Goal: Task Accomplishment & Management: Use online tool/utility

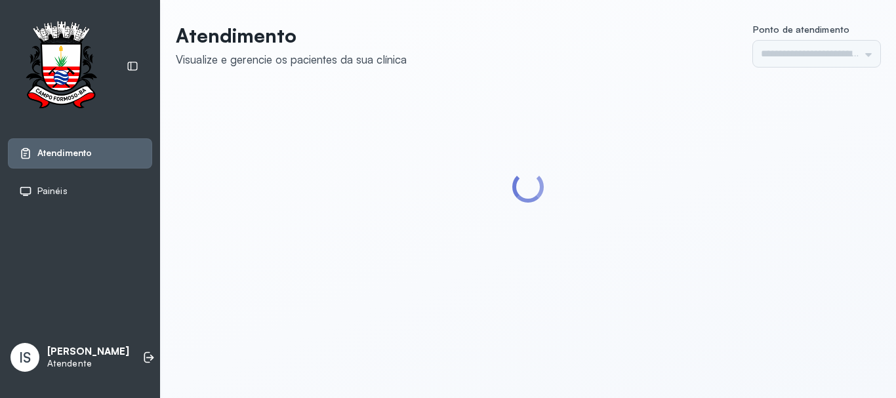
type input "******"
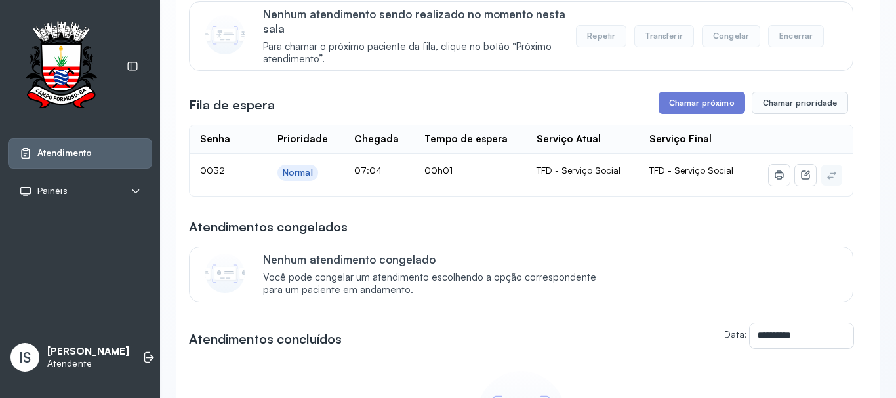
scroll to position [131, 0]
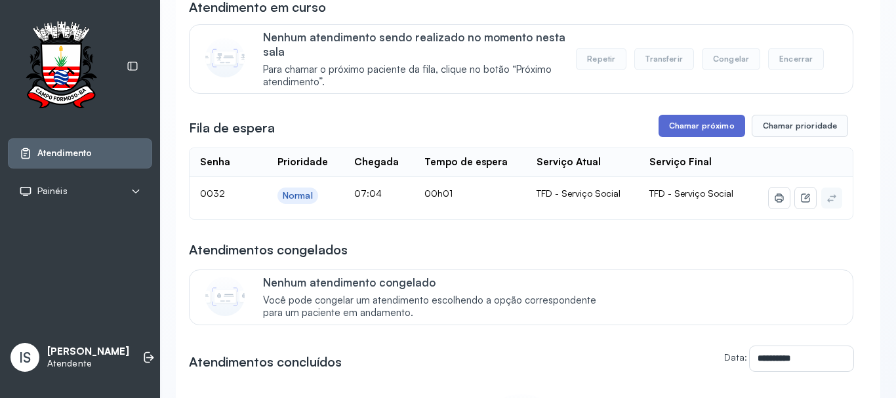
click at [693, 130] on button "Chamar próximo" at bounding box center [701, 126] width 87 height 22
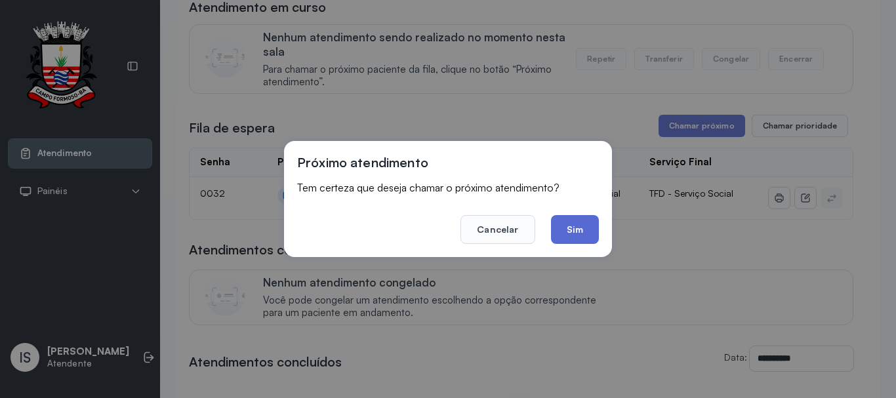
click at [572, 227] on button "Sim" at bounding box center [575, 229] width 48 height 29
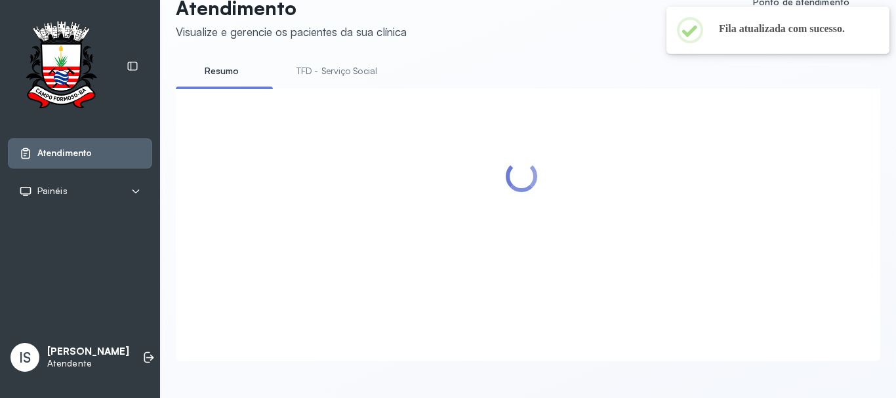
click at [341, 60] on link "TFD - Serviço Social" at bounding box center [336, 71] width 107 height 22
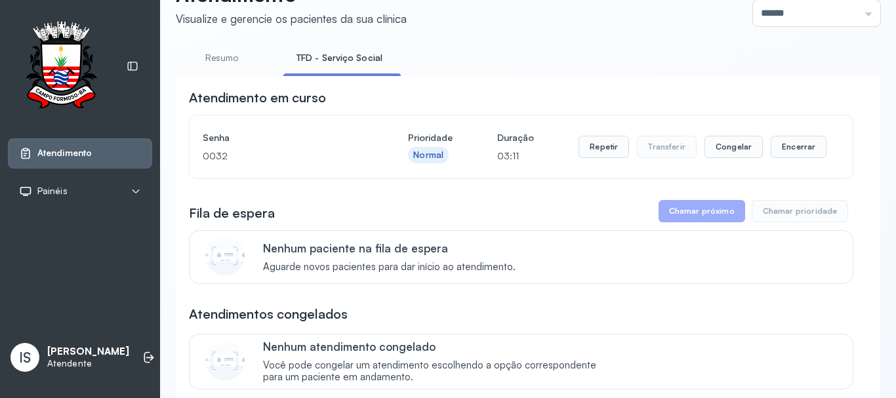
click at [804, 52] on ul "Resumo TFD - Serviço Social" at bounding box center [528, 62] width 704 height 30
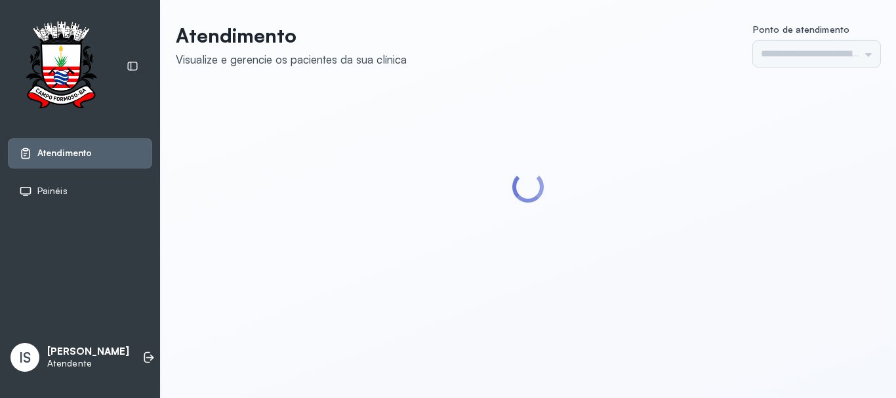
type input "******"
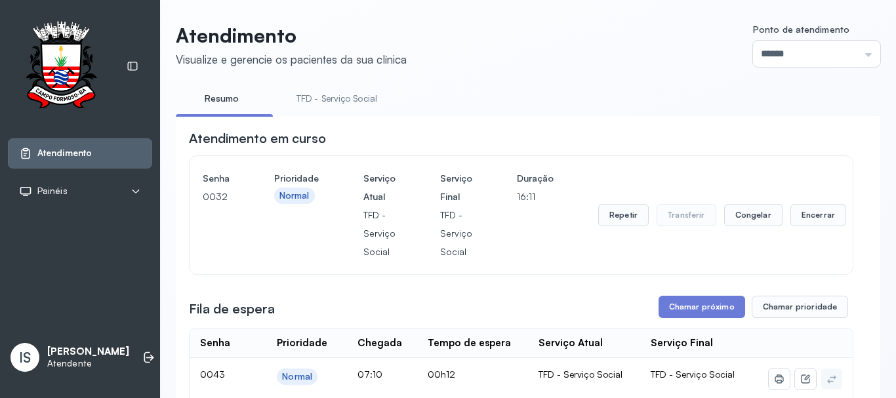
click at [349, 94] on link "TFD - Serviço Social" at bounding box center [336, 99] width 107 height 22
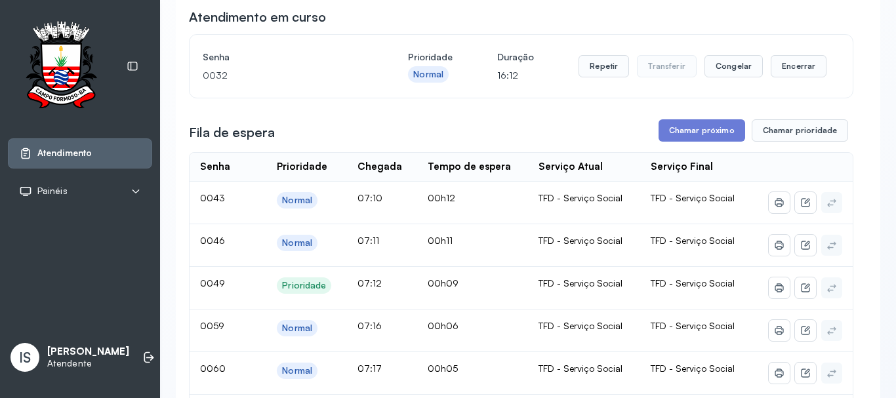
scroll to position [131, 0]
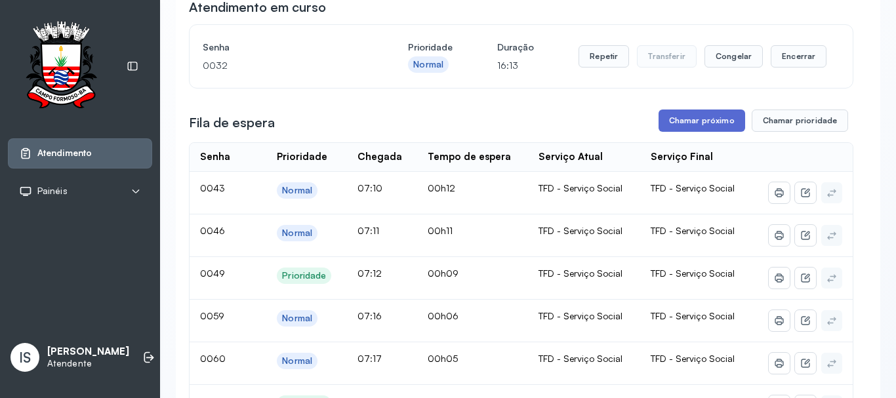
click at [701, 124] on button "Chamar próximo" at bounding box center [701, 120] width 87 height 22
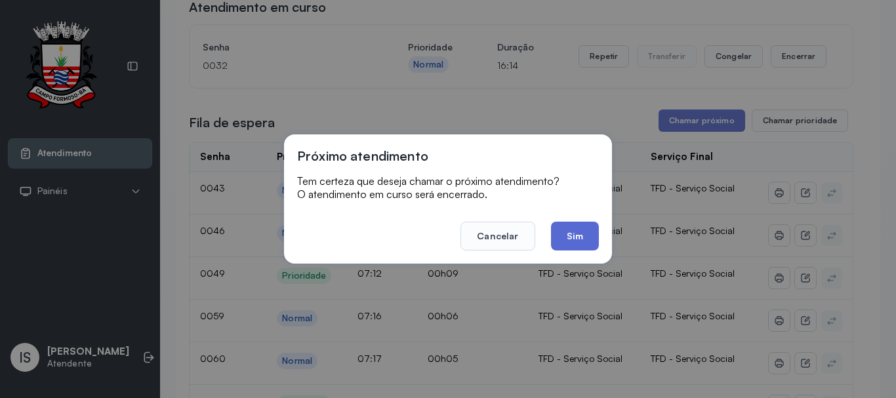
click at [570, 241] on button "Sim" at bounding box center [575, 236] width 48 height 29
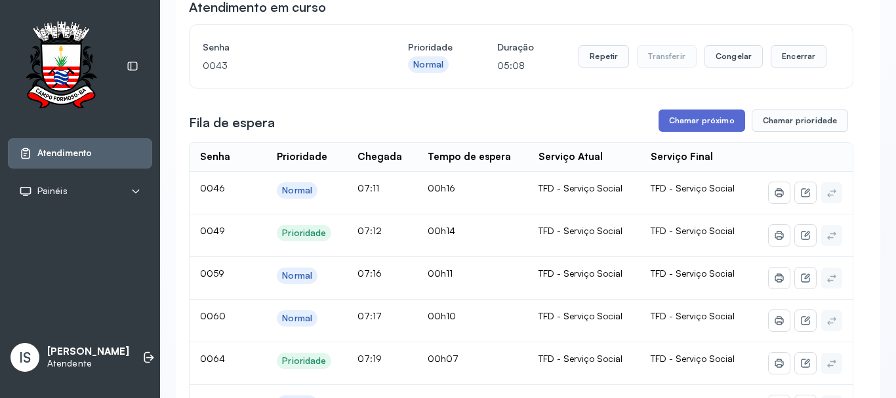
click at [698, 122] on button "Chamar próximo" at bounding box center [701, 120] width 87 height 22
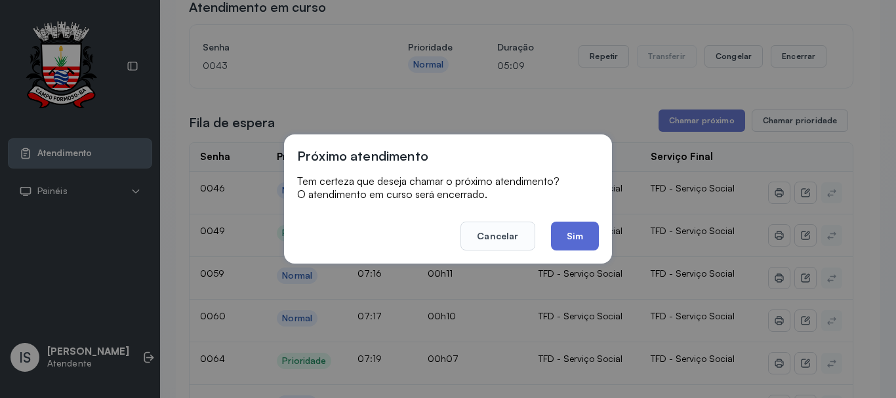
click at [572, 235] on button "Sim" at bounding box center [575, 236] width 48 height 29
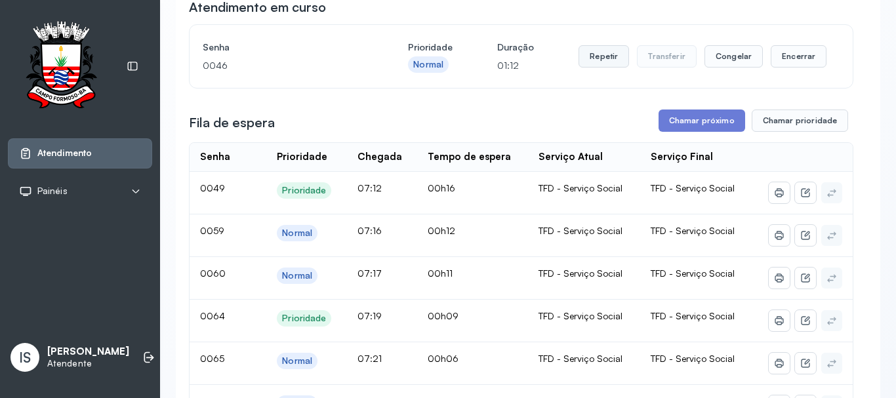
click at [595, 62] on button "Repetir" at bounding box center [603, 56] width 50 height 22
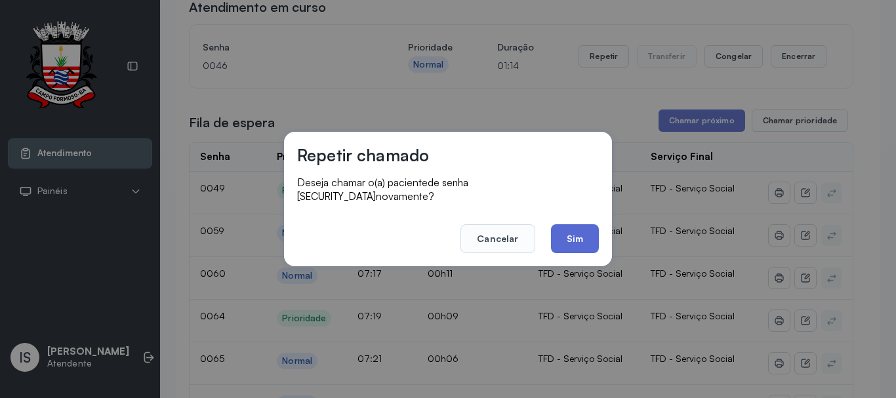
click at [566, 224] on button "Sim" at bounding box center [575, 238] width 48 height 29
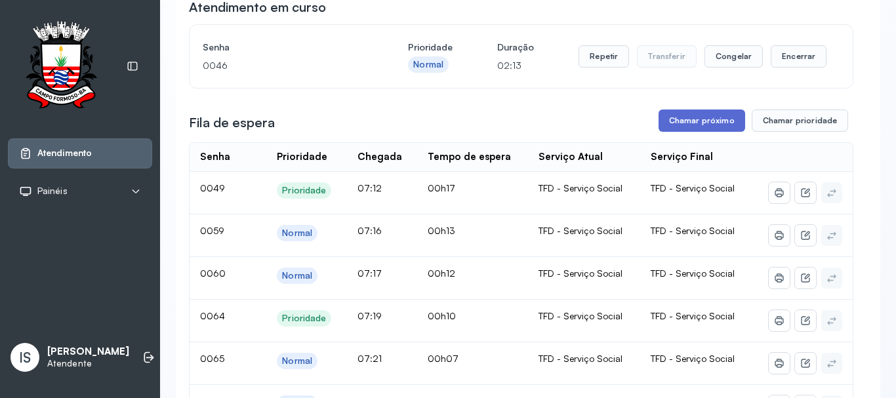
click at [720, 123] on button "Chamar próximo" at bounding box center [701, 120] width 87 height 22
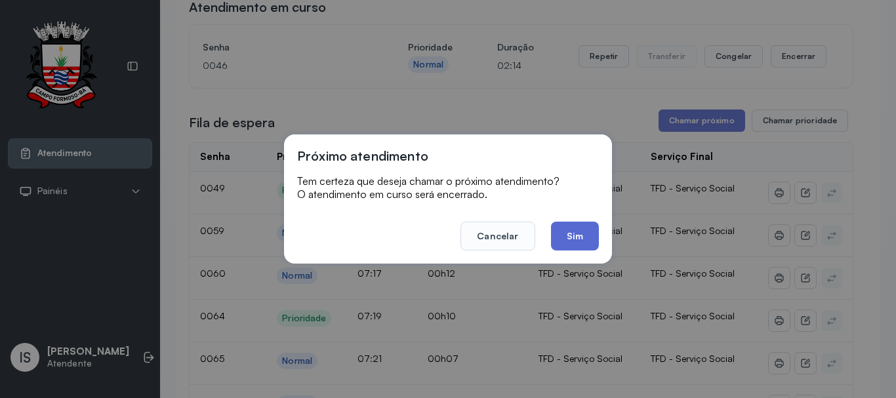
click at [576, 241] on button "Sim" at bounding box center [575, 236] width 48 height 29
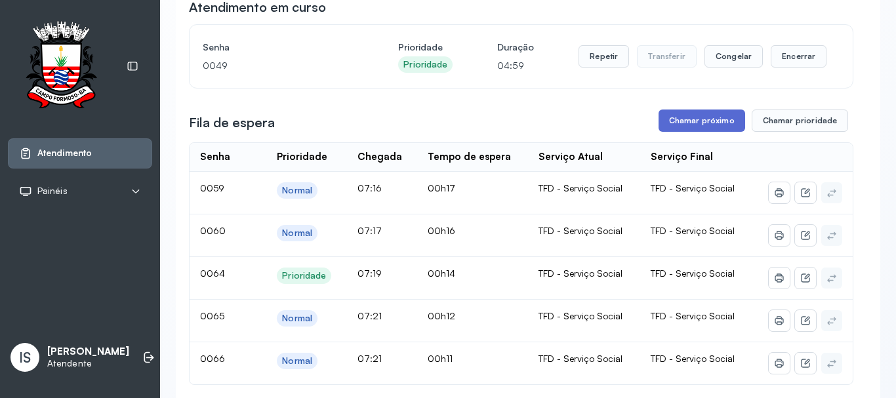
click at [713, 124] on button "Chamar próximo" at bounding box center [701, 120] width 87 height 22
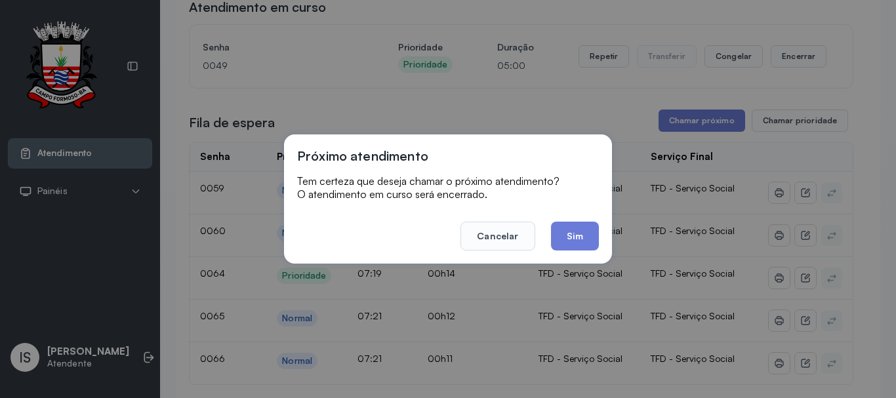
click at [574, 235] on button "Sim" at bounding box center [575, 236] width 48 height 29
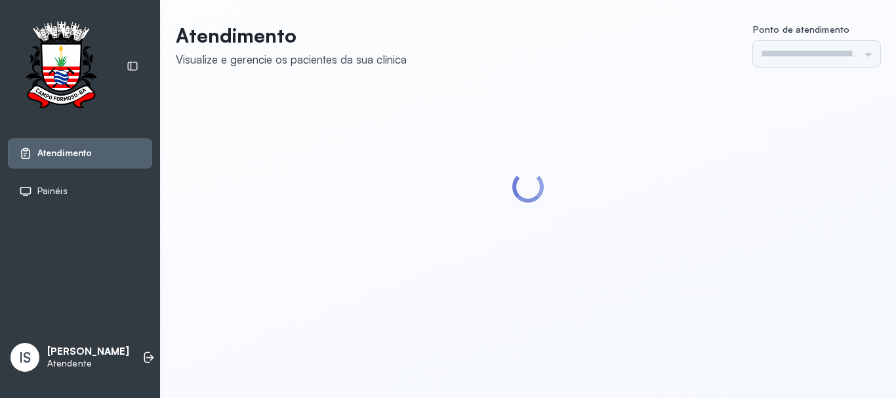
type input "******"
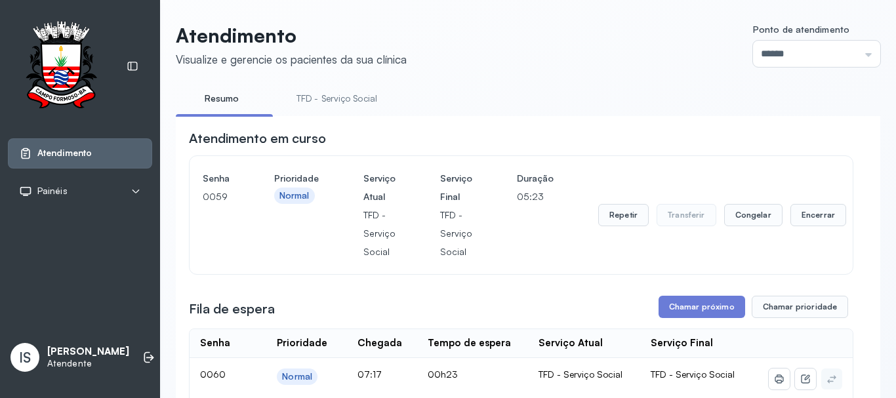
drag, startPoint x: 333, startPoint y: 100, endPoint x: 325, endPoint y: 92, distance: 11.6
click at [334, 99] on link "TFD - Serviço Social" at bounding box center [336, 99] width 107 height 22
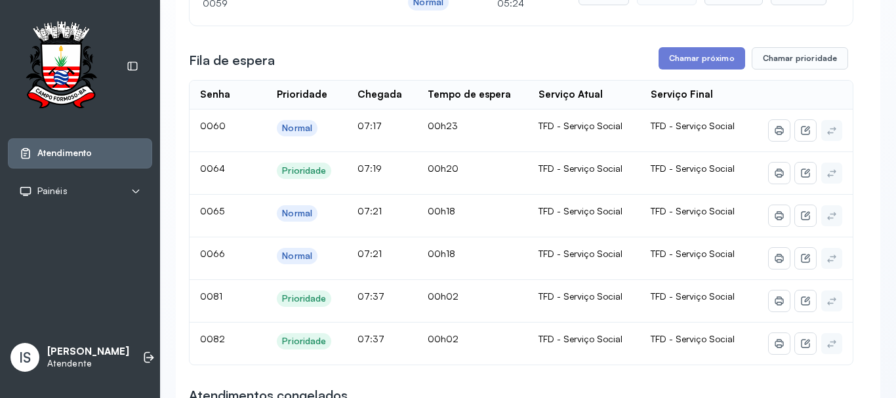
scroll to position [197, 0]
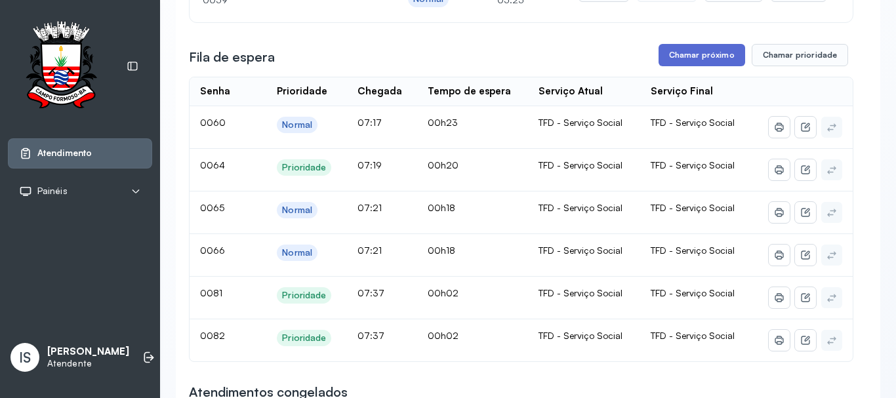
click at [690, 57] on button "Chamar próximo" at bounding box center [701, 55] width 87 height 22
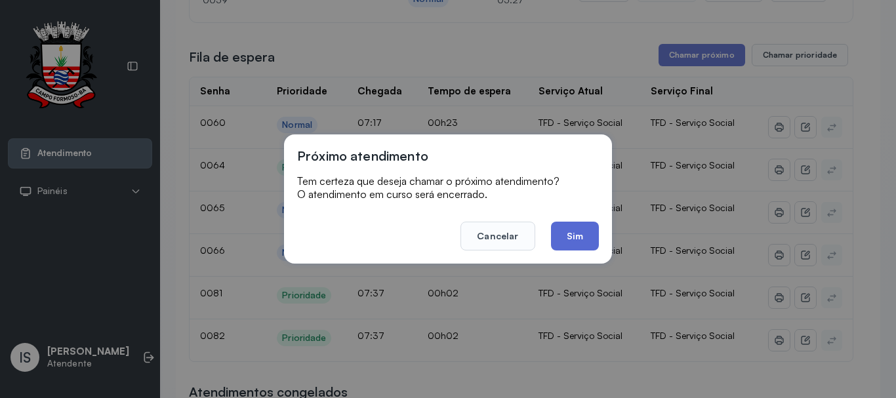
click at [563, 232] on button "Sim" at bounding box center [575, 236] width 48 height 29
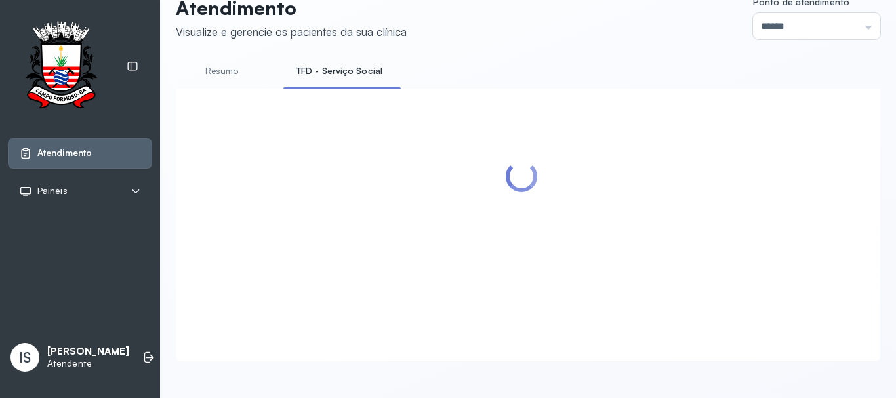
scroll to position [66, 0]
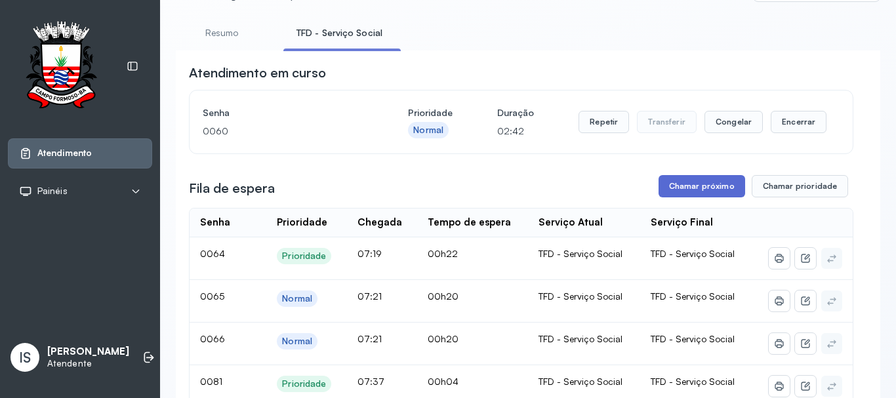
click at [692, 191] on button "Chamar próximo" at bounding box center [701, 186] width 87 height 22
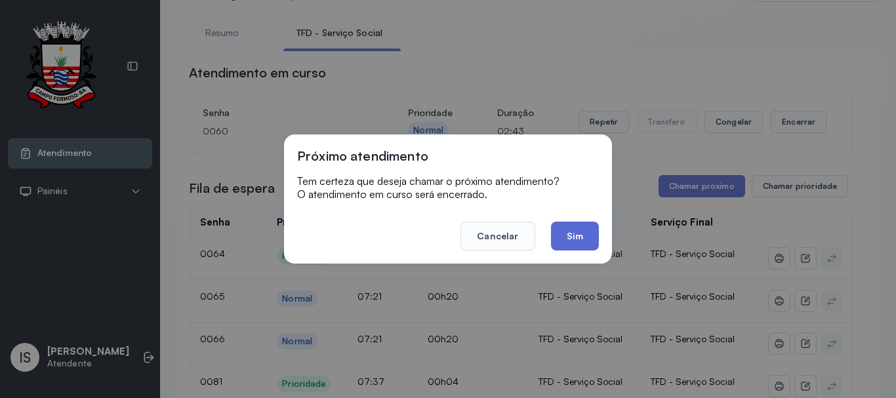
click at [576, 229] on button "Sim" at bounding box center [575, 236] width 48 height 29
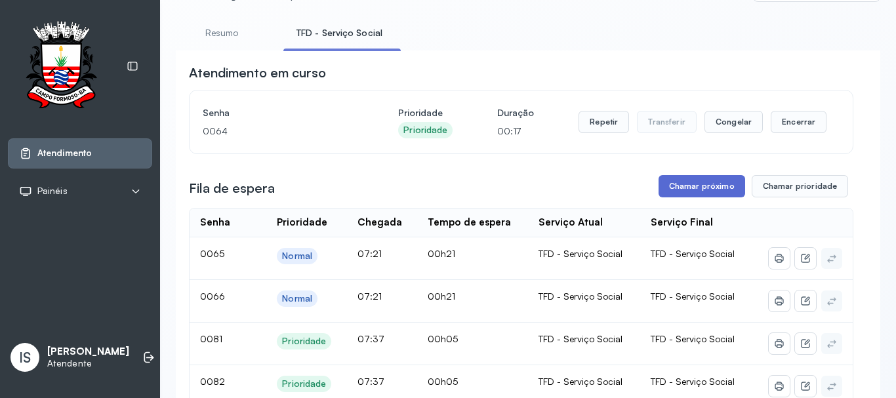
click at [696, 189] on button "Chamar próximo" at bounding box center [701, 186] width 87 height 22
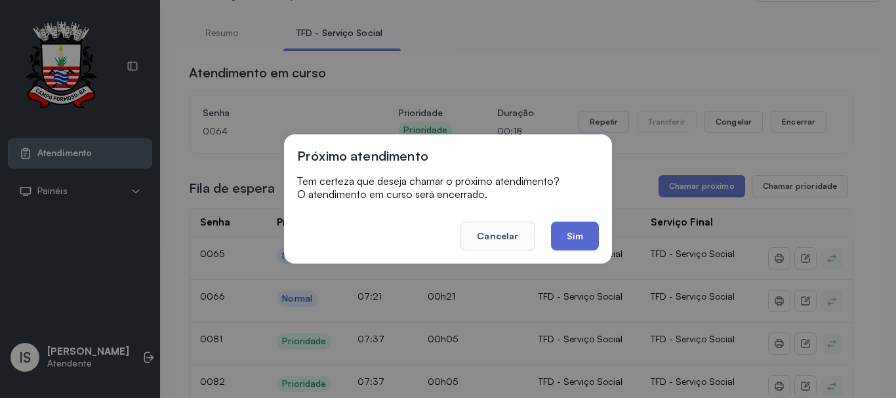
click at [561, 241] on button "Sim" at bounding box center [575, 236] width 48 height 29
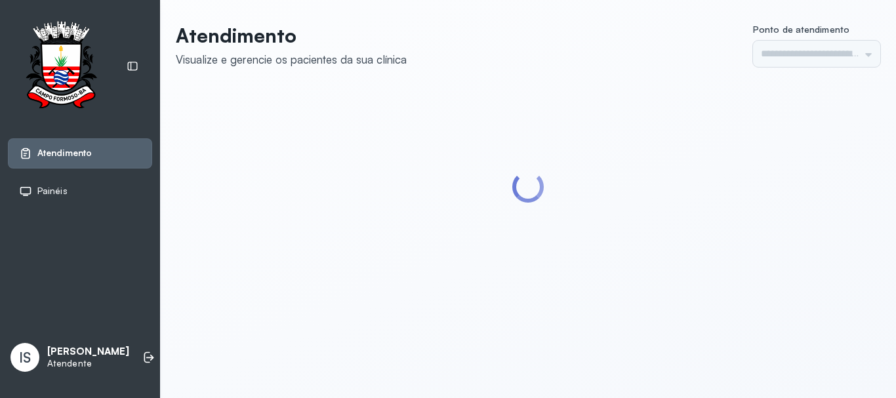
type input "******"
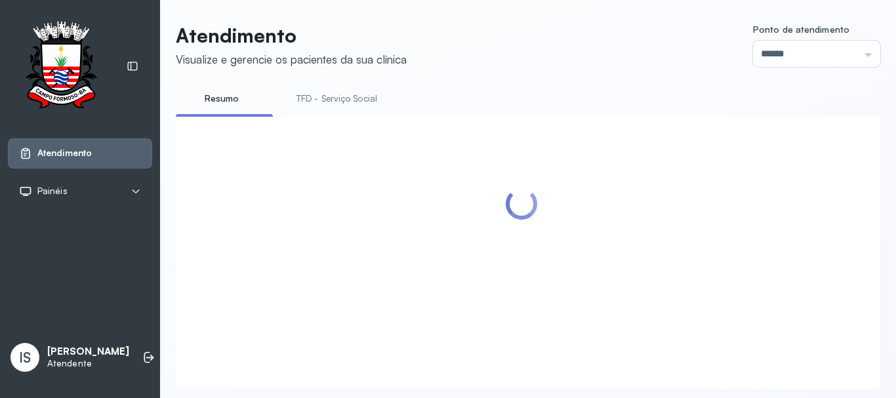
click at [338, 99] on link "TFD - Serviço Social" at bounding box center [336, 99] width 107 height 22
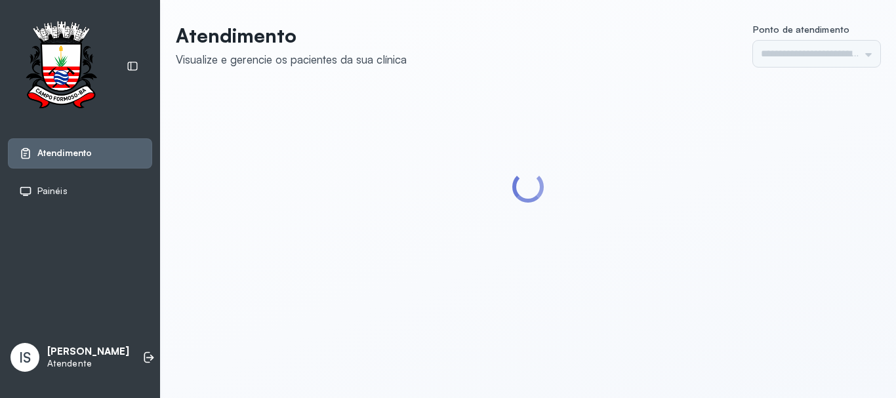
type input "******"
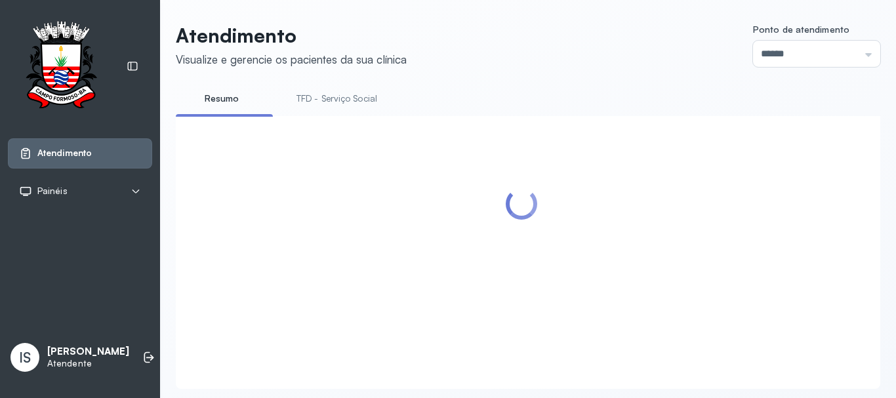
click at [346, 99] on link "TFD - Serviço Social" at bounding box center [336, 99] width 107 height 22
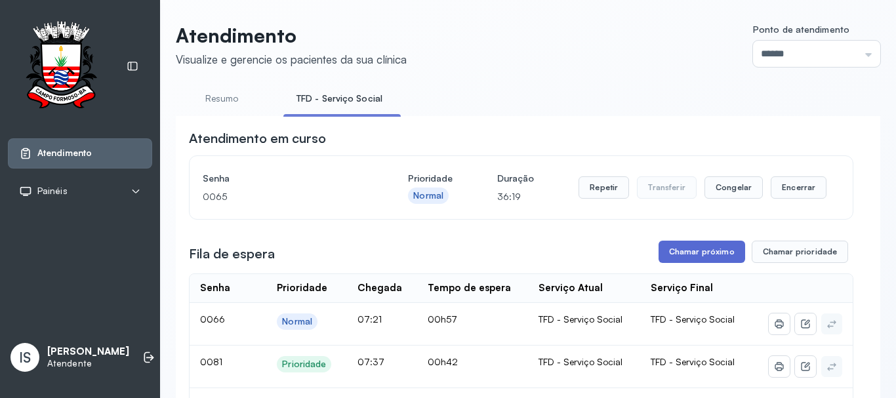
click at [701, 252] on button "Chamar próximo" at bounding box center [701, 252] width 87 height 22
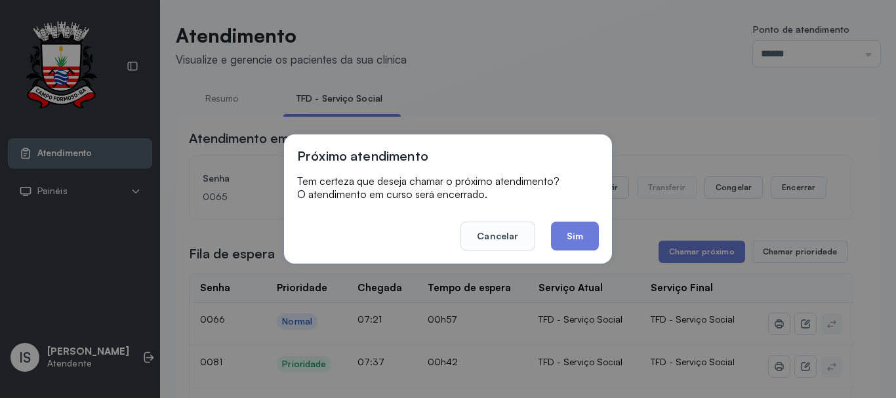
click at [578, 237] on button "Sim" at bounding box center [575, 236] width 48 height 29
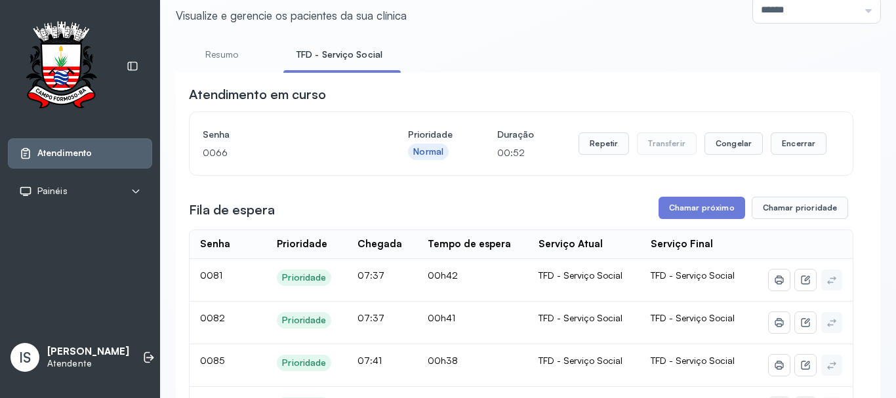
scroll to position [66, 0]
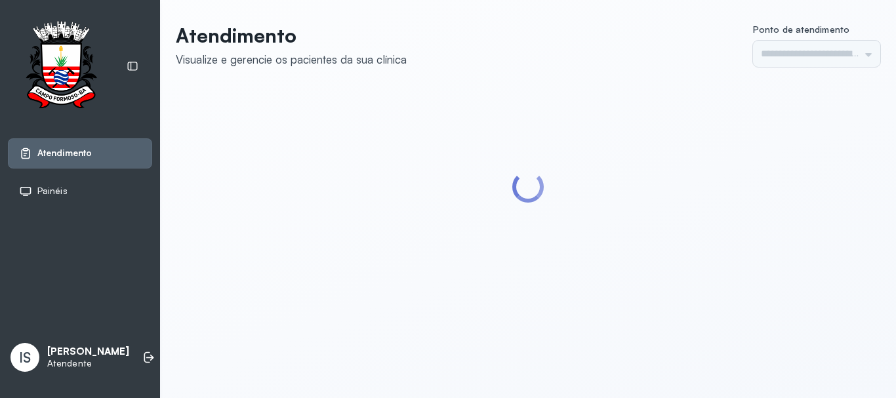
type input "******"
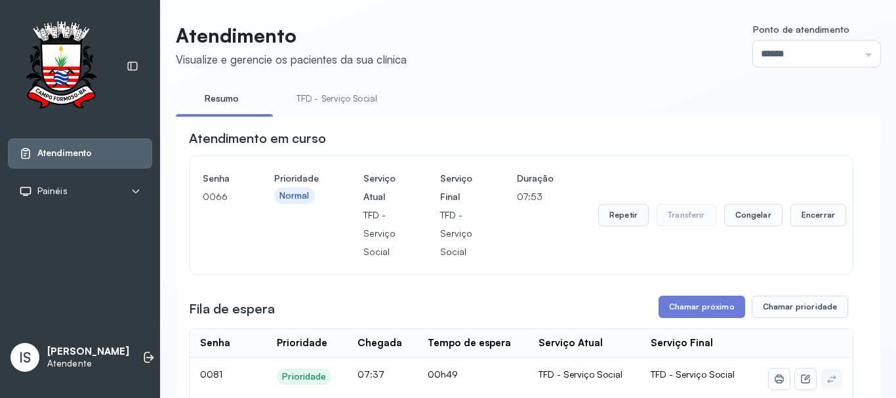
click at [358, 93] on link "TFD - Serviço Social" at bounding box center [336, 99] width 107 height 22
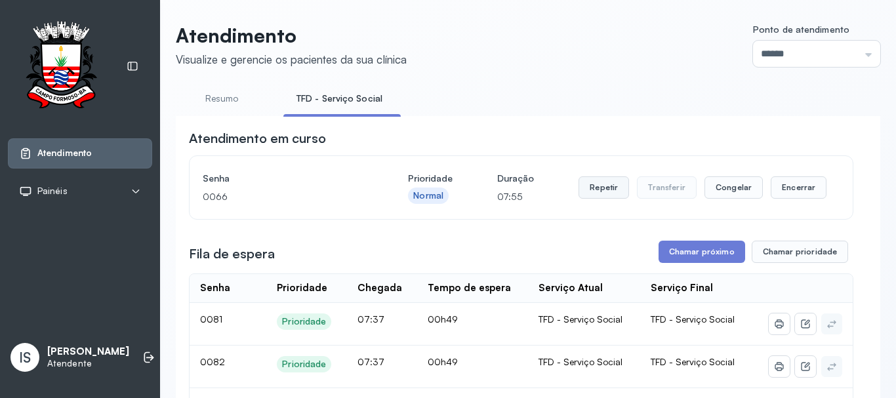
click at [600, 193] on button "Repetir" at bounding box center [603, 187] width 50 height 22
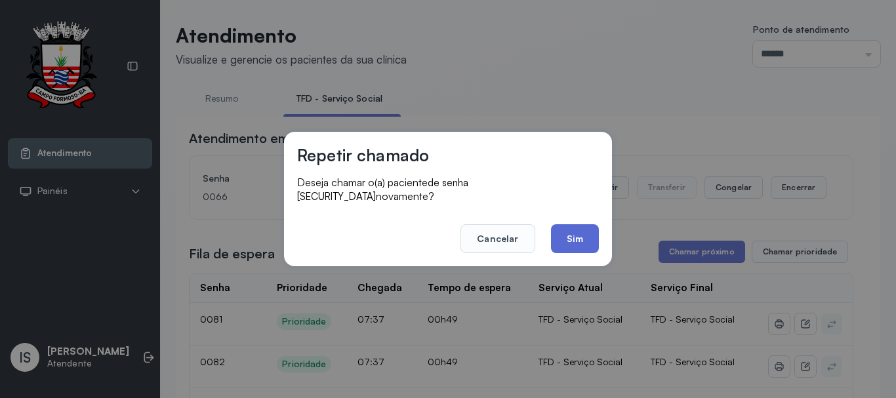
click at [564, 233] on button "Sim" at bounding box center [575, 238] width 48 height 29
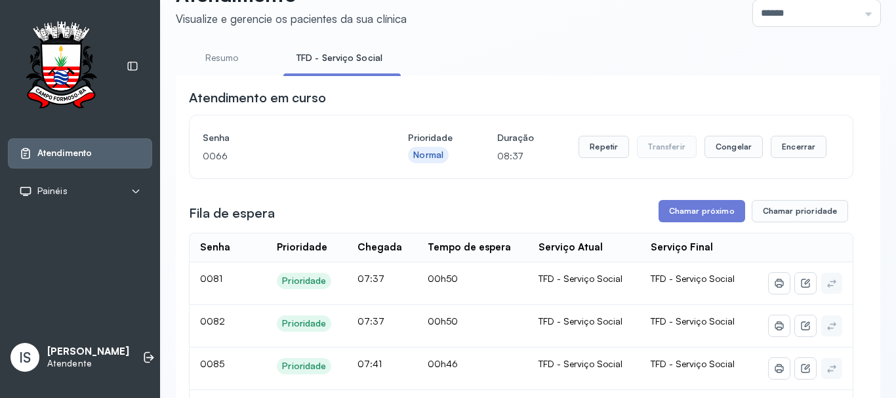
scroll to position [131, 0]
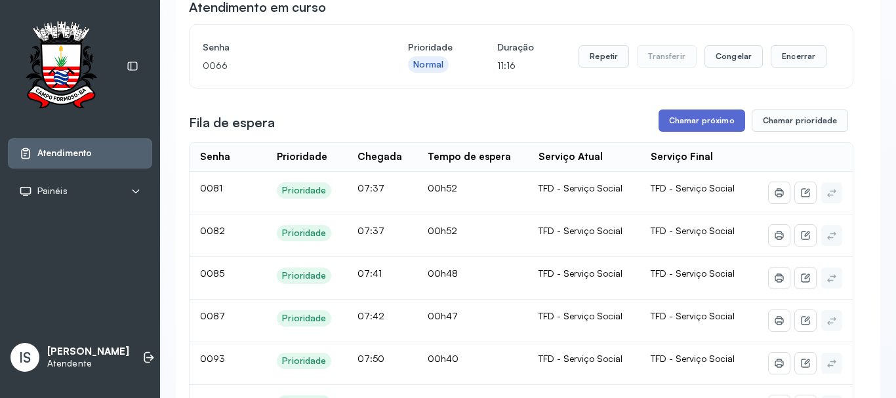
click at [684, 125] on button "Chamar próximo" at bounding box center [701, 120] width 87 height 22
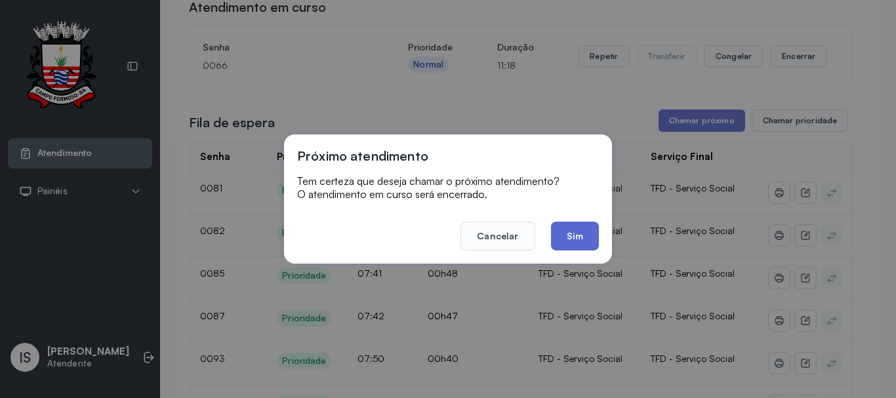
click at [564, 235] on button "Sim" at bounding box center [575, 236] width 48 height 29
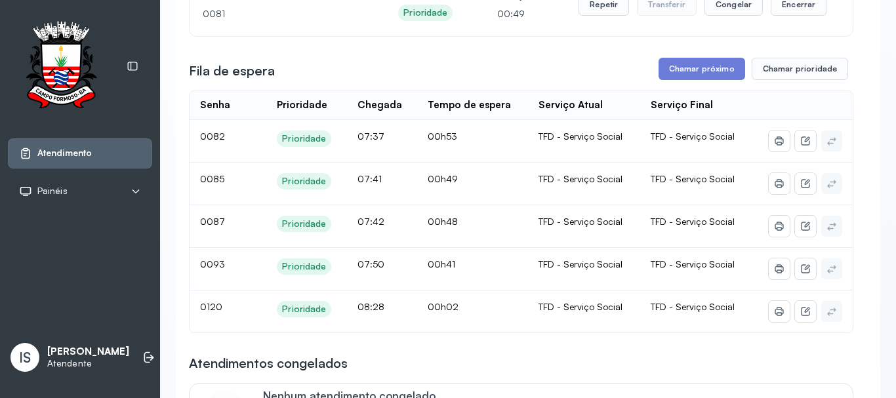
scroll to position [0, 0]
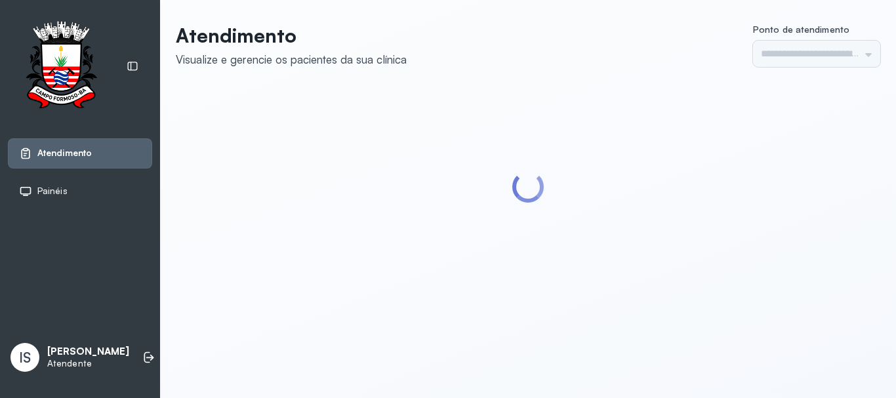
type input "******"
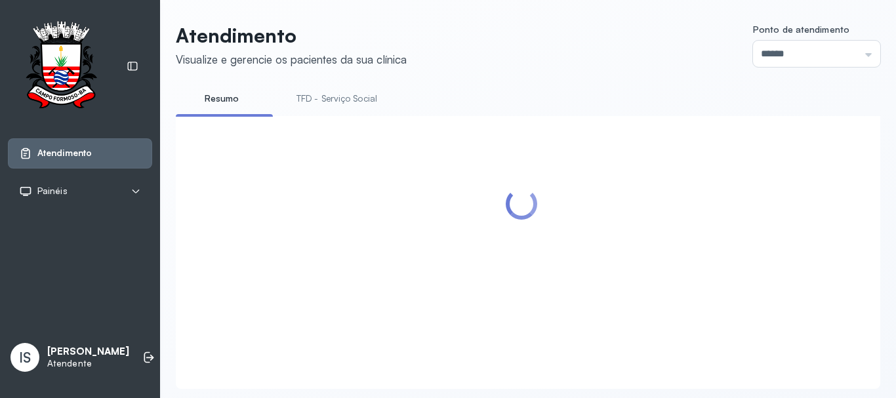
click at [340, 98] on link "TFD - Serviço Social" at bounding box center [336, 99] width 107 height 22
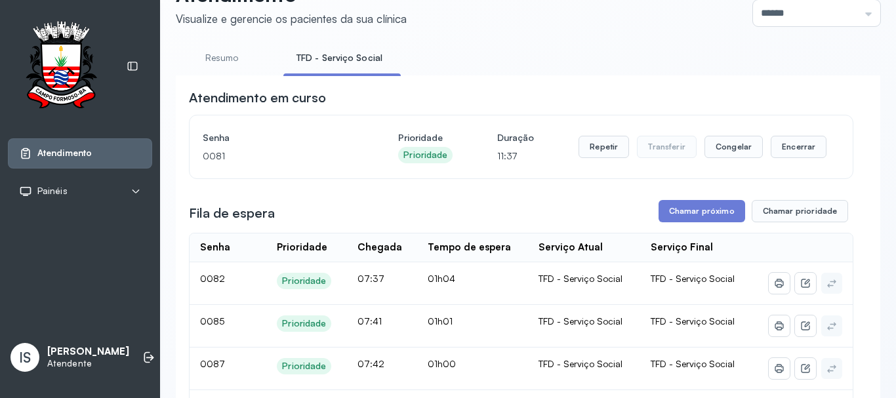
scroll to position [66, 0]
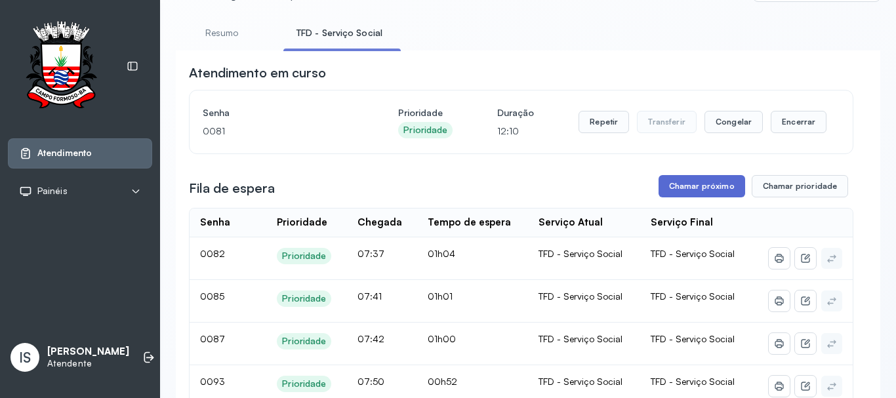
click at [725, 186] on button "Chamar próximo" at bounding box center [701, 186] width 87 height 22
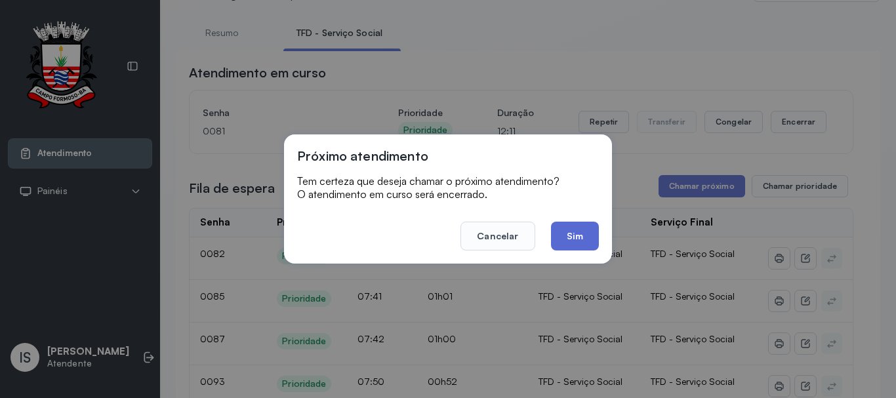
click at [580, 230] on button "Sim" at bounding box center [575, 236] width 48 height 29
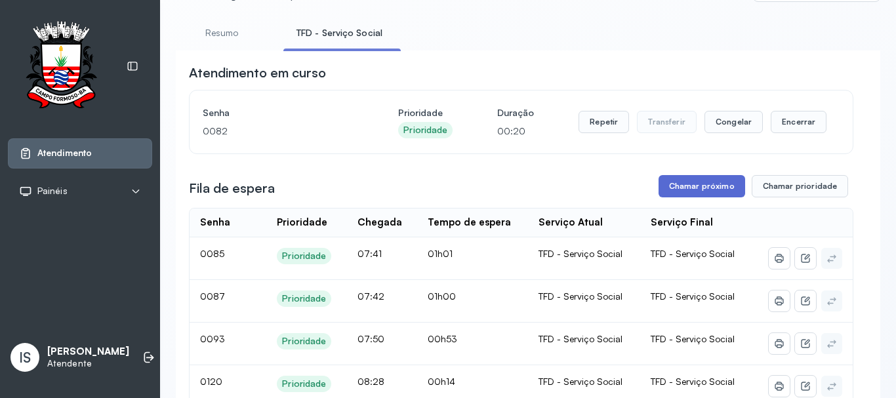
click at [692, 189] on button "Chamar próximo" at bounding box center [701, 186] width 87 height 22
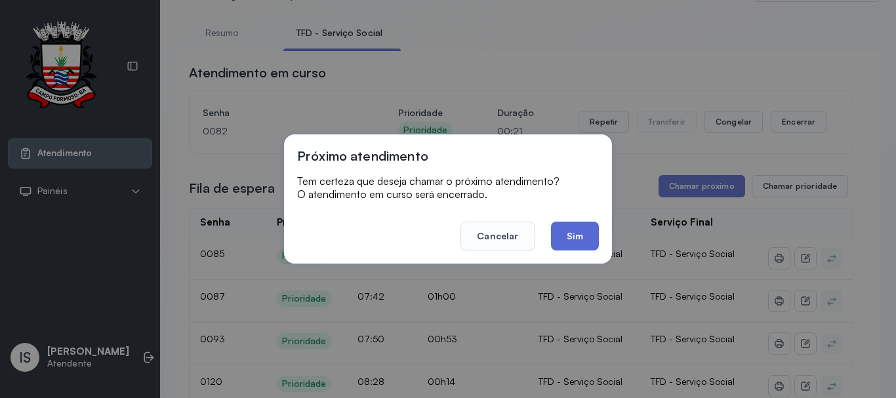
click at [592, 233] on button "Sim" at bounding box center [575, 236] width 48 height 29
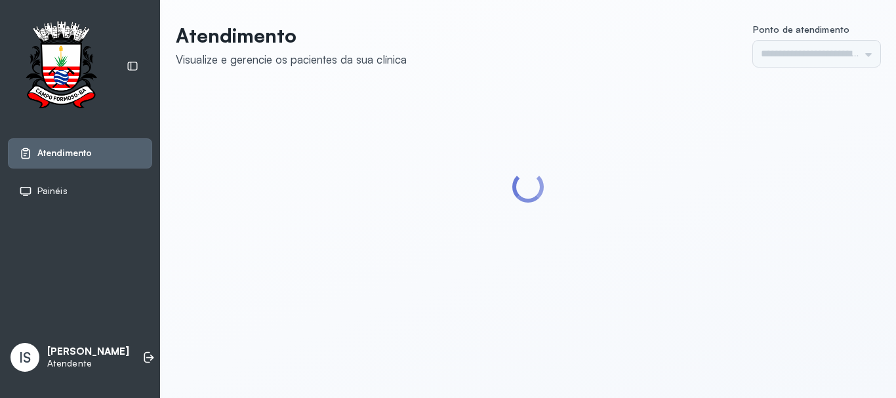
type input "******"
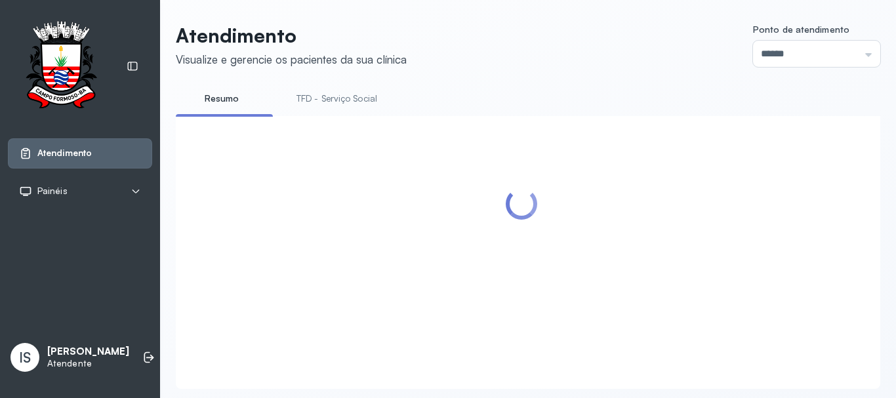
click at [361, 98] on link "TFD - Serviço Social" at bounding box center [336, 99] width 107 height 22
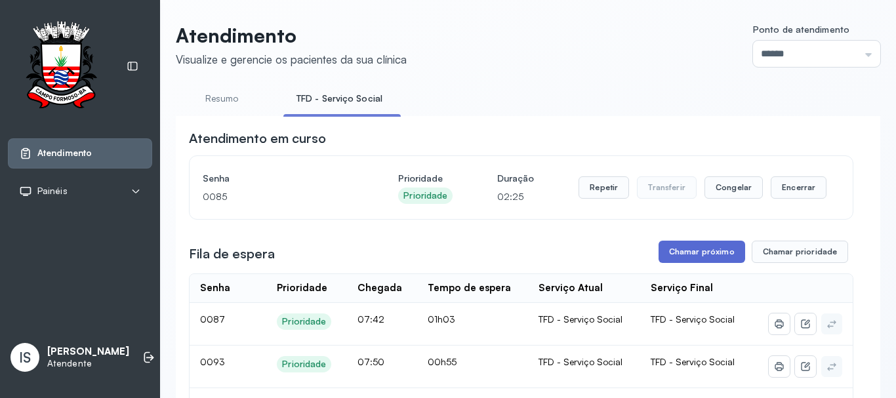
click at [690, 255] on button "Chamar próximo" at bounding box center [701, 252] width 87 height 22
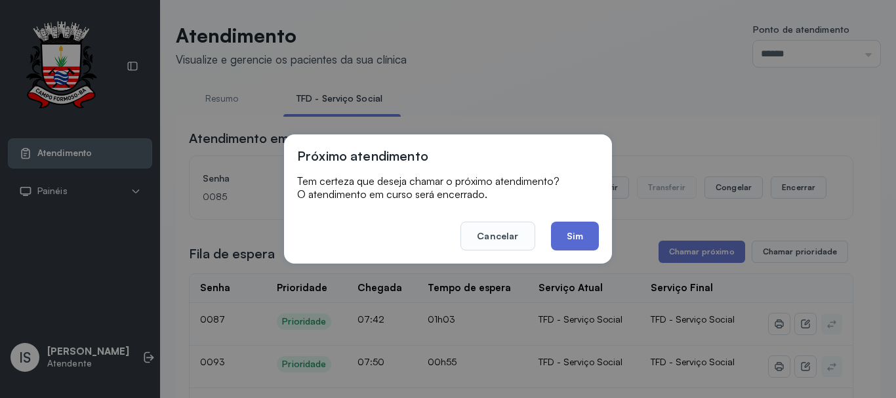
click at [578, 237] on button "Sim" at bounding box center [575, 236] width 48 height 29
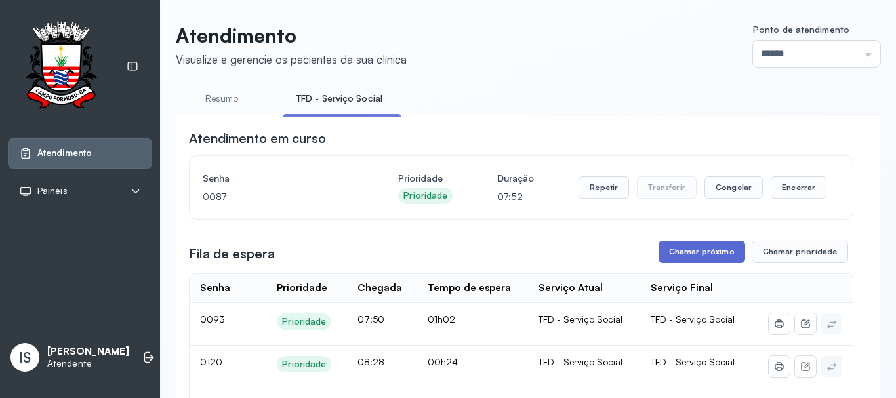
click at [691, 253] on button "Chamar próximo" at bounding box center [701, 252] width 87 height 22
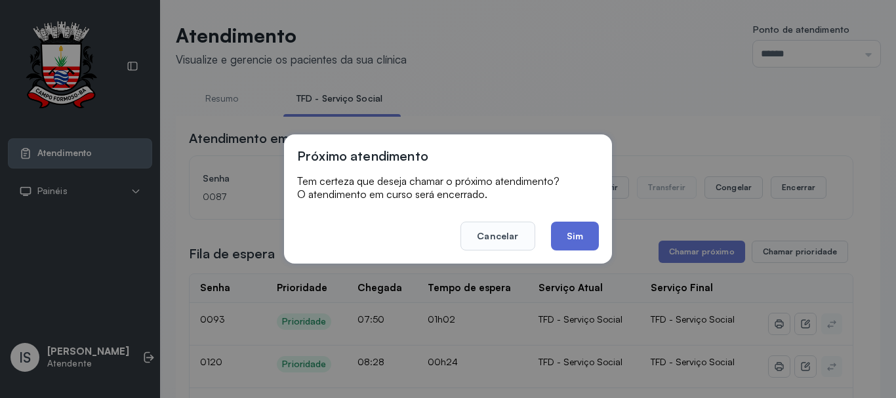
click at [578, 234] on button "Sim" at bounding box center [575, 236] width 48 height 29
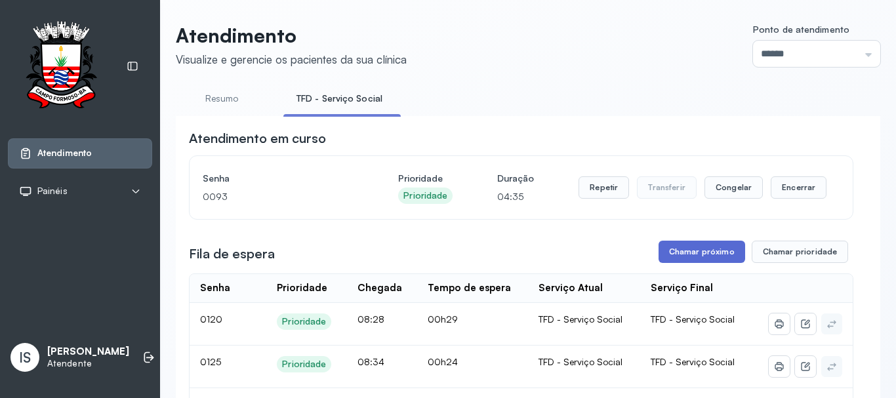
click at [693, 259] on button "Chamar próximo" at bounding box center [701, 252] width 87 height 22
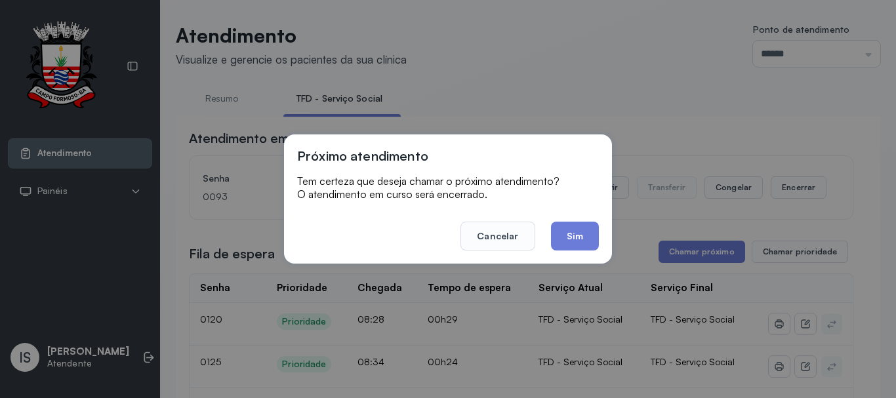
click at [568, 233] on button "Sim" at bounding box center [575, 236] width 48 height 29
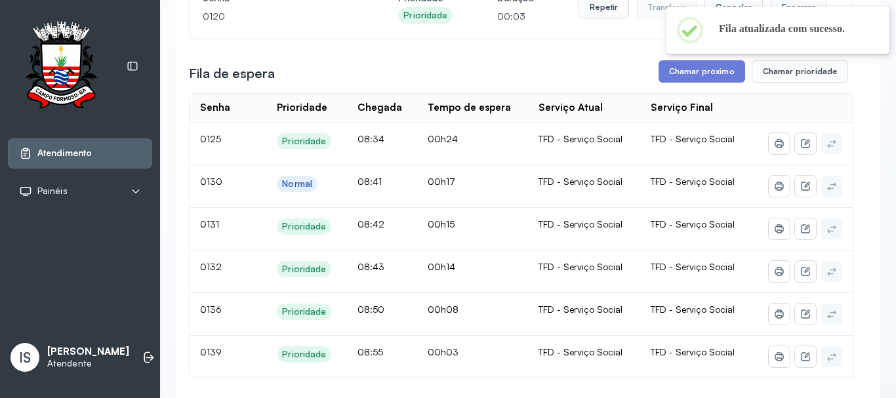
scroll to position [131, 0]
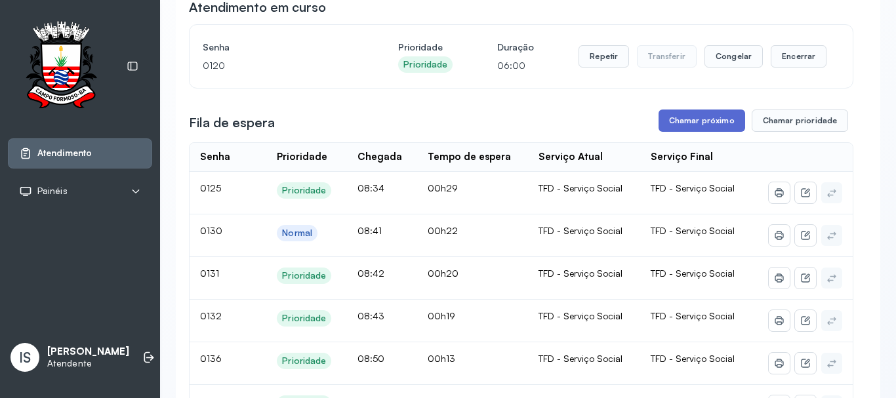
click at [717, 121] on button "Chamar próximo" at bounding box center [701, 120] width 87 height 22
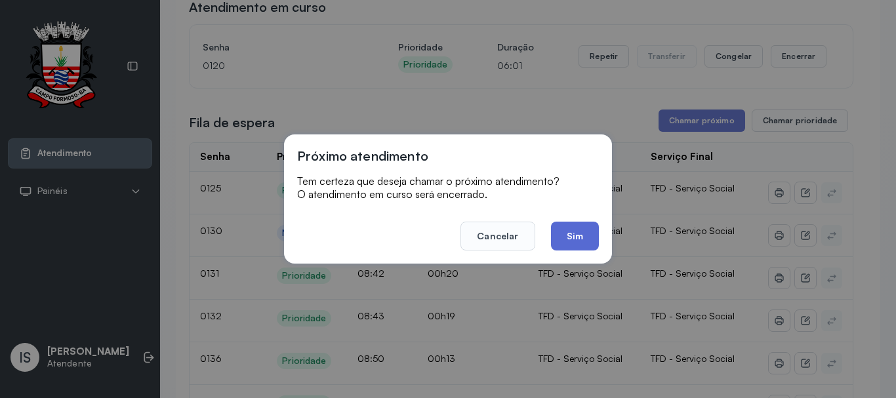
click at [568, 235] on button "Sim" at bounding box center [575, 236] width 48 height 29
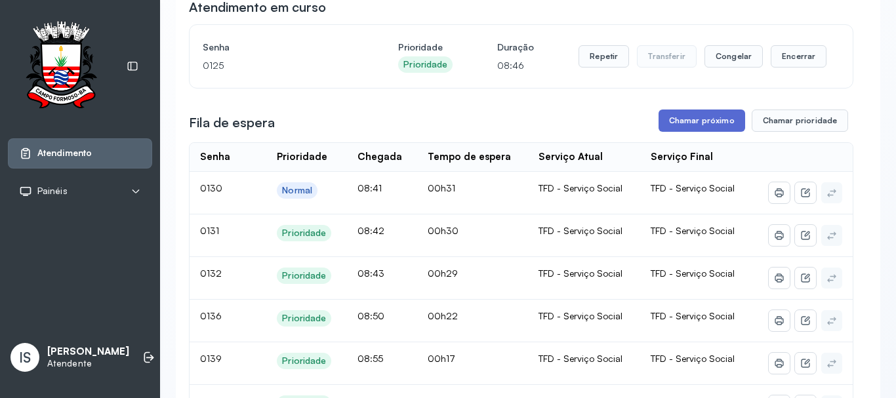
click at [700, 123] on button "Chamar próximo" at bounding box center [701, 120] width 87 height 22
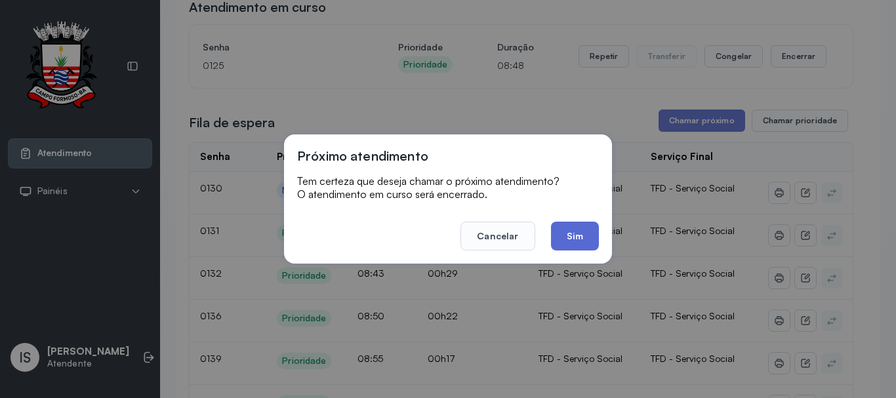
click at [576, 229] on button "Sim" at bounding box center [575, 236] width 48 height 29
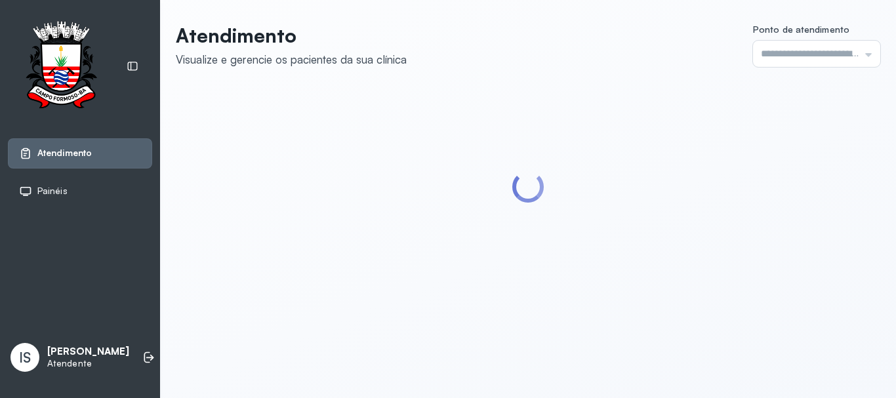
type input "******"
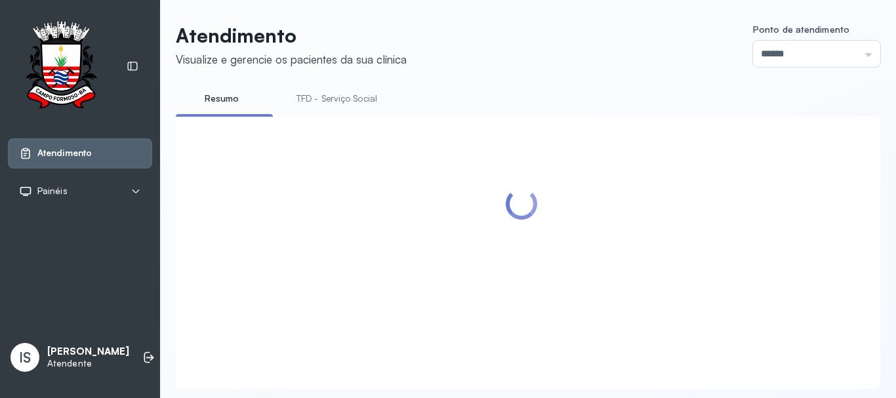
click at [325, 94] on link "TFD - Serviço Social" at bounding box center [336, 99] width 107 height 22
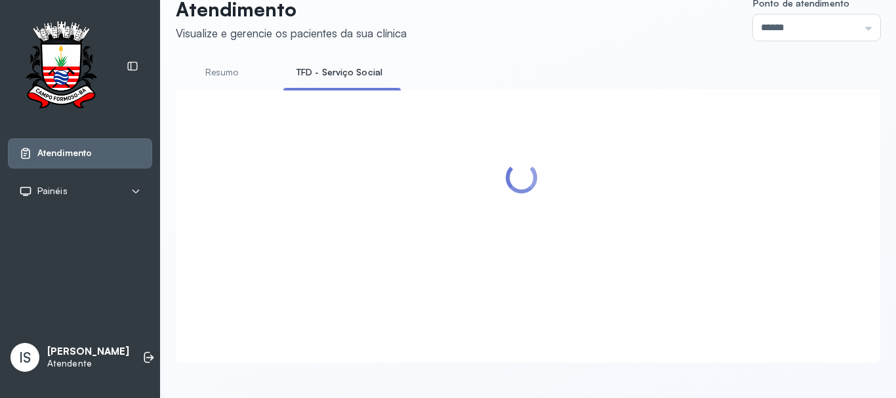
scroll to position [41, 0]
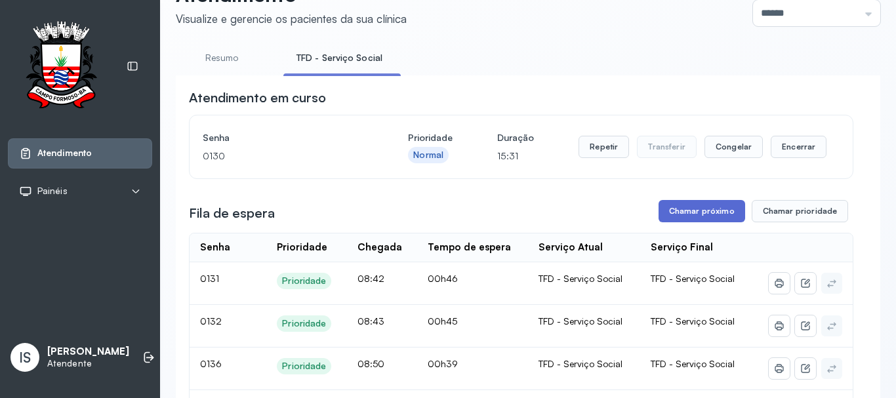
click at [686, 212] on button "Chamar próximo" at bounding box center [701, 211] width 87 height 22
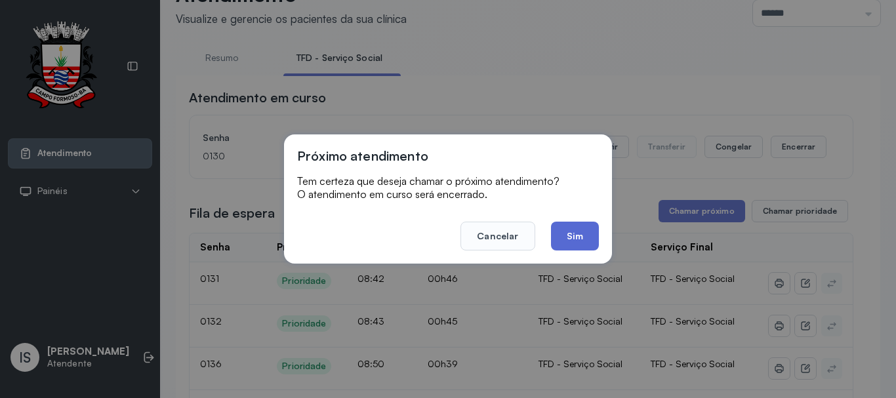
click at [568, 231] on button "Sim" at bounding box center [575, 236] width 48 height 29
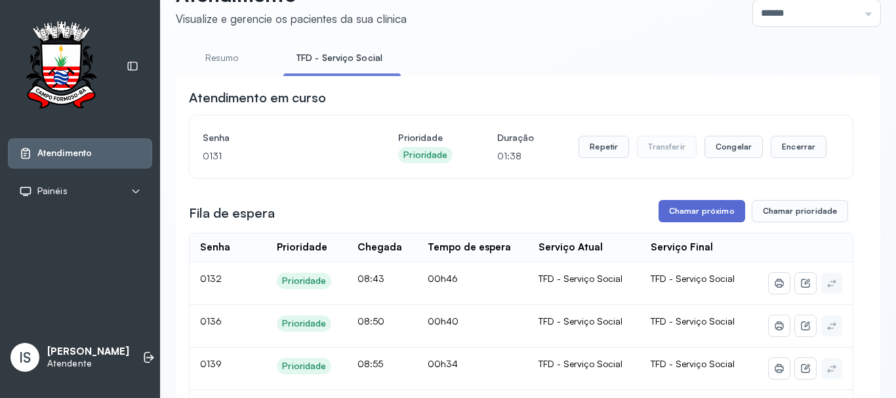
click at [694, 214] on button "Chamar próximo" at bounding box center [701, 211] width 87 height 22
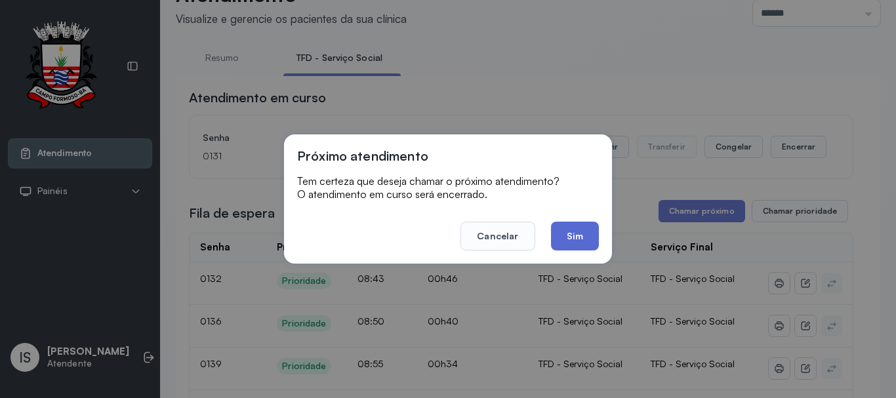
click at [574, 237] on button "Sim" at bounding box center [575, 236] width 48 height 29
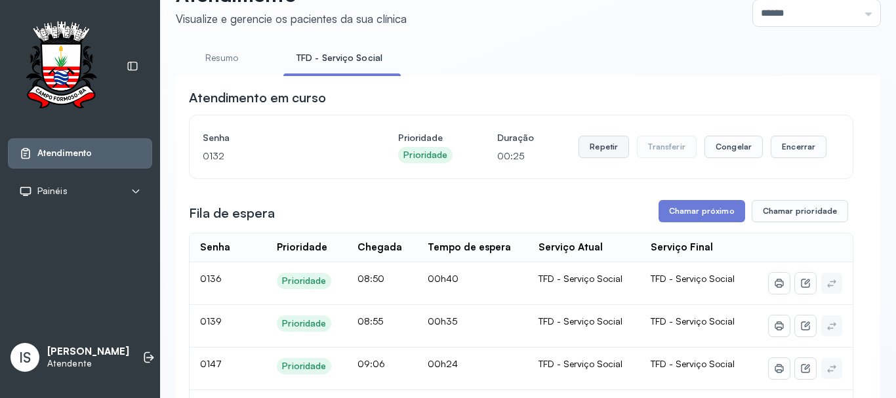
click at [593, 154] on button "Repetir" at bounding box center [603, 147] width 50 height 22
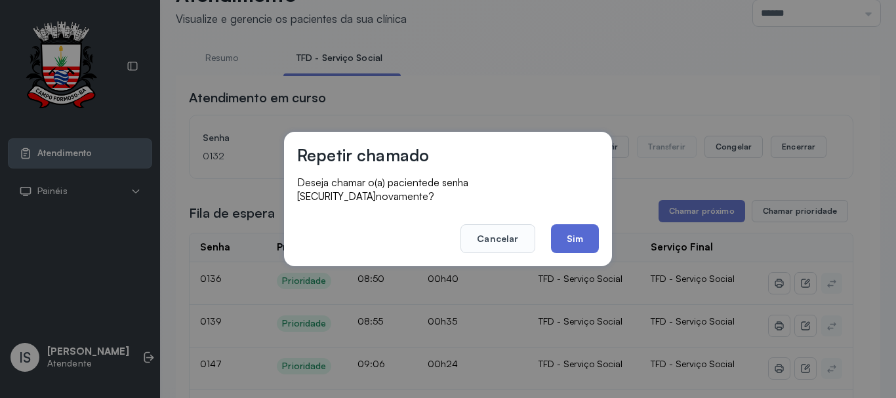
click at [580, 239] on button "Sim" at bounding box center [575, 238] width 48 height 29
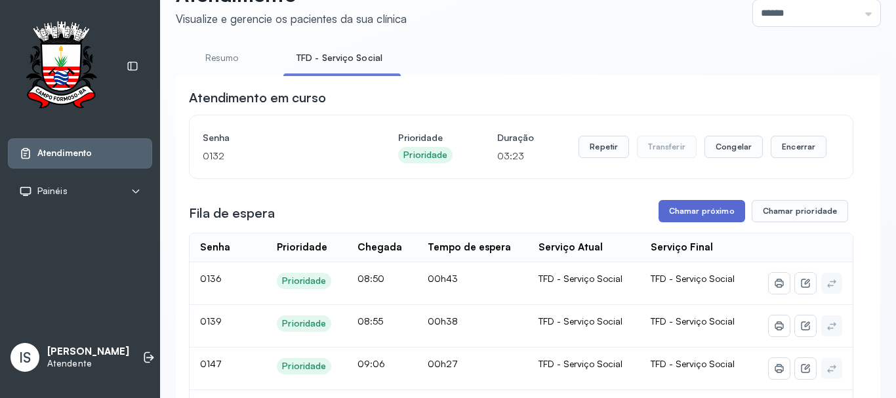
click at [681, 217] on button "Chamar próximo" at bounding box center [701, 211] width 87 height 22
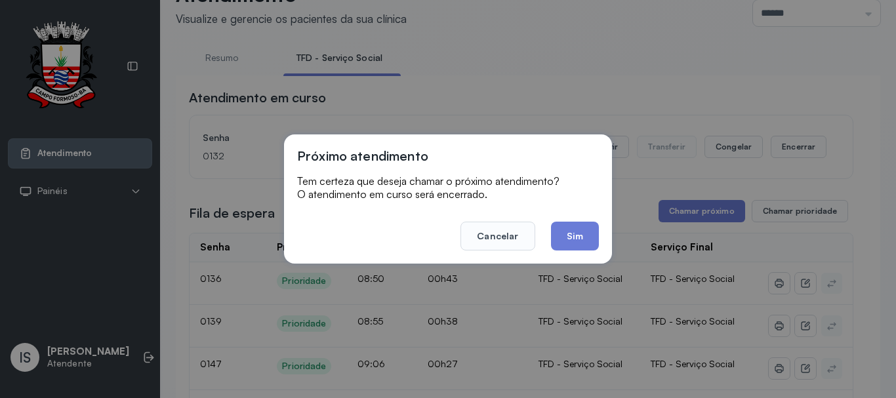
click at [570, 232] on button "Sim" at bounding box center [575, 236] width 48 height 29
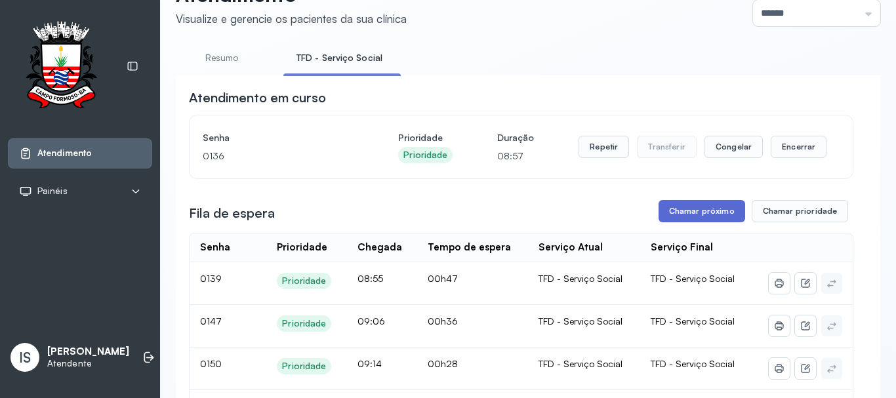
click at [702, 213] on button "Chamar próximo" at bounding box center [701, 211] width 87 height 22
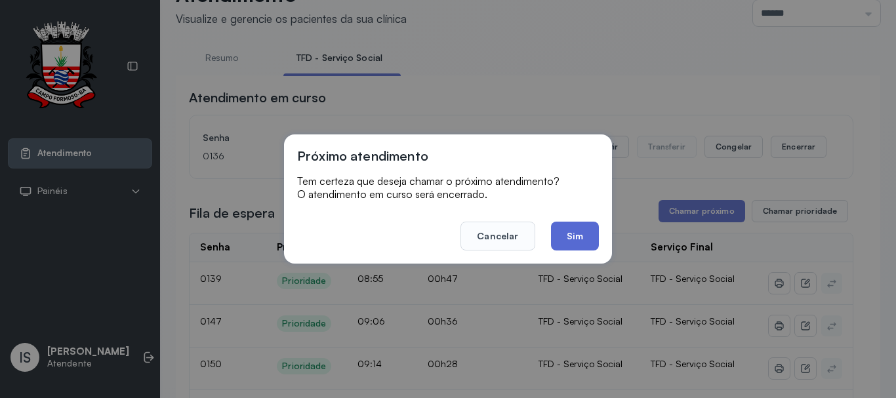
click at [559, 233] on button "Sim" at bounding box center [575, 236] width 48 height 29
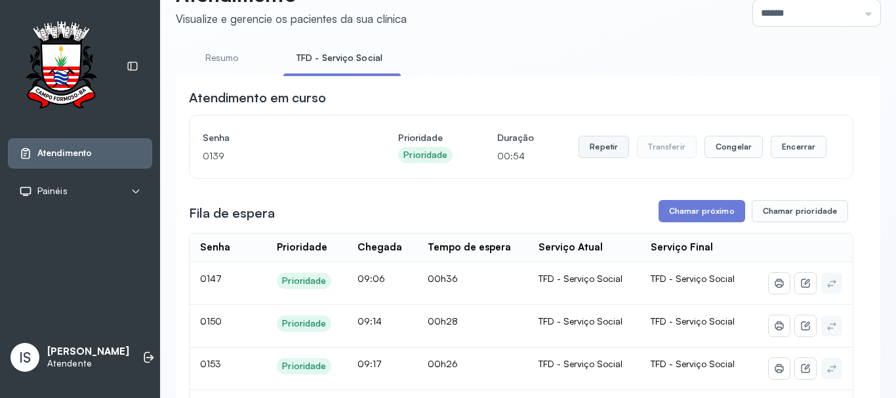
click at [604, 151] on button "Repetir" at bounding box center [603, 147] width 50 height 22
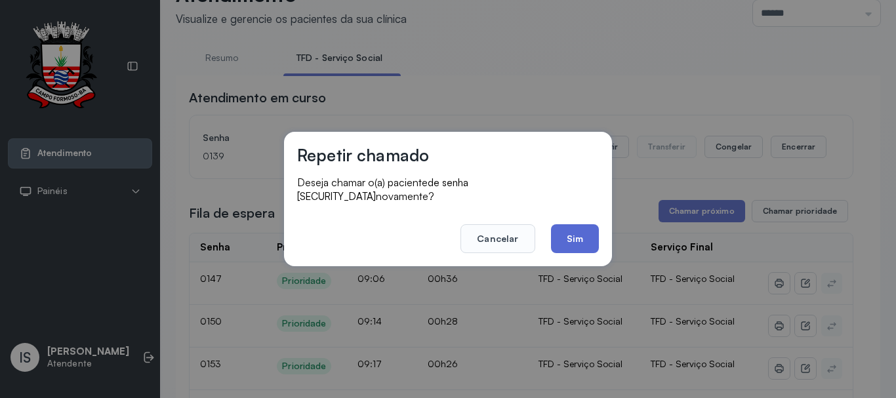
click at [576, 230] on button "Sim" at bounding box center [575, 238] width 48 height 29
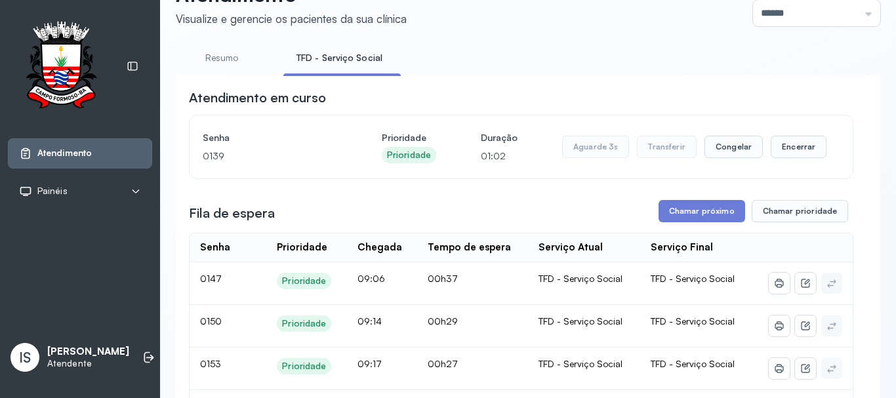
scroll to position [106, 0]
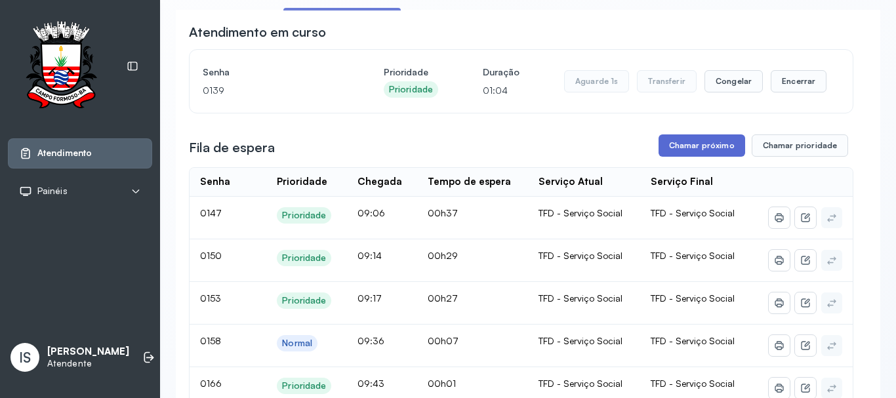
click at [696, 151] on button "Chamar próximo" at bounding box center [701, 145] width 87 height 22
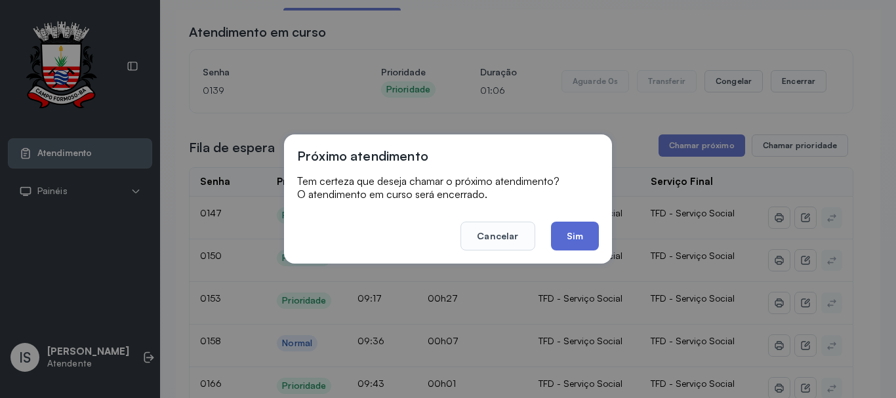
click at [570, 241] on button "Sim" at bounding box center [575, 236] width 48 height 29
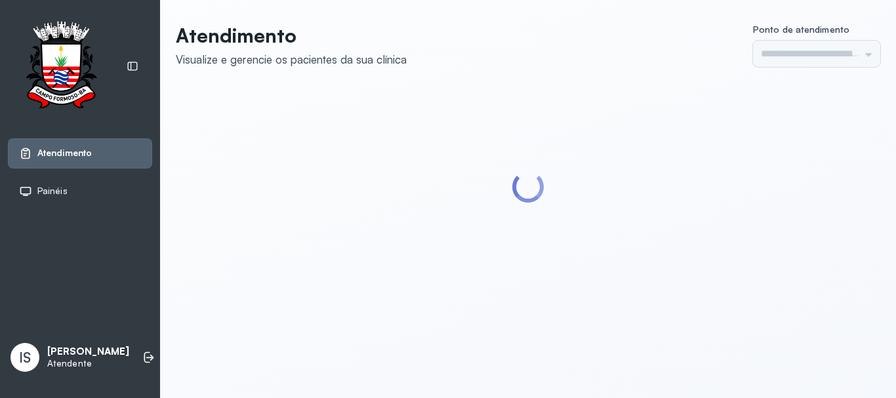
type input "******"
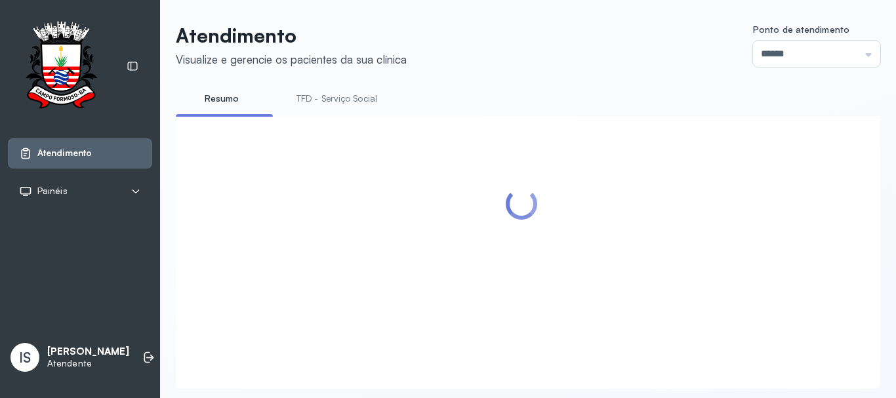
click at [332, 97] on link "TFD - Serviço Social" at bounding box center [336, 99] width 107 height 22
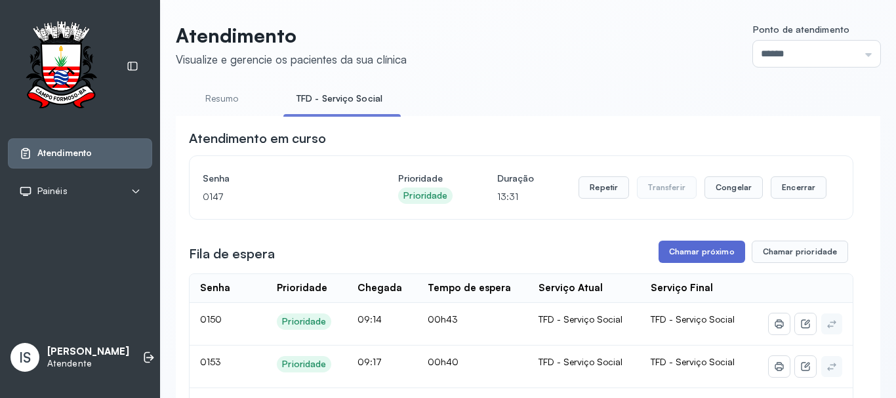
click at [685, 254] on button "Chamar próximo" at bounding box center [701, 252] width 87 height 22
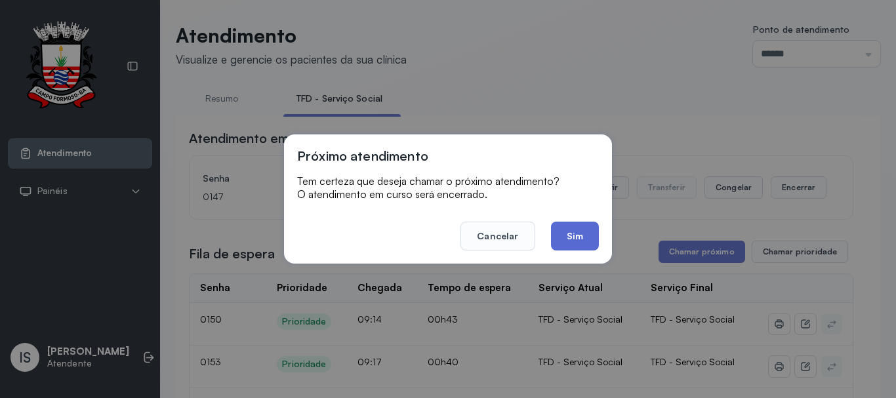
click at [588, 230] on button "Sim" at bounding box center [575, 236] width 48 height 29
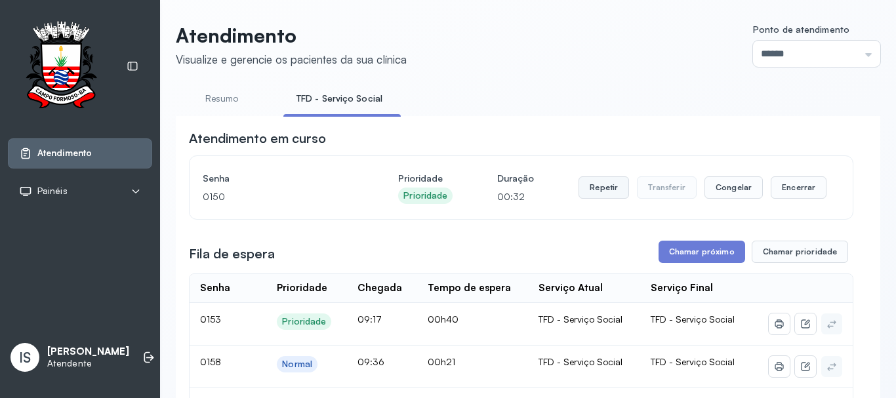
click at [601, 194] on button "Repetir" at bounding box center [603, 187] width 50 height 22
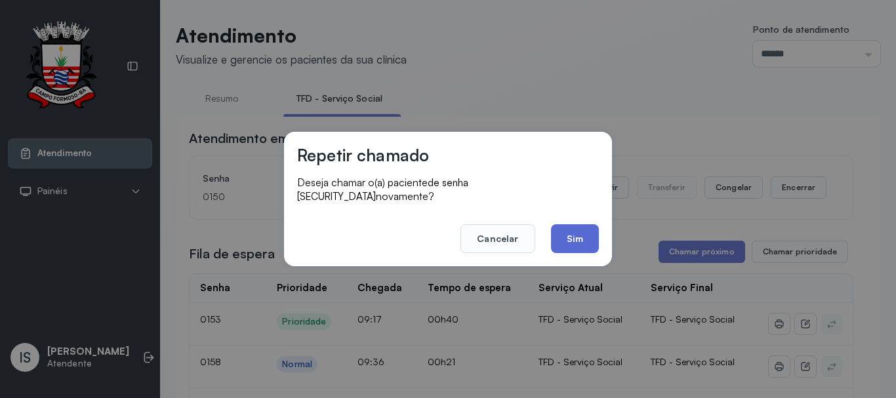
click at [581, 235] on button "Sim" at bounding box center [575, 238] width 48 height 29
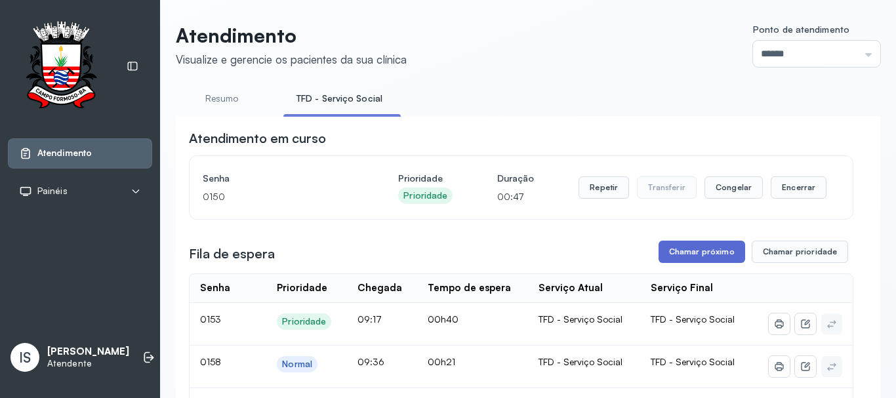
click at [694, 257] on button "Chamar próximo" at bounding box center [701, 252] width 87 height 22
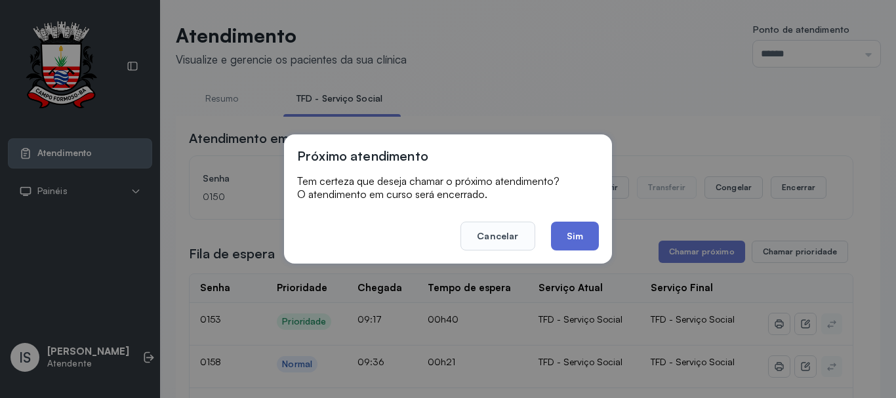
click at [576, 237] on button "Sim" at bounding box center [575, 236] width 48 height 29
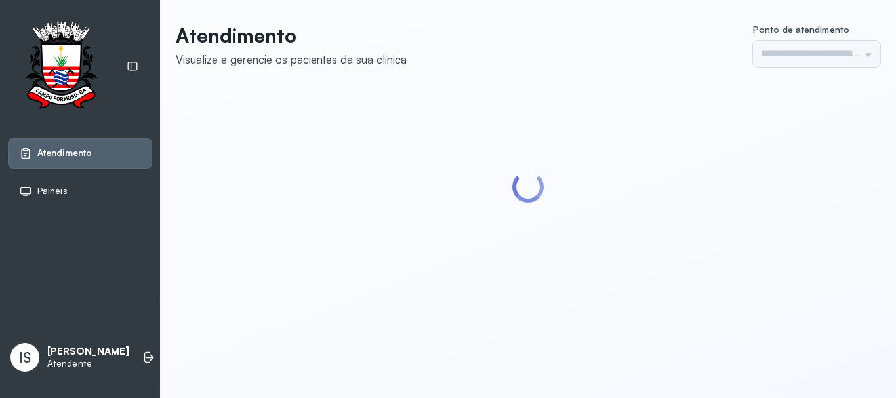
type input "******"
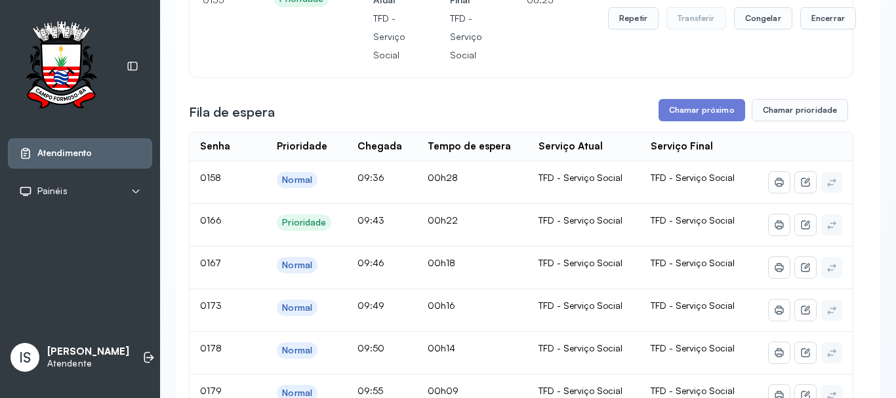
scroll to position [66, 0]
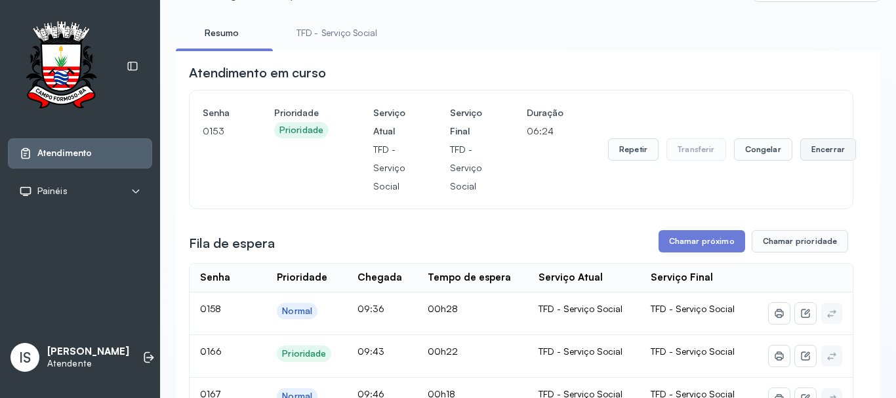
click at [816, 157] on button "Encerrar" at bounding box center [828, 149] width 56 height 22
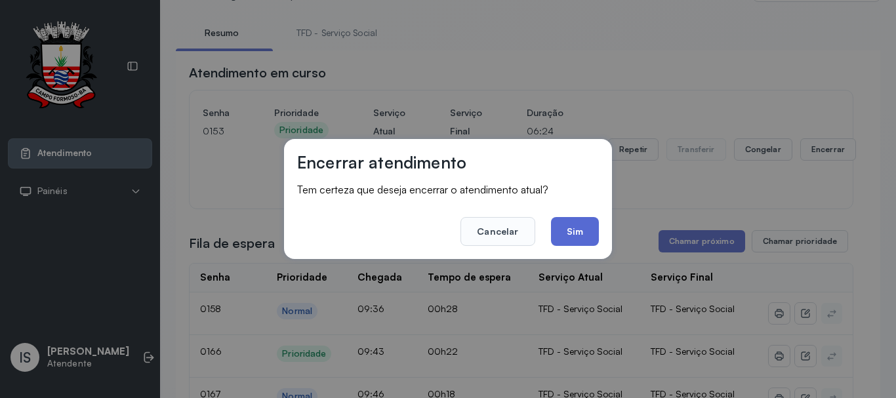
click at [583, 234] on button "Sim" at bounding box center [575, 231] width 48 height 29
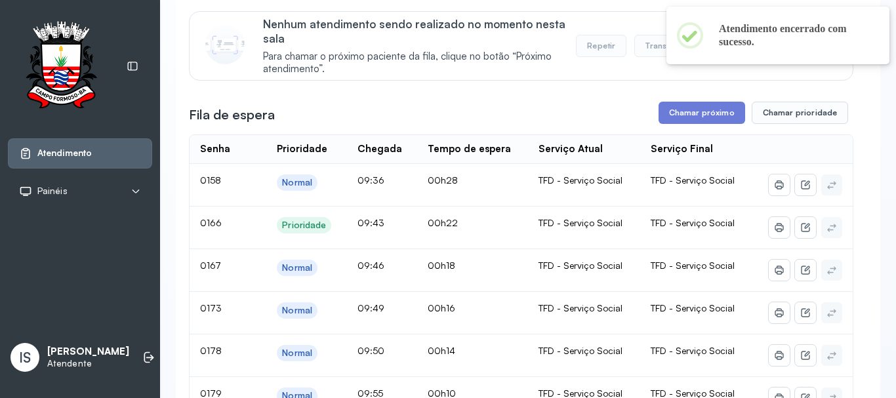
scroll to position [0, 0]
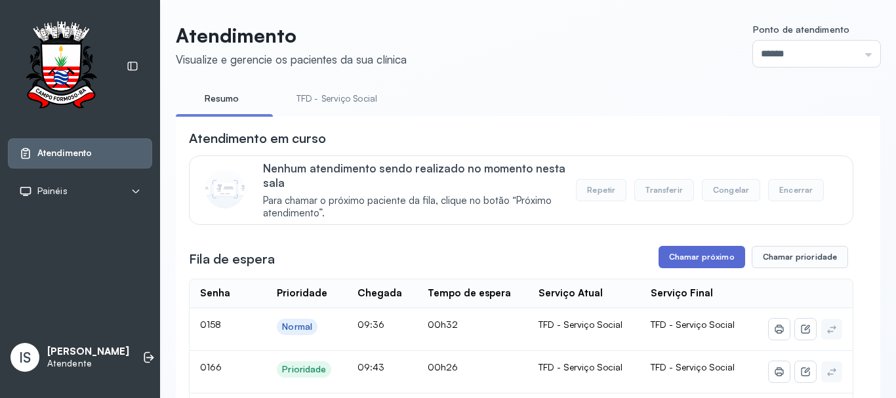
click at [701, 268] on button "Chamar próximo" at bounding box center [701, 257] width 87 height 22
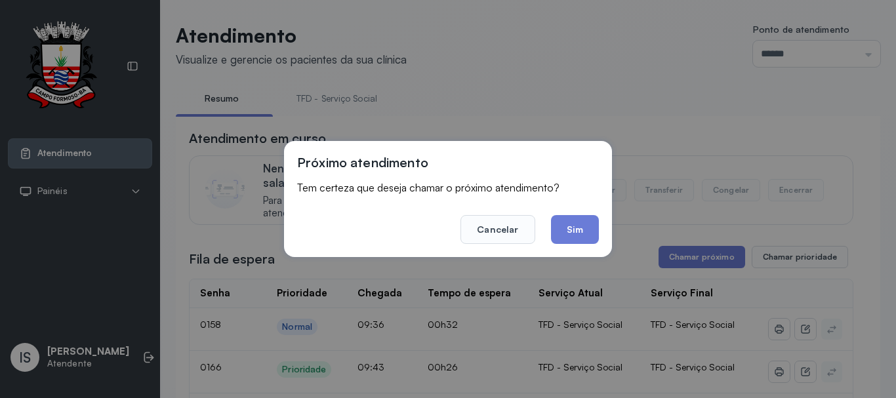
click at [577, 237] on button "Sim" at bounding box center [575, 229] width 48 height 29
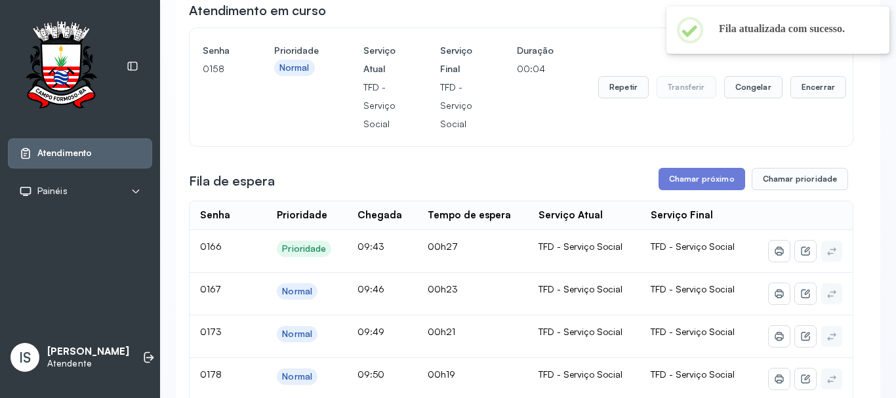
scroll to position [41, 0]
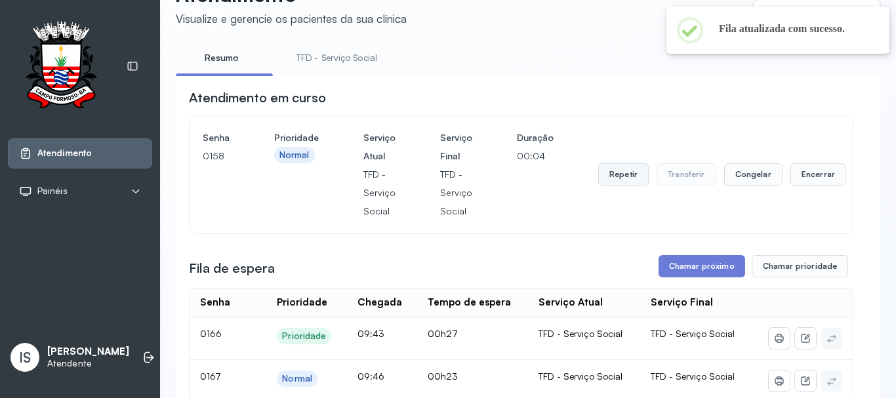
click at [598, 181] on button "Repetir" at bounding box center [623, 174] width 50 height 22
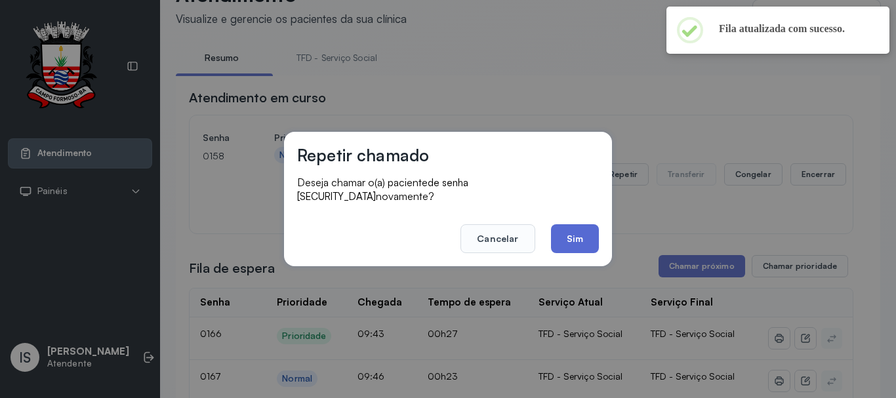
click at [581, 243] on button "Sim" at bounding box center [575, 238] width 48 height 29
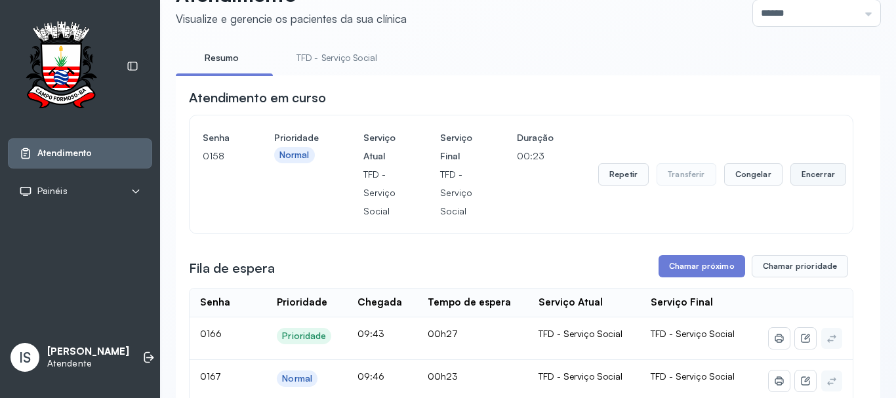
click at [807, 184] on button "Encerrar" at bounding box center [818, 174] width 56 height 22
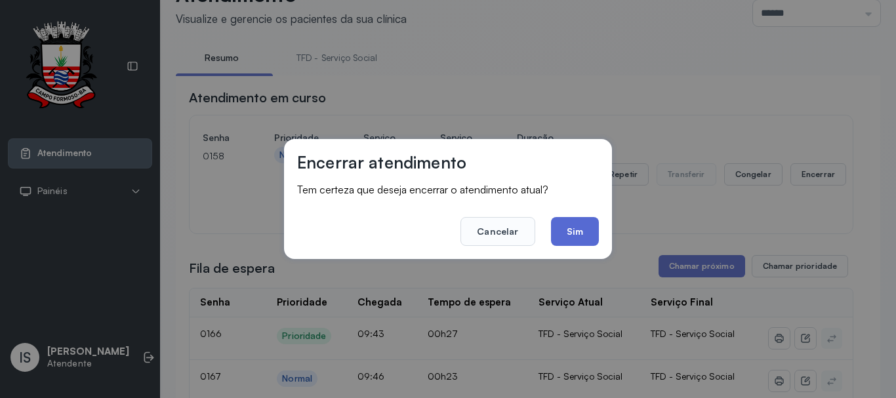
click at [561, 229] on button "Sim" at bounding box center [575, 231] width 48 height 29
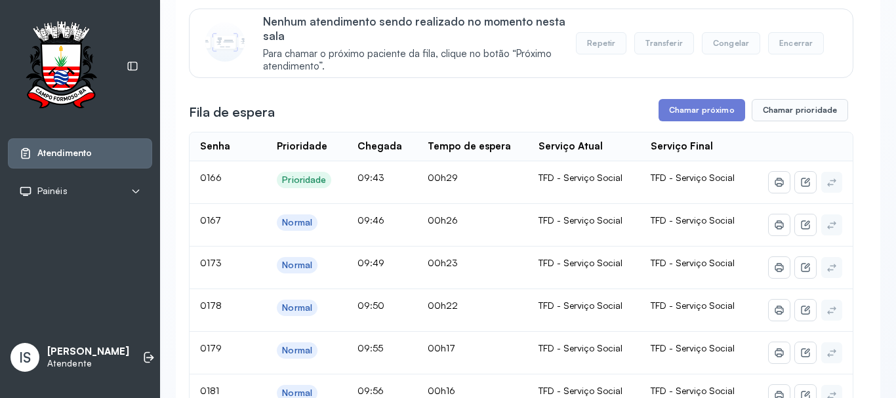
scroll to position [131, 0]
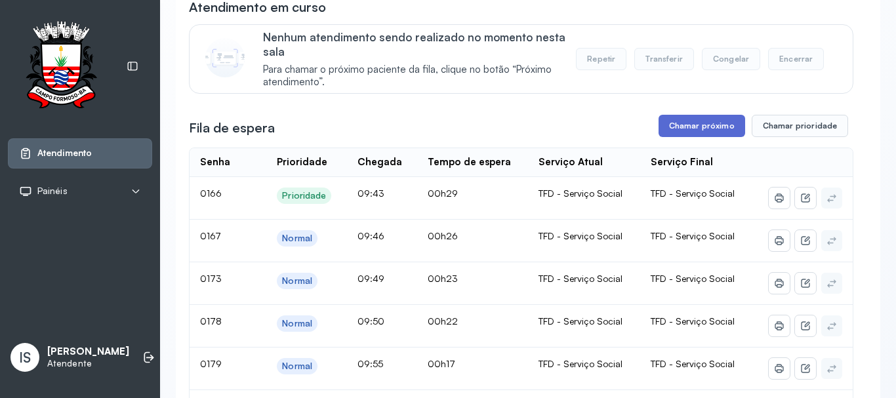
click at [709, 137] on button "Chamar próximo" at bounding box center [701, 126] width 87 height 22
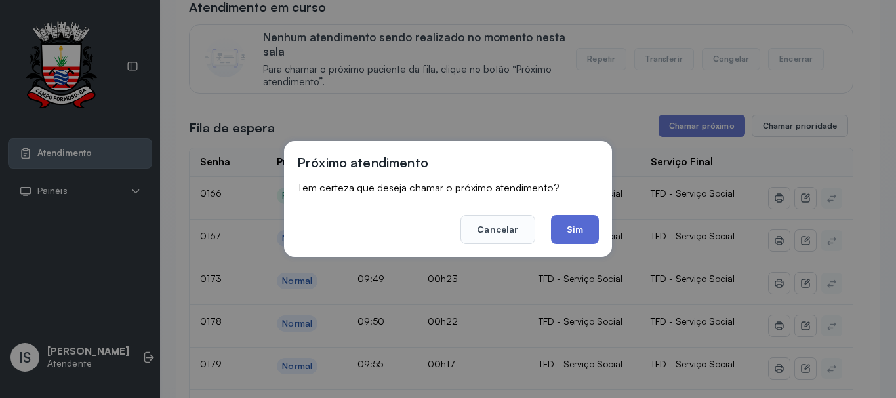
click at [578, 231] on button "Sim" at bounding box center [575, 229] width 48 height 29
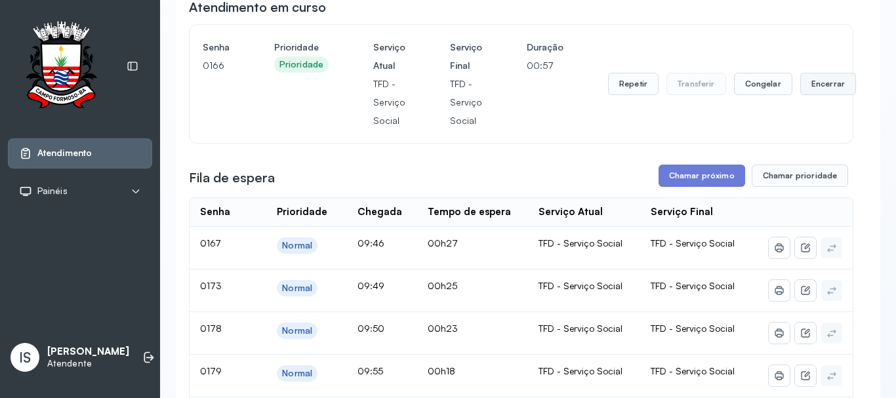
click at [827, 86] on button "Encerrar" at bounding box center [828, 84] width 56 height 22
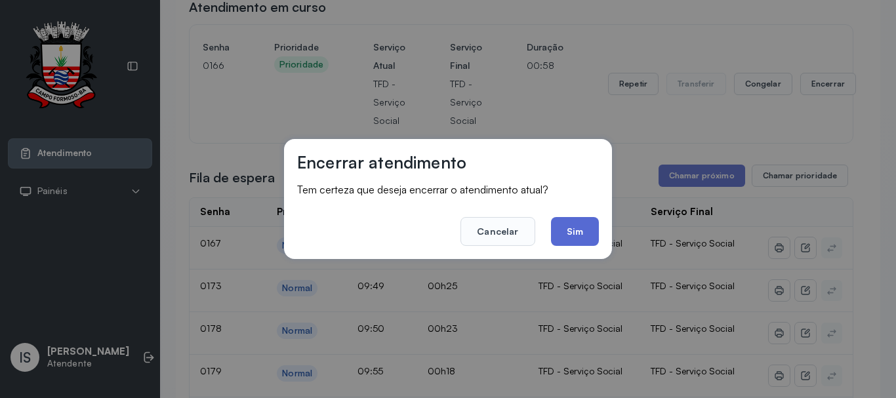
click at [582, 232] on button "Sim" at bounding box center [575, 231] width 48 height 29
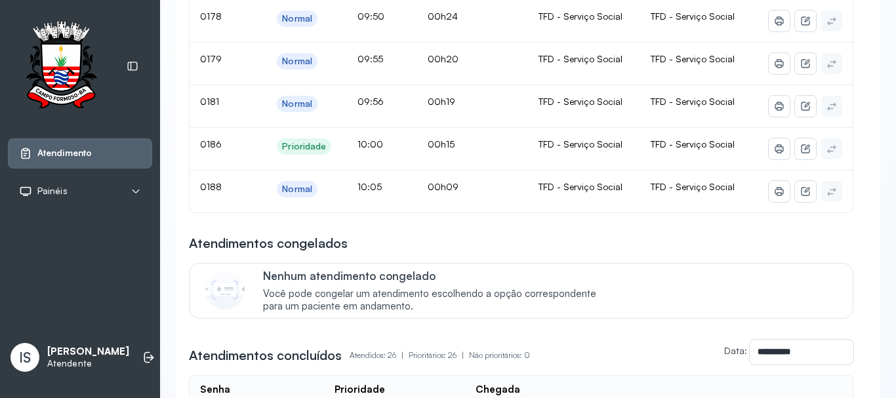
scroll to position [197, 0]
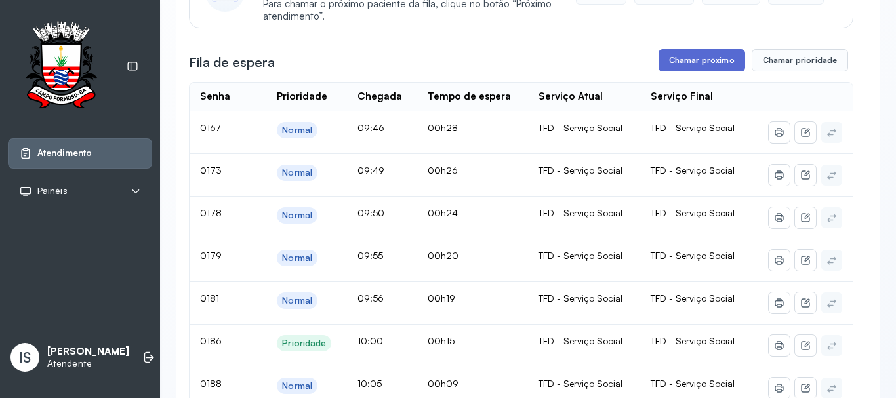
click at [673, 58] on button "Chamar próximo" at bounding box center [701, 60] width 87 height 22
click at [688, 66] on button "Chamar próximo" at bounding box center [701, 60] width 87 height 22
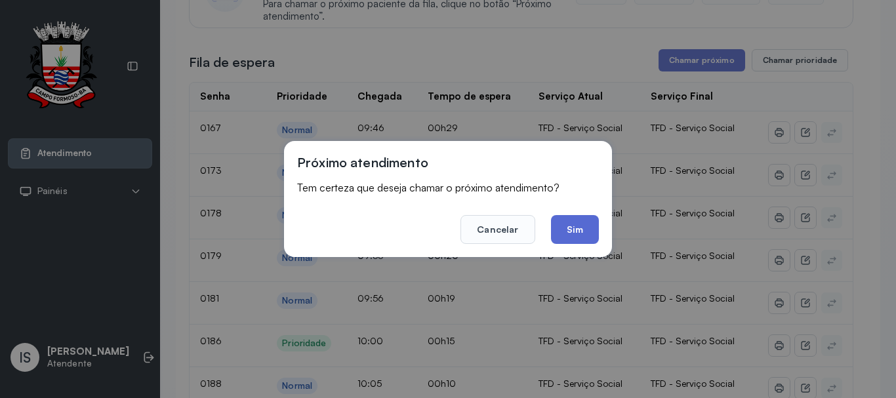
click at [573, 231] on button "Sim" at bounding box center [575, 229] width 48 height 29
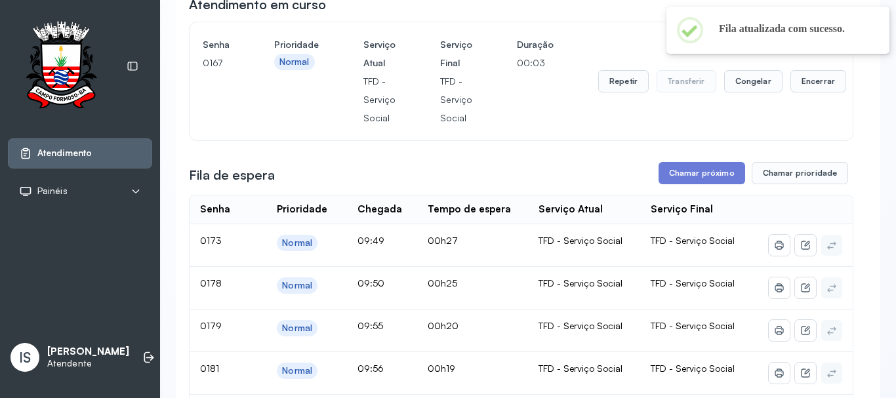
scroll to position [131, 0]
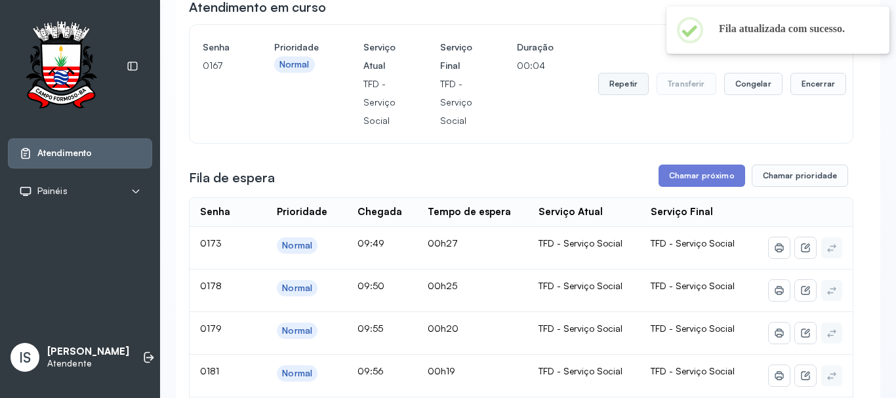
click at [623, 94] on button "Repetir" at bounding box center [623, 84] width 50 height 22
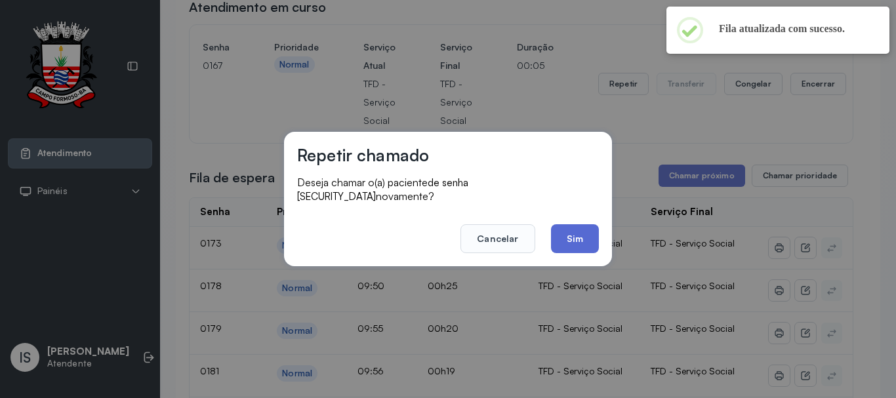
click at [572, 224] on button "Sim" at bounding box center [575, 238] width 48 height 29
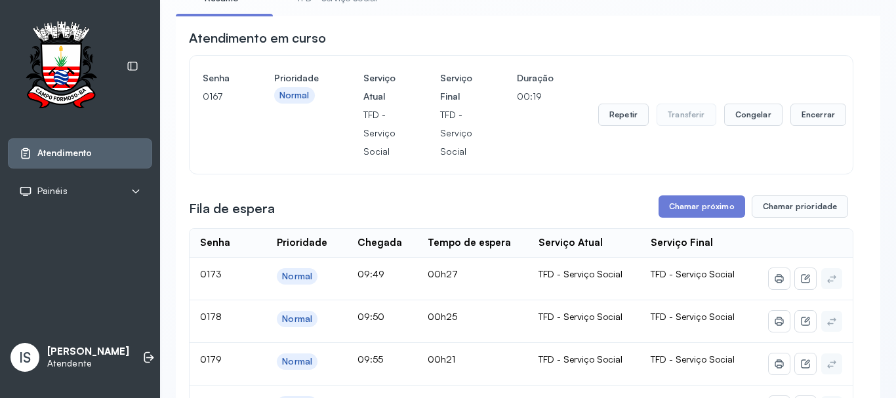
scroll to position [66, 0]
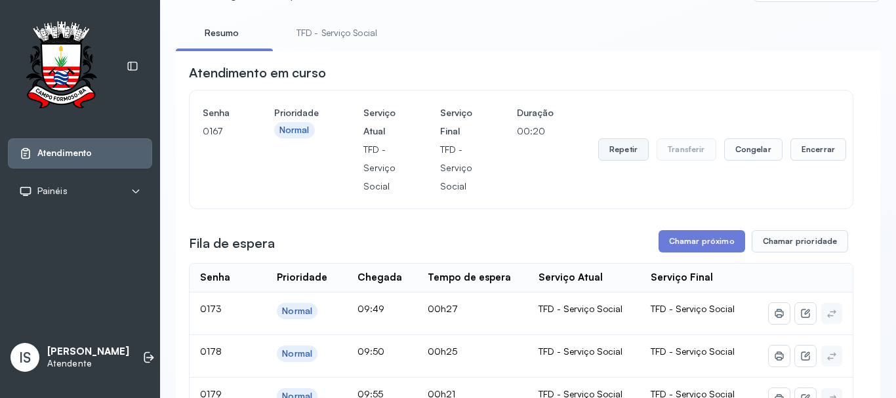
click at [627, 157] on button "Repetir" at bounding box center [623, 149] width 50 height 22
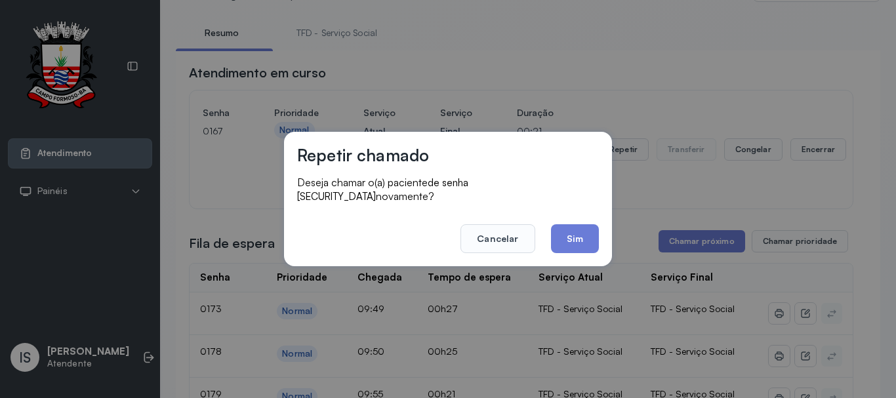
click at [562, 254] on div "Repetir chamado Deseja chamar o(a) paciente de senha 0167 novamente? Cancelar S…" at bounding box center [448, 199] width 328 height 134
click at [577, 247] on div "Repetir chamado Deseja chamar o(a) paciente de senha 0167 novamente? Cancelar S…" at bounding box center [448, 199] width 328 height 134
click at [583, 233] on button "Sim" at bounding box center [575, 238] width 48 height 29
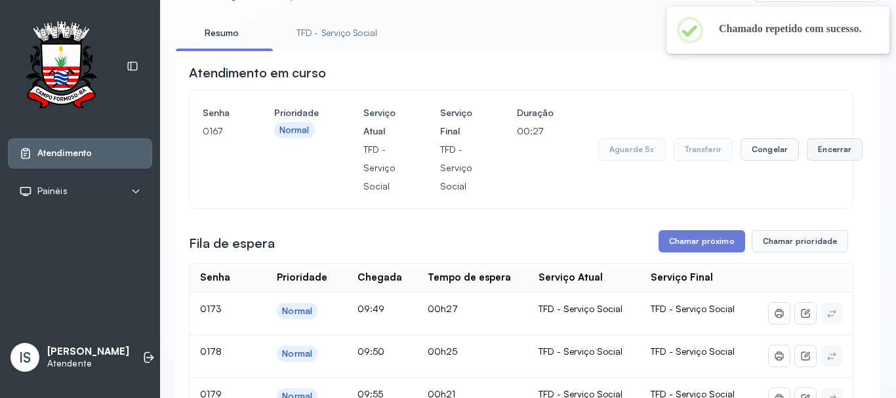
click at [817, 151] on button "Encerrar" at bounding box center [834, 149] width 56 height 22
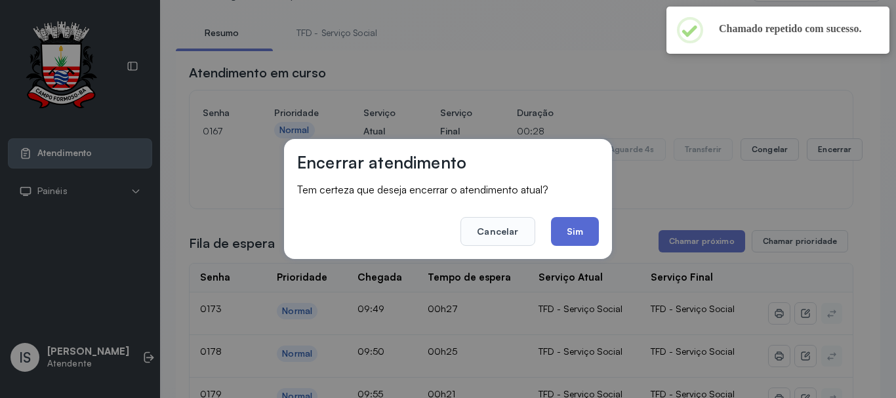
click at [580, 234] on button "Sim" at bounding box center [575, 231] width 48 height 29
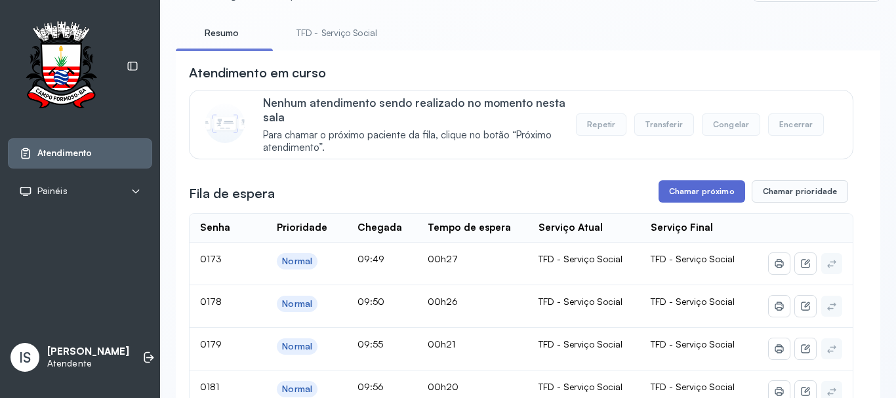
click at [682, 199] on button "Chamar próximo" at bounding box center [701, 191] width 87 height 22
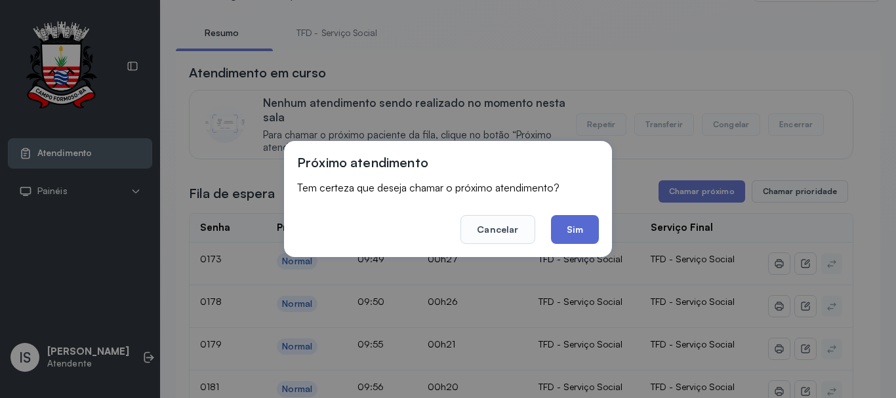
click at [582, 237] on button "Sim" at bounding box center [575, 229] width 48 height 29
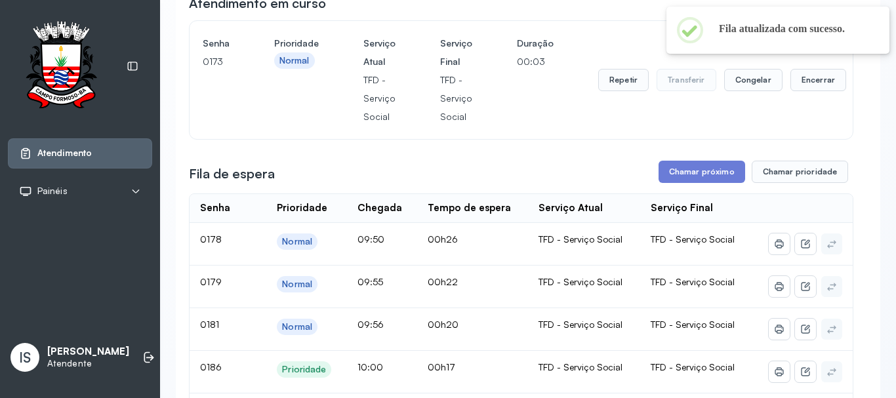
scroll to position [131, 0]
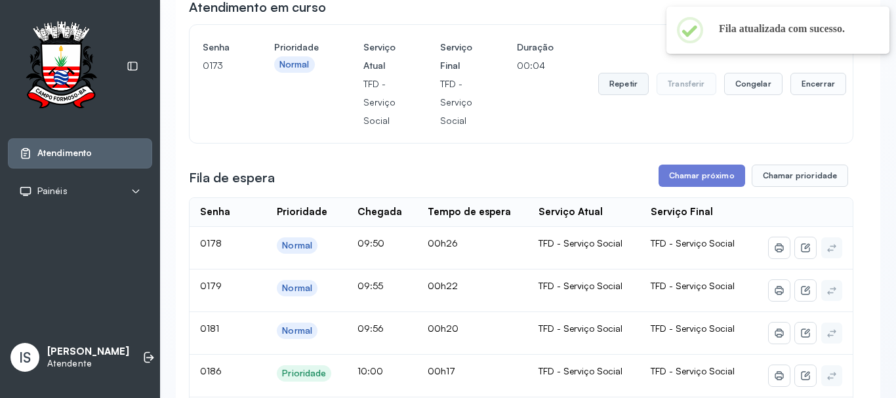
click at [606, 92] on button "Repetir" at bounding box center [623, 84] width 50 height 22
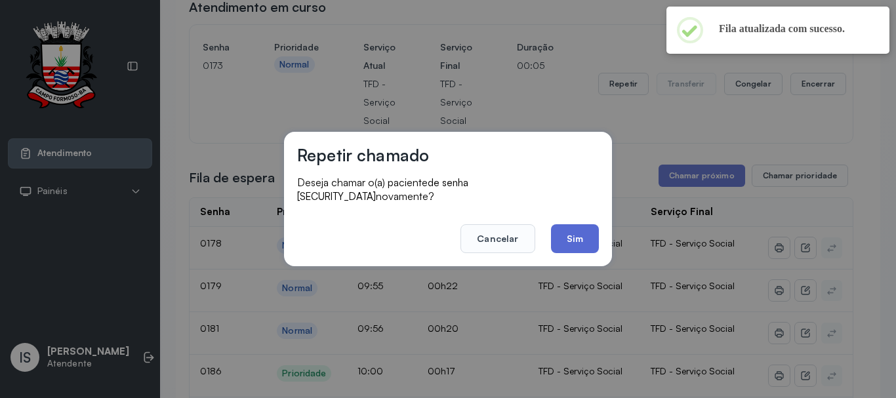
click at [584, 231] on button "Sim" at bounding box center [575, 238] width 48 height 29
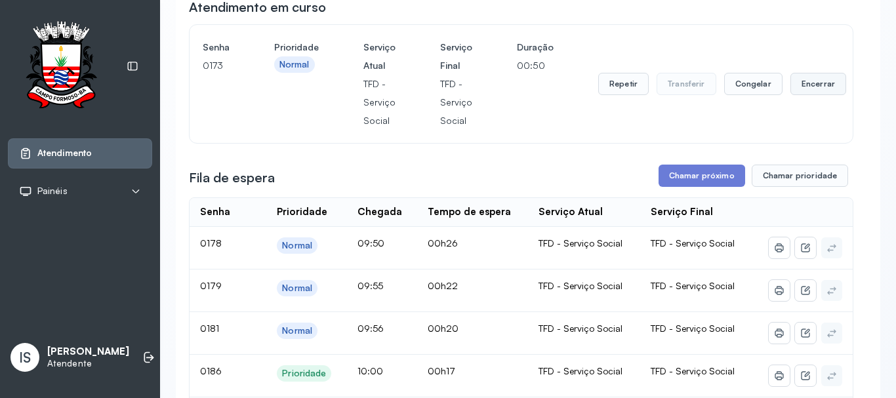
click at [798, 91] on button "Encerrar" at bounding box center [818, 84] width 56 height 22
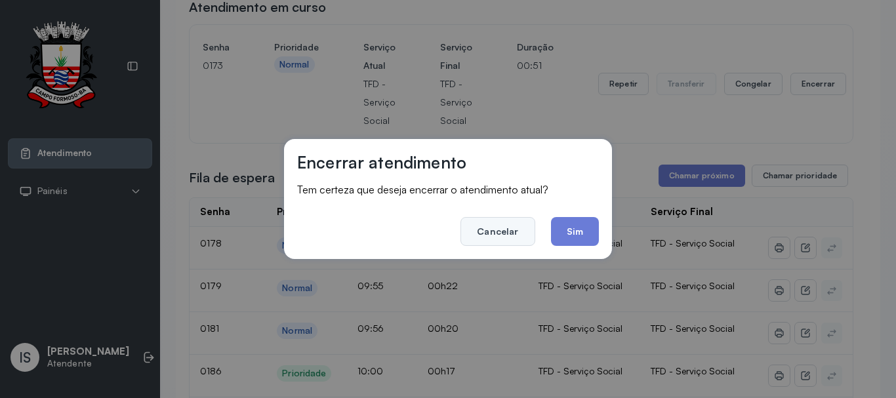
click at [494, 231] on button "Cancelar" at bounding box center [497, 231] width 74 height 29
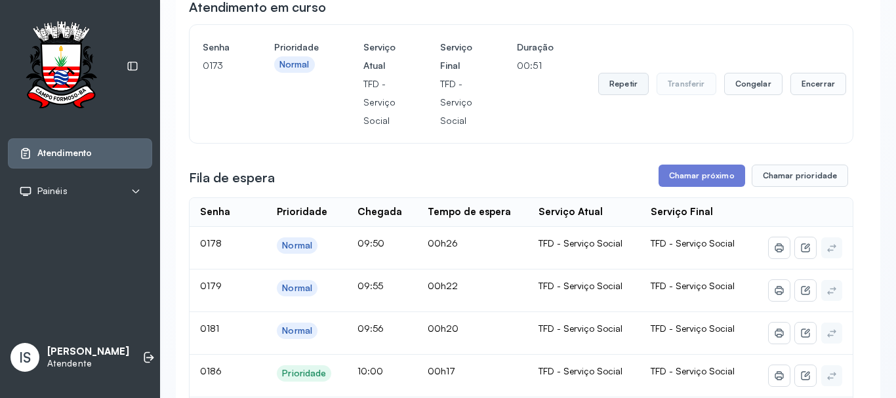
click at [608, 94] on button "Repetir" at bounding box center [623, 84] width 50 height 22
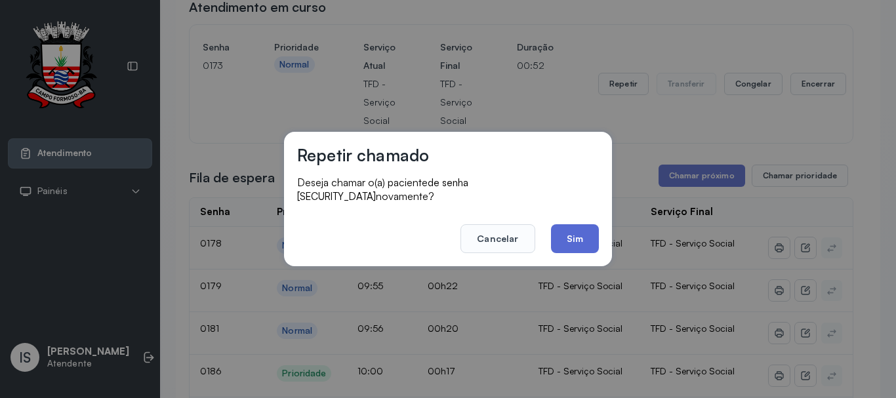
click at [570, 237] on button "Sim" at bounding box center [575, 238] width 48 height 29
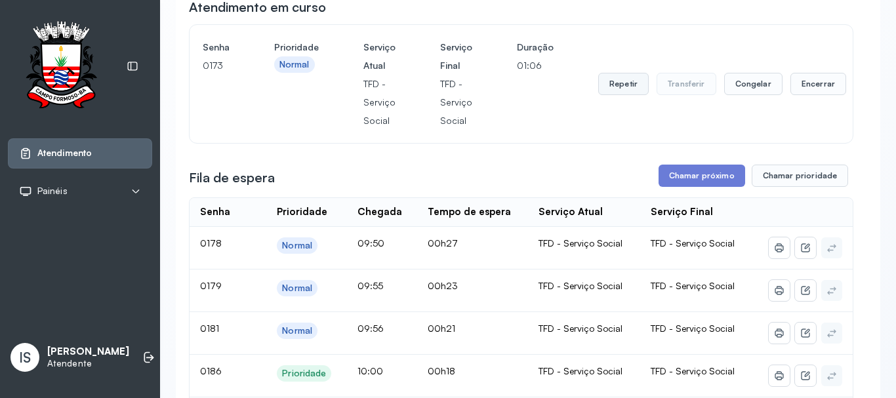
click at [620, 94] on button "Repetir" at bounding box center [623, 84] width 50 height 22
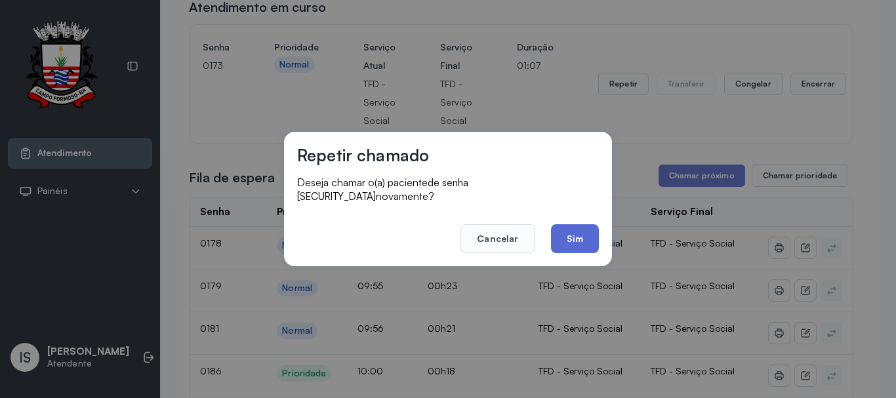
click at [588, 237] on button "Sim" at bounding box center [575, 238] width 48 height 29
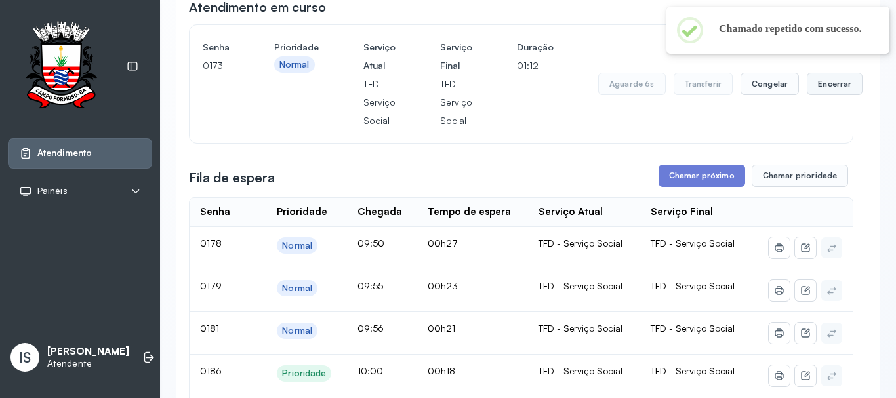
click at [815, 94] on button "Encerrar" at bounding box center [834, 84] width 56 height 22
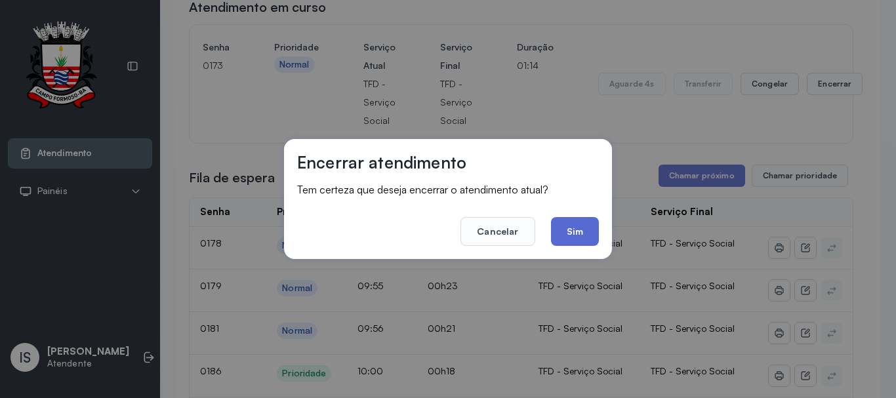
click at [581, 237] on button "Sim" at bounding box center [575, 231] width 48 height 29
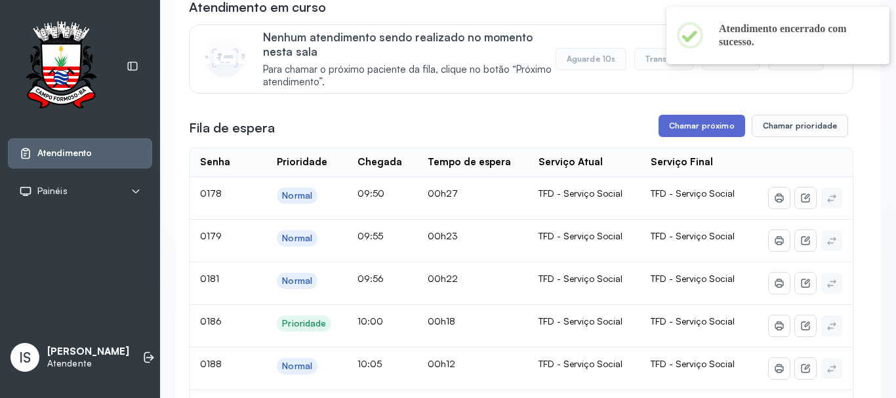
click at [694, 133] on button "Chamar próximo" at bounding box center [701, 126] width 87 height 22
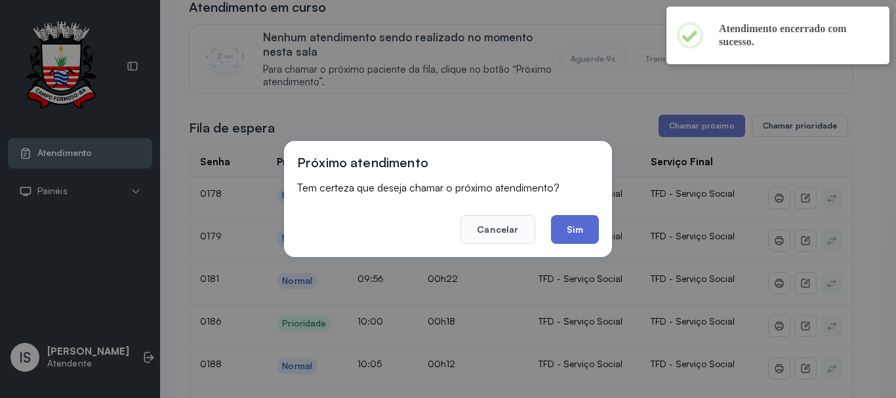
click at [564, 234] on button "Sim" at bounding box center [575, 229] width 48 height 29
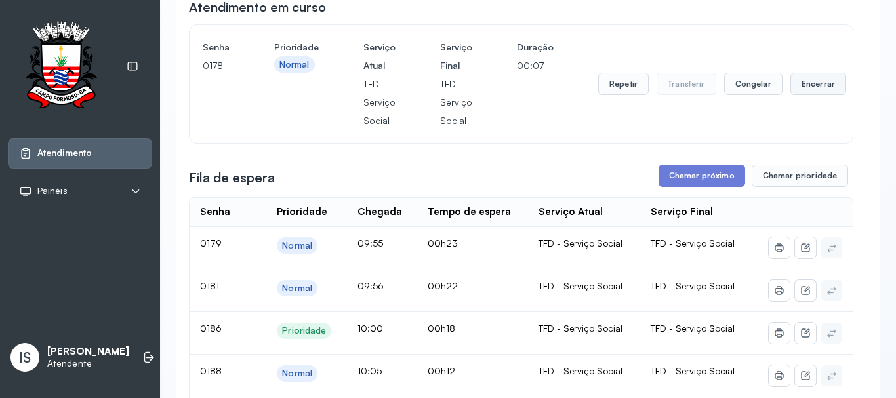
click at [809, 88] on button "Encerrar" at bounding box center [818, 84] width 56 height 22
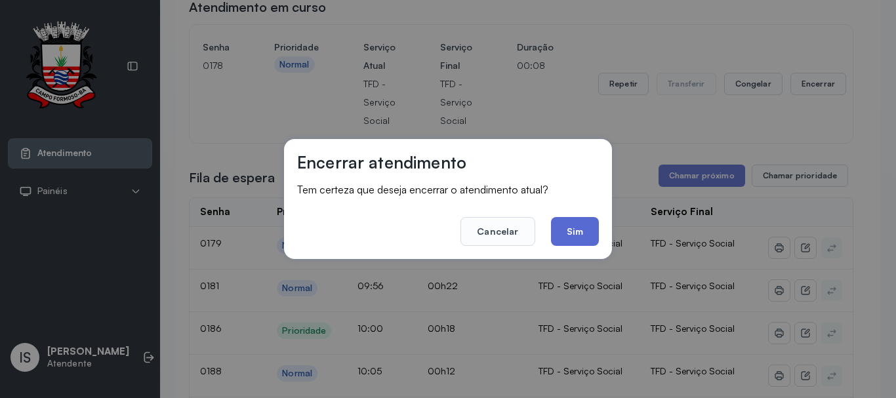
click at [588, 237] on button "Sim" at bounding box center [575, 231] width 48 height 29
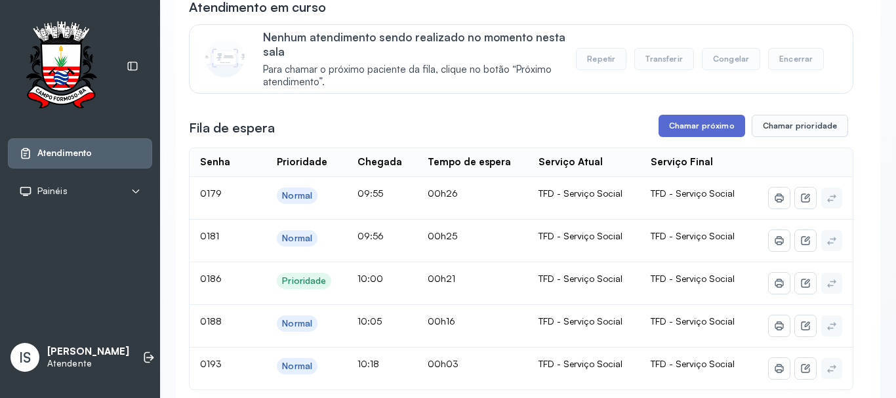
click at [694, 119] on button "Chamar próximo" at bounding box center [701, 126] width 87 height 22
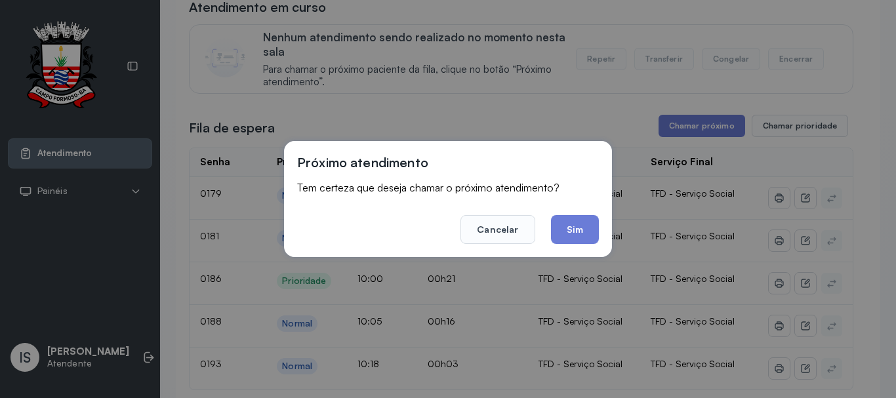
click at [574, 248] on div "Próximo atendimento Tem certeza que deseja chamar o próximo atendimento? Cancel…" at bounding box center [448, 199] width 328 height 116
drag, startPoint x: 574, startPoint y: 233, endPoint x: 521, endPoint y: 232, distance: 53.1
click at [574, 232] on button "Sim" at bounding box center [575, 229] width 48 height 29
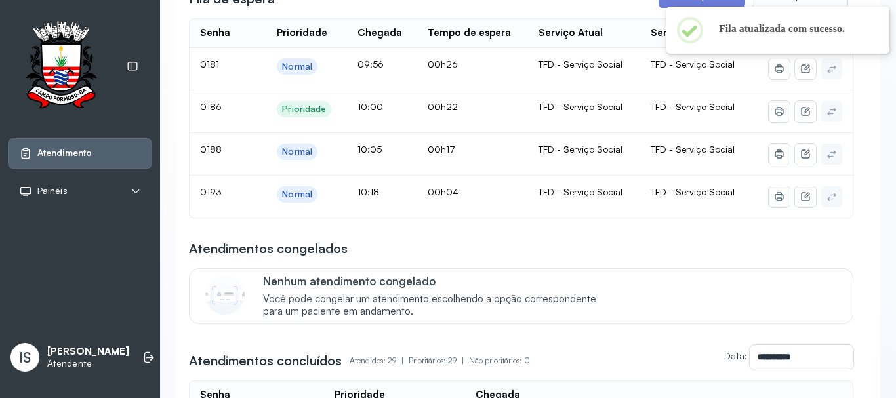
scroll to position [0, 0]
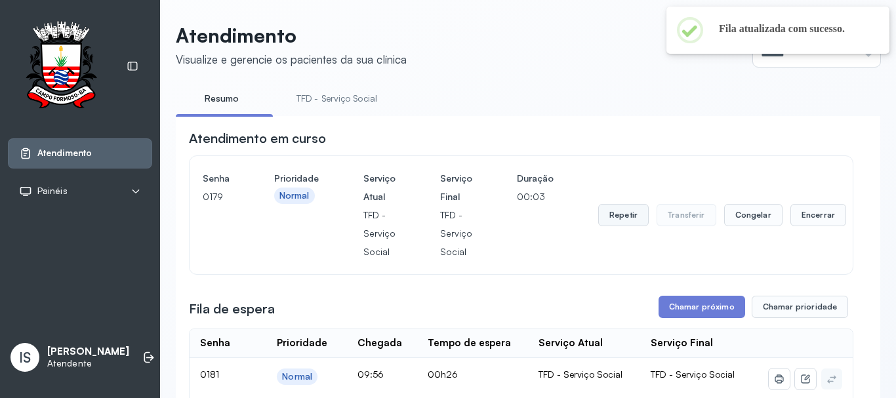
click at [613, 219] on button "Repetir" at bounding box center [623, 215] width 50 height 22
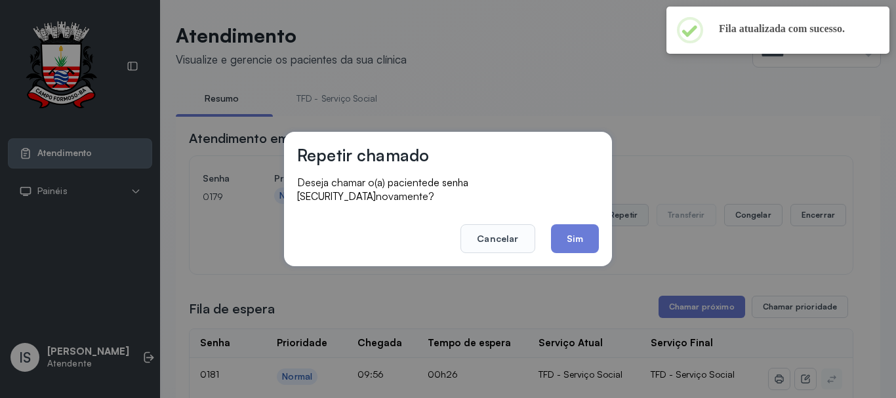
click at [595, 224] on button "Sim" at bounding box center [575, 238] width 48 height 29
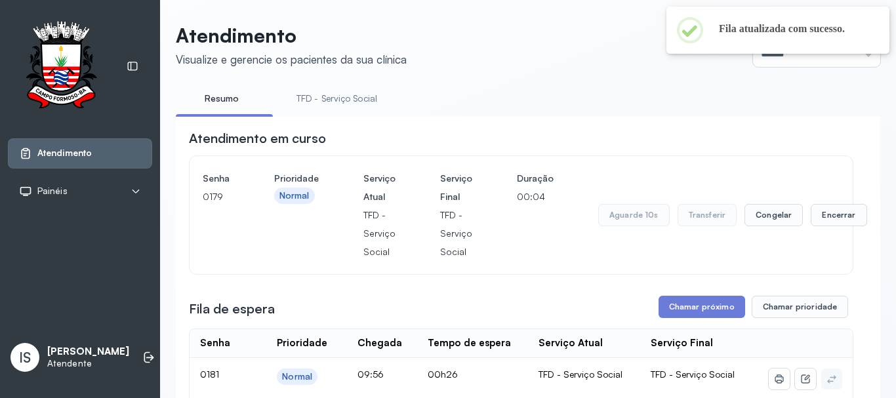
click at [581, 225] on div "Senha 0179 Prioridade Normal Serviço Atual TFD - Serviço Social Serviço Final T…" at bounding box center [521, 215] width 637 height 92
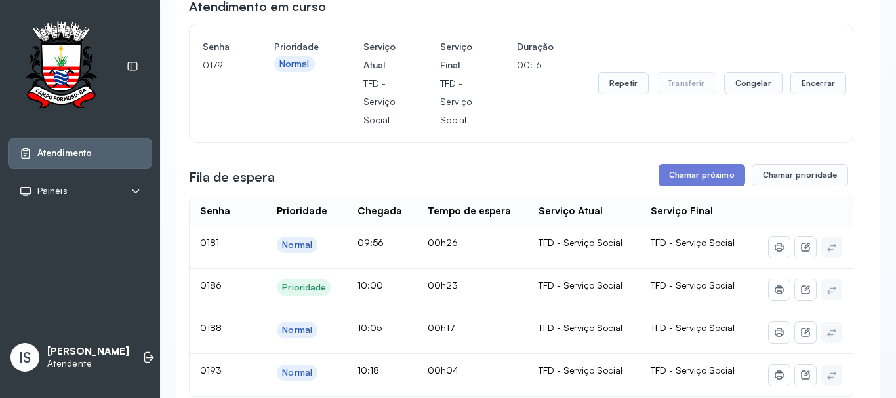
scroll to position [131, 0]
click at [614, 87] on button "Repetir" at bounding box center [623, 84] width 50 height 22
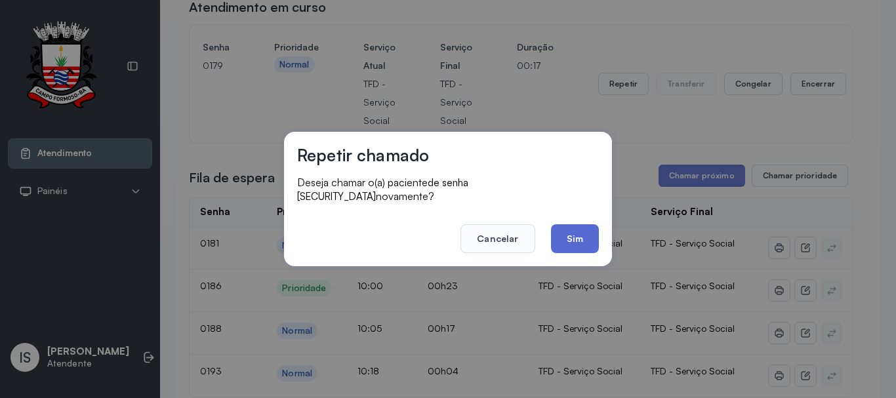
click at [581, 232] on button "Sim" at bounding box center [575, 238] width 48 height 29
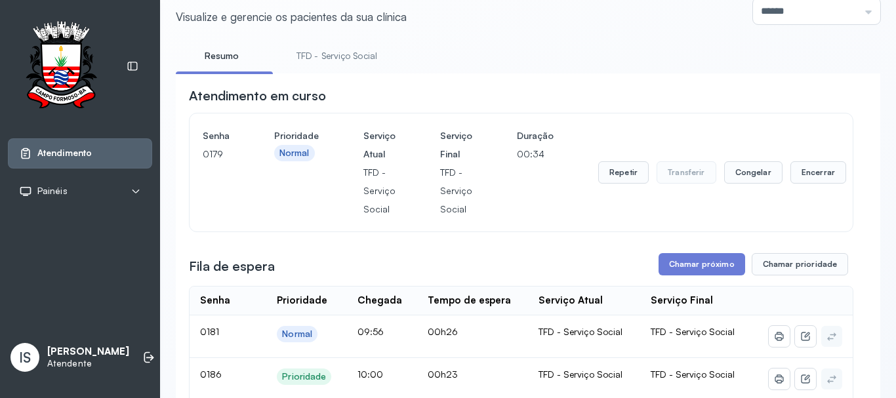
scroll to position [0, 0]
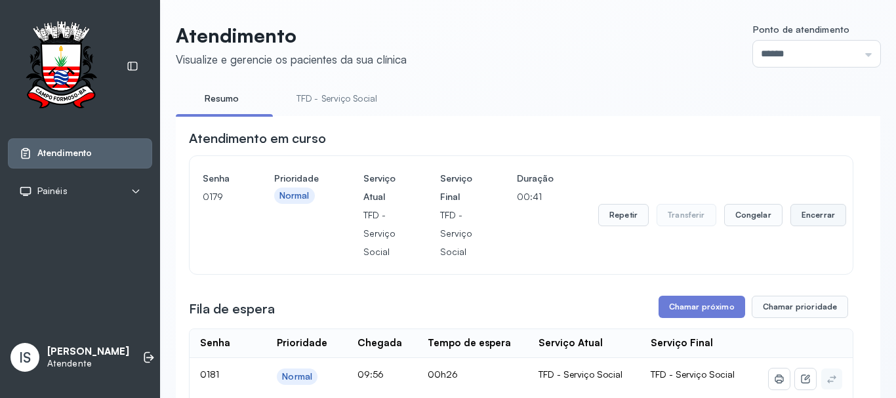
click at [808, 217] on button "Encerrar" at bounding box center [818, 215] width 56 height 22
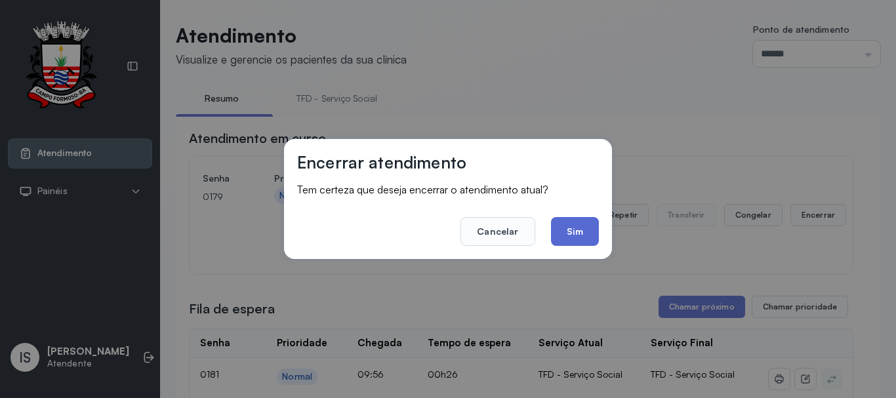
click at [576, 229] on button "Sim" at bounding box center [575, 231] width 48 height 29
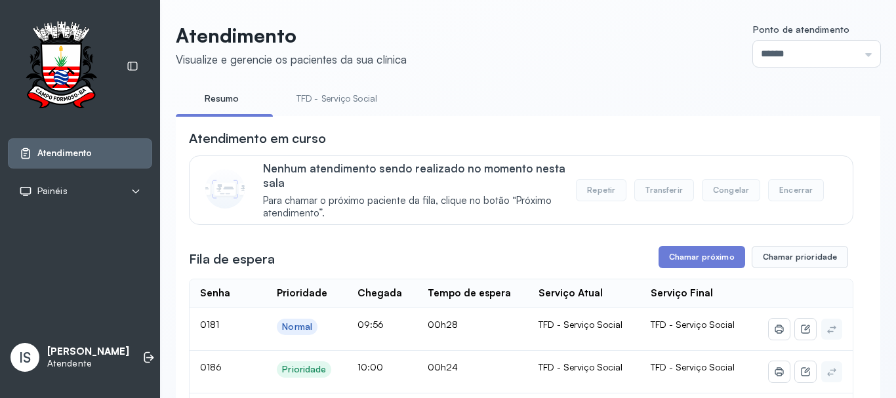
click at [310, 90] on link "TFD - Serviço Social" at bounding box center [336, 99] width 107 height 22
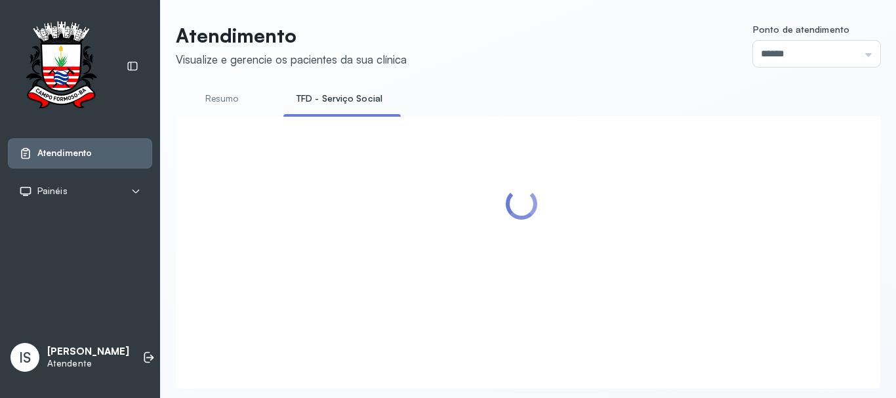
click at [203, 102] on link "Resumo" at bounding box center [222, 99] width 92 height 22
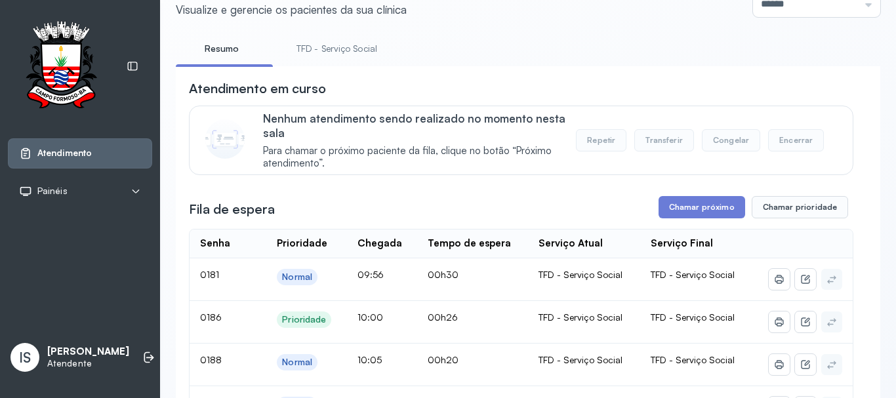
scroll to position [131, 0]
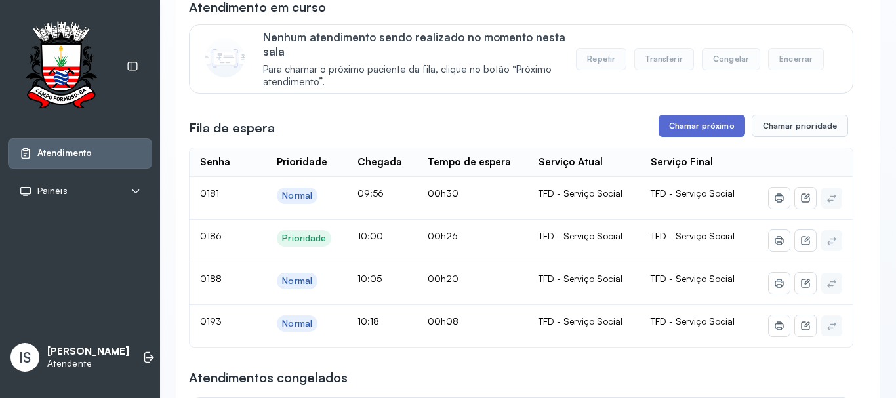
click at [682, 134] on button "Chamar próximo" at bounding box center [701, 126] width 87 height 22
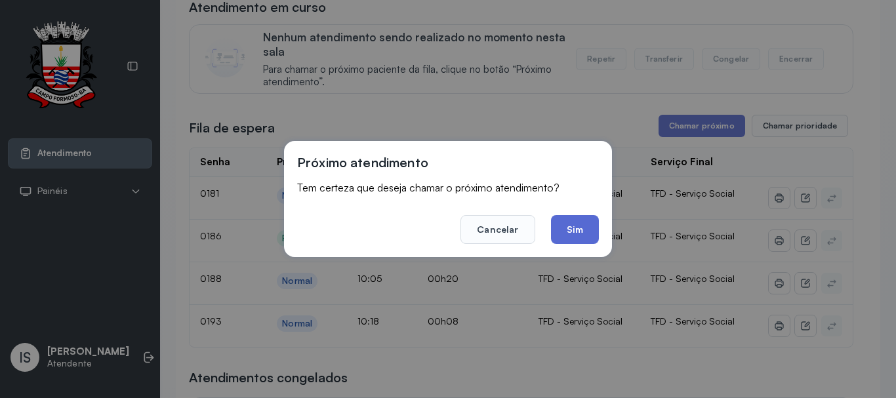
click at [576, 239] on button "Sim" at bounding box center [575, 229] width 48 height 29
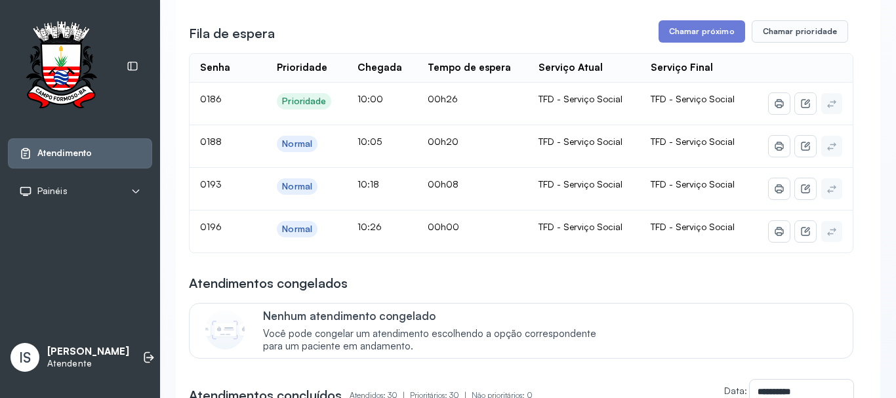
scroll to position [197, 0]
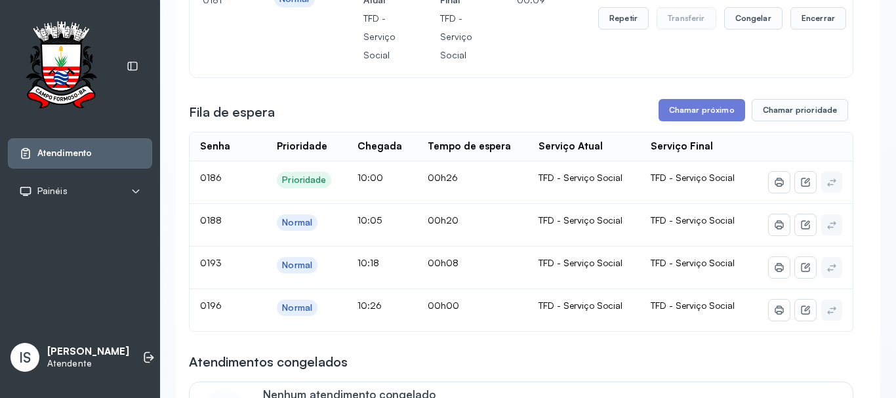
click at [803, 7] on div "Repetir Transferir Congelar Encerrar" at bounding box center [722, 18] width 248 height 92
click at [803, 14] on button "Encerrar" at bounding box center [818, 18] width 56 height 22
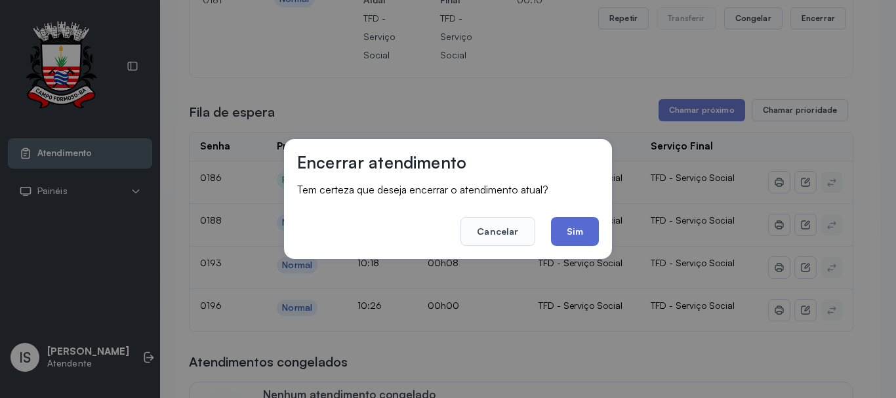
click at [581, 235] on button "Sim" at bounding box center [575, 231] width 48 height 29
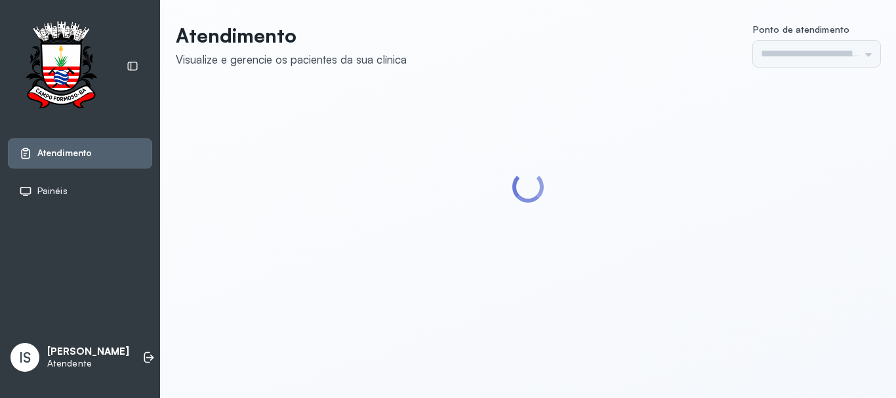
type input "******"
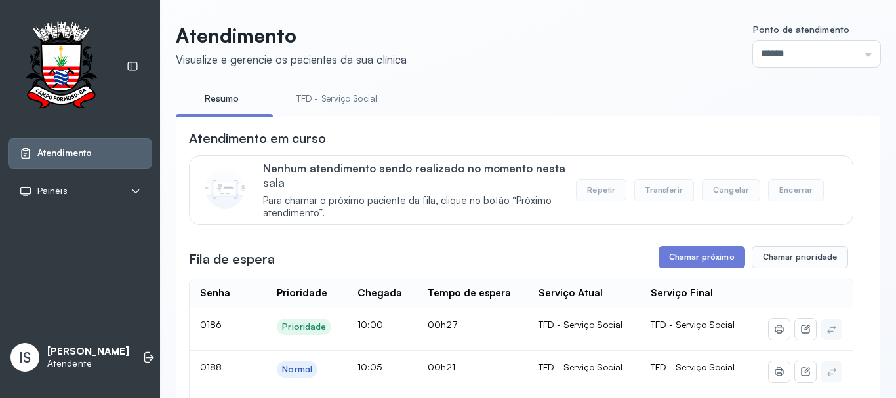
click at [315, 97] on link "TFD - Serviço Social" at bounding box center [336, 99] width 107 height 22
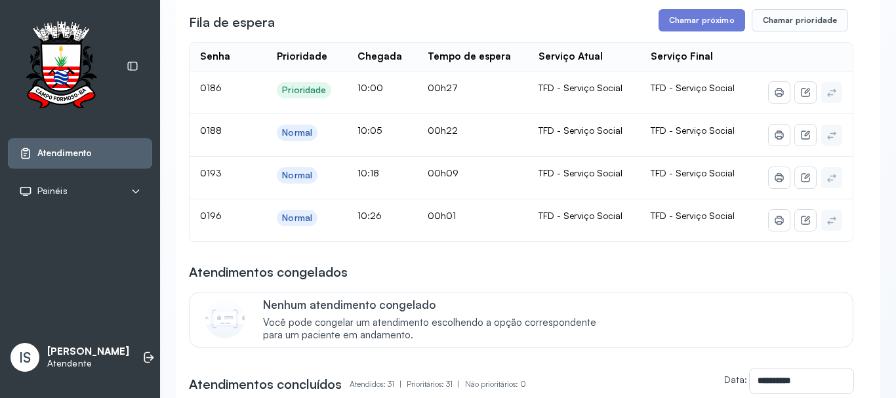
scroll to position [237, 0]
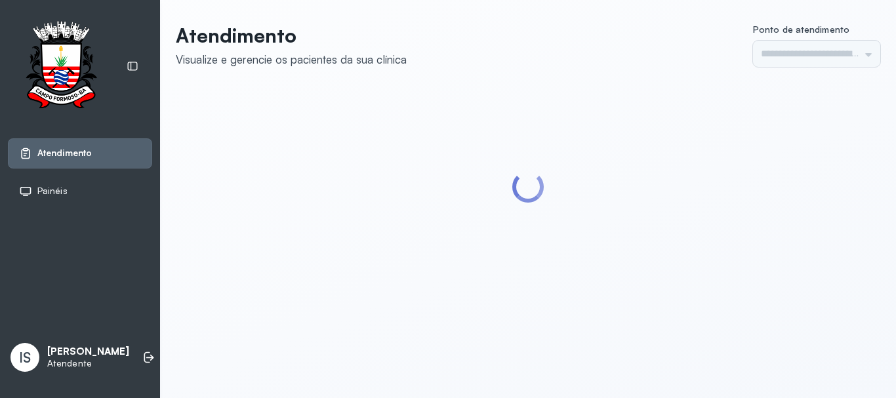
type input "******"
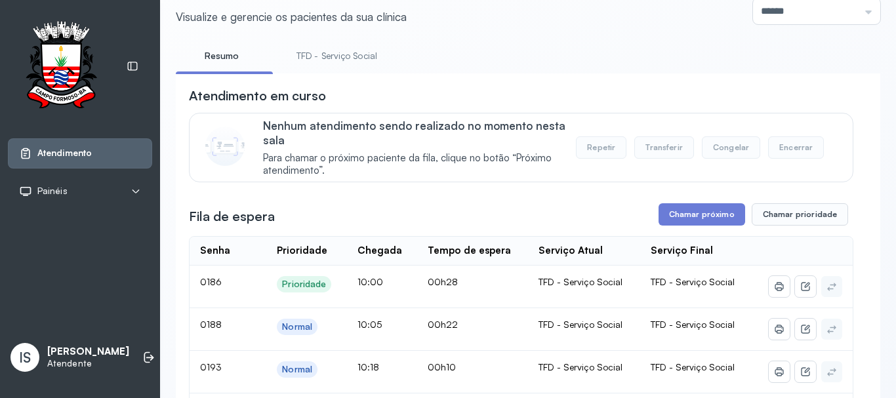
scroll to position [66, 0]
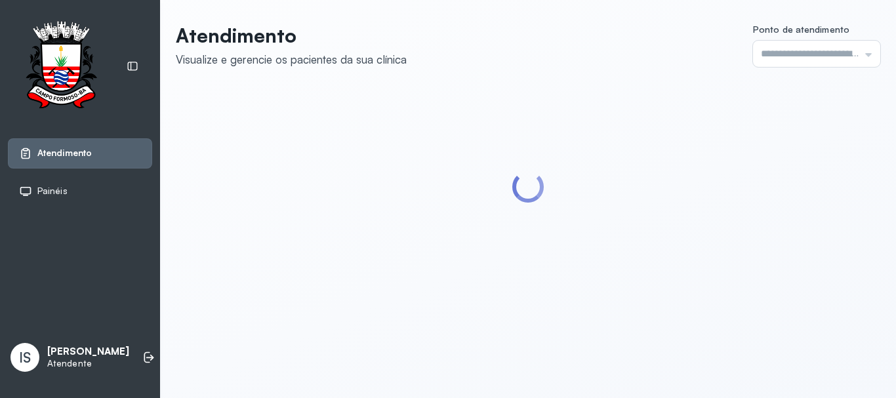
type input "******"
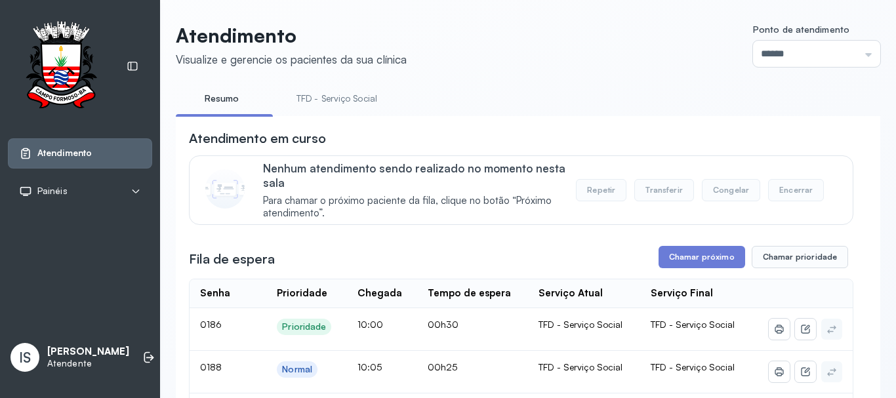
click at [334, 89] on link "TFD - Serviço Social" at bounding box center [336, 99] width 107 height 22
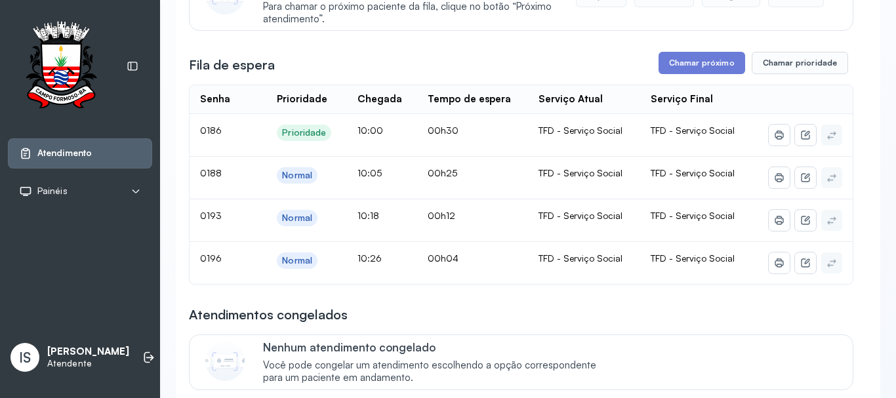
scroll to position [197, 0]
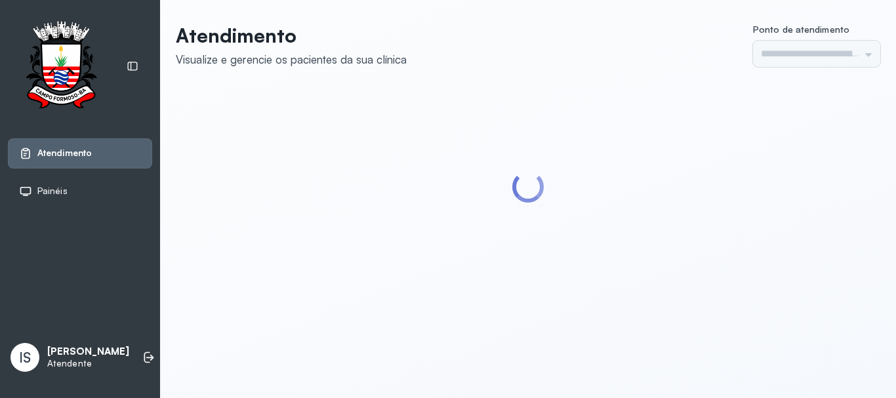
type input "******"
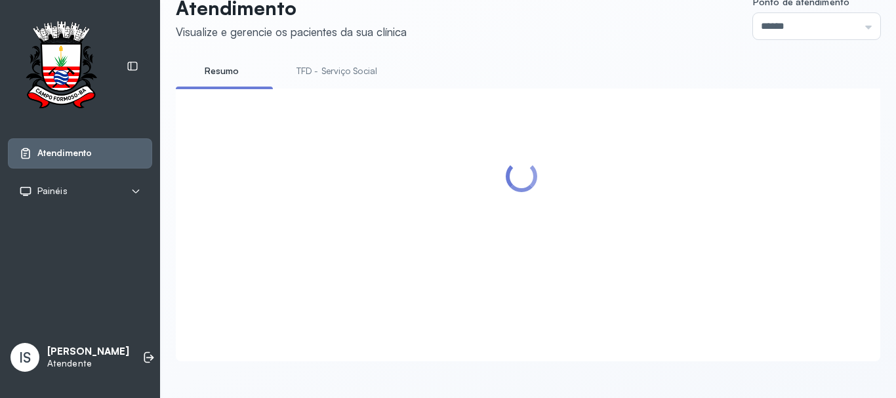
scroll to position [131, 0]
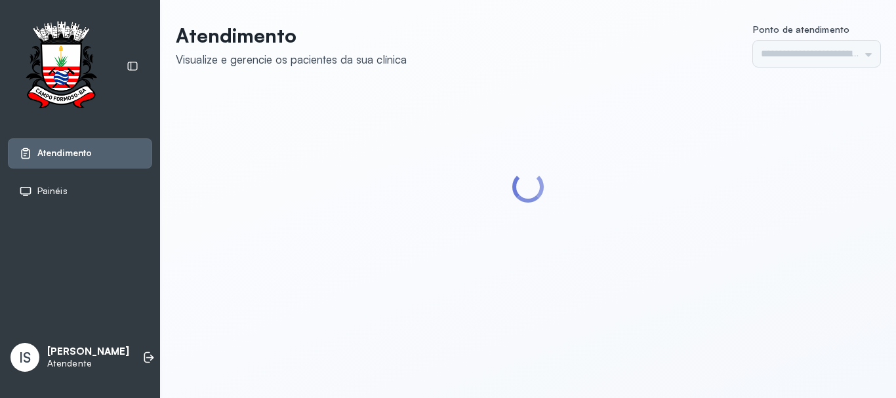
type input "******"
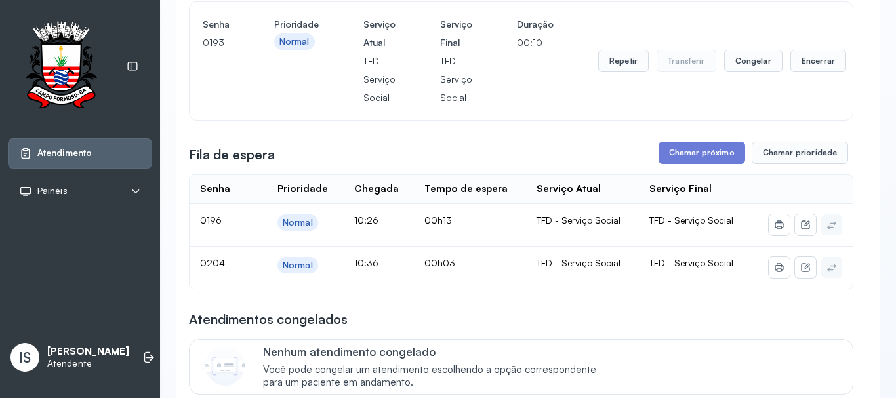
scroll to position [131, 0]
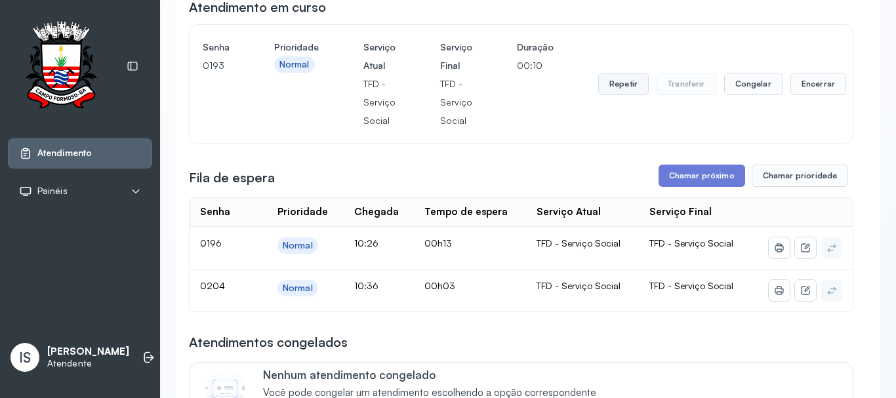
click at [611, 89] on button "Repetir" at bounding box center [623, 84] width 50 height 22
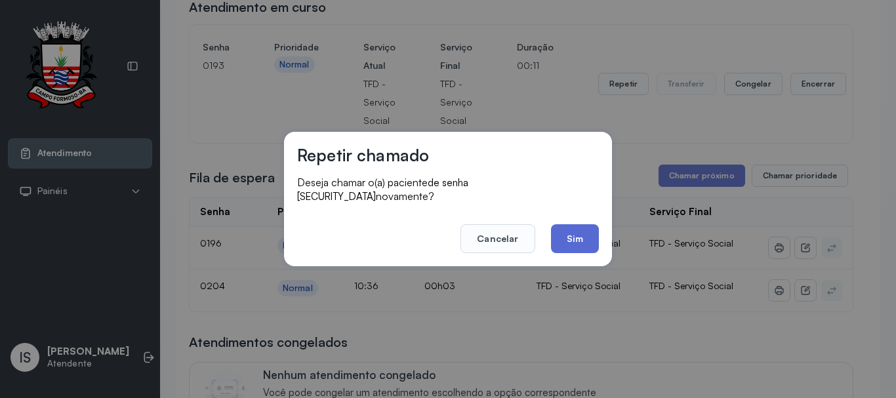
click at [585, 235] on button "Sim" at bounding box center [575, 238] width 48 height 29
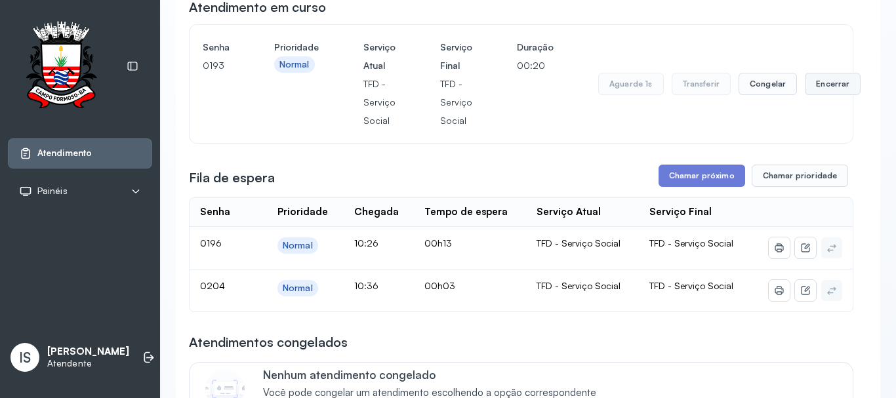
click at [829, 91] on button "Encerrar" at bounding box center [832, 84] width 56 height 22
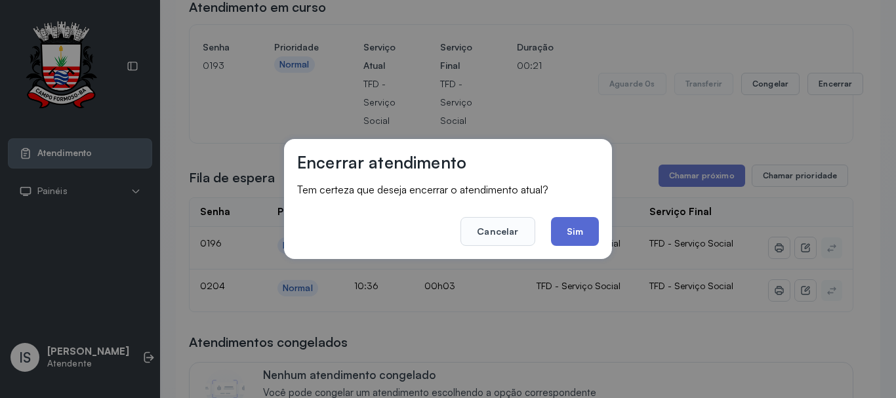
click at [574, 241] on button "Sim" at bounding box center [575, 231] width 48 height 29
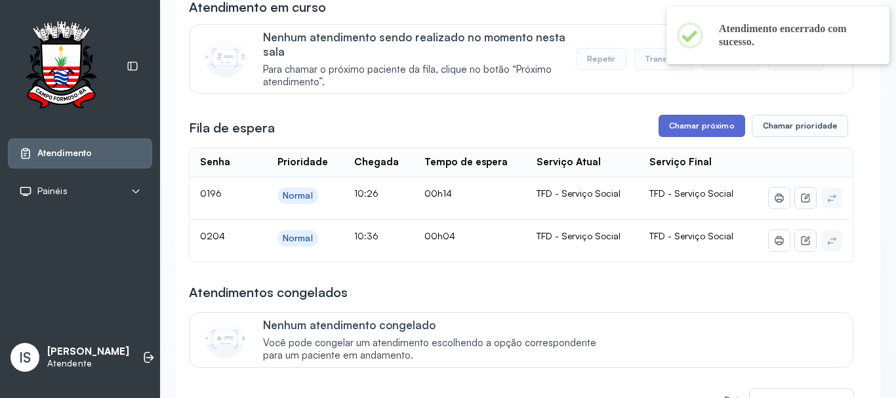
click at [684, 121] on button "Chamar próximo" at bounding box center [701, 126] width 87 height 22
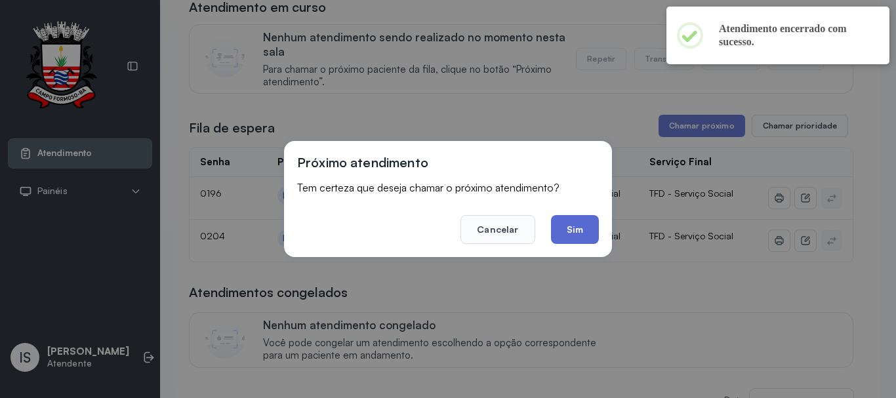
click at [586, 223] on button "Sim" at bounding box center [575, 229] width 48 height 29
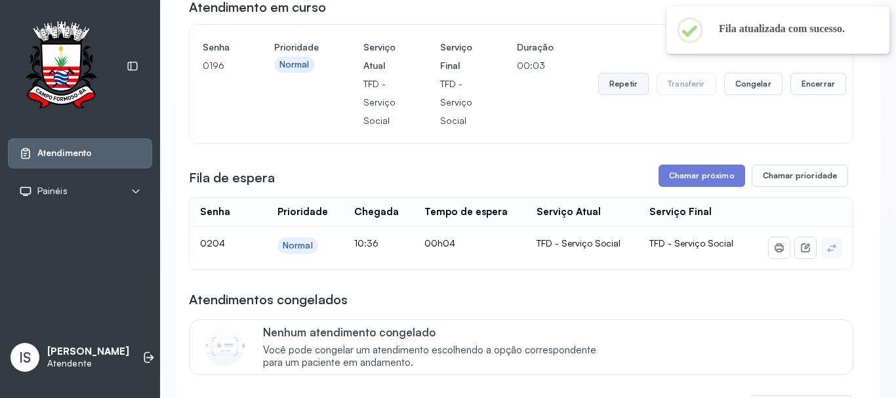
click at [617, 79] on button "Repetir" at bounding box center [623, 84] width 50 height 22
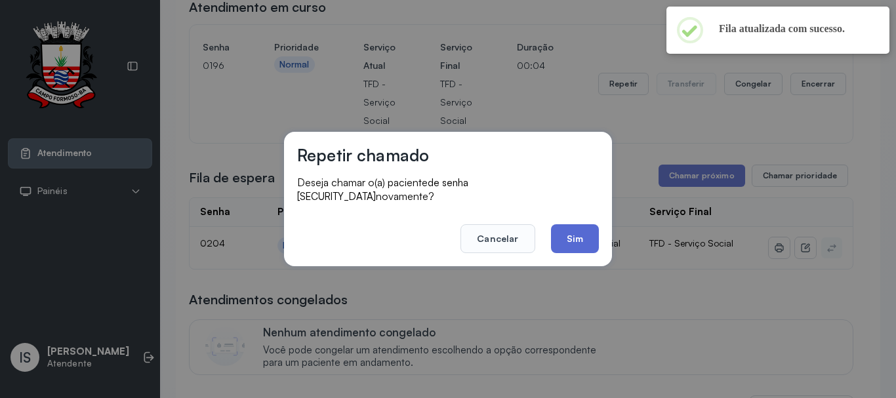
click at [568, 239] on button "Sim" at bounding box center [575, 238] width 48 height 29
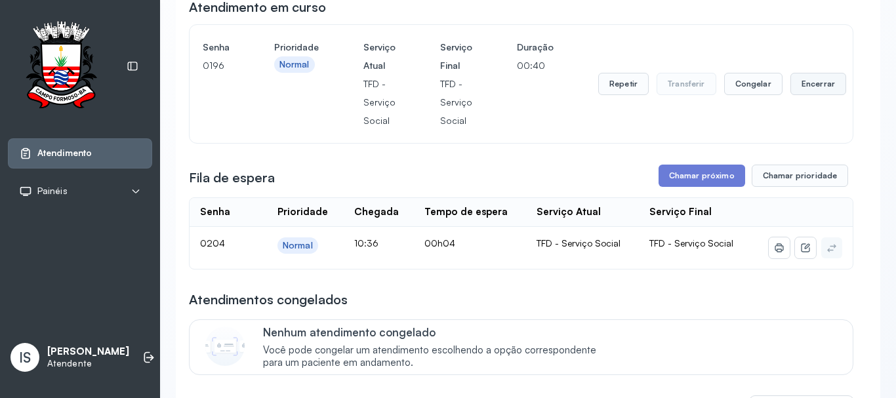
click at [827, 95] on button "Encerrar" at bounding box center [818, 84] width 56 height 22
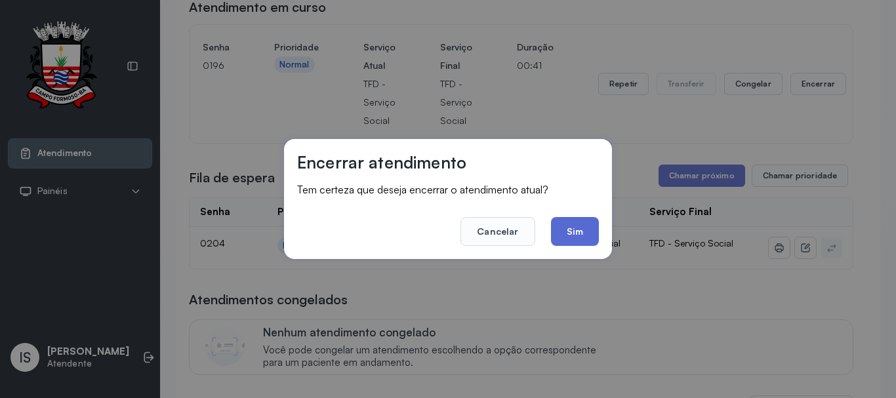
click at [572, 241] on button "Sim" at bounding box center [575, 231] width 48 height 29
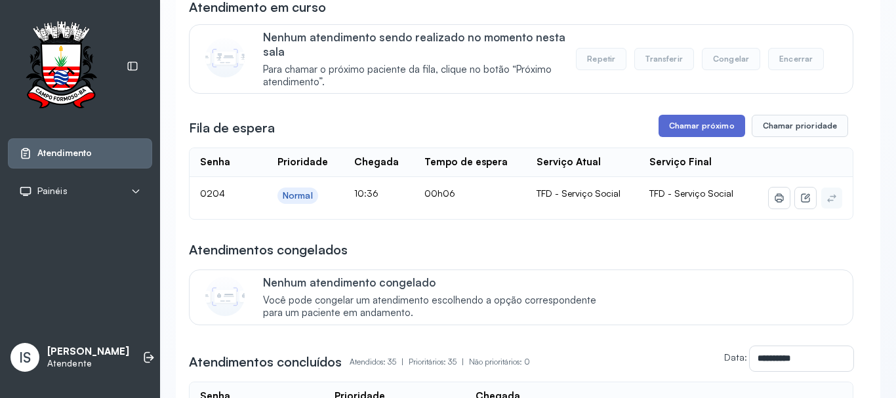
click at [686, 137] on button "Chamar próximo" at bounding box center [701, 126] width 87 height 22
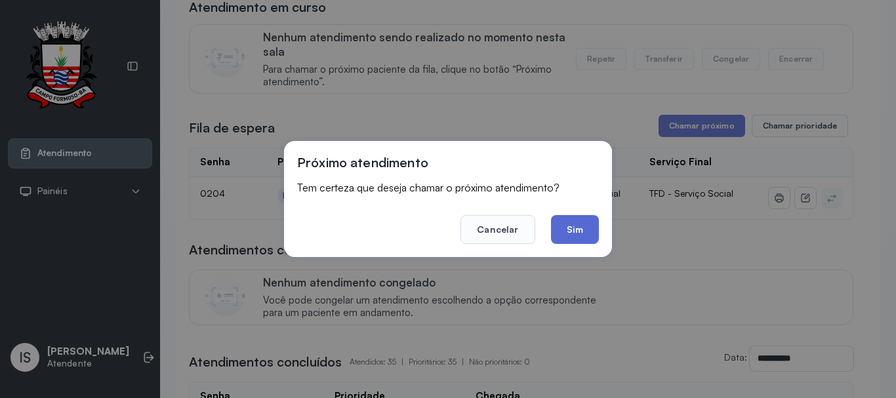
click at [565, 236] on button "Sim" at bounding box center [575, 229] width 48 height 29
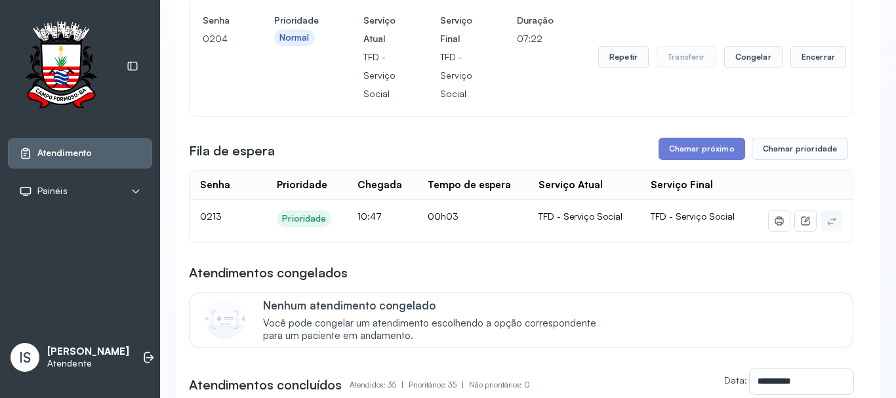
scroll to position [197, 0]
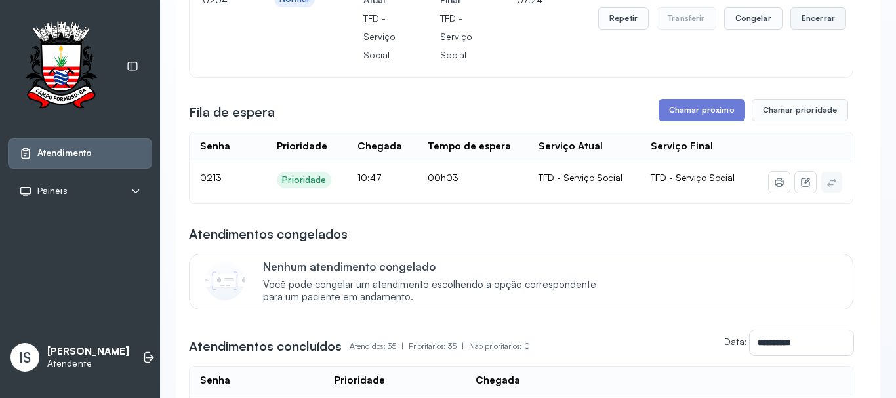
click at [810, 26] on button "Encerrar" at bounding box center [818, 18] width 56 height 22
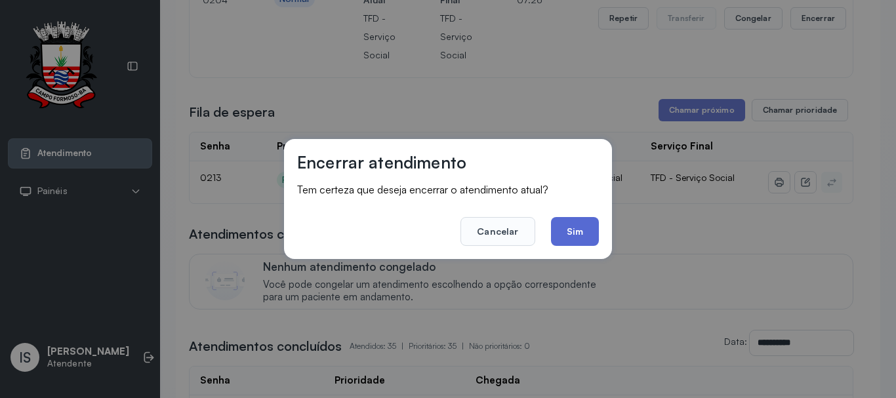
click at [577, 243] on button "Sim" at bounding box center [575, 231] width 48 height 29
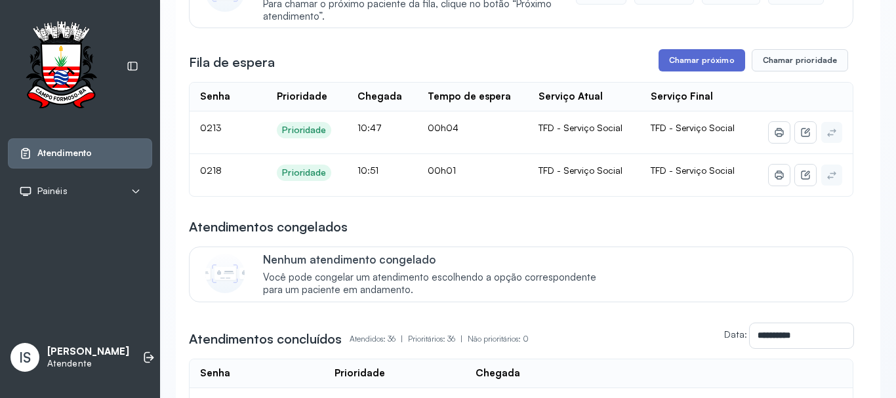
click at [679, 59] on button "Chamar próximo" at bounding box center [701, 60] width 87 height 22
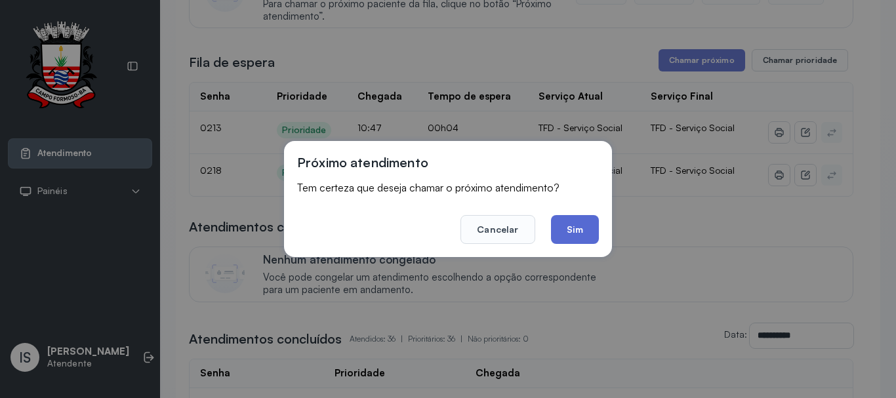
click at [580, 221] on button "Sim" at bounding box center [575, 229] width 48 height 29
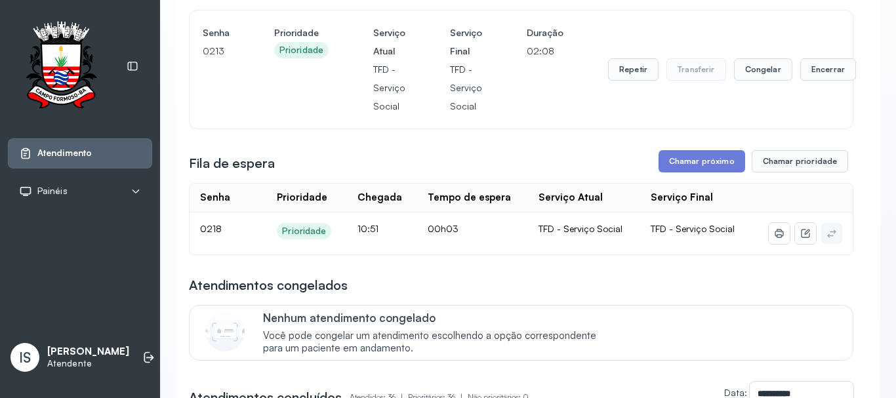
scroll to position [66, 0]
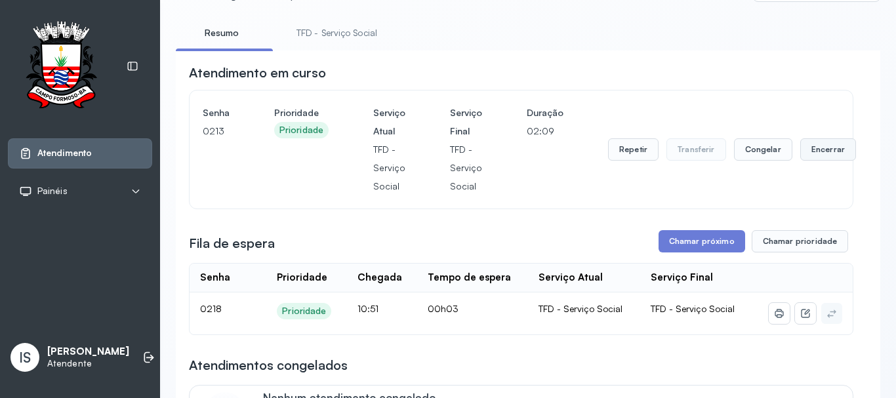
click at [800, 152] on button "Encerrar" at bounding box center [828, 149] width 56 height 22
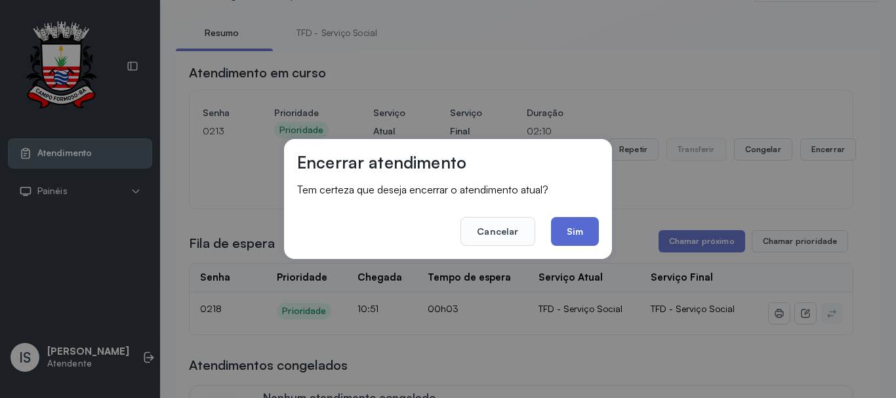
click at [563, 236] on button "Sim" at bounding box center [575, 231] width 48 height 29
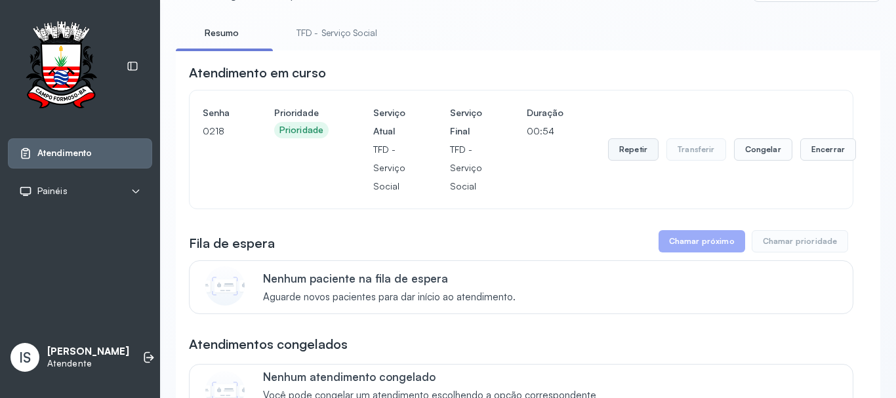
click at [626, 149] on button "Repetir" at bounding box center [633, 149] width 50 height 22
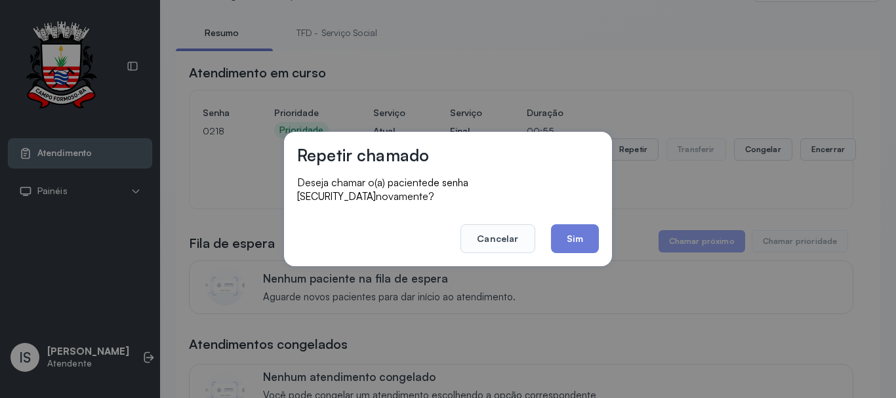
drag, startPoint x: 580, startPoint y: 236, endPoint x: 597, endPoint y: 73, distance: 163.4
click at [577, 191] on div "Repetir chamado Deseja chamar o(a) paciente de senha 0218 novamente? Cancelar S…" at bounding box center [448, 199] width 328 height 134
click at [578, 235] on button "Sim" at bounding box center [575, 238] width 48 height 29
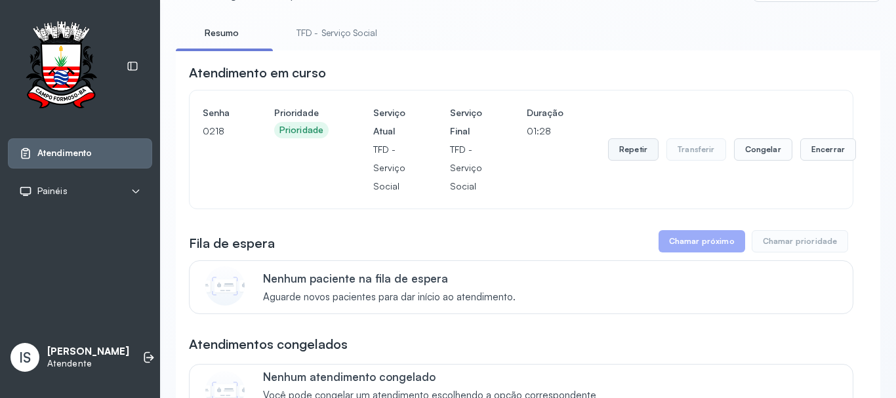
click at [614, 159] on button "Repetir" at bounding box center [633, 149] width 50 height 22
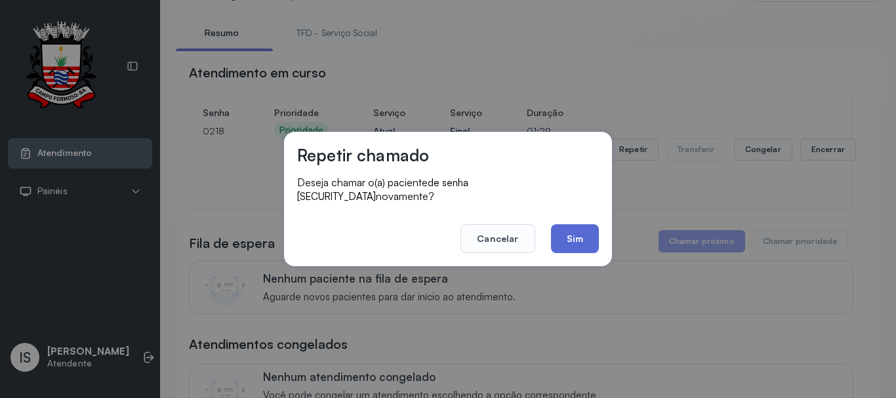
click at [580, 226] on button "Sim" at bounding box center [575, 238] width 48 height 29
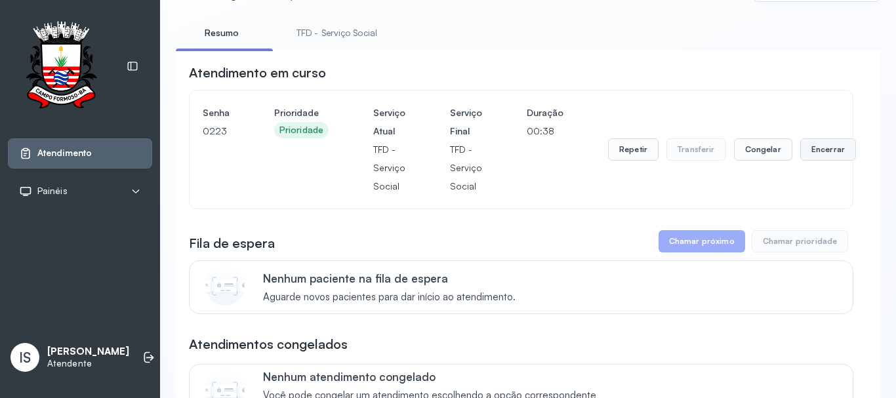
click at [810, 150] on button "Encerrar" at bounding box center [828, 149] width 56 height 22
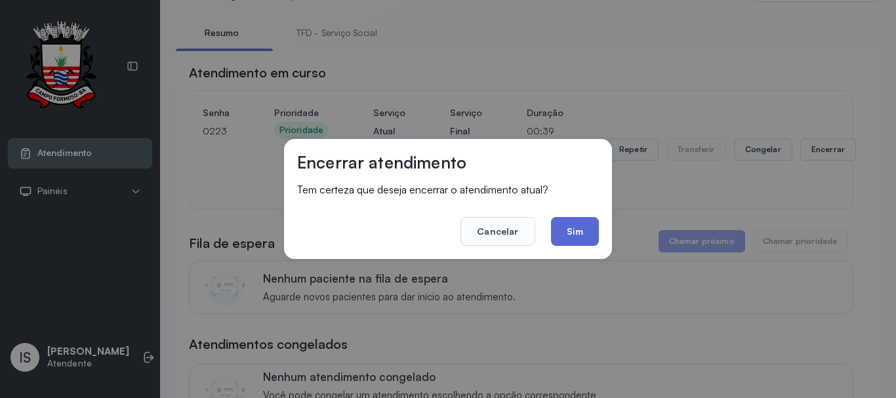
click at [581, 239] on button "Sim" at bounding box center [575, 231] width 48 height 29
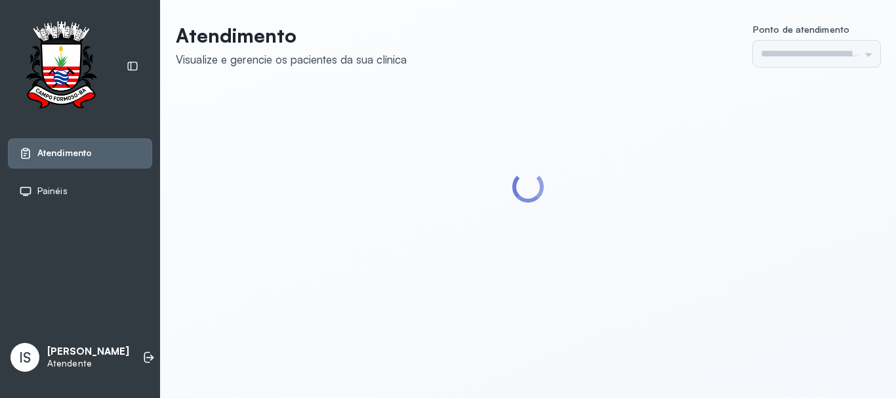
type input "******"
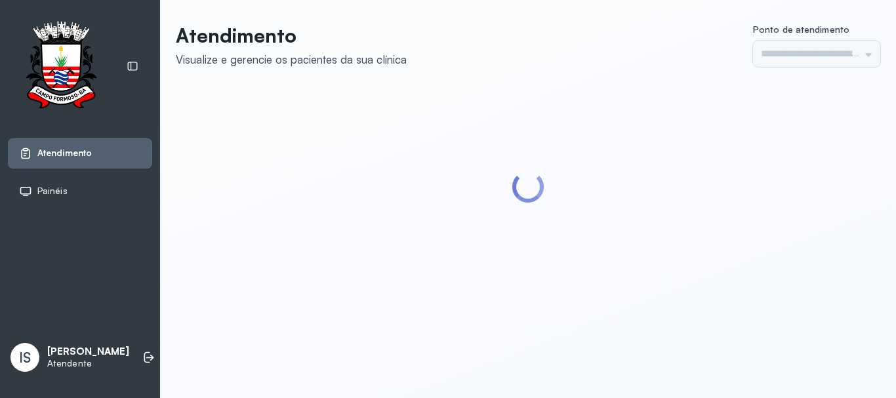
type input "******"
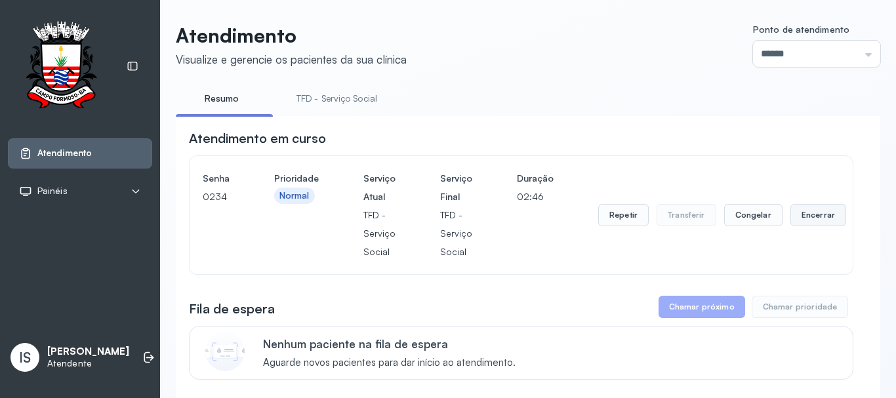
click at [790, 218] on button "Encerrar" at bounding box center [818, 215] width 56 height 22
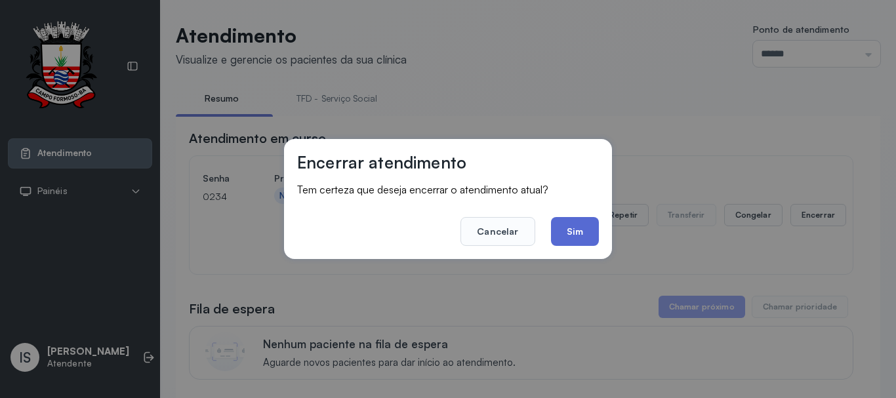
click at [576, 241] on button "Sim" at bounding box center [575, 231] width 48 height 29
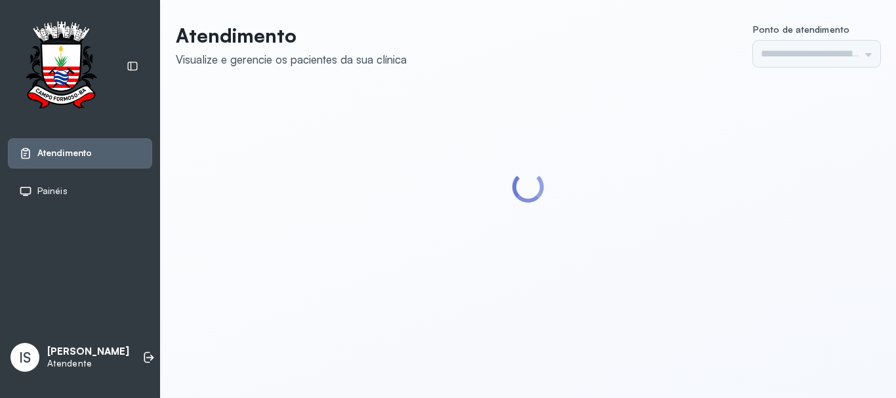
type input "******"
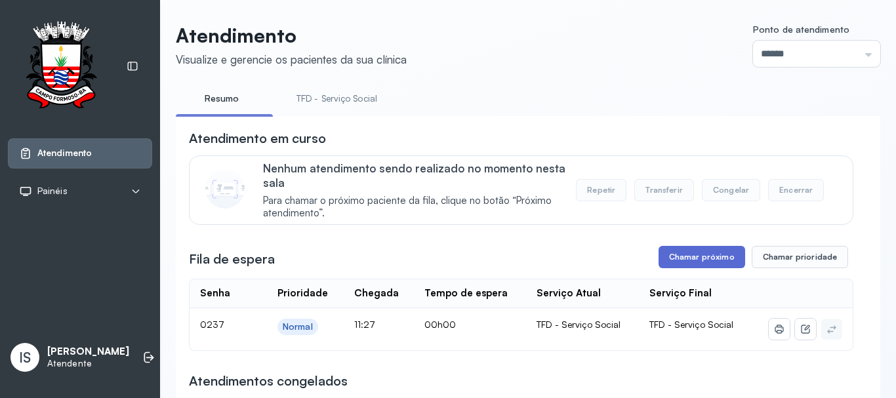
click at [671, 265] on button "Chamar próximo" at bounding box center [701, 257] width 87 height 22
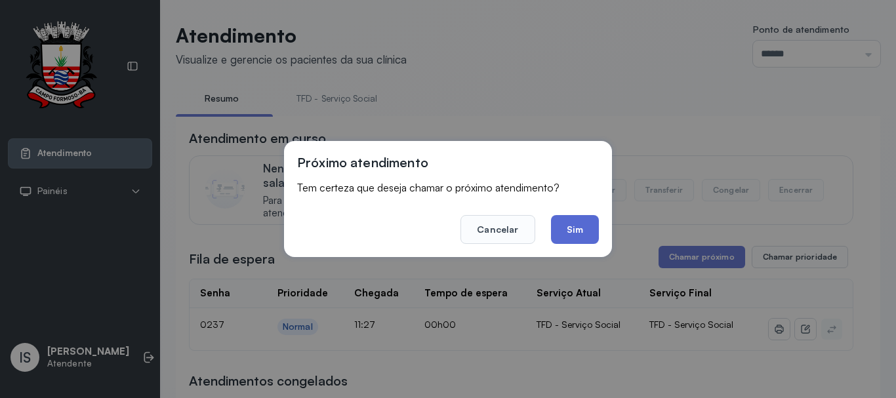
click at [568, 238] on button "Sim" at bounding box center [575, 229] width 48 height 29
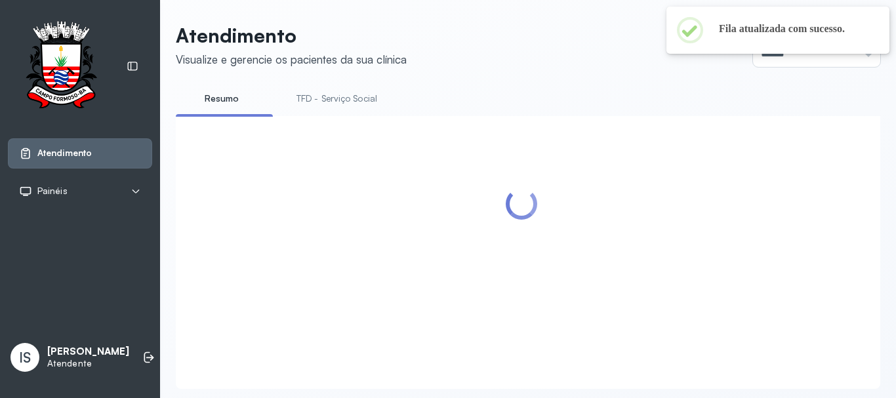
click at [320, 102] on link "TFD - Serviço Social" at bounding box center [336, 99] width 107 height 22
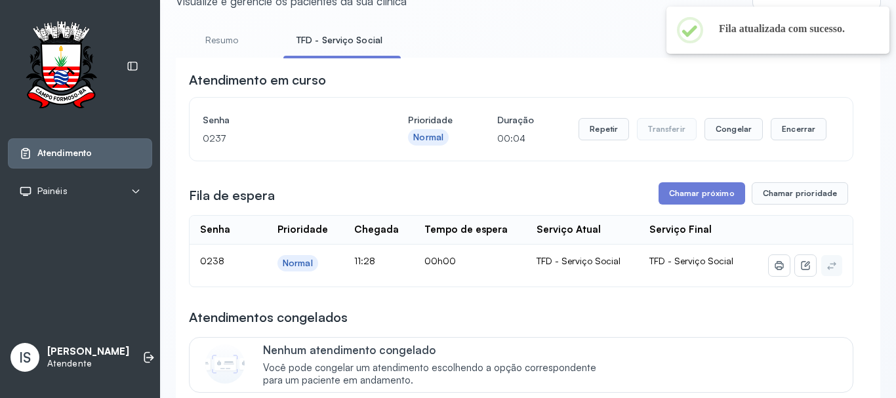
scroll to position [131, 0]
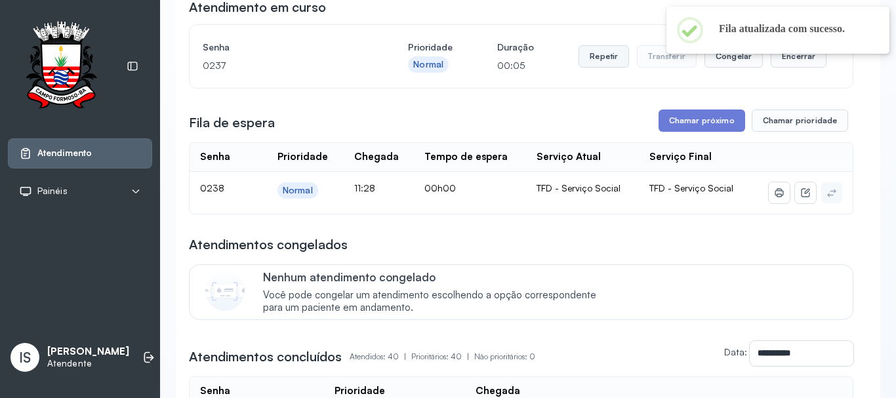
click at [602, 58] on button "Repetir" at bounding box center [603, 56] width 50 height 22
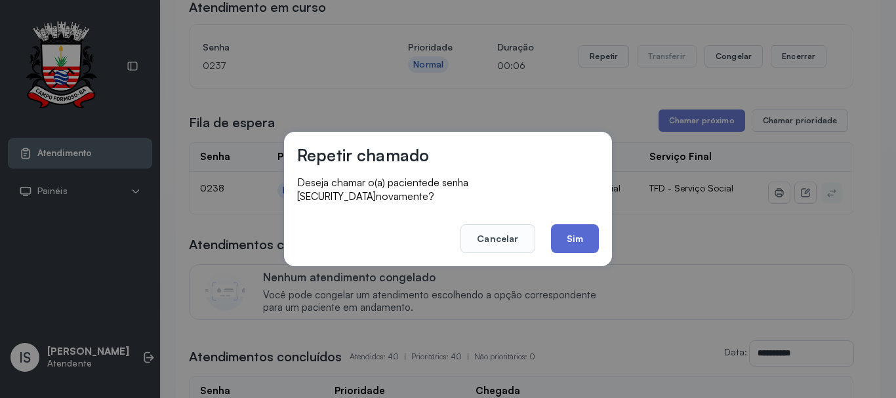
click at [561, 224] on button "Sim" at bounding box center [575, 238] width 48 height 29
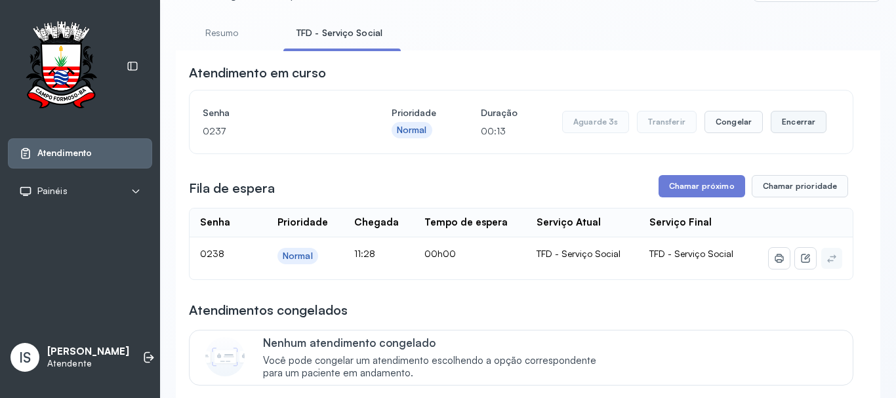
scroll to position [41, 0]
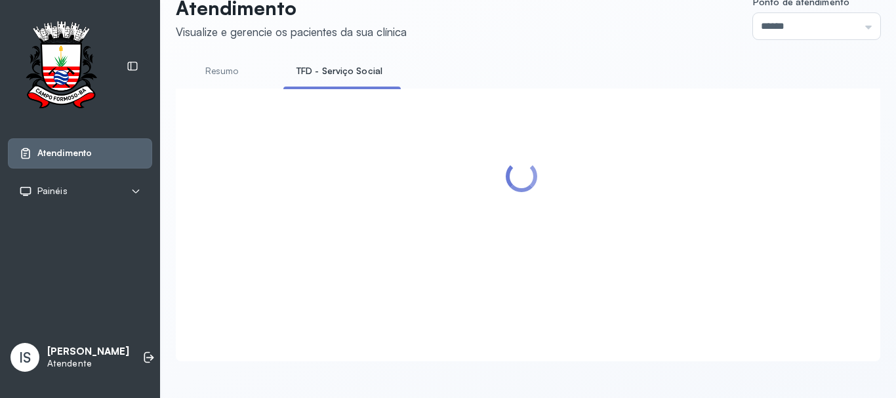
click at [788, 121] on div at bounding box center [521, 209] width 664 height 215
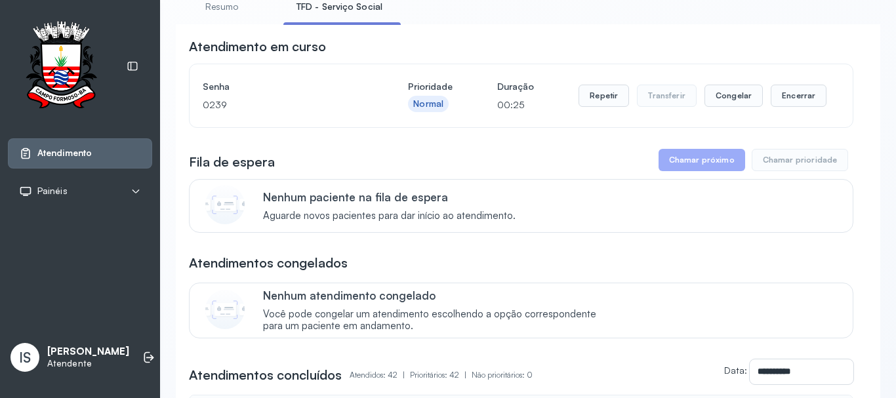
drag, startPoint x: 269, startPoint y: 188, endPoint x: 571, endPoint y: 41, distance: 336.3
click at [511, 1] on ul "Resumo TFD - Serviço Social" at bounding box center [528, 11] width 704 height 30
click at [797, 96] on button "Encerrar" at bounding box center [798, 96] width 56 height 22
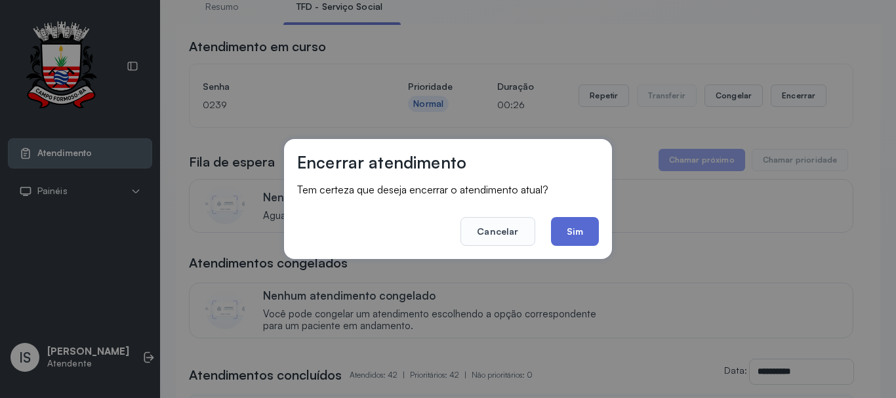
click at [557, 235] on button "Sim" at bounding box center [575, 231] width 48 height 29
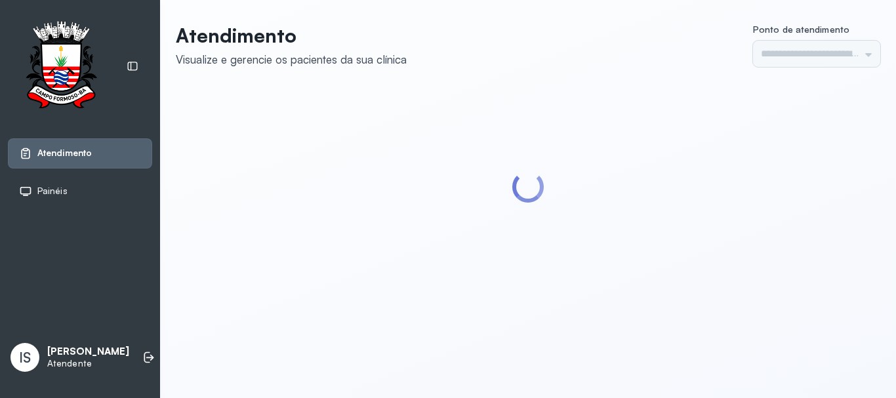
type input "******"
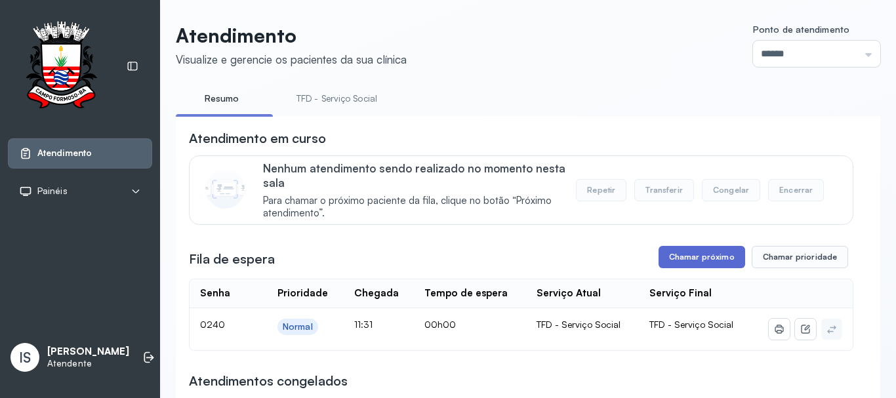
click at [692, 267] on button "Chamar próximo" at bounding box center [701, 257] width 87 height 22
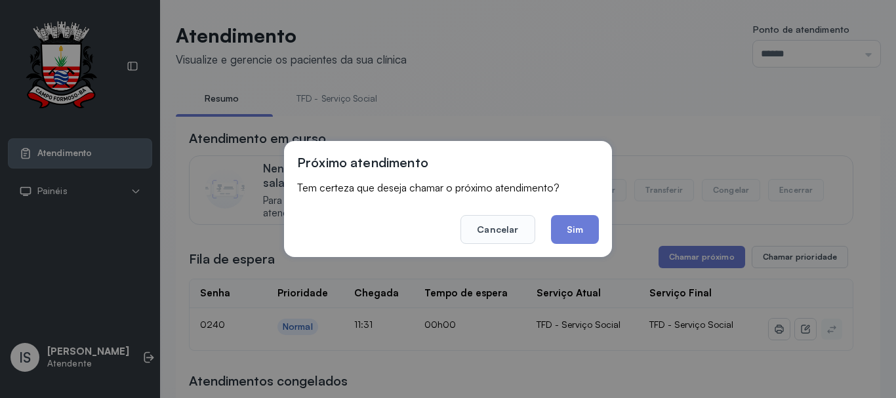
click at [562, 230] on button "Sim" at bounding box center [575, 229] width 48 height 29
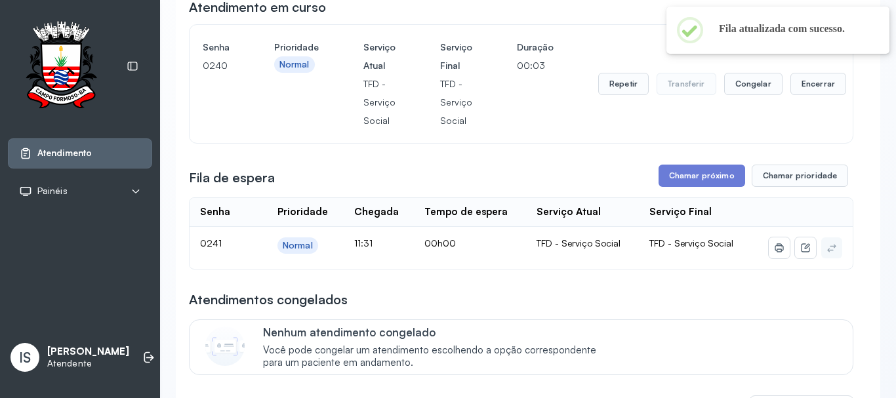
scroll to position [66, 0]
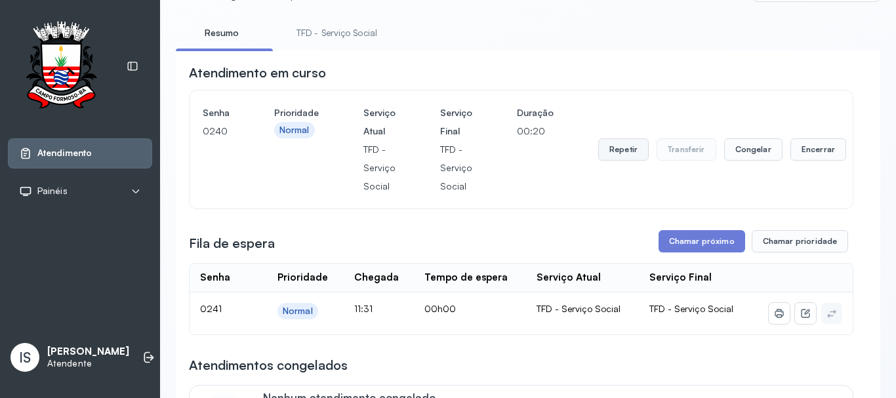
click at [616, 154] on button "Repetir" at bounding box center [623, 149] width 50 height 22
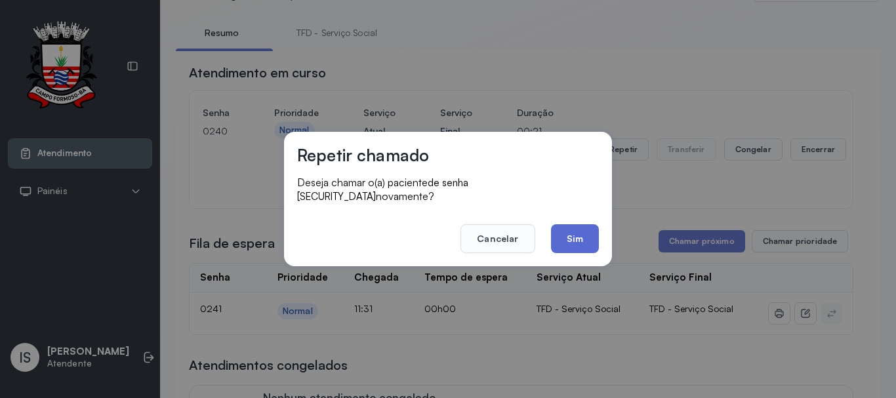
click at [581, 241] on button "Sim" at bounding box center [575, 238] width 48 height 29
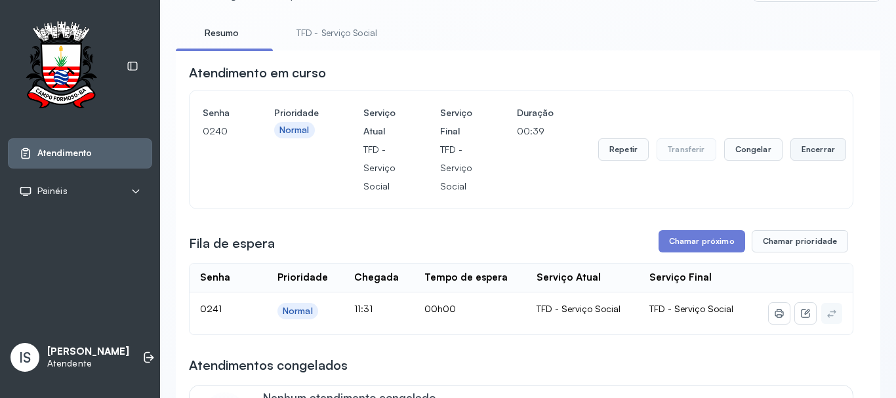
click at [790, 161] on button "Encerrar" at bounding box center [818, 149] width 56 height 22
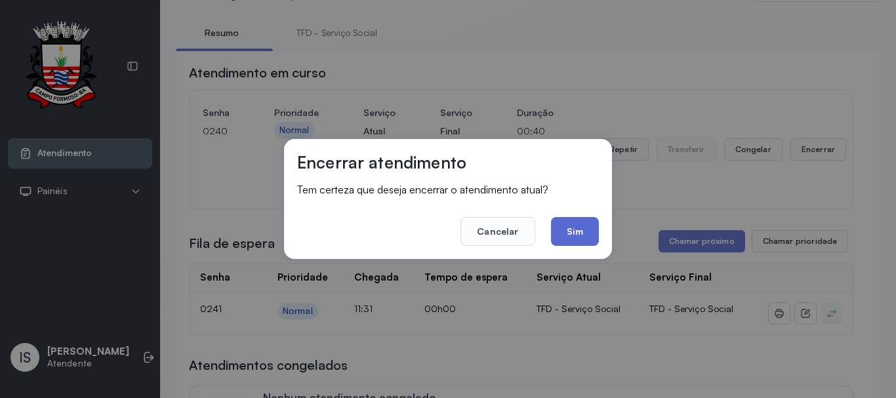
click at [570, 233] on button "Sim" at bounding box center [575, 231] width 48 height 29
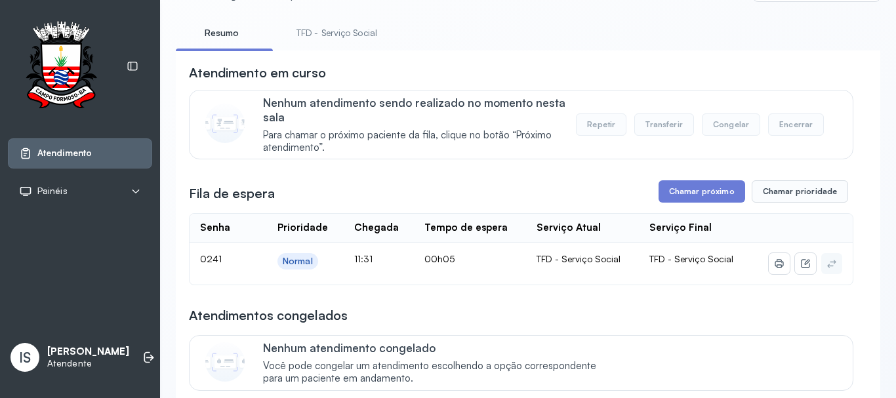
click at [347, 35] on link "TFD - Serviço Social" at bounding box center [336, 33] width 107 height 22
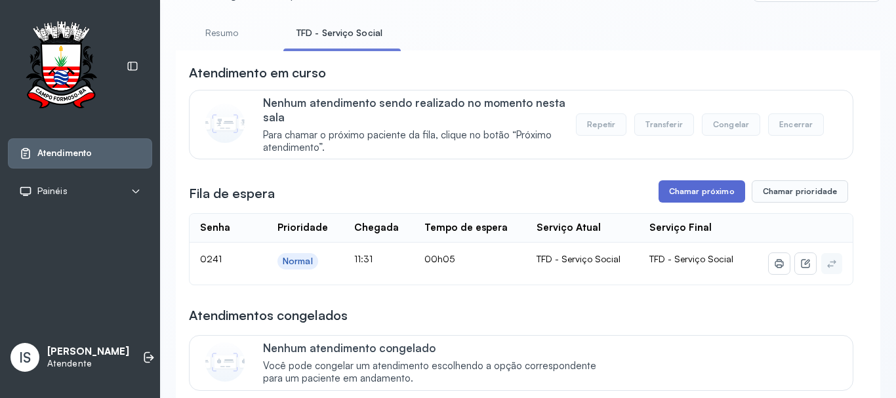
click at [658, 188] on button "Chamar próximo" at bounding box center [701, 191] width 87 height 22
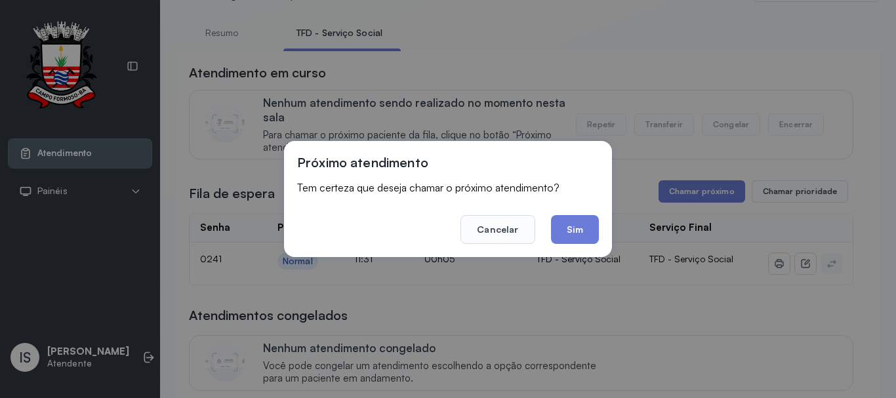
click at [547, 231] on footer "Cancelar Sim" at bounding box center [448, 220] width 302 height 47
click at [555, 228] on button "Sim" at bounding box center [575, 229] width 48 height 29
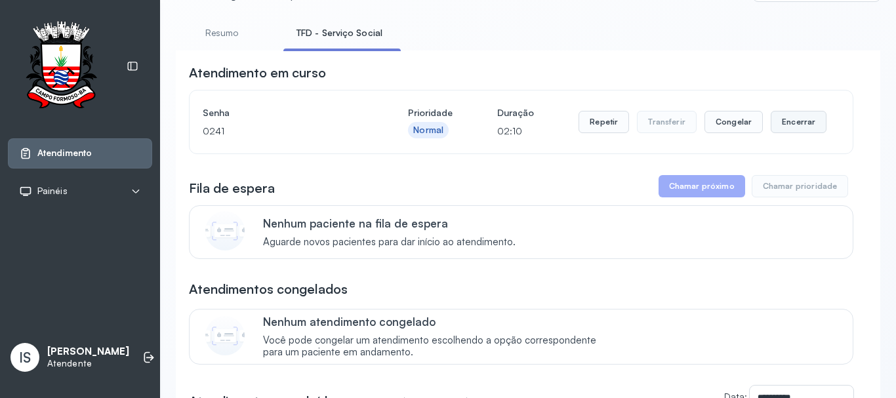
click at [804, 122] on button "Encerrar" at bounding box center [798, 122] width 56 height 22
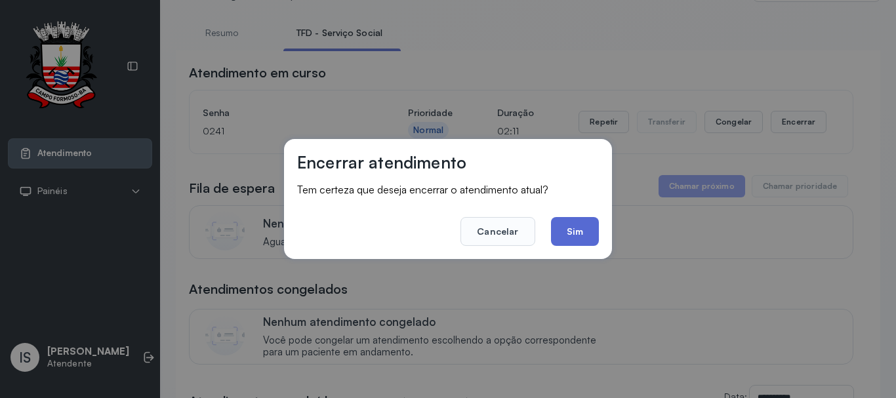
click at [584, 233] on button "Sim" at bounding box center [575, 231] width 48 height 29
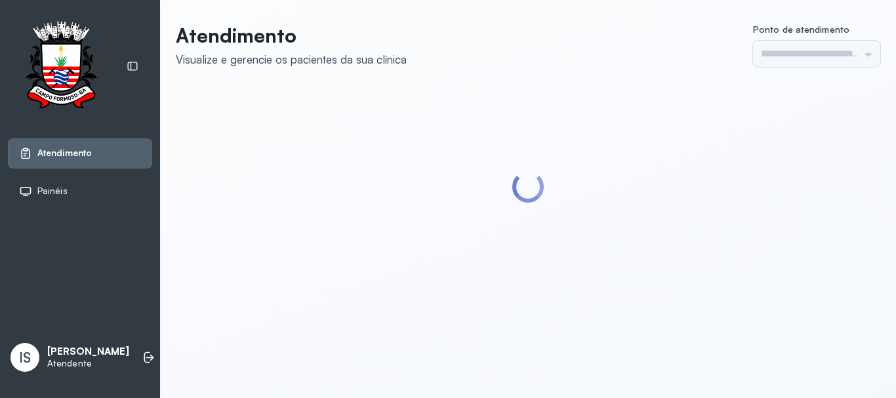
type input "******"
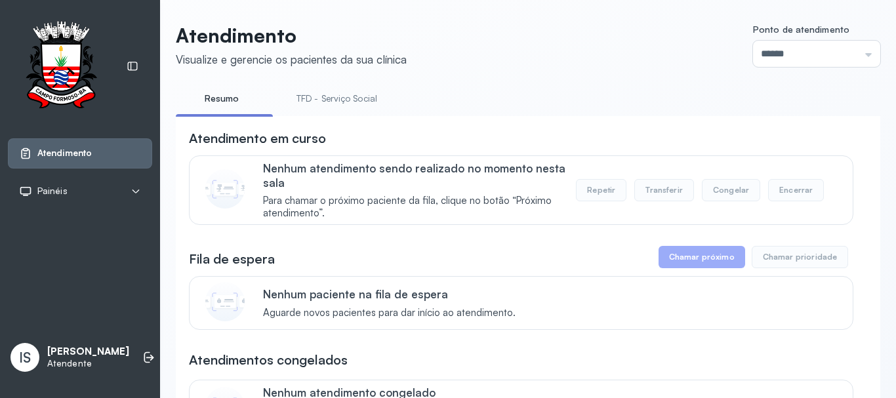
click at [304, 93] on link "TFD - Serviço Social" at bounding box center [336, 99] width 107 height 22
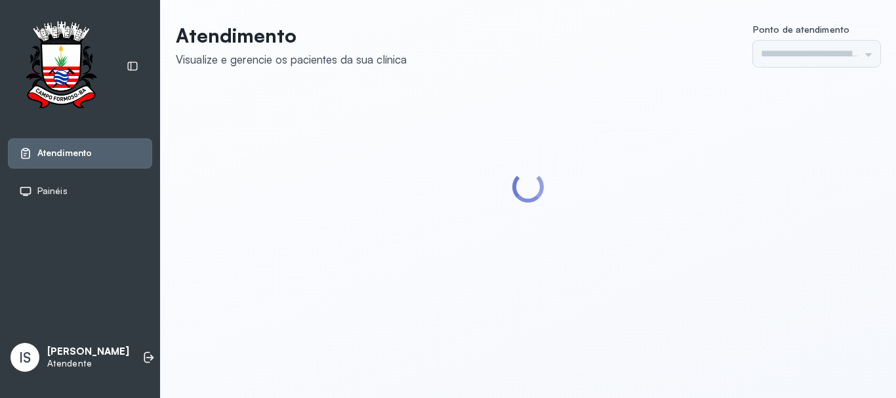
type input "******"
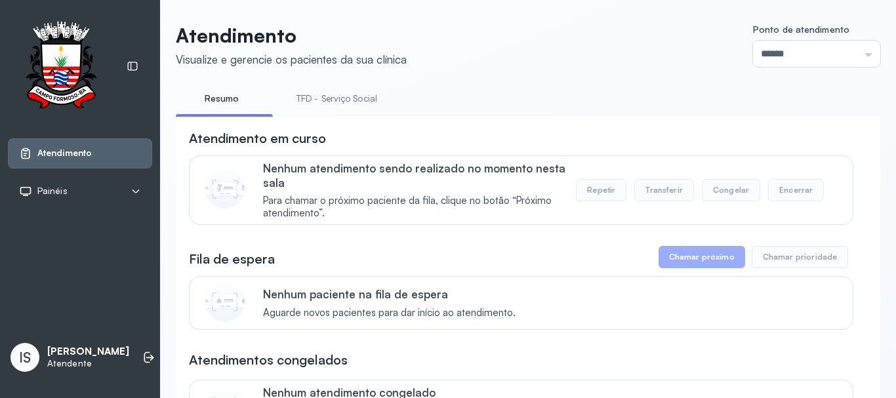
click at [328, 97] on link "TFD - Serviço Social" at bounding box center [336, 99] width 107 height 22
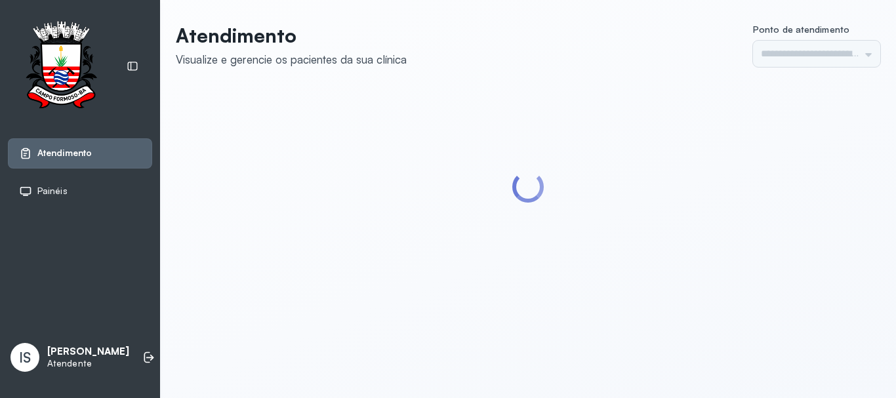
type input "******"
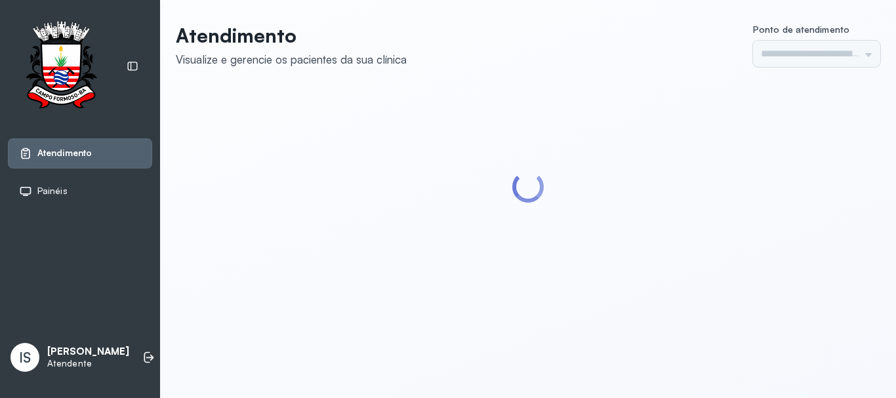
type input "******"
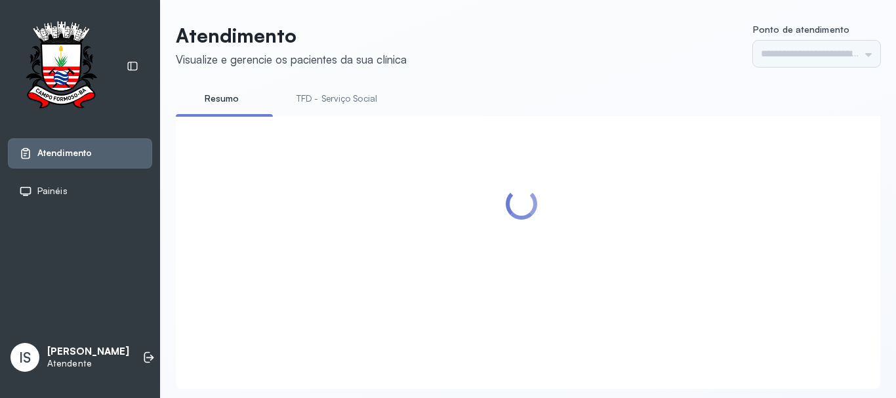
type input "******"
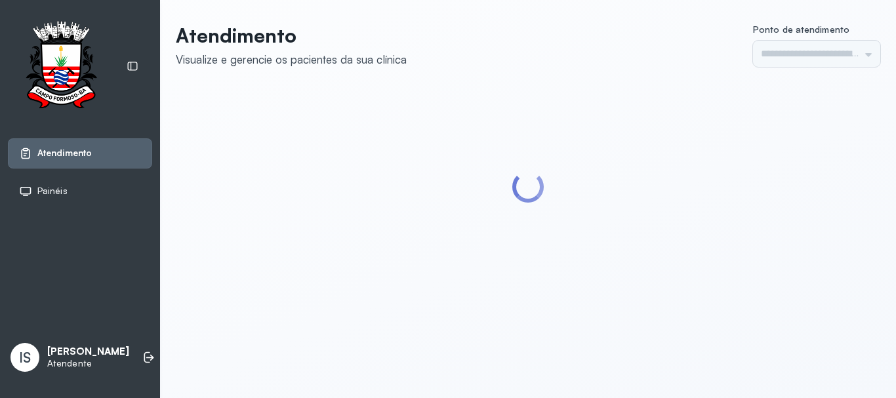
type input "******"
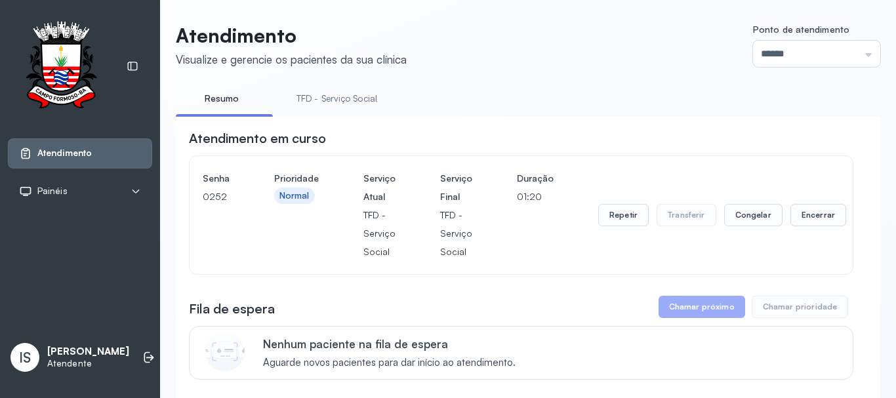
click at [812, 235] on div "Repetir Transferir Congelar Encerrar" at bounding box center [722, 215] width 248 height 92
click at [808, 221] on button "Encerrar" at bounding box center [818, 215] width 56 height 22
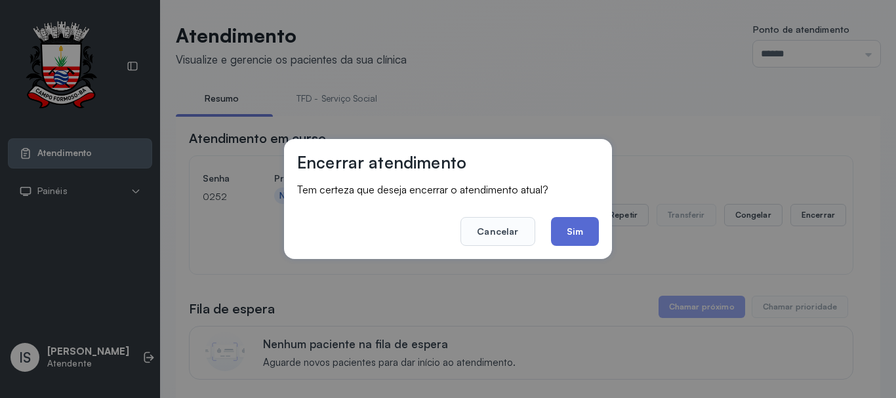
click at [575, 234] on button "Sim" at bounding box center [575, 231] width 48 height 29
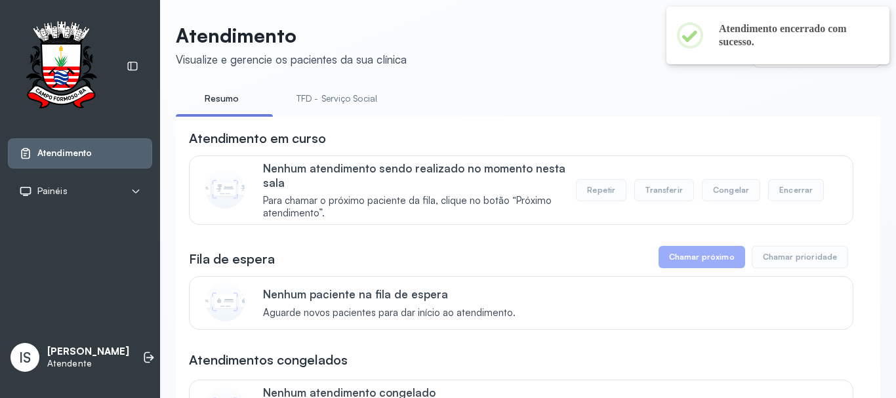
click at [294, 90] on link "TFD - Serviço Social" at bounding box center [336, 99] width 107 height 22
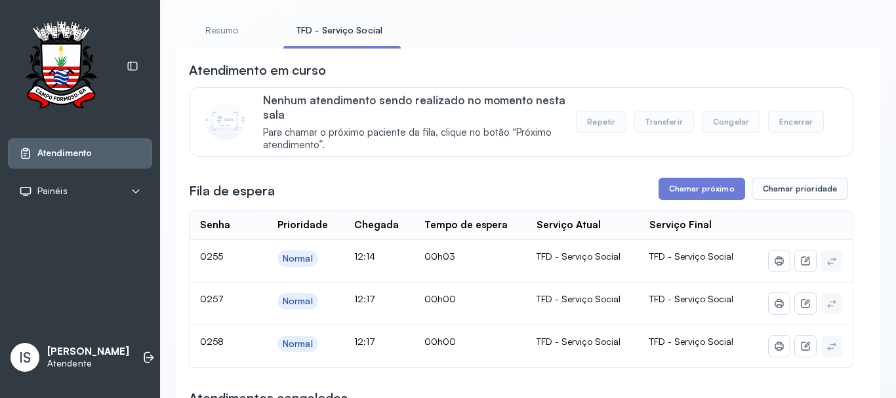
scroll to position [131, 0]
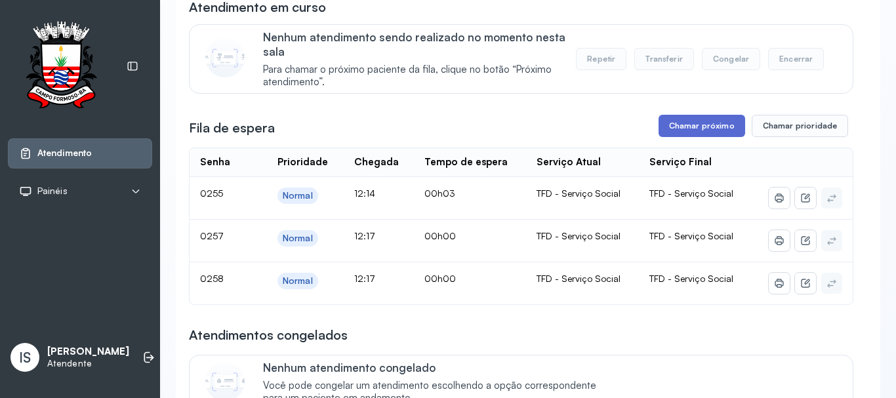
click at [675, 128] on button "Chamar próximo" at bounding box center [701, 126] width 87 height 22
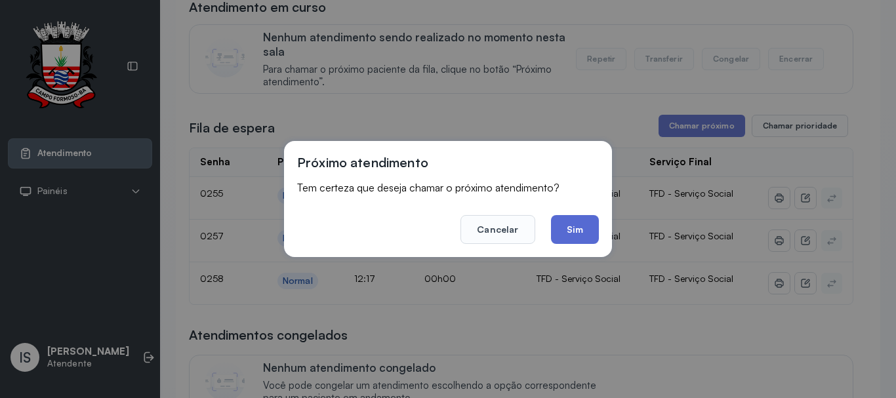
click at [578, 238] on button "Sim" at bounding box center [575, 229] width 48 height 29
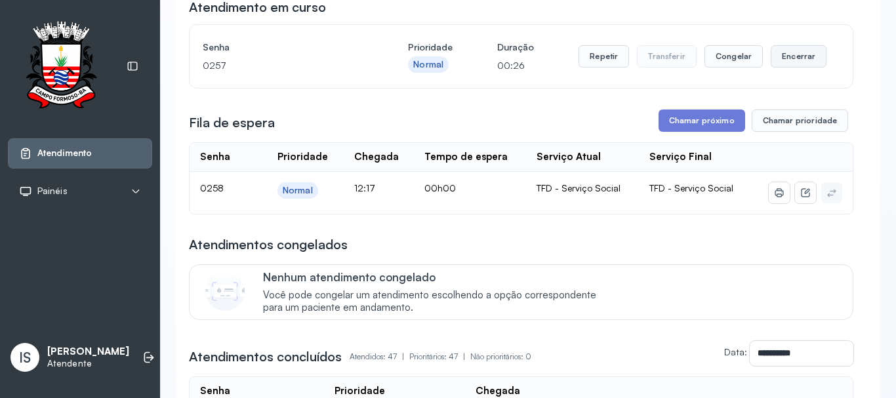
click at [783, 61] on button "Encerrar" at bounding box center [798, 56] width 56 height 22
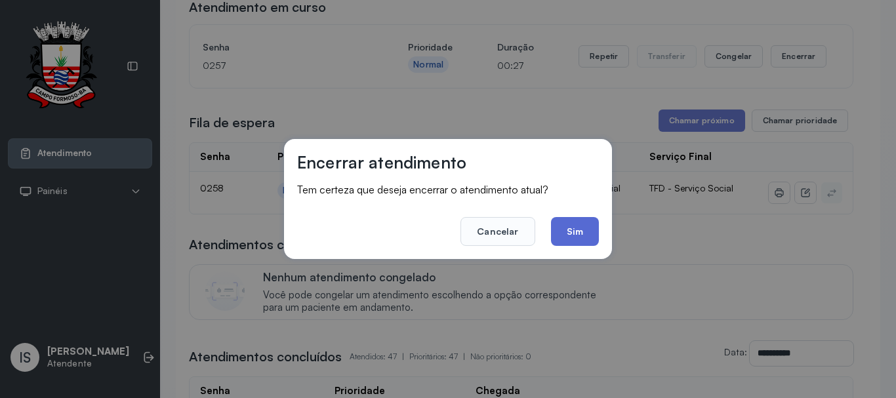
click at [591, 227] on button "Sim" at bounding box center [575, 231] width 48 height 29
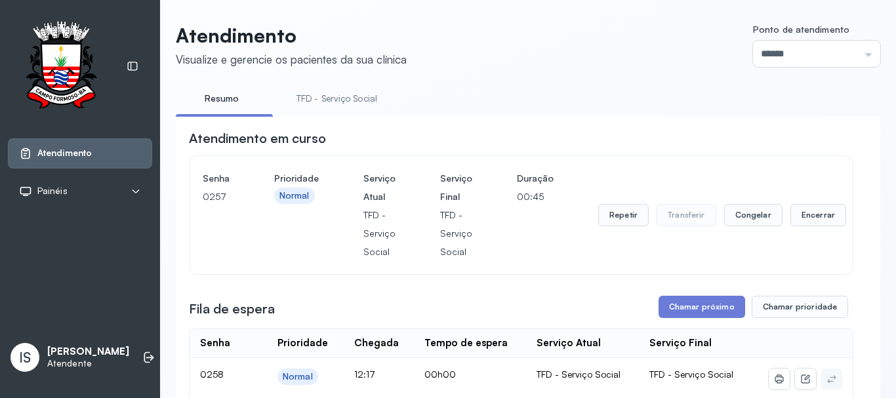
scroll to position [131, 0]
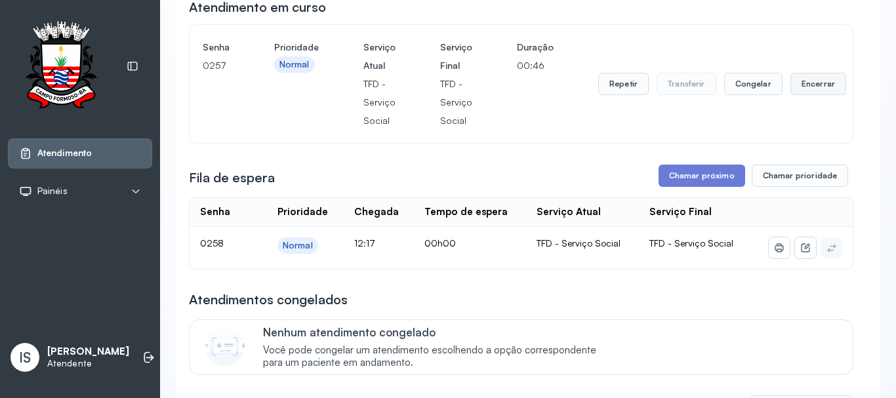
click at [824, 95] on button "Encerrar" at bounding box center [818, 84] width 56 height 22
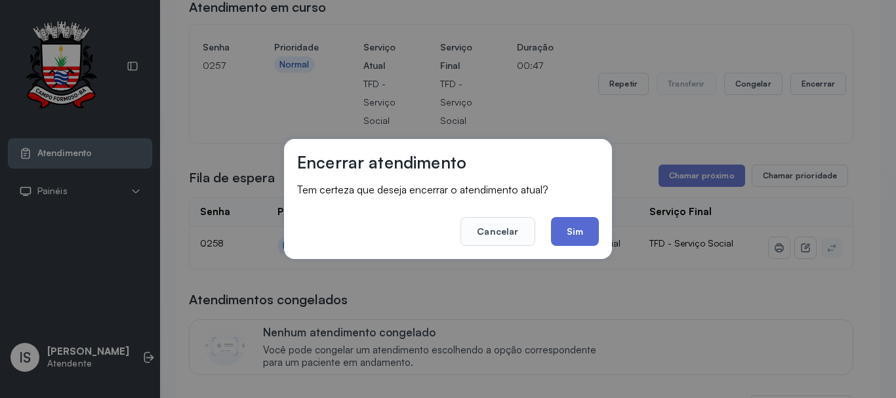
click at [565, 228] on button "Sim" at bounding box center [575, 231] width 48 height 29
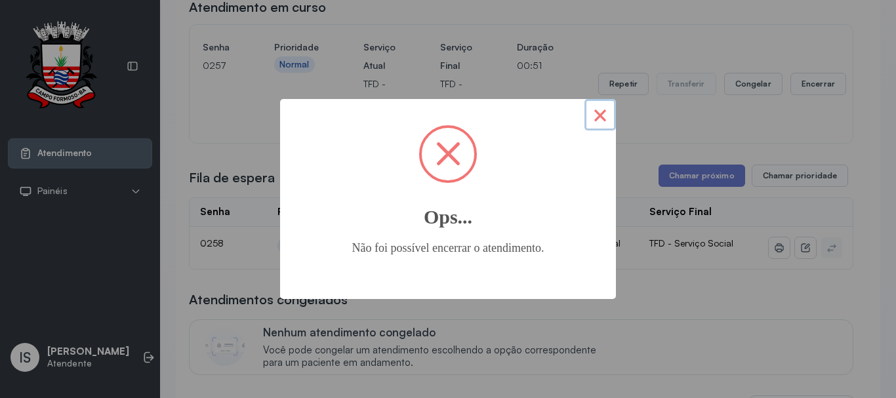
click at [600, 122] on button "×" at bounding box center [599, 114] width 31 height 31
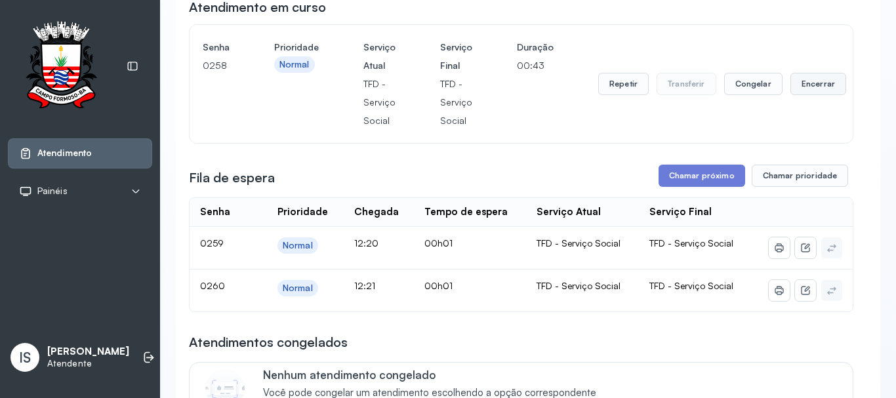
click at [821, 94] on button "Encerrar" at bounding box center [818, 84] width 56 height 22
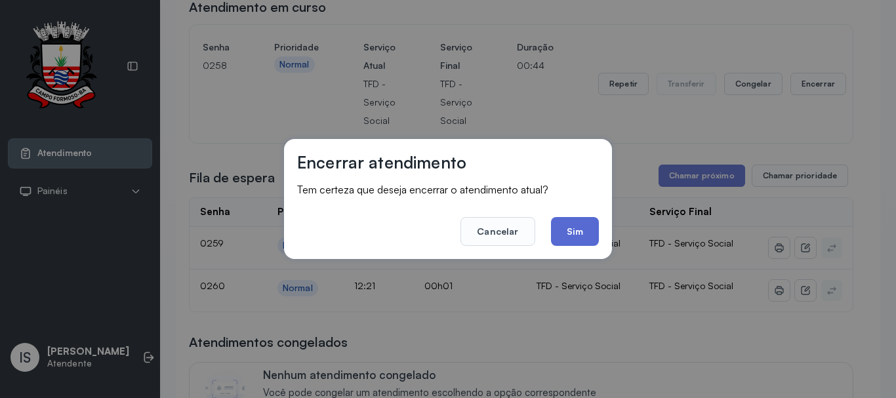
click at [572, 240] on button "Sim" at bounding box center [575, 231] width 48 height 29
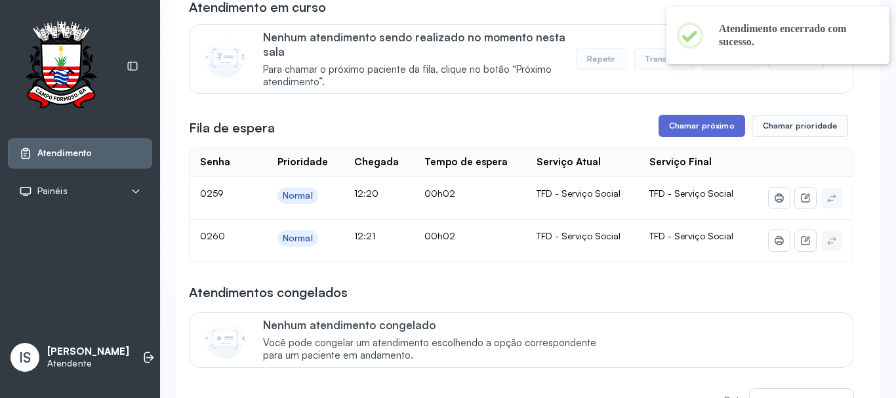
click at [683, 130] on button "Chamar próximo" at bounding box center [701, 126] width 87 height 22
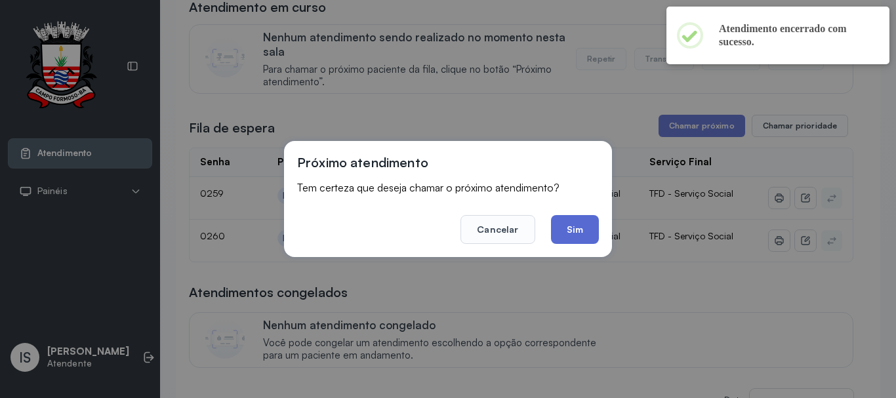
click at [580, 216] on button "Sim" at bounding box center [575, 229] width 48 height 29
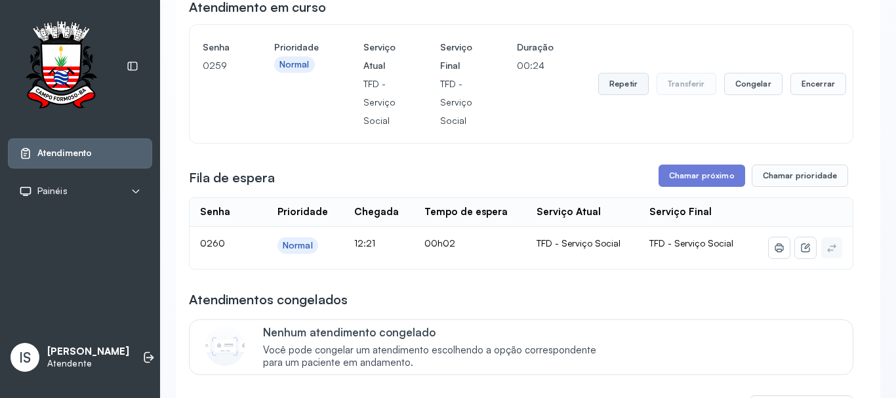
click at [635, 86] on button "Repetir" at bounding box center [623, 84] width 50 height 22
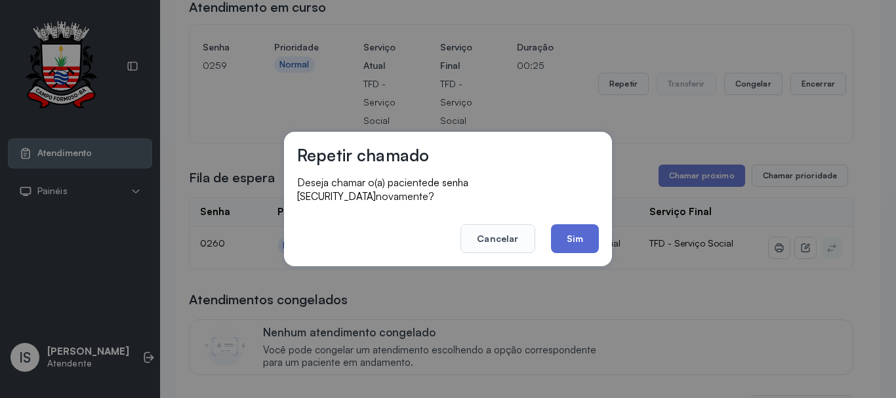
click at [583, 224] on button "Sim" at bounding box center [575, 238] width 48 height 29
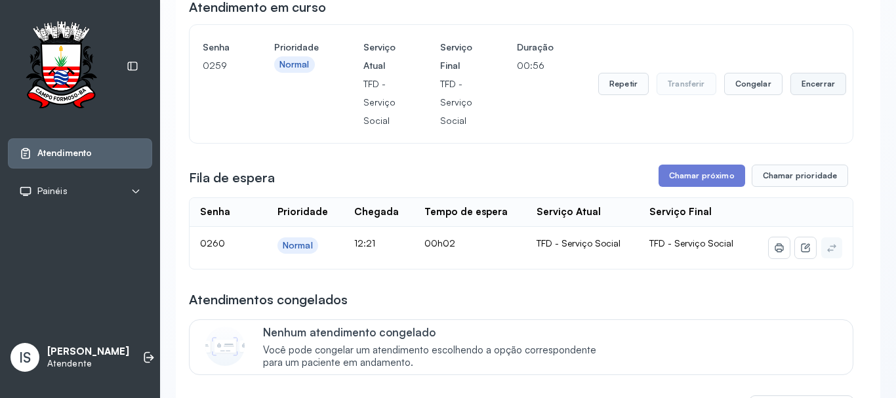
click at [810, 87] on button "Encerrar" at bounding box center [818, 84] width 56 height 22
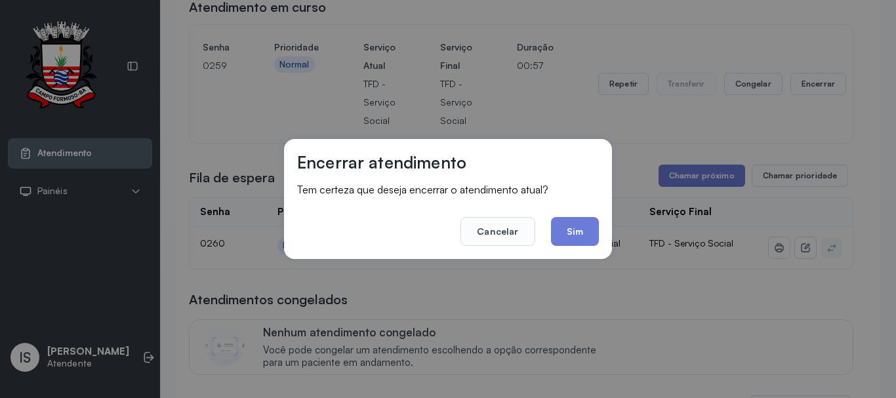
click at [567, 248] on div "Encerrar atendimento Tem certeza que deseja encerrar o atendimento atual? Cance…" at bounding box center [448, 199] width 328 height 120
click at [581, 231] on button "Sim" at bounding box center [575, 231] width 48 height 29
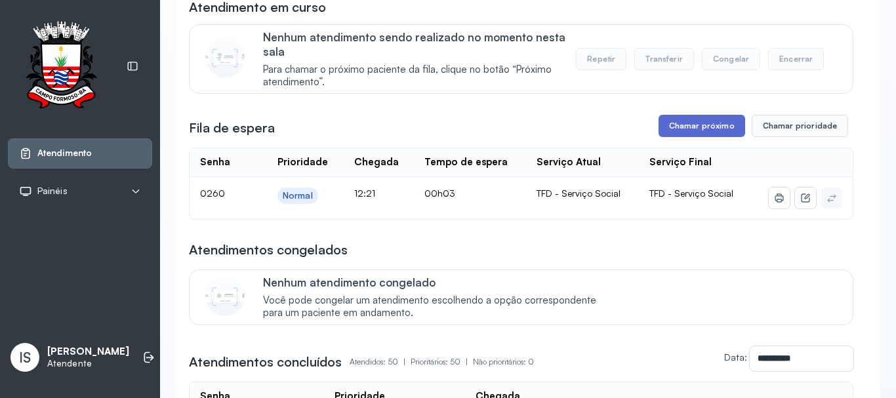
click at [687, 137] on button "Chamar próximo" at bounding box center [701, 126] width 87 height 22
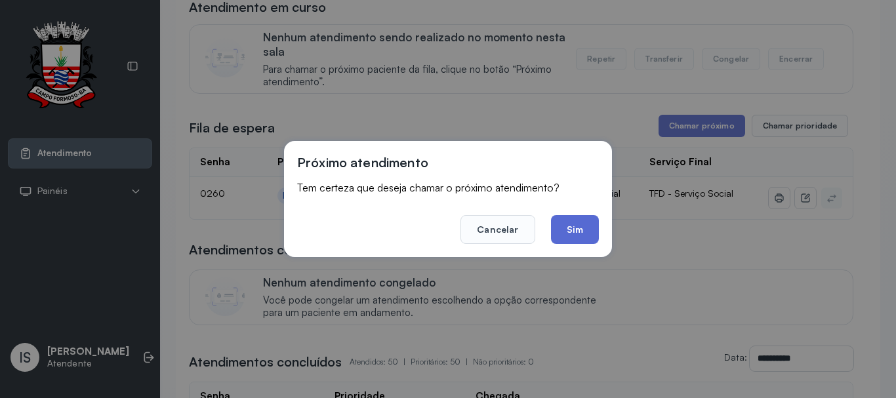
click at [568, 221] on button "Sim" at bounding box center [575, 229] width 48 height 29
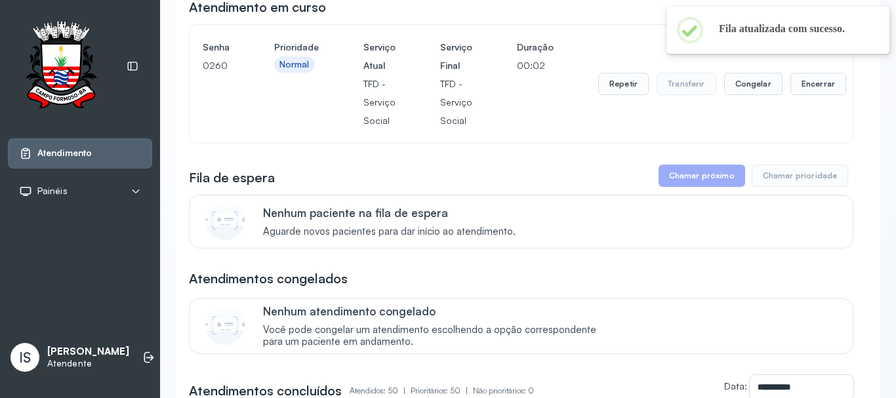
scroll to position [0, 0]
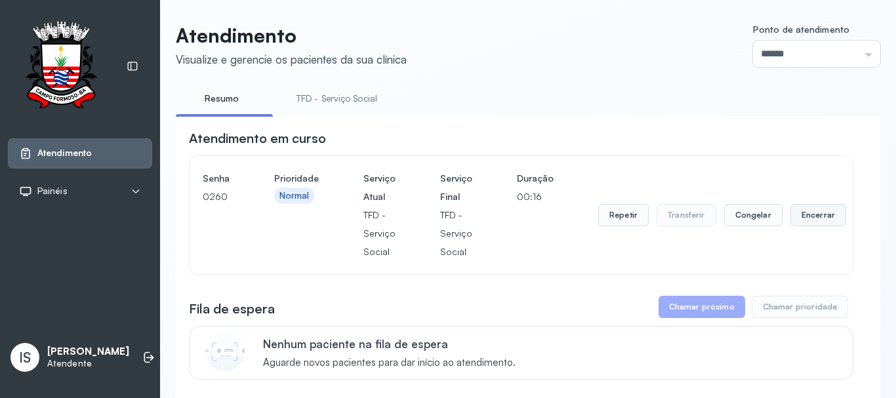
drag, startPoint x: 835, startPoint y: 224, endPoint x: 825, endPoint y: 224, distance: 9.8
click at [825, 224] on button "Encerrar" at bounding box center [818, 215] width 56 height 22
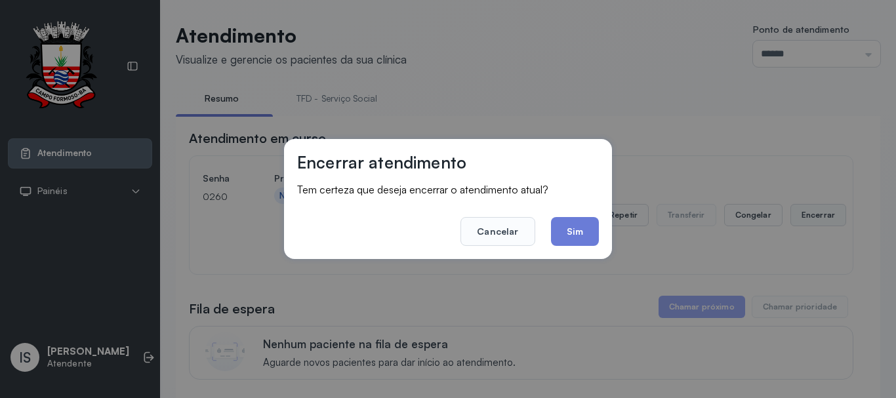
click at [812, 224] on div "Encerrar atendimento Tem certeza que deseja encerrar o atendimento atual? Cance…" at bounding box center [448, 199] width 896 height 398
click at [561, 227] on button "Sim" at bounding box center [575, 231] width 48 height 29
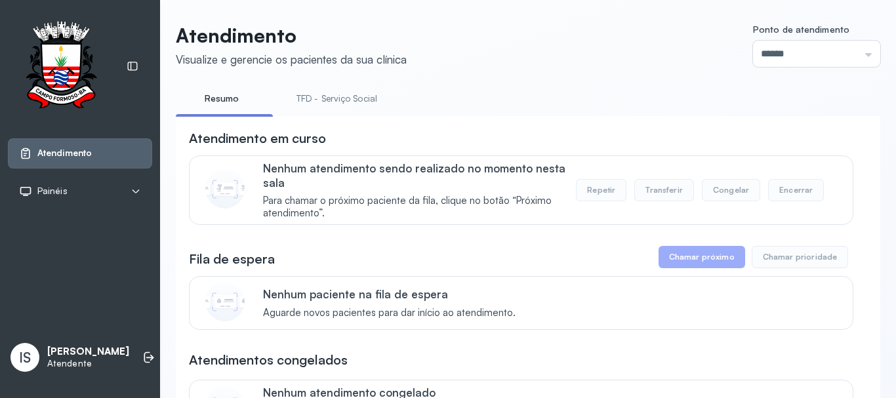
click at [332, 95] on link "TFD - Serviço Social" at bounding box center [336, 99] width 107 height 22
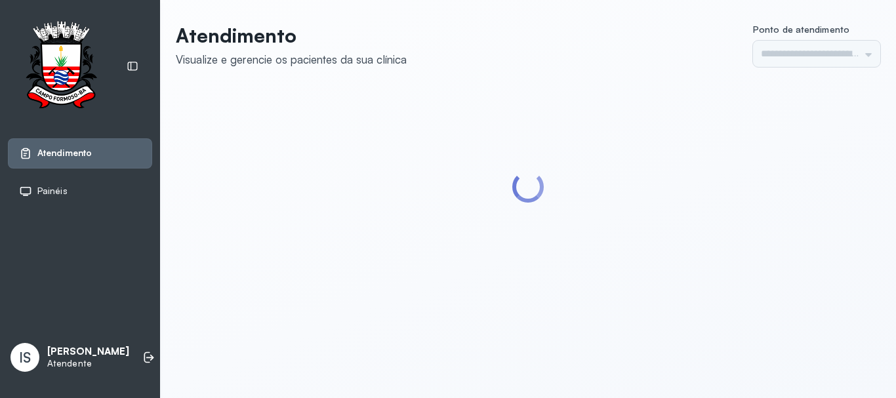
type input "******"
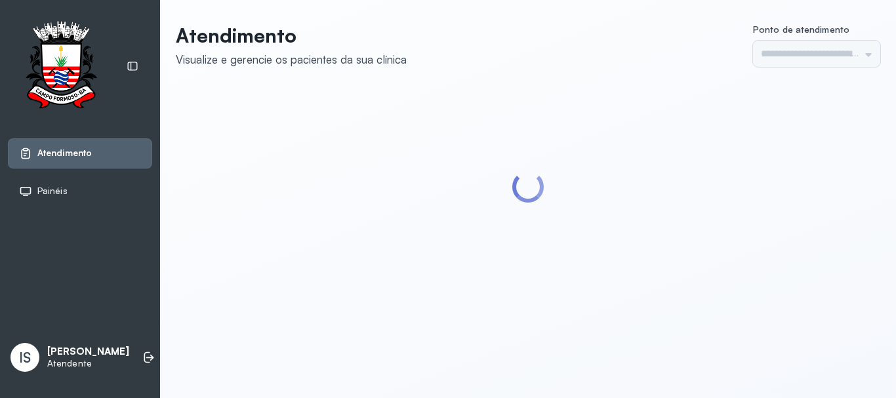
type input "******"
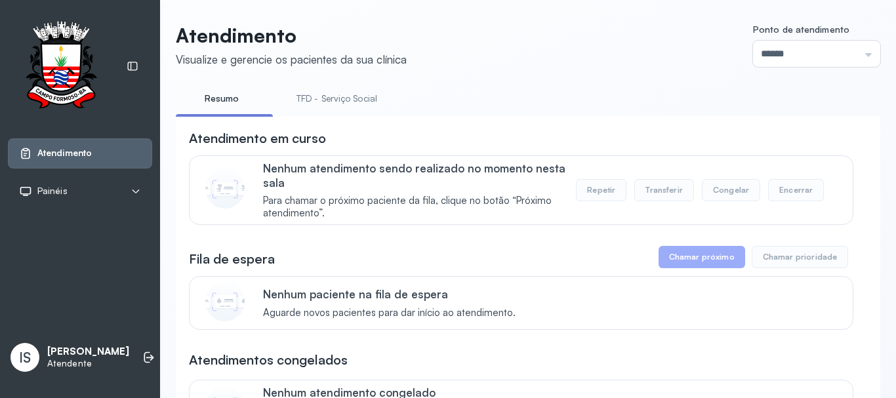
click at [321, 90] on link "TFD - Serviço Social" at bounding box center [336, 99] width 107 height 22
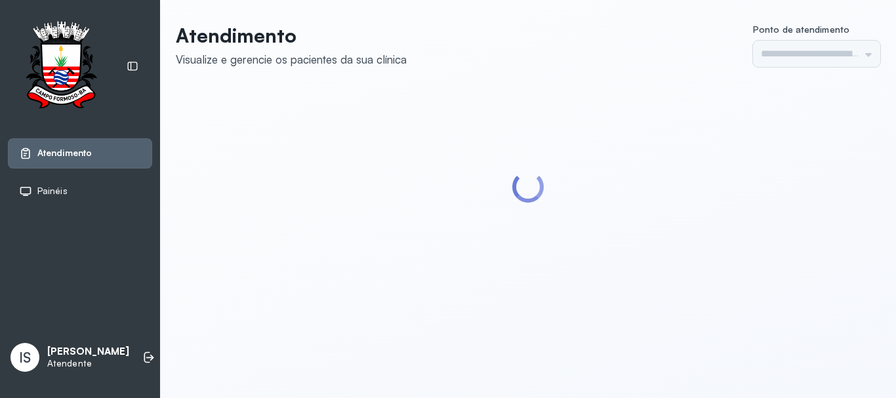
type input "******"
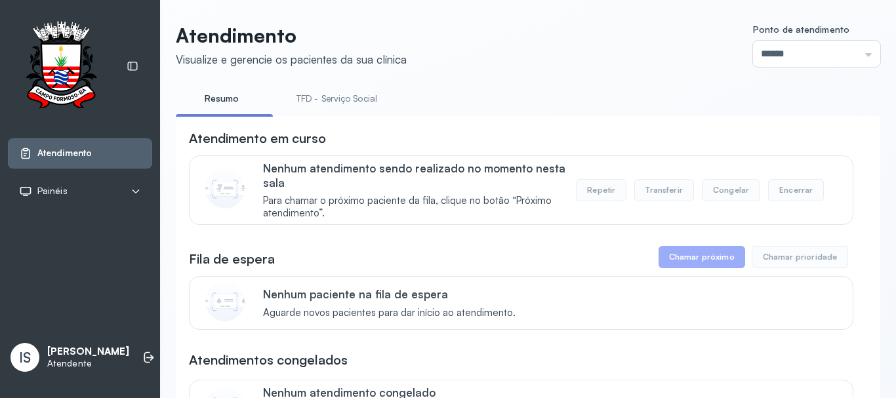
click at [309, 96] on link "TFD - Serviço Social" at bounding box center [336, 99] width 107 height 22
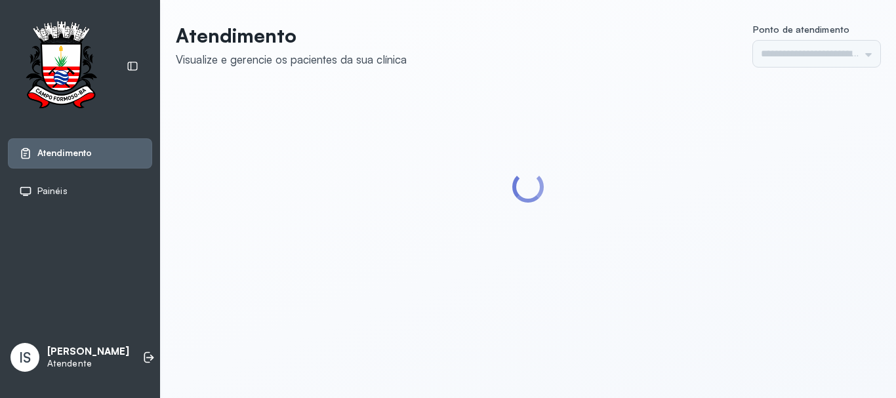
type input "******"
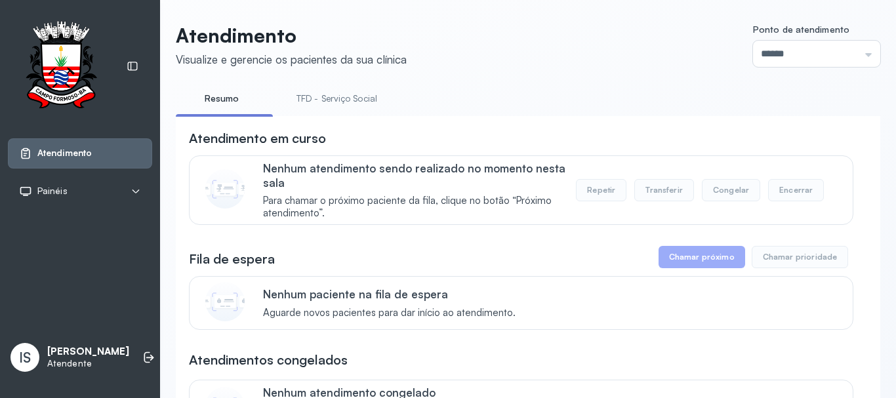
click at [309, 96] on link "TFD - Serviço Social" at bounding box center [336, 99] width 107 height 22
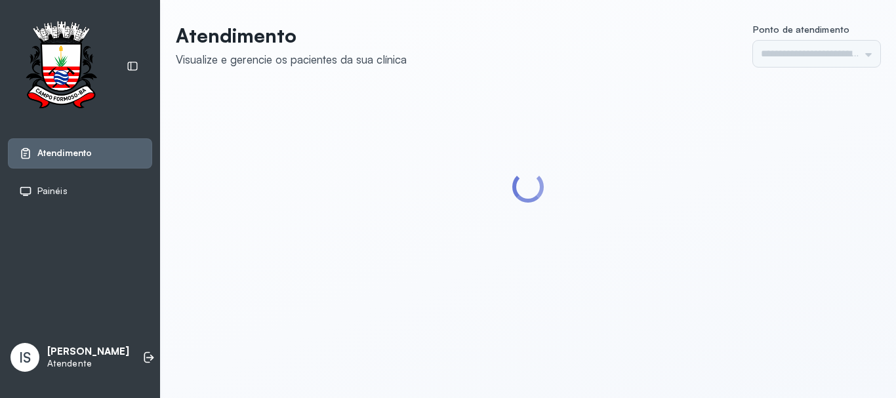
type input "******"
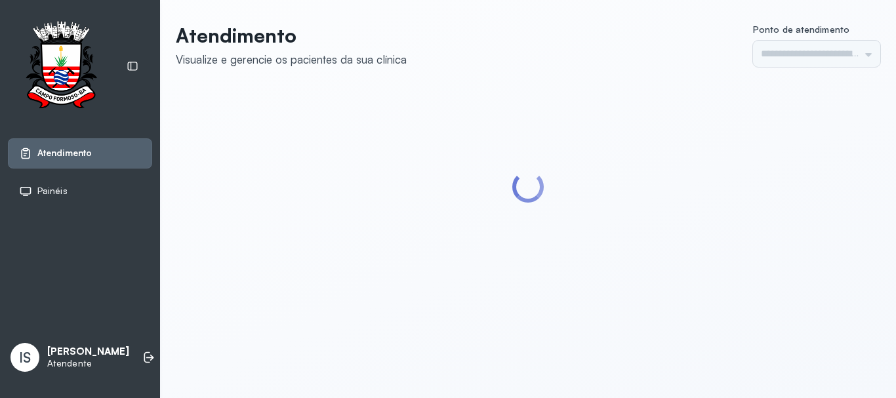
type input "******"
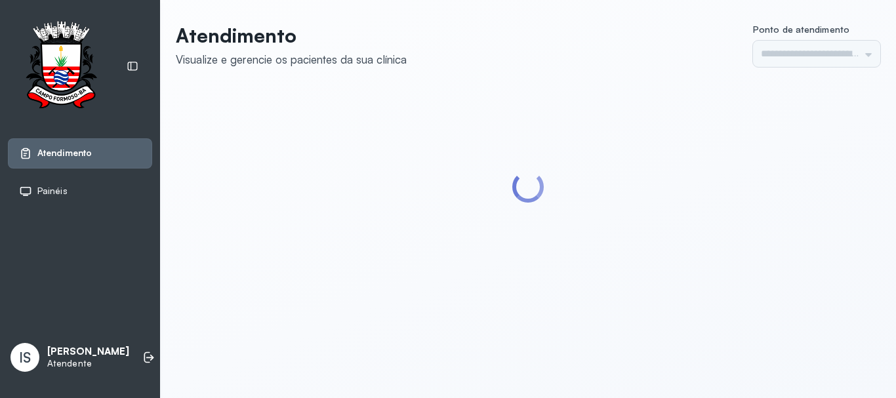
type input "******"
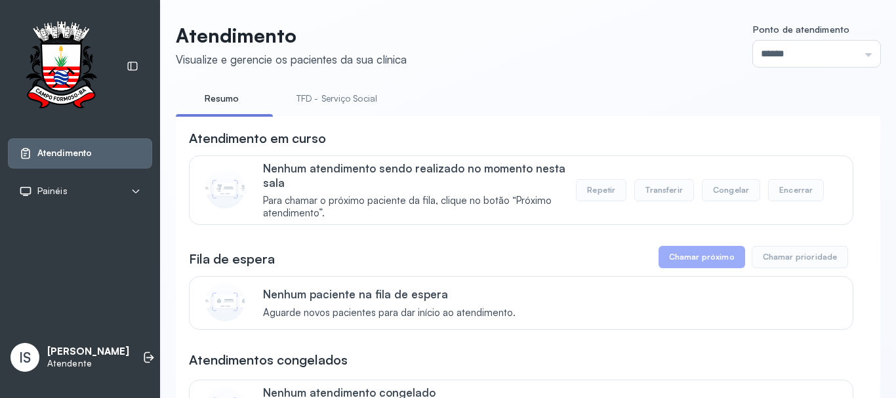
drag, startPoint x: 305, startPoint y: 84, endPoint x: 305, endPoint y: 97, distance: 13.1
click at [305, 97] on link "TFD - Serviço Social" at bounding box center [336, 99] width 107 height 22
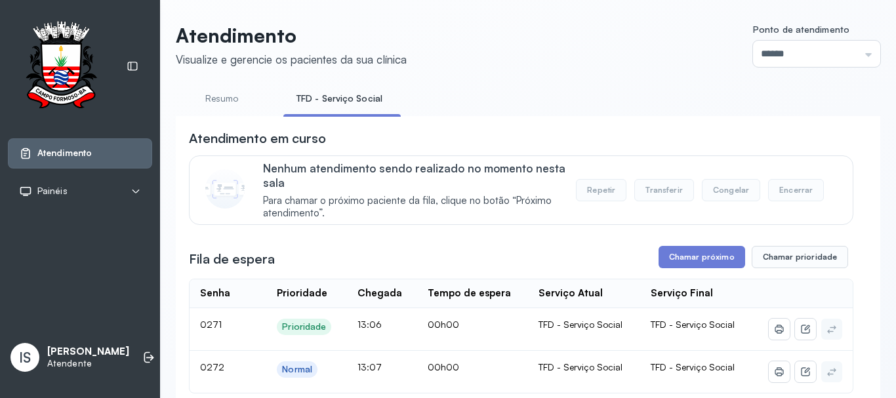
scroll to position [197, 0]
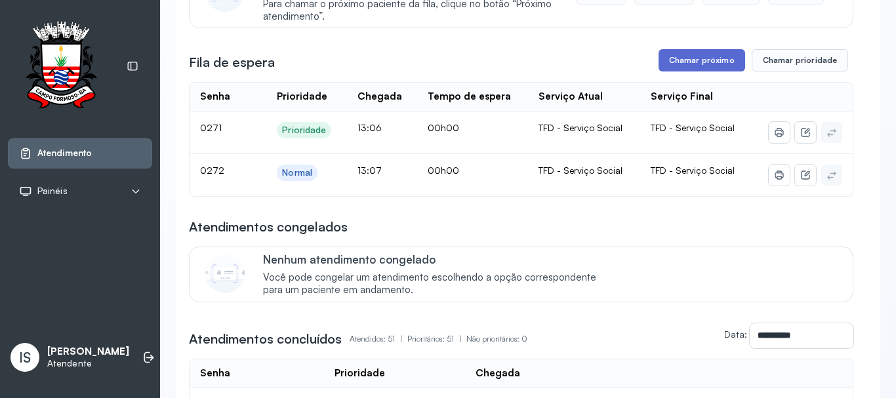
click at [677, 66] on button "Chamar próximo" at bounding box center [701, 60] width 87 height 22
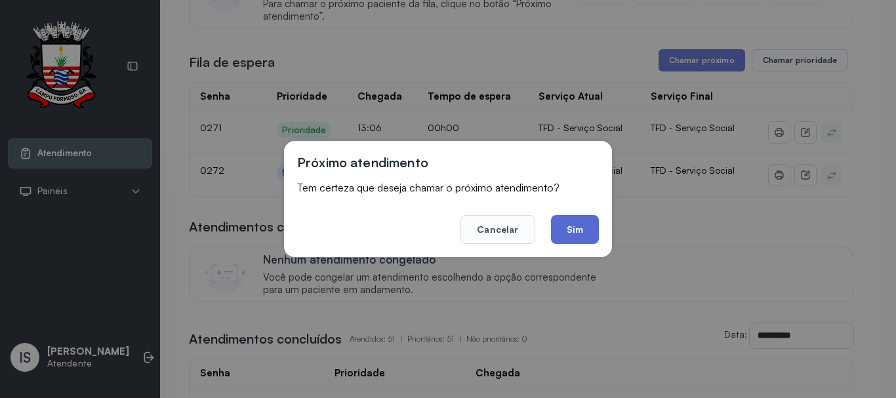
click at [564, 234] on button "Sim" at bounding box center [575, 229] width 48 height 29
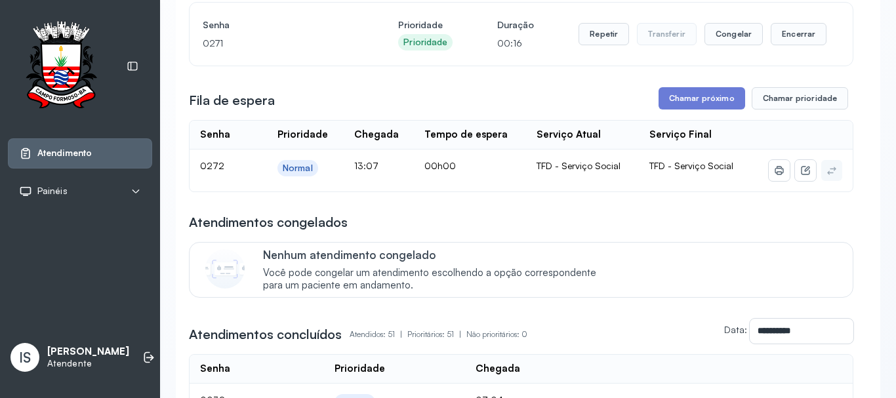
scroll to position [66, 0]
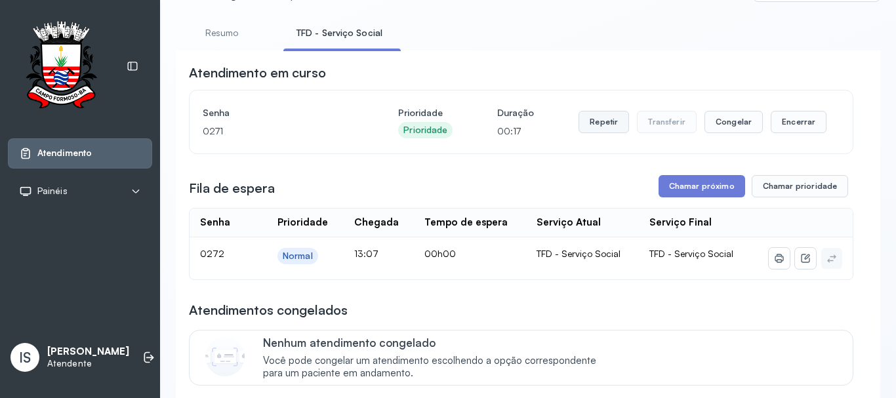
click at [595, 121] on button "Repetir" at bounding box center [603, 122] width 50 height 22
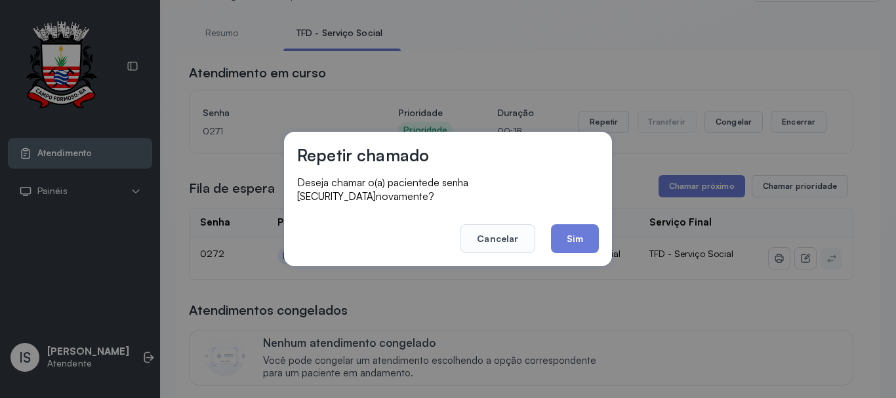
drag, startPoint x: 568, startPoint y: 259, endPoint x: 567, endPoint y: 252, distance: 6.6
click at [568, 258] on div "Repetir chamado Deseja chamar o(a) paciente de senha 0271 novamente? Cancelar S…" at bounding box center [448, 199] width 328 height 134
click at [567, 244] on button "Sim" at bounding box center [575, 238] width 48 height 29
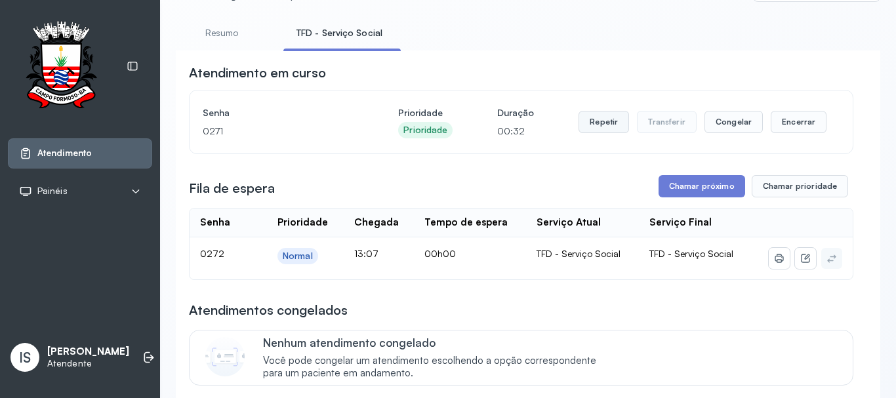
click at [601, 130] on button "Repetir" at bounding box center [603, 122] width 50 height 22
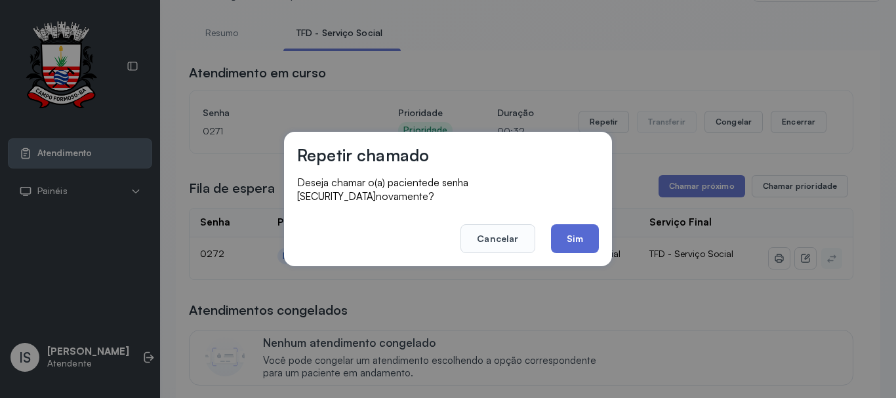
click at [591, 224] on button "Sim" at bounding box center [575, 238] width 48 height 29
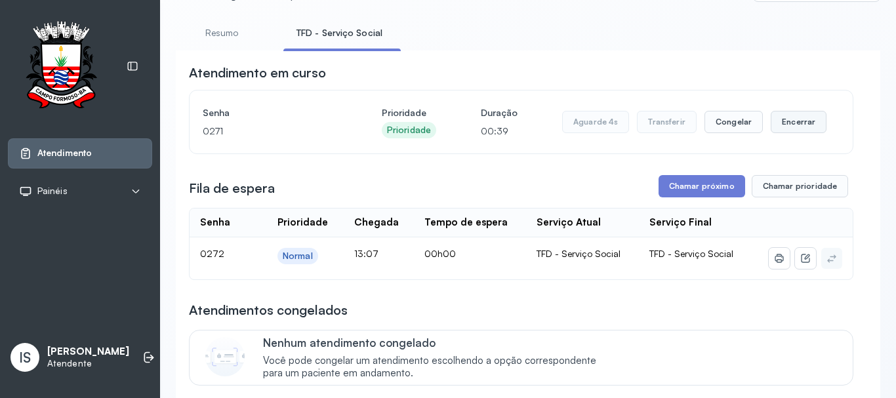
click at [800, 130] on button "Encerrar" at bounding box center [798, 122] width 56 height 22
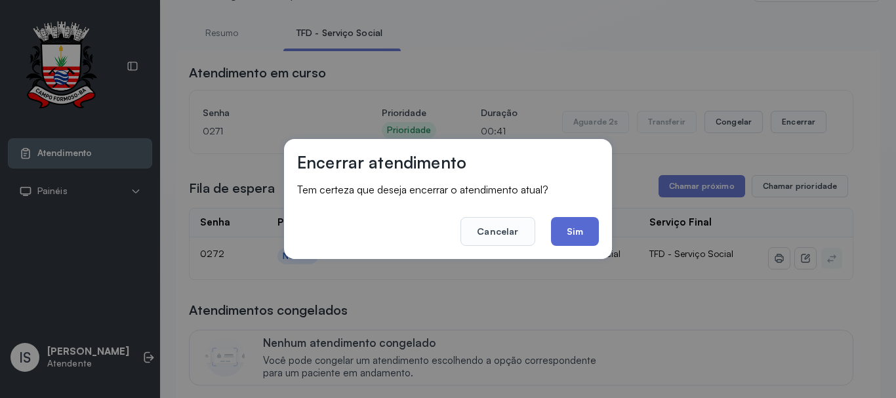
click at [578, 230] on button "Sim" at bounding box center [575, 231] width 48 height 29
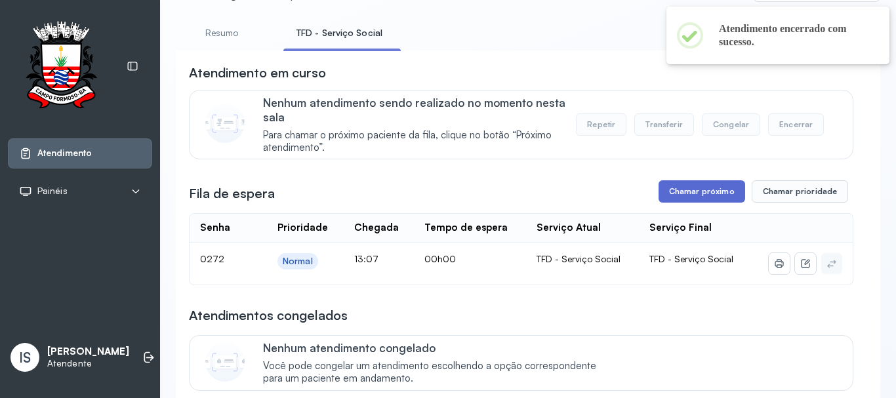
click at [664, 197] on button "Chamar próximo" at bounding box center [701, 191] width 87 height 22
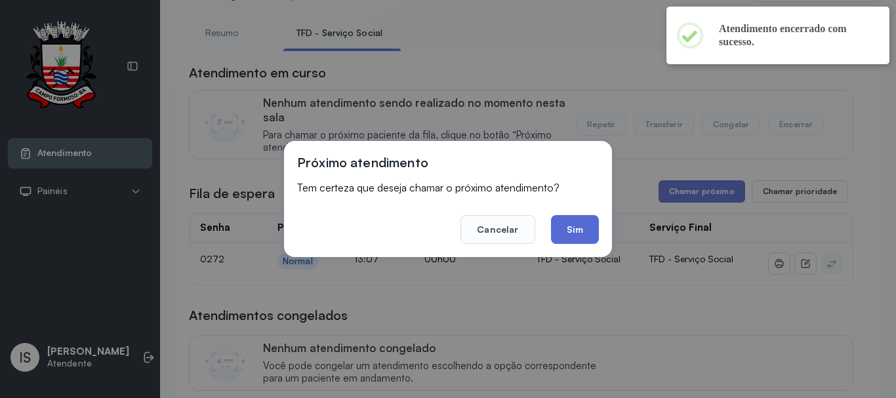
click at [578, 226] on button "Sim" at bounding box center [575, 229] width 48 height 29
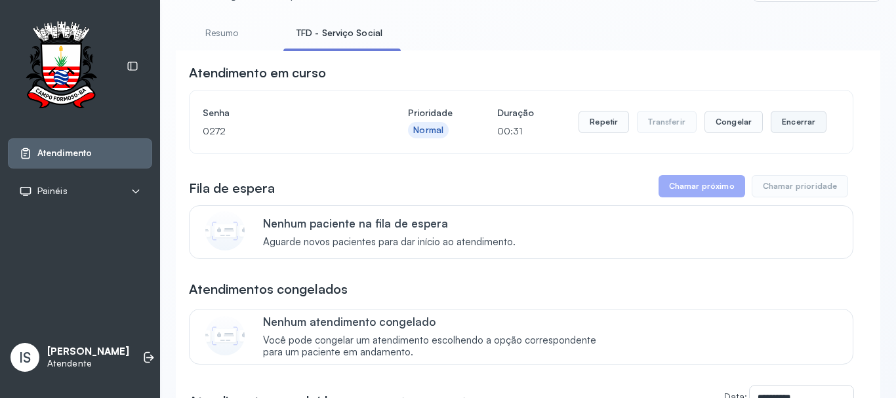
click at [780, 130] on button "Encerrar" at bounding box center [798, 122] width 56 height 22
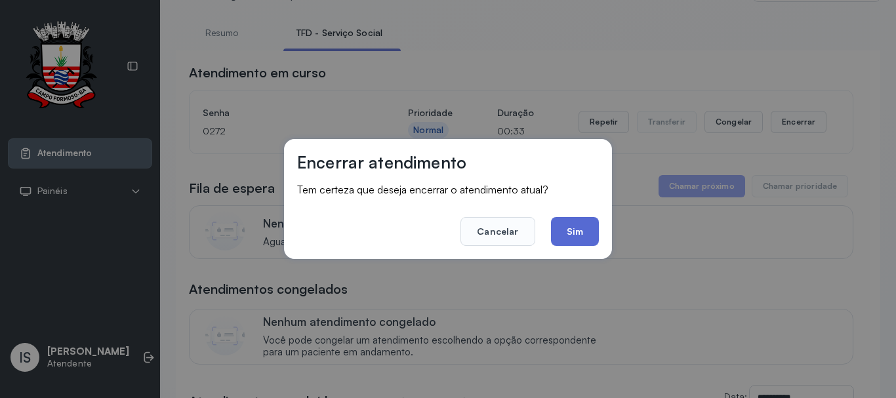
click at [574, 238] on button "Sim" at bounding box center [575, 231] width 48 height 29
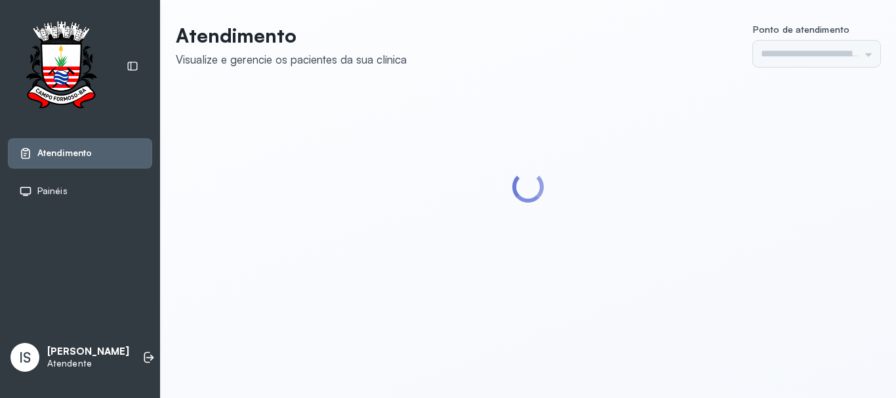
type input "******"
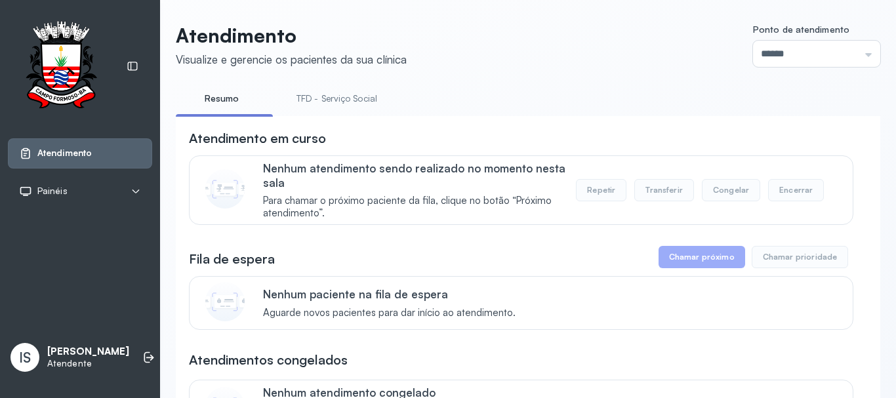
click at [353, 93] on link "TFD - Serviço Social" at bounding box center [336, 99] width 107 height 22
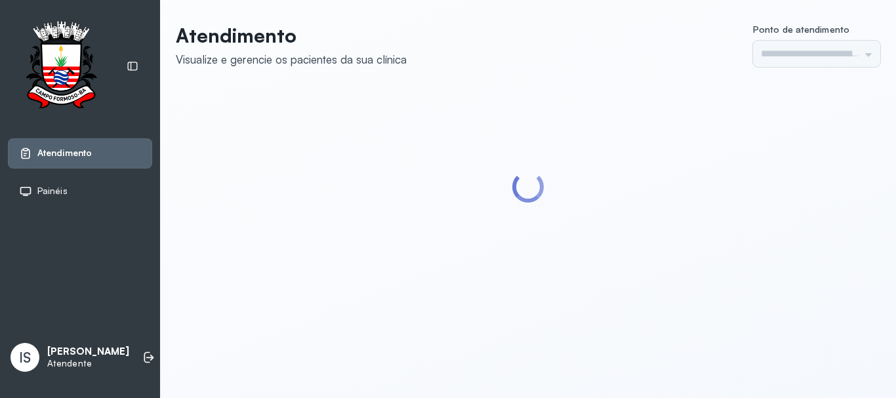
type input "******"
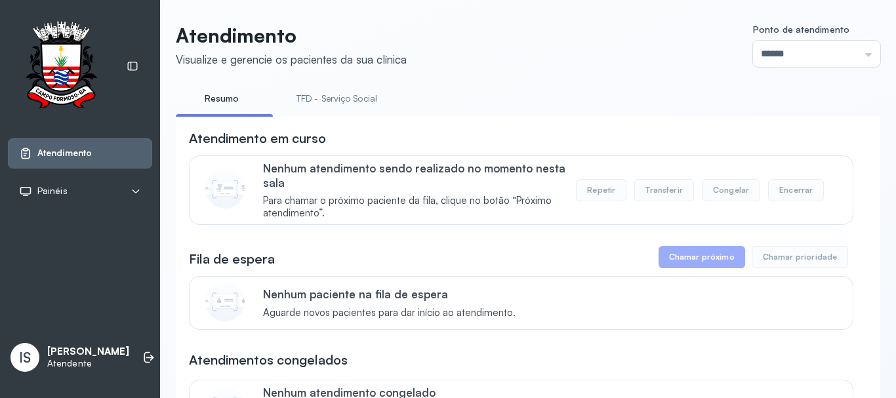
click at [353, 97] on link "TFD - Serviço Social" at bounding box center [336, 99] width 107 height 22
click at [215, 102] on link "Resumo" at bounding box center [222, 99] width 92 height 22
click at [365, 107] on link "TFD - Serviço Social" at bounding box center [336, 99] width 107 height 22
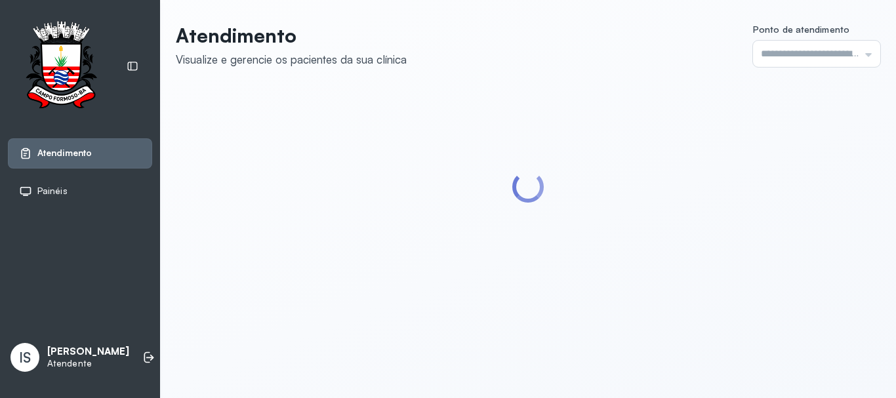
type input "******"
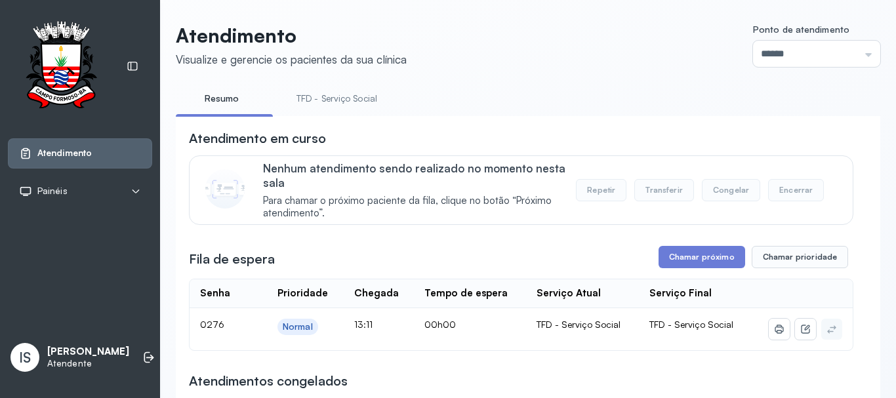
click at [665, 256] on button "Chamar próximo" at bounding box center [701, 257] width 87 height 22
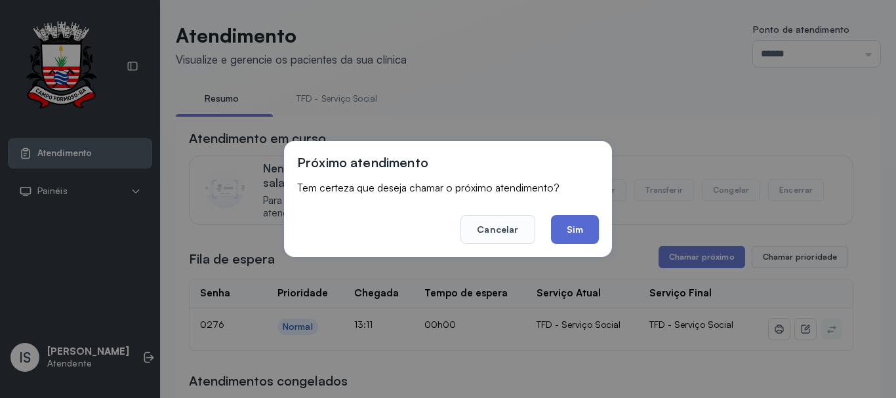
click at [565, 235] on button "Sim" at bounding box center [575, 229] width 48 height 29
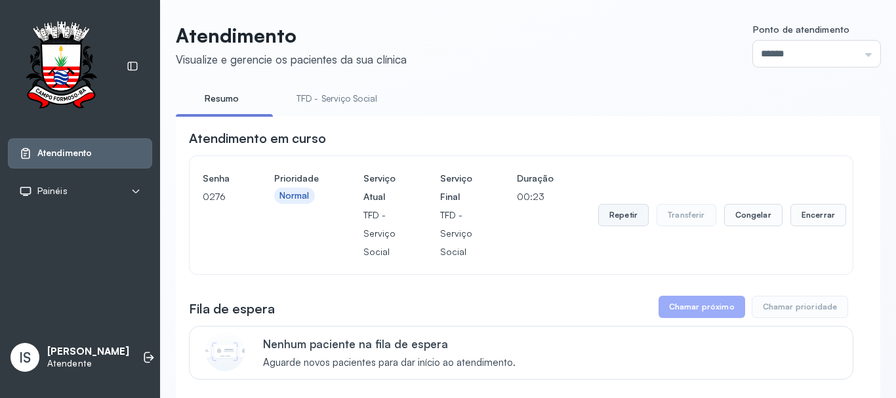
click at [598, 218] on button "Repetir" at bounding box center [623, 215] width 50 height 22
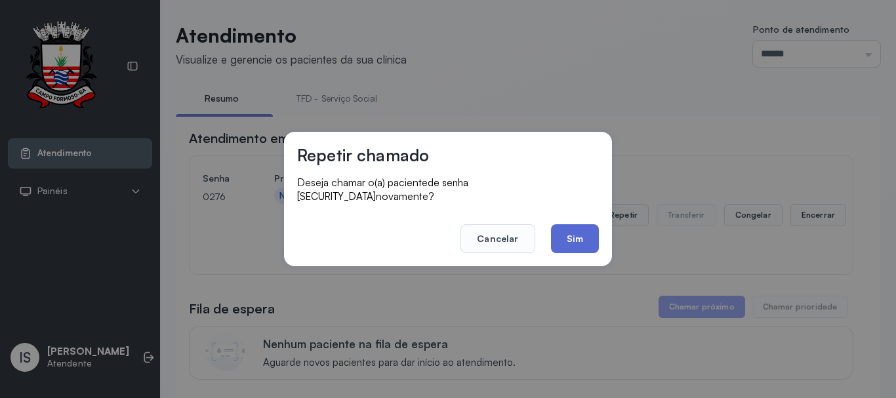
click at [584, 233] on button "Sim" at bounding box center [575, 238] width 48 height 29
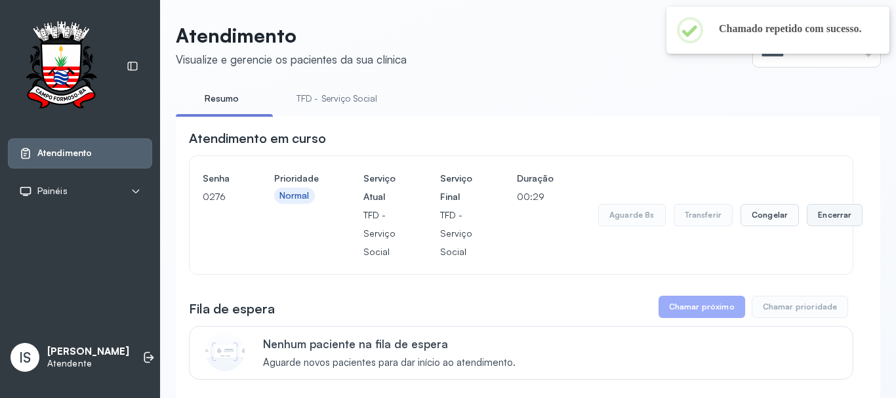
click at [818, 226] on button "Encerrar" at bounding box center [834, 215] width 56 height 22
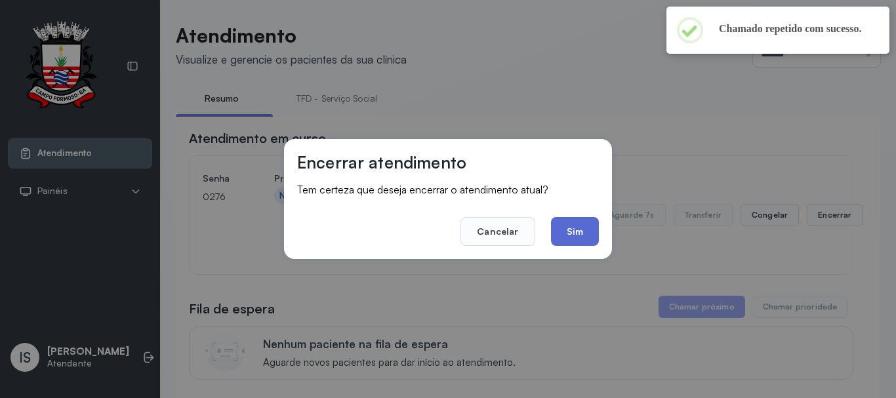
click at [578, 237] on button "Sim" at bounding box center [575, 231] width 48 height 29
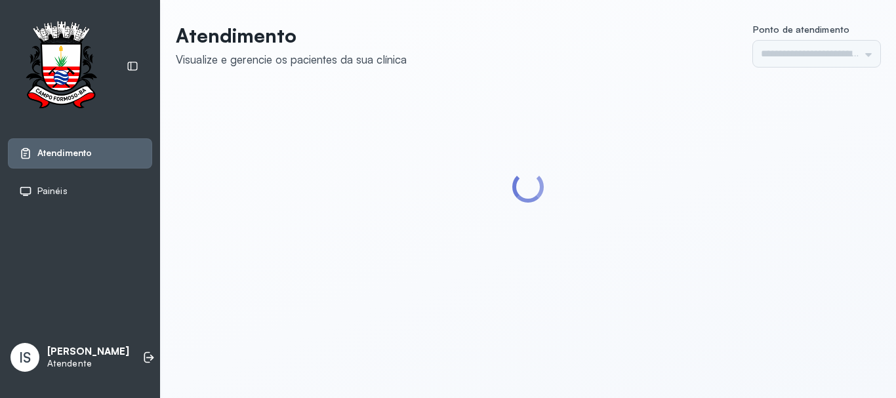
type input "******"
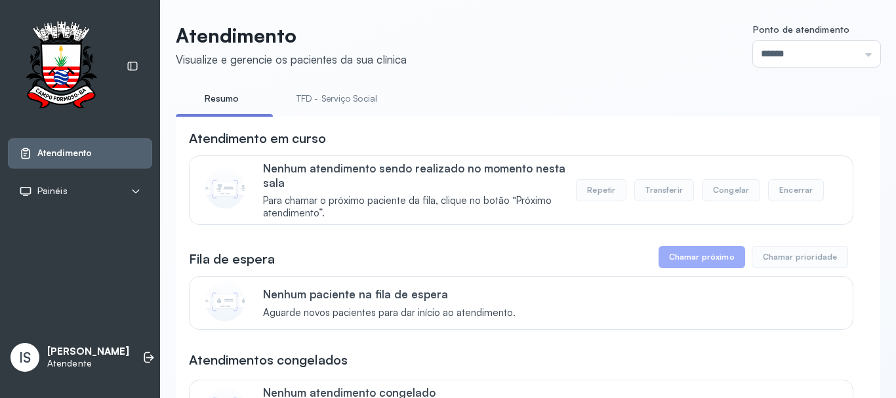
click at [314, 94] on link "TFD - Serviço Social" at bounding box center [336, 99] width 107 height 22
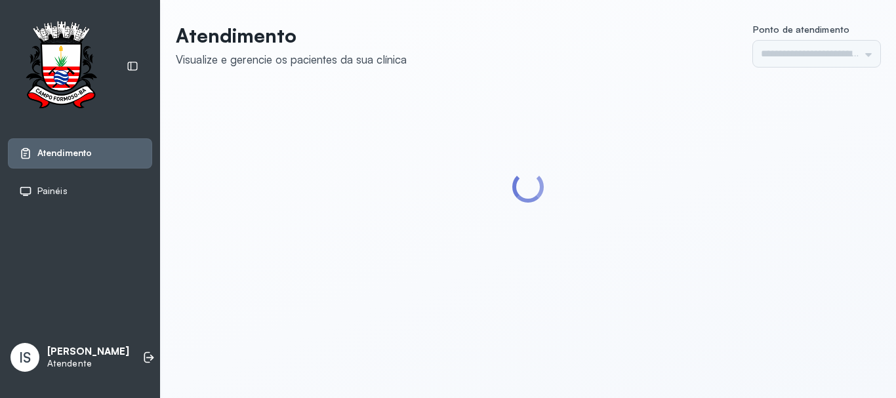
type input "******"
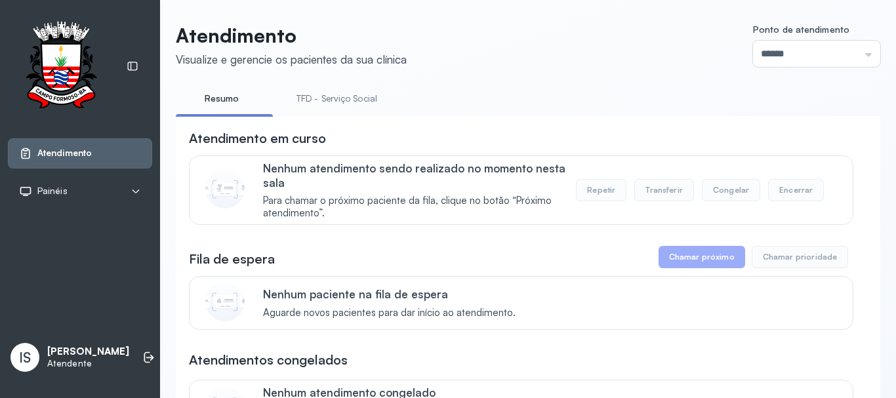
click at [329, 104] on link "TFD - Serviço Social" at bounding box center [336, 99] width 107 height 22
click at [231, 102] on link "Resumo" at bounding box center [222, 99] width 92 height 22
click at [347, 96] on link "TFD - Serviço Social" at bounding box center [336, 99] width 107 height 22
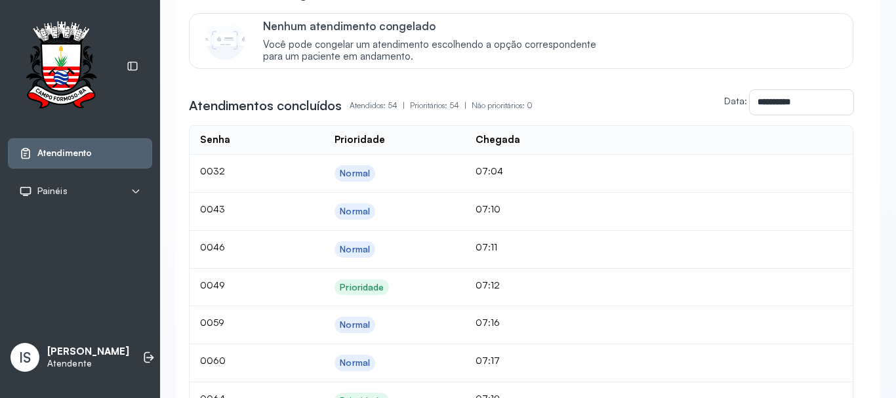
scroll to position [393, 0]
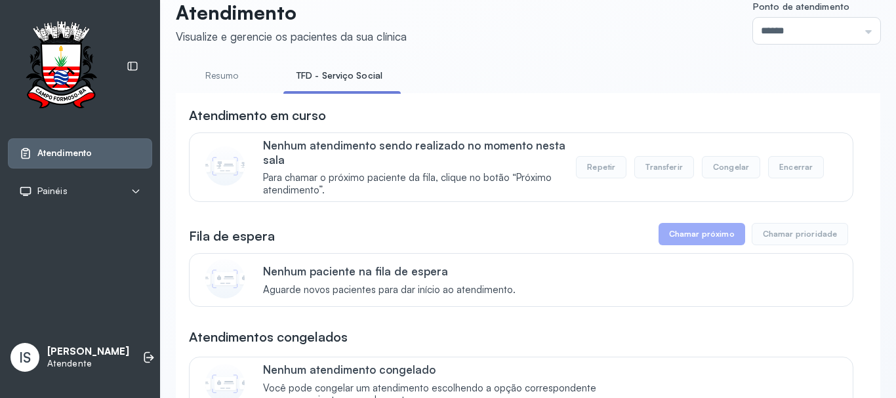
scroll to position [0, 0]
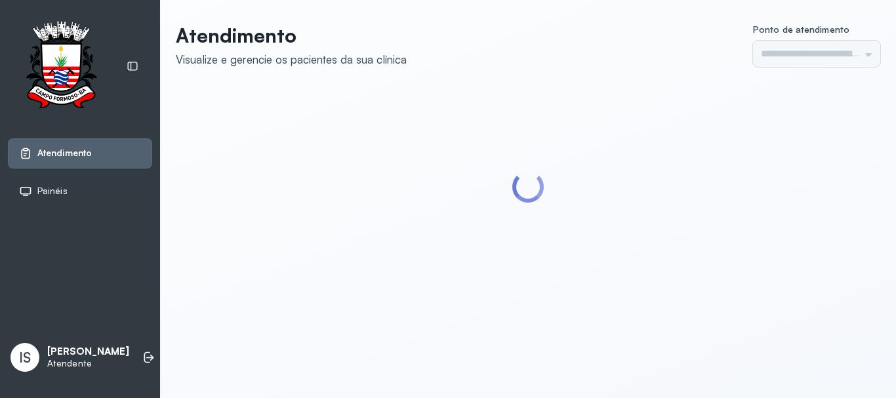
type input "******"
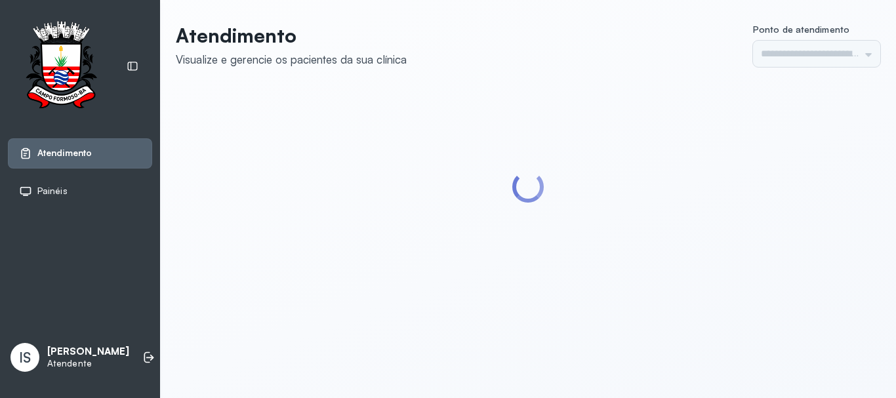
type input "******"
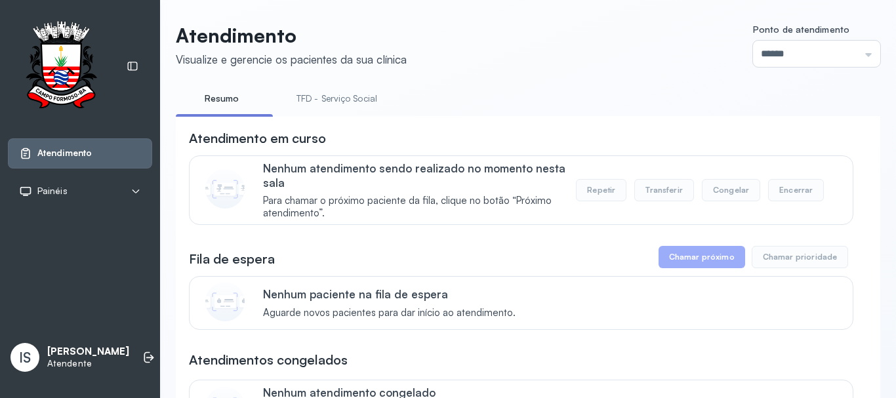
click at [334, 100] on link "TFD - Serviço Social" at bounding box center [336, 99] width 107 height 22
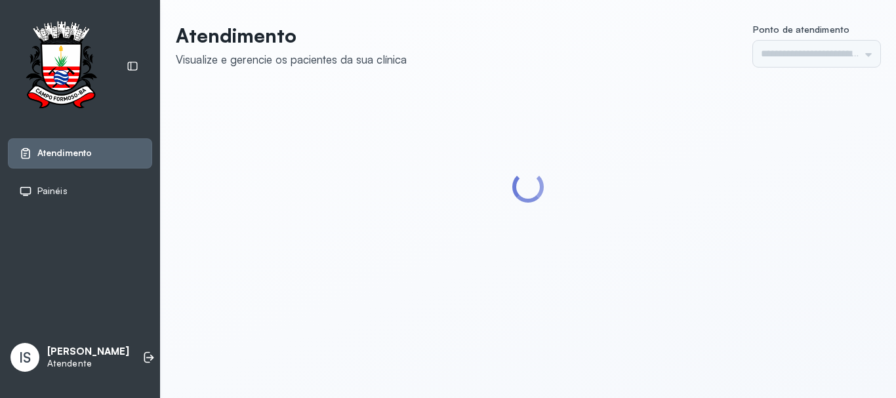
type input "******"
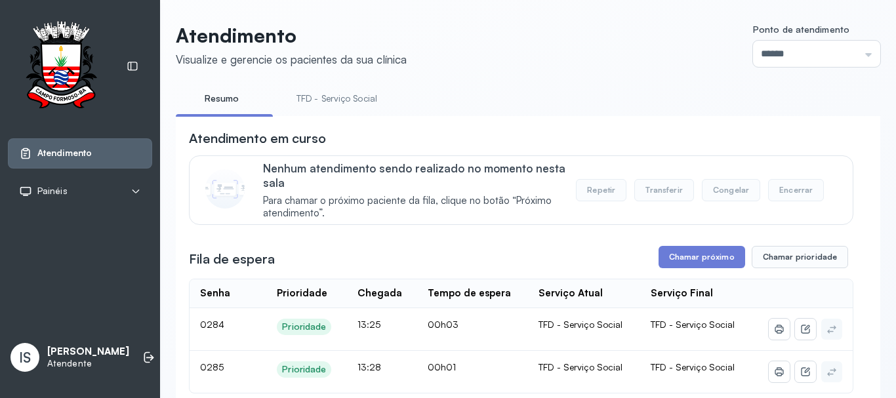
scroll to position [131, 0]
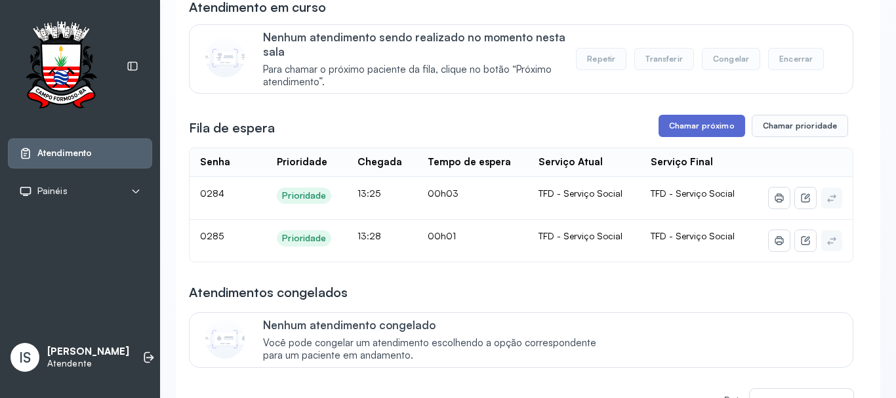
click at [683, 134] on button "Chamar próximo" at bounding box center [701, 126] width 87 height 22
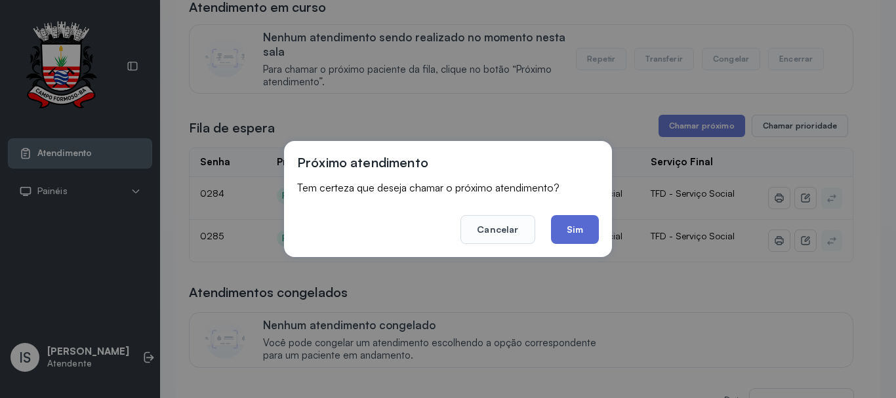
click at [597, 232] on button "Sim" at bounding box center [575, 229] width 48 height 29
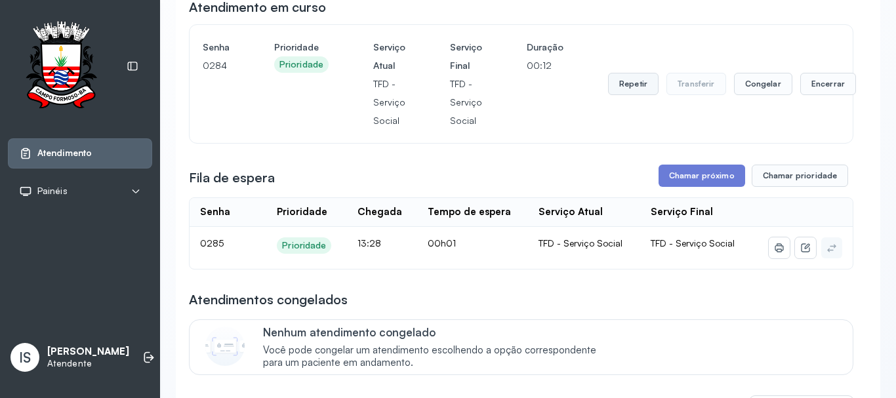
click at [639, 78] on button "Repetir" at bounding box center [633, 84] width 50 height 22
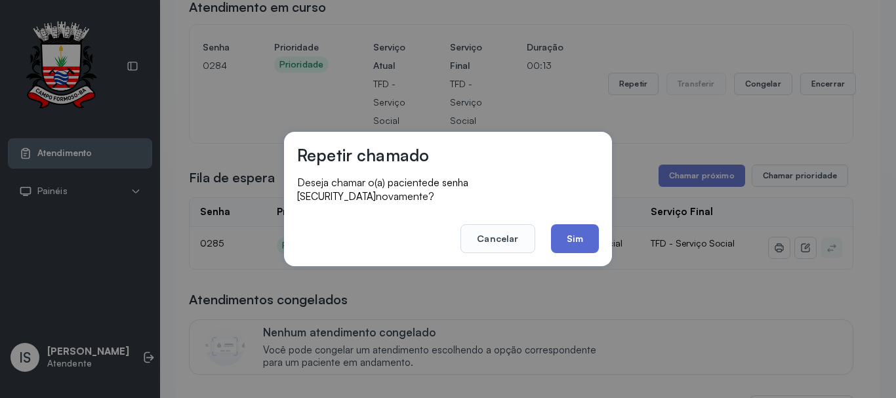
click at [582, 230] on button "Sim" at bounding box center [575, 238] width 48 height 29
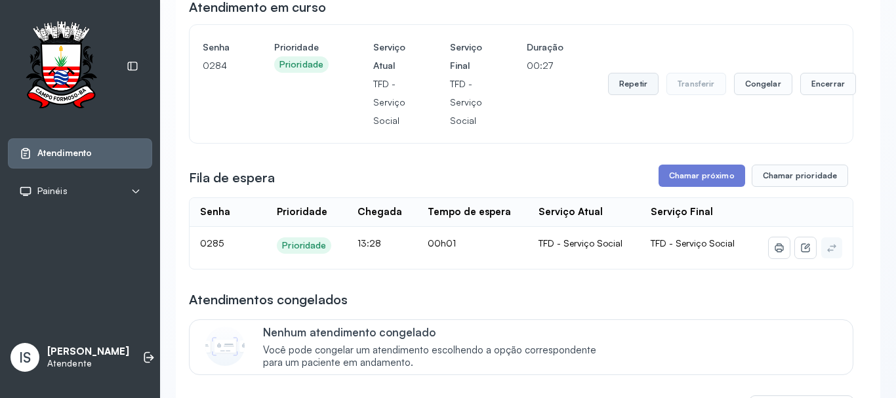
click at [635, 95] on button "Repetir" at bounding box center [633, 84] width 50 height 22
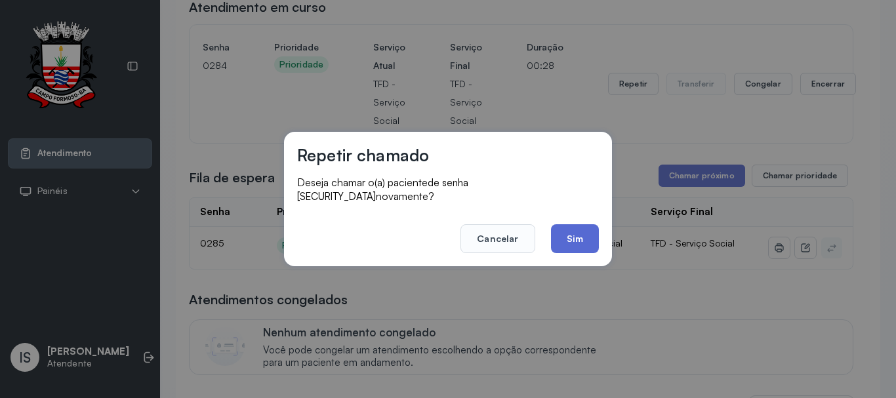
click at [584, 237] on button "Sim" at bounding box center [575, 238] width 48 height 29
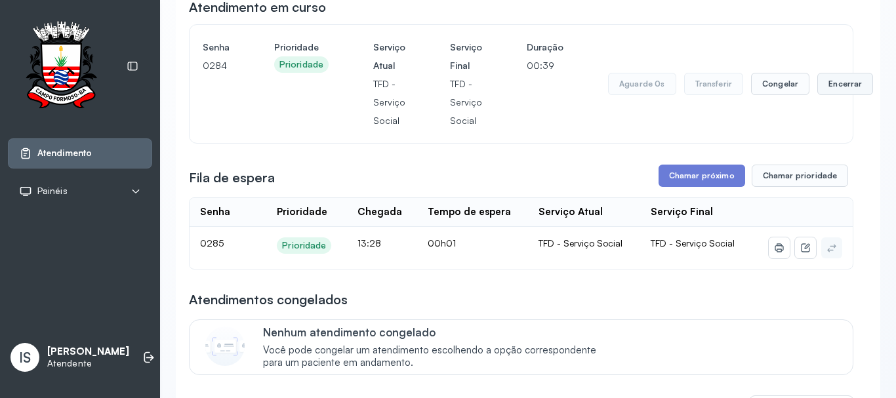
click at [832, 84] on button "Encerrar" at bounding box center [845, 84] width 56 height 22
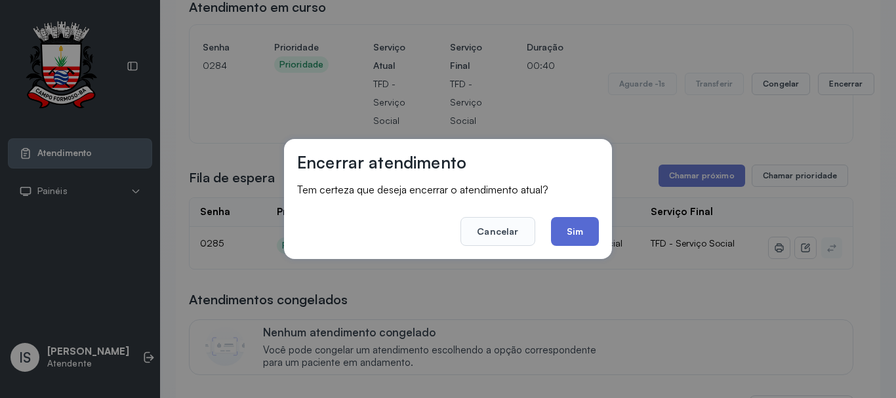
click at [587, 229] on button "Sim" at bounding box center [575, 231] width 48 height 29
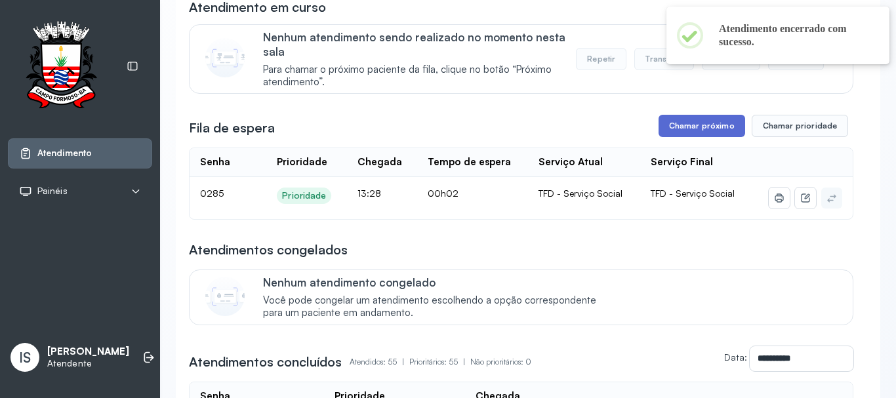
click at [669, 126] on button "Chamar próximo" at bounding box center [701, 126] width 87 height 22
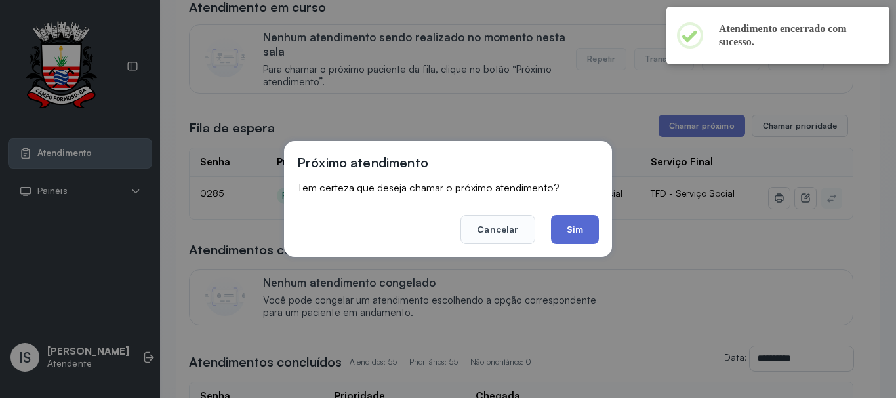
click at [591, 225] on button "Sim" at bounding box center [575, 229] width 48 height 29
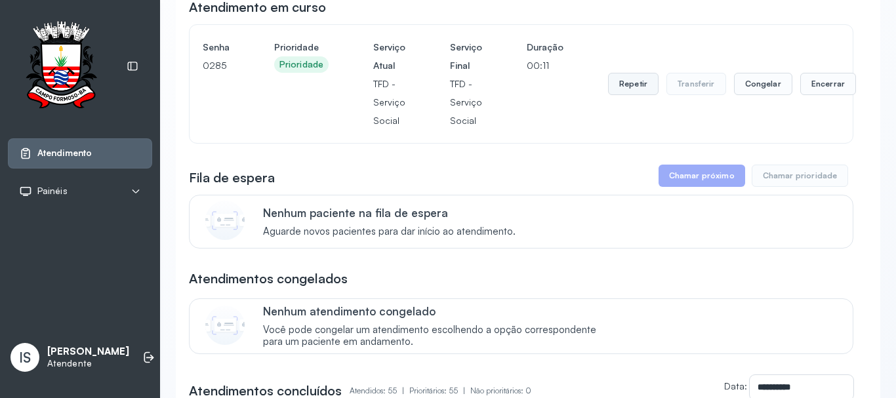
click at [610, 87] on button "Repetir" at bounding box center [633, 84] width 50 height 22
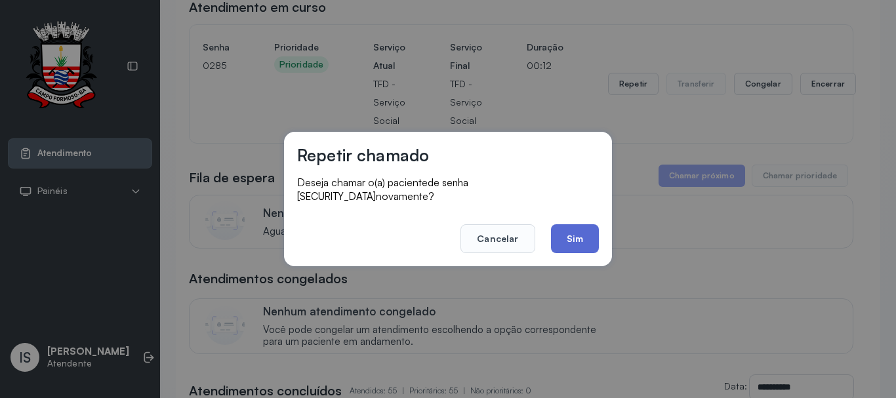
click at [562, 241] on button "Sim" at bounding box center [575, 238] width 48 height 29
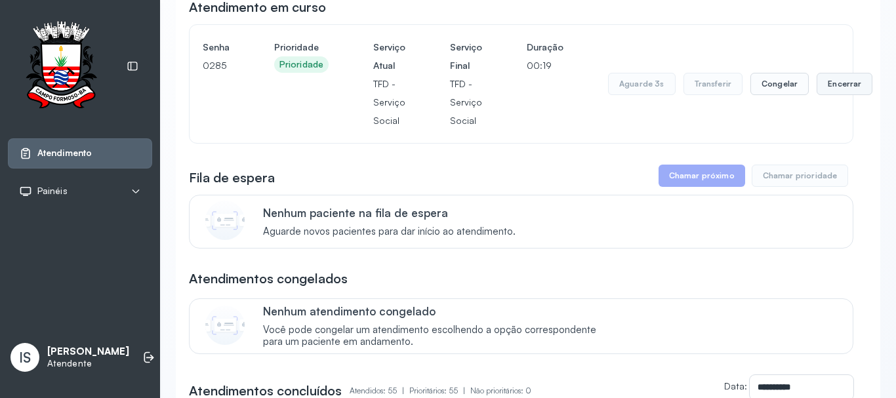
click at [826, 89] on button "Encerrar" at bounding box center [844, 84] width 56 height 22
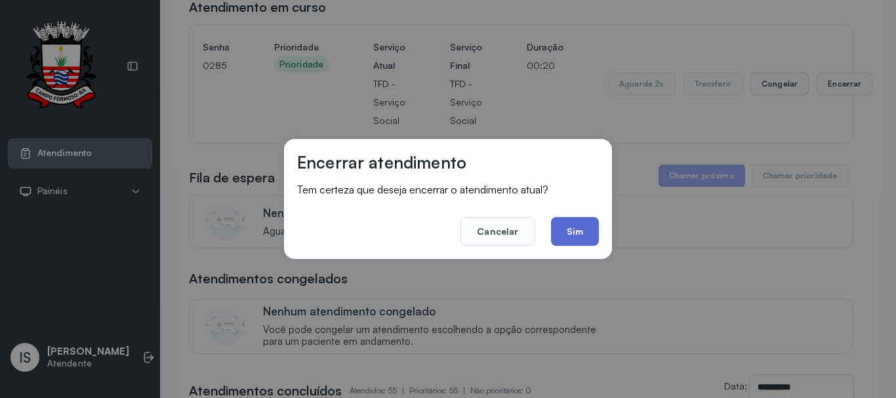
click at [578, 235] on button "Sim" at bounding box center [575, 231] width 48 height 29
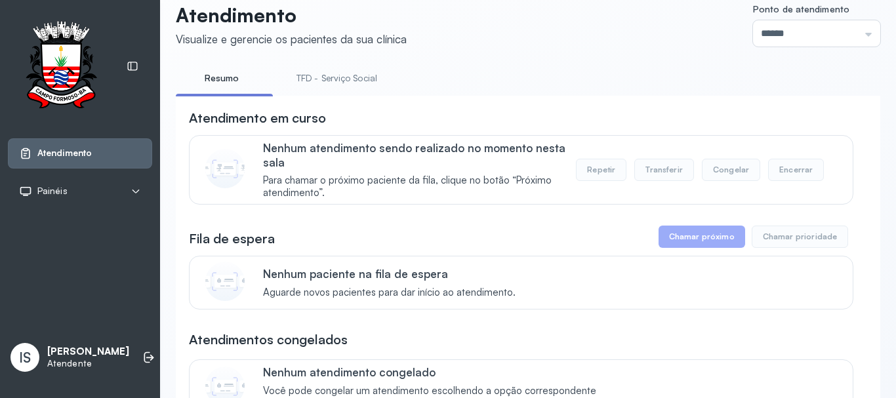
scroll to position [0, 0]
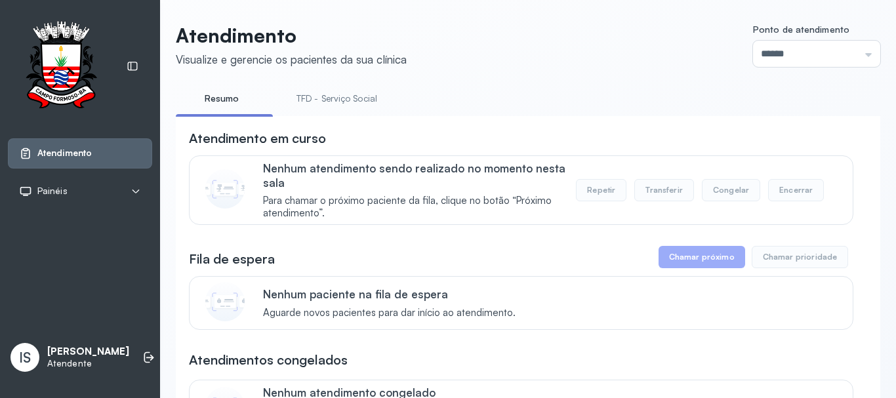
click at [327, 96] on link "TFD - Serviço Social" at bounding box center [336, 99] width 107 height 22
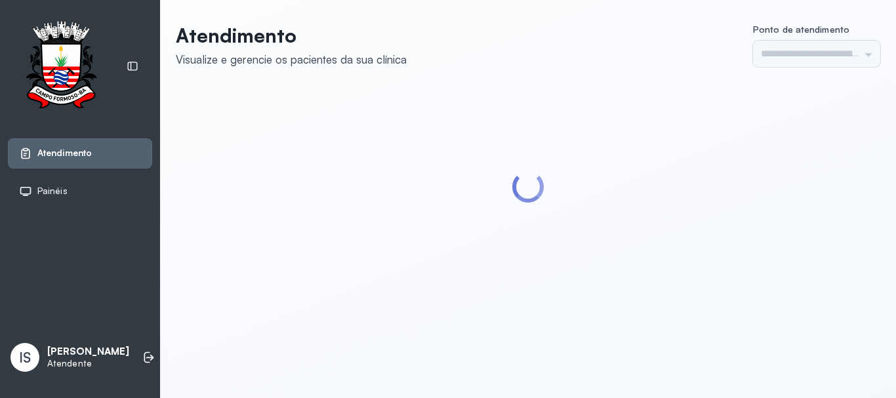
type input "******"
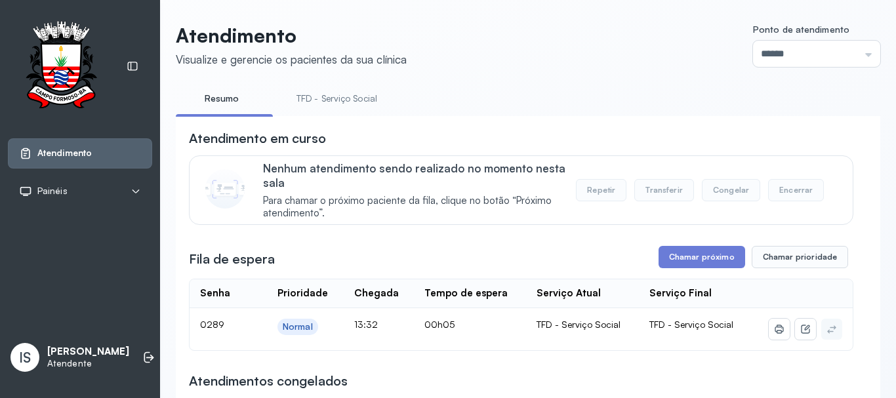
click at [652, 252] on div "Fila de espera Chamar próximo Chamar prioridade" at bounding box center [521, 257] width 664 height 22
click at [663, 258] on button "Chamar próximo" at bounding box center [701, 257] width 87 height 22
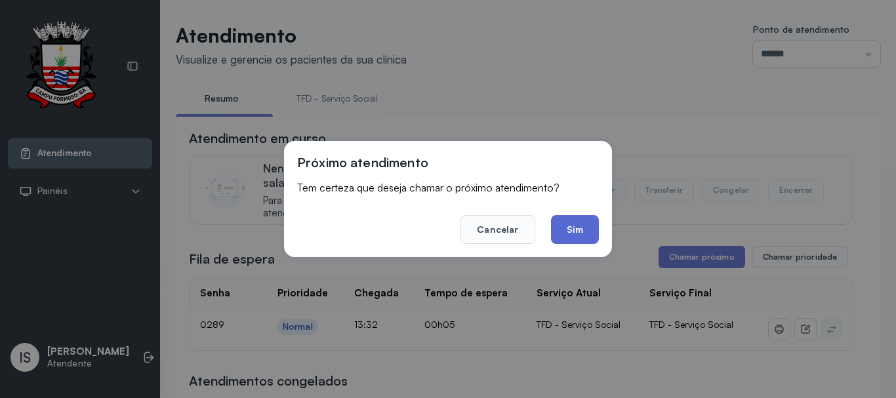
click at [589, 243] on button "Sim" at bounding box center [575, 229] width 48 height 29
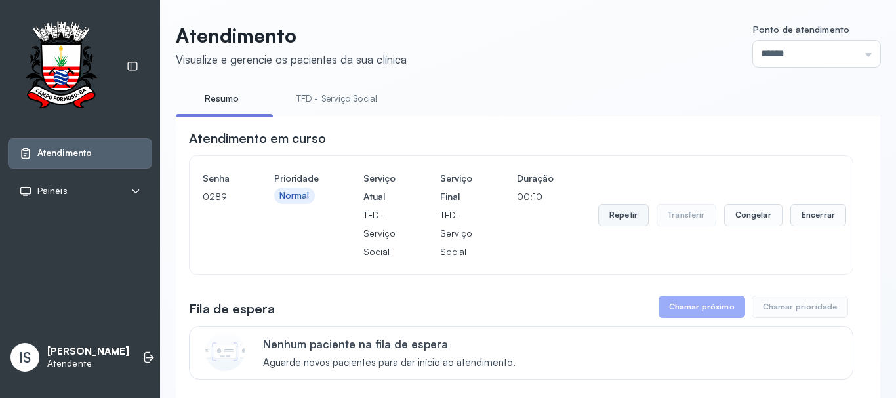
click at [602, 222] on button "Repetir" at bounding box center [623, 215] width 50 height 22
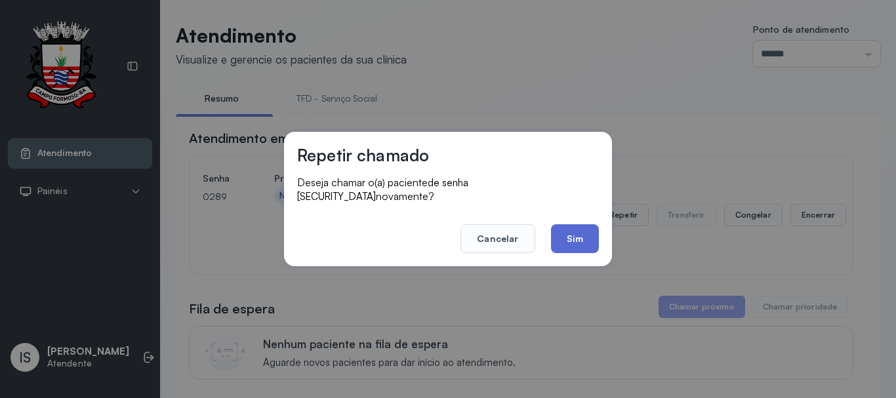
click at [591, 235] on button "Sim" at bounding box center [575, 238] width 48 height 29
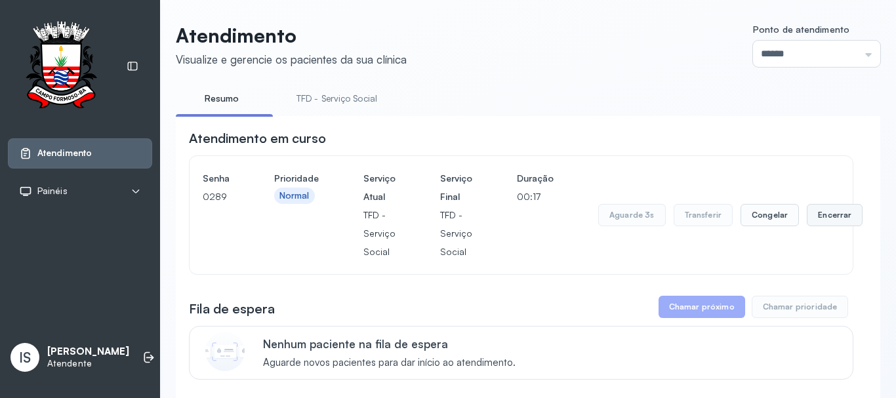
click at [823, 224] on button "Encerrar" at bounding box center [834, 215] width 56 height 22
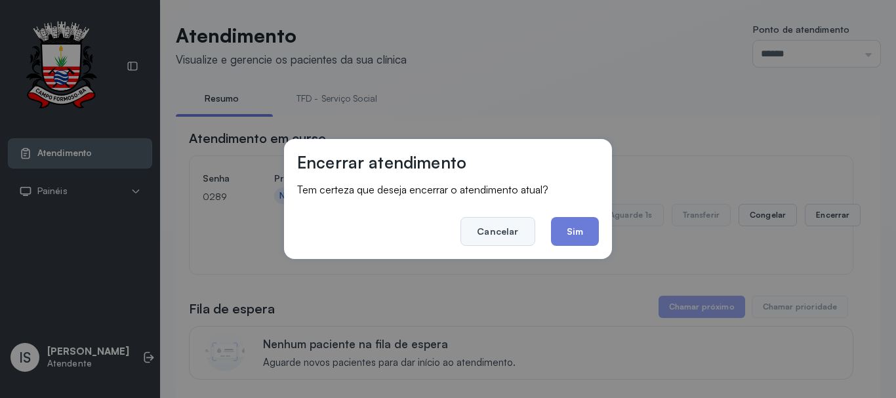
click at [505, 234] on button "Cancelar" at bounding box center [497, 231] width 74 height 29
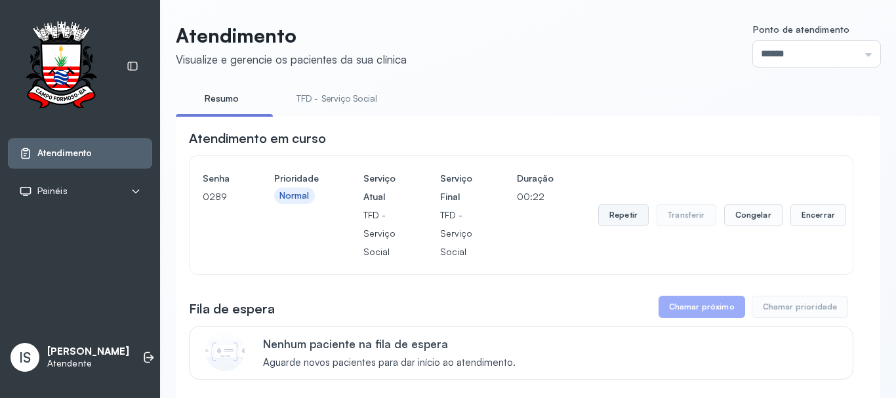
click at [627, 222] on button "Repetir" at bounding box center [623, 215] width 50 height 22
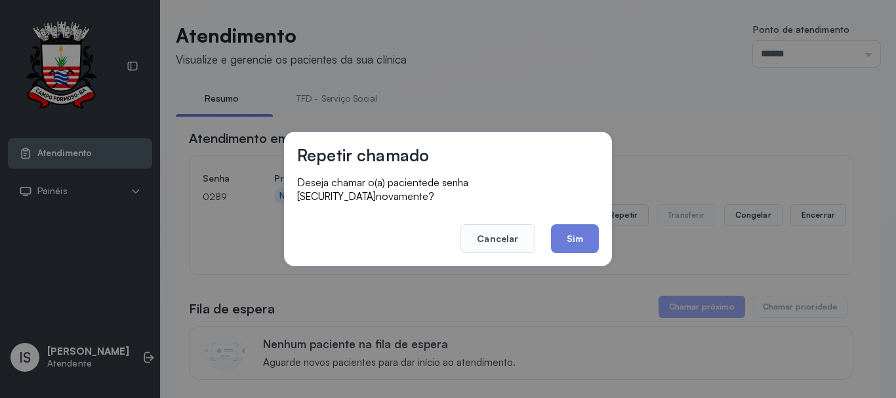
click at [586, 248] on div "Repetir chamado Deseja chamar o(a) paciente de senha [SECURITY_DATA] novamente?…" at bounding box center [448, 199] width 328 height 134
click at [576, 229] on button "Sim" at bounding box center [575, 238] width 48 height 29
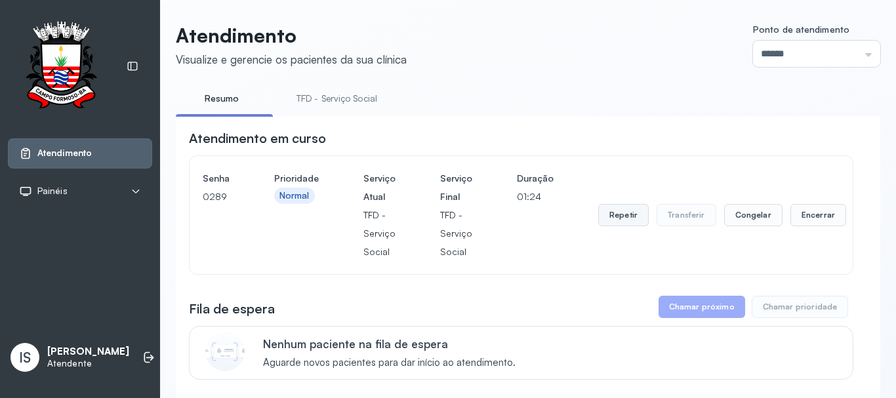
click at [602, 226] on button "Repetir" at bounding box center [623, 215] width 50 height 22
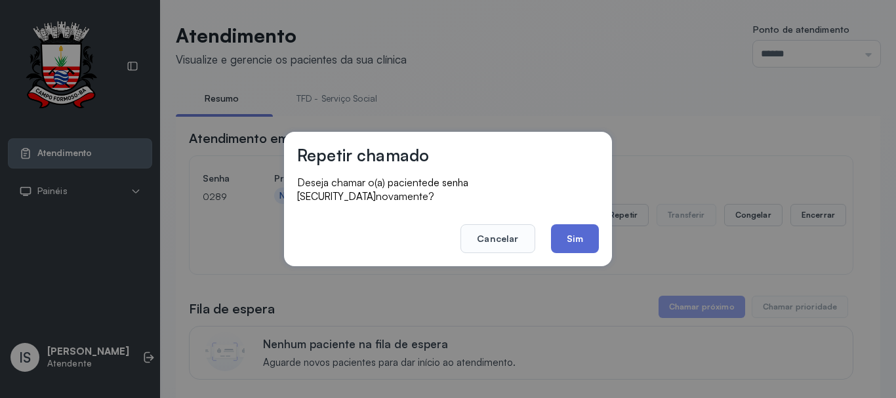
click at [575, 230] on button "Sim" at bounding box center [575, 238] width 48 height 29
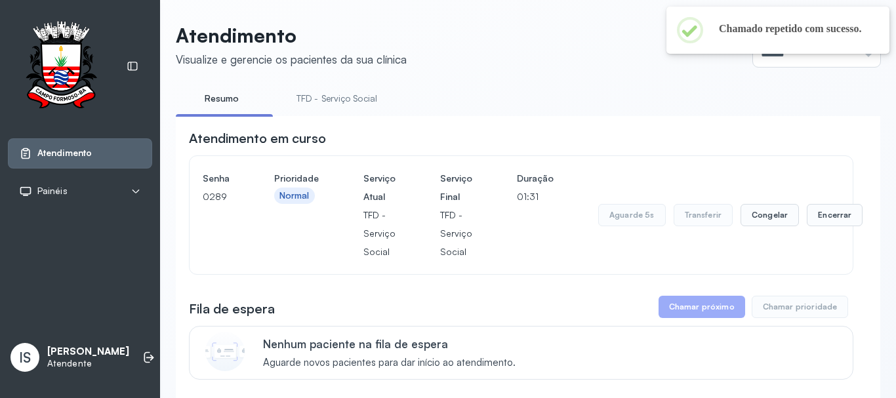
click at [353, 106] on link "TFD - Serviço Social" at bounding box center [336, 99] width 107 height 22
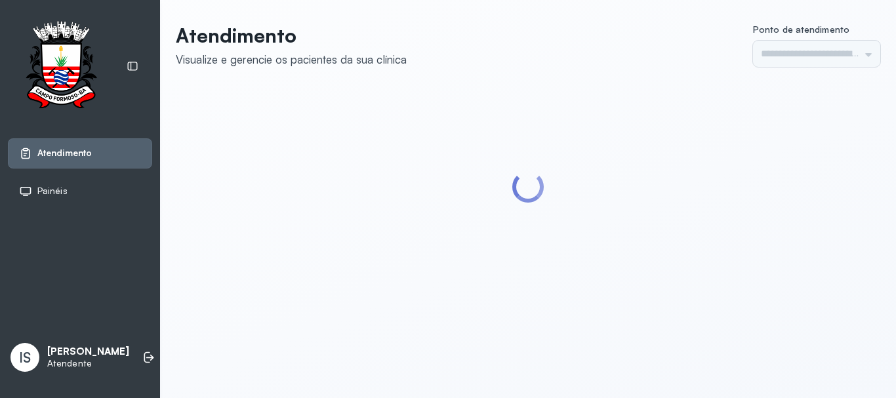
type input "******"
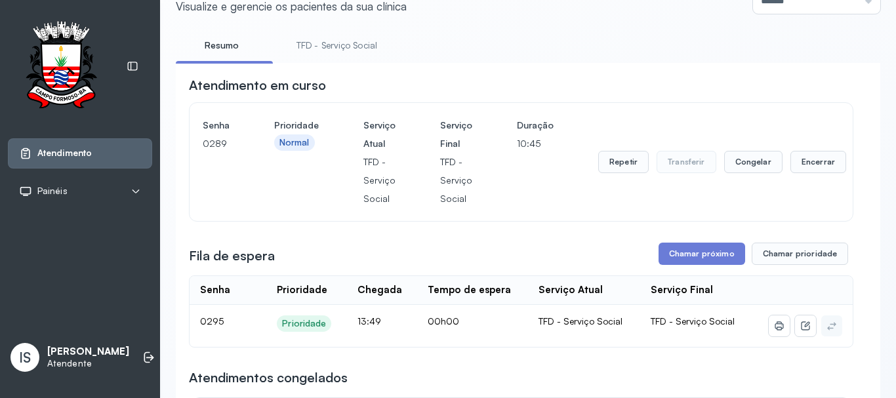
scroll to position [131, 0]
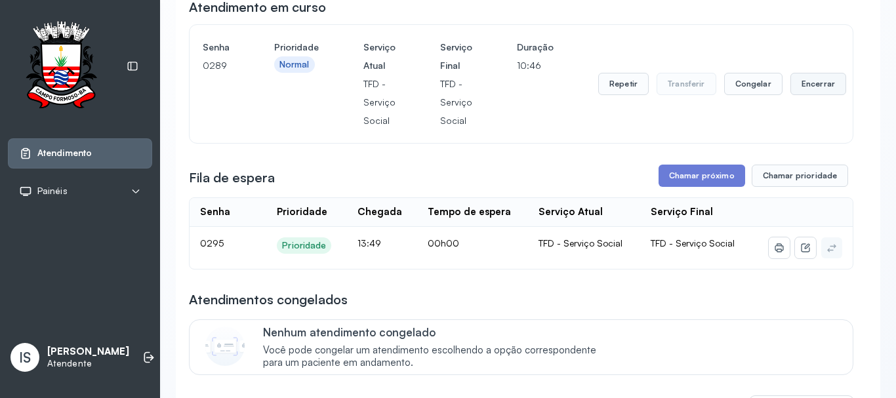
click at [815, 87] on button "Encerrar" at bounding box center [818, 84] width 56 height 22
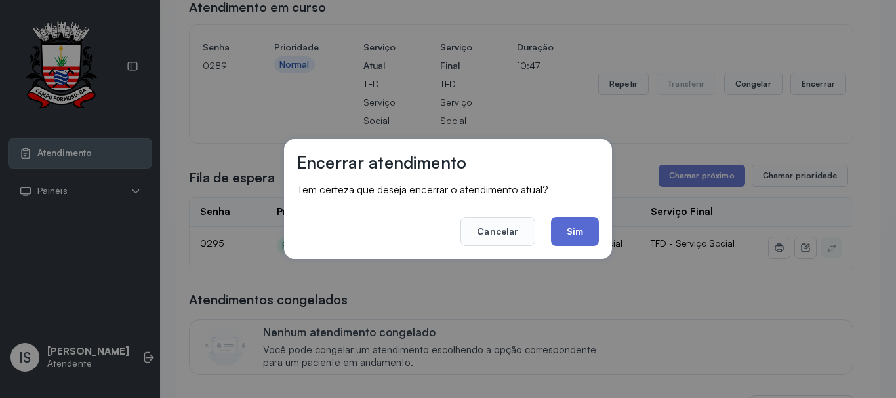
click at [560, 237] on button "Sim" at bounding box center [575, 231] width 48 height 29
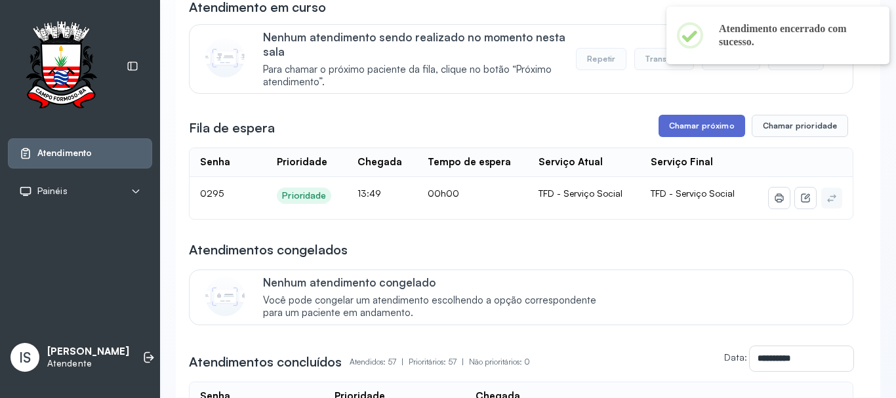
click at [695, 127] on button "Chamar próximo" at bounding box center [701, 126] width 87 height 22
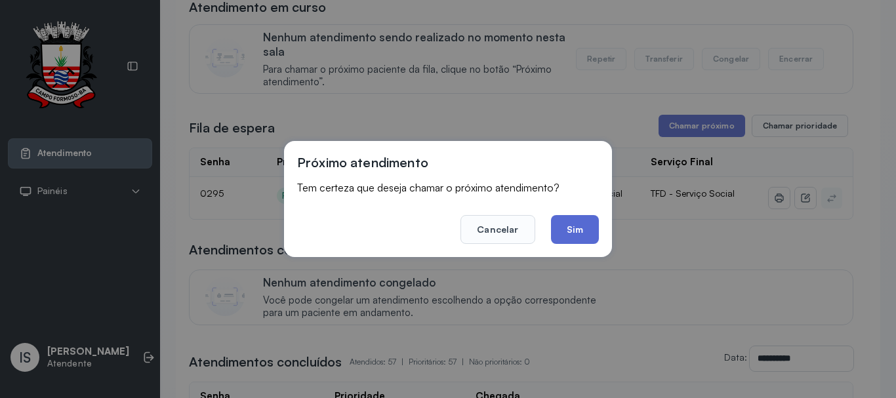
click at [574, 234] on button "Sim" at bounding box center [575, 229] width 48 height 29
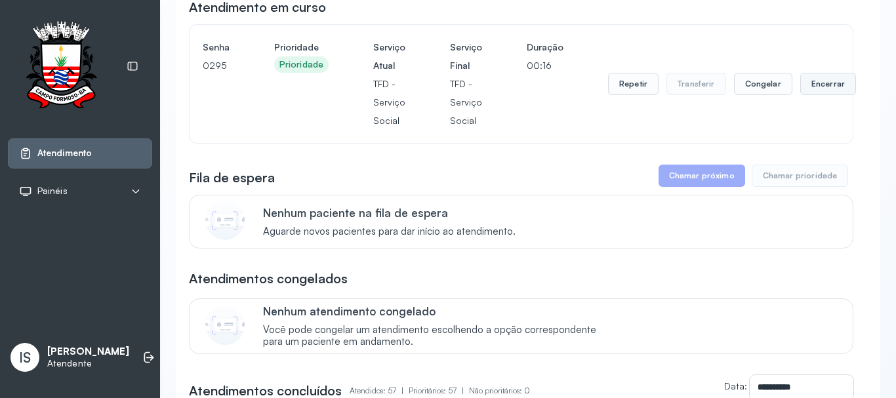
click at [811, 81] on button "Encerrar" at bounding box center [828, 84] width 56 height 22
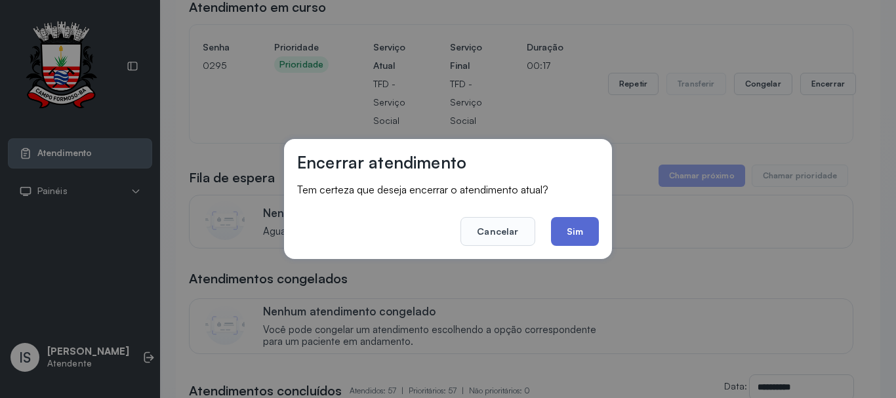
click at [564, 222] on button "Sim" at bounding box center [575, 231] width 48 height 29
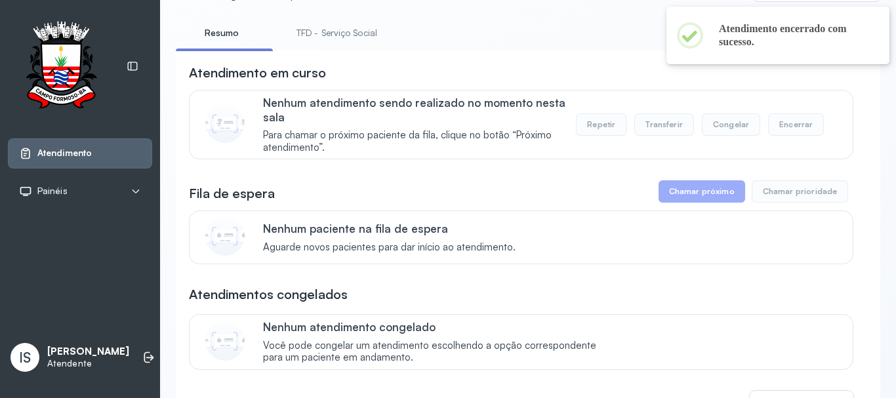
scroll to position [0, 0]
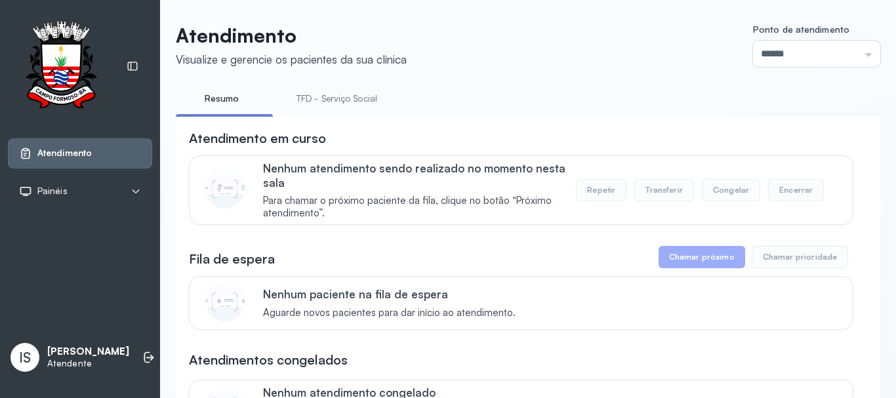
click at [338, 105] on link "TFD - Serviço Social" at bounding box center [336, 99] width 107 height 22
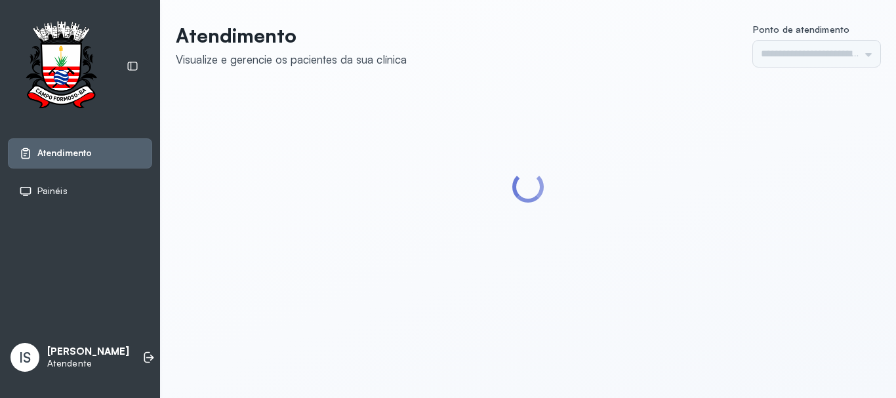
type input "******"
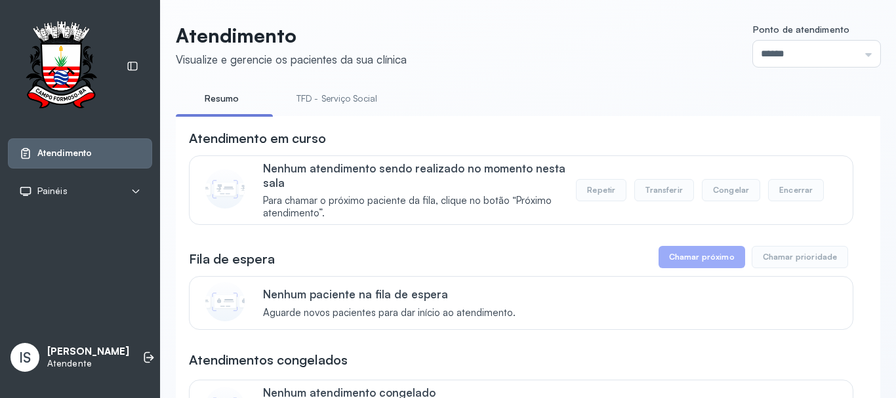
click at [338, 92] on link "TFD - Serviço Social" at bounding box center [336, 99] width 107 height 22
click at [201, 102] on link "Resumo" at bounding box center [222, 99] width 92 height 22
click at [319, 104] on link "TFD - Serviço Social" at bounding box center [336, 99] width 107 height 22
click at [216, 106] on link "Resumo" at bounding box center [222, 99] width 92 height 22
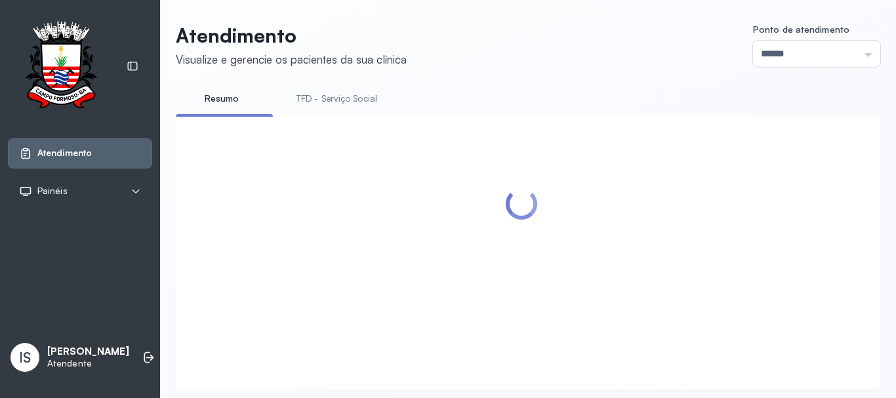
click at [342, 108] on link "TFD - Serviço Social" at bounding box center [336, 99] width 107 height 22
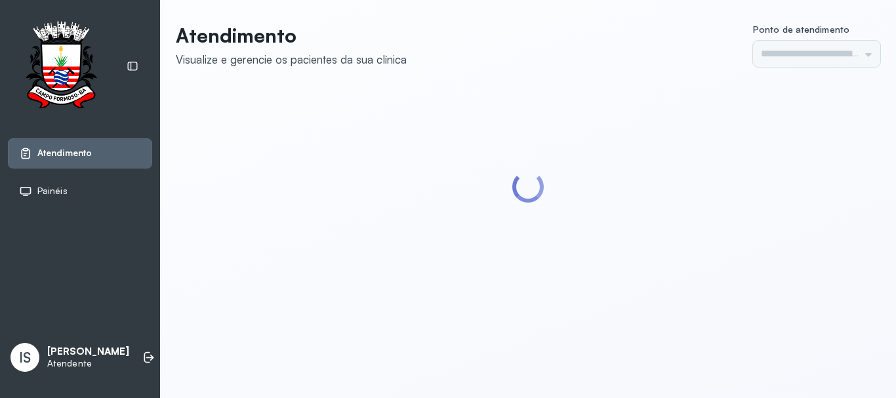
type input "******"
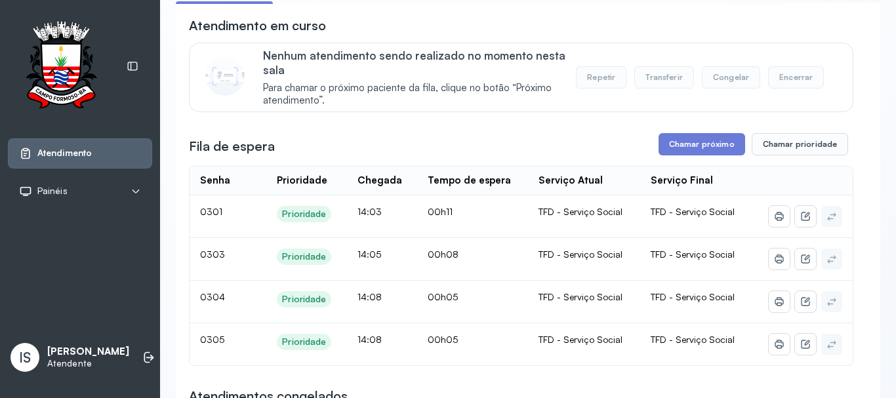
scroll to position [131, 0]
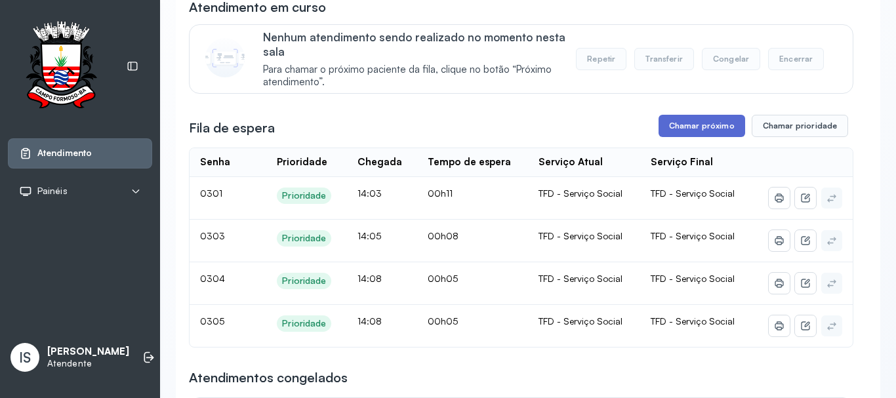
click at [692, 132] on button "Chamar próximo" at bounding box center [701, 126] width 87 height 22
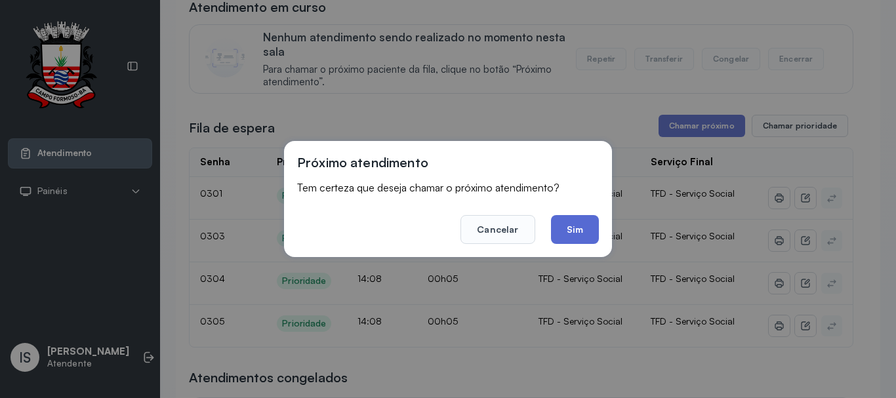
click at [580, 233] on button "Sim" at bounding box center [575, 229] width 48 height 29
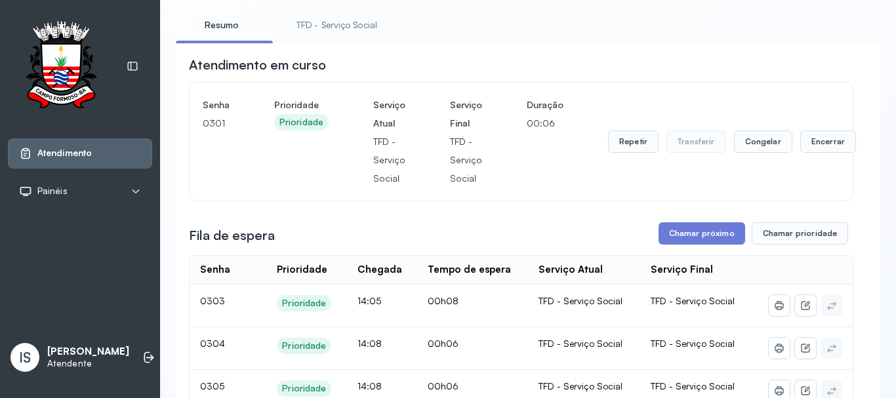
scroll to position [66, 0]
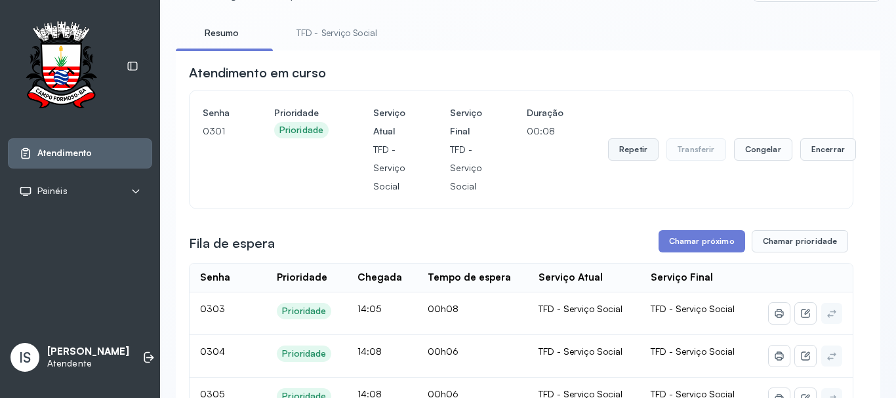
click at [647, 154] on button "Repetir" at bounding box center [633, 149] width 50 height 22
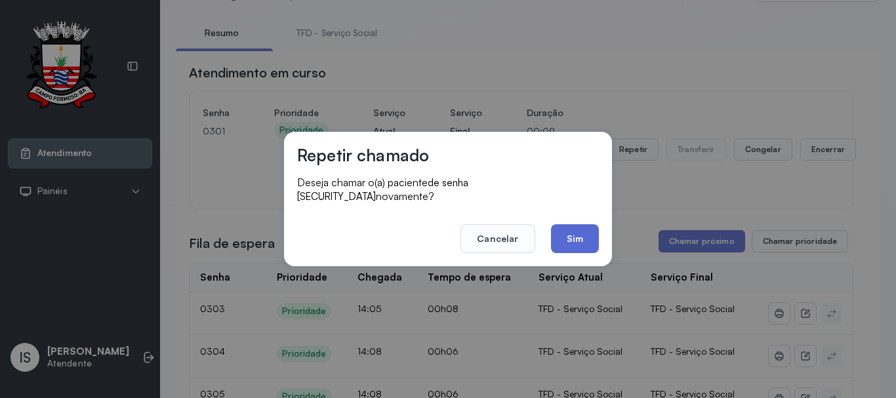
click at [587, 239] on button "Sim" at bounding box center [575, 238] width 48 height 29
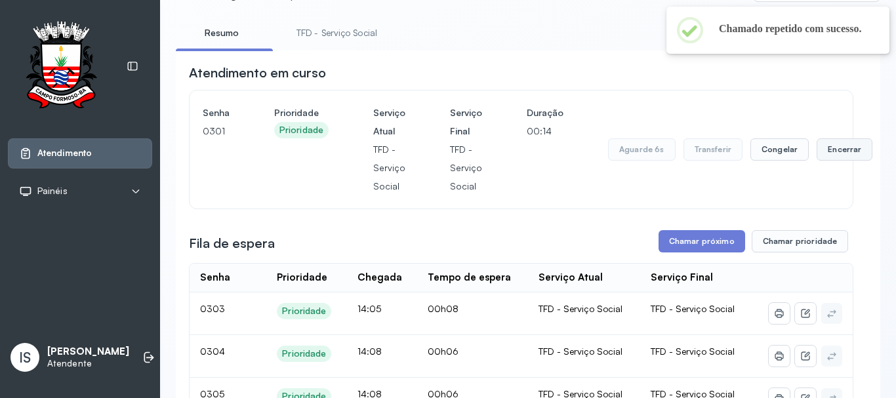
click at [816, 160] on button "Encerrar" at bounding box center [844, 149] width 56 height 22
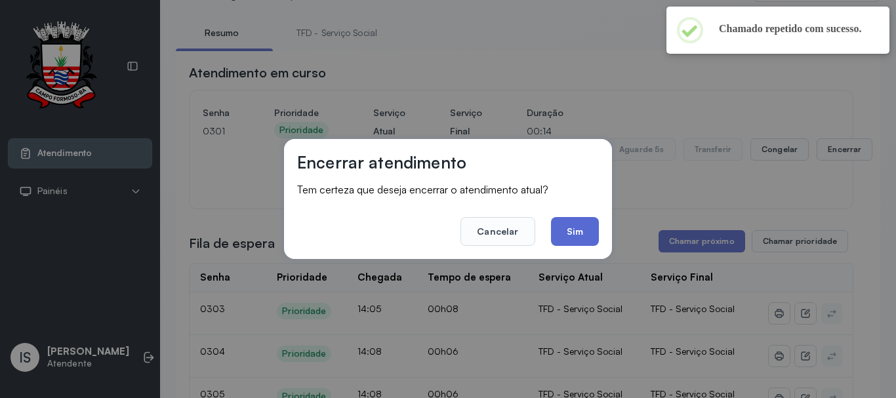
click at [571, 237] on button "Sim" at bounding box center [575, 231] width 48 height 29
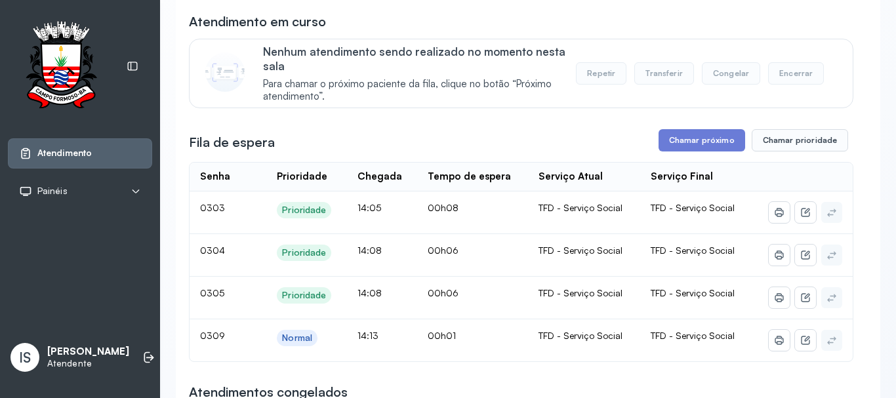
scroll to position [197, 0]
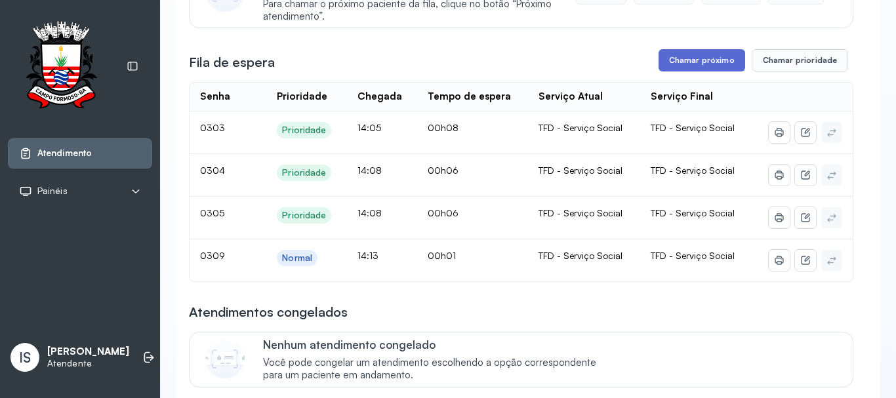
click at [680, 63] on button "Chamar próximo" at bounding box center [701, 60] width 87 height 22
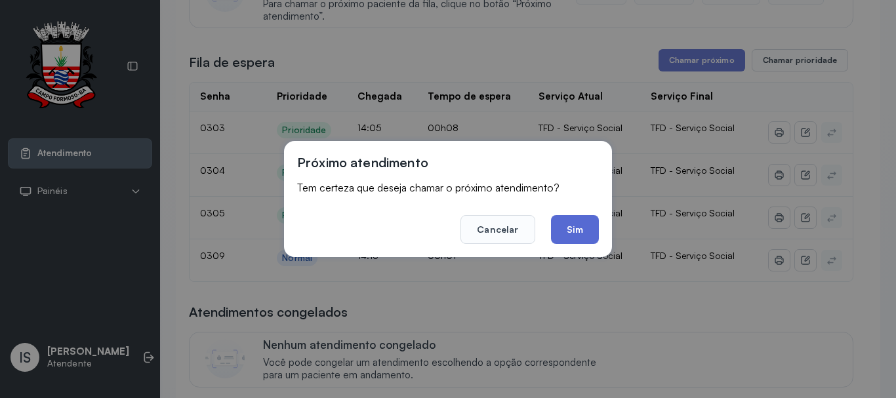
click at [572, 233] on button "Sim" at bounding box center [575, 229] width 48 height 29
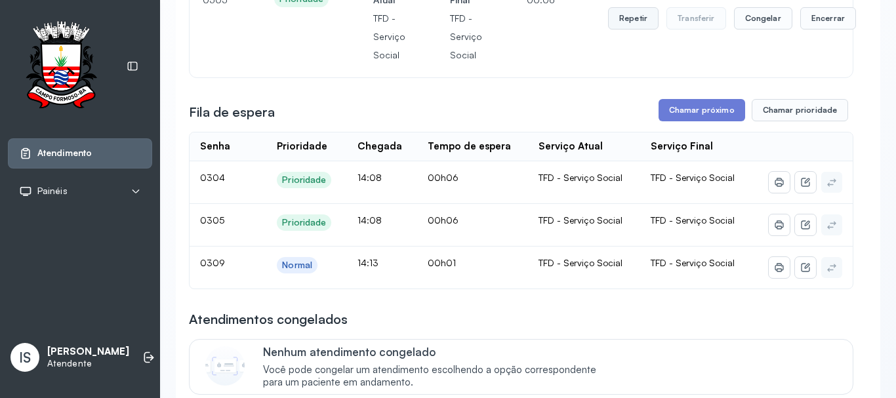
click at [631, 22] on button "Repetir" at bounding box center [633, 18] width 50 height 22
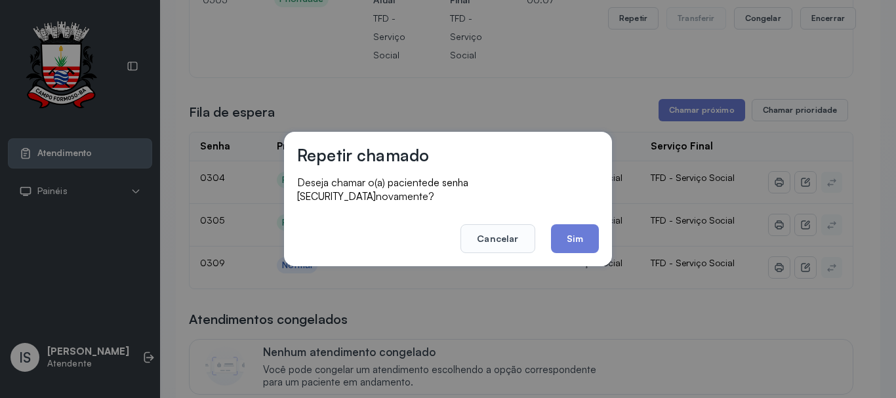
click at [583, 241] on button "Sim" at bounding box center [575, 238] width 48 height 29
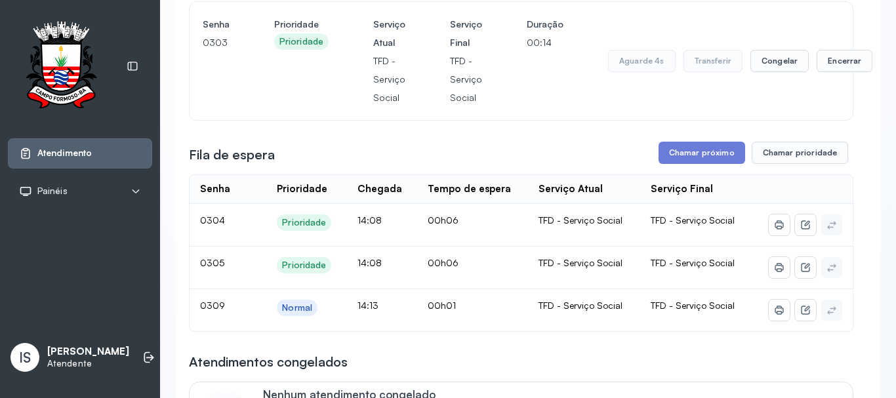
scroll to position [131, 0]
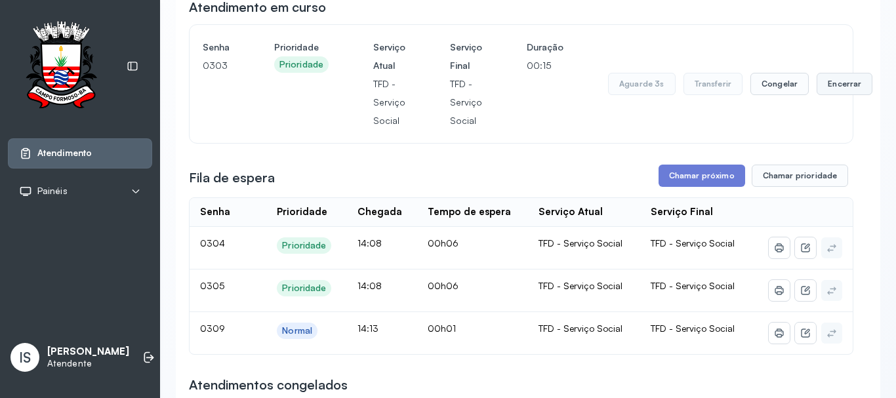
click at [838, 90] on button "Encerrar" at bounding box center [844, 84] width 56 height 22
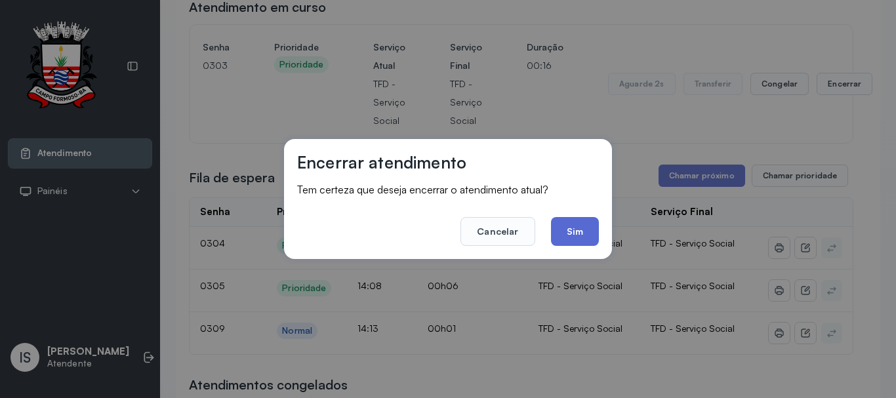
click at [581, 233] on button "Sim" at bounding box center [575, 231] width 48 height 29
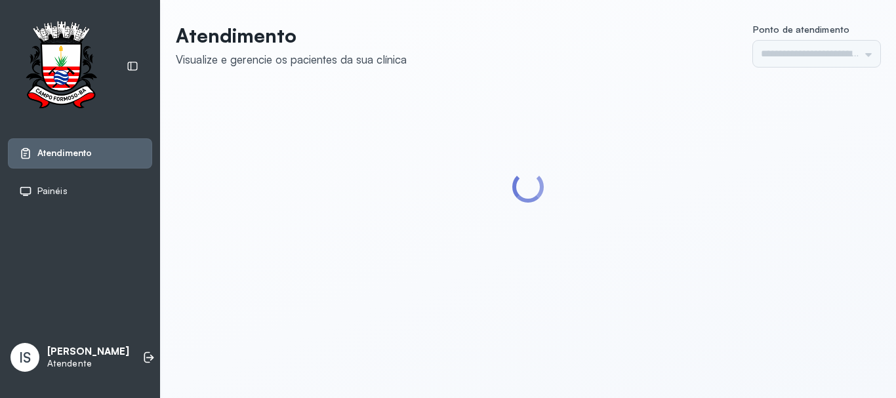
type input "******"
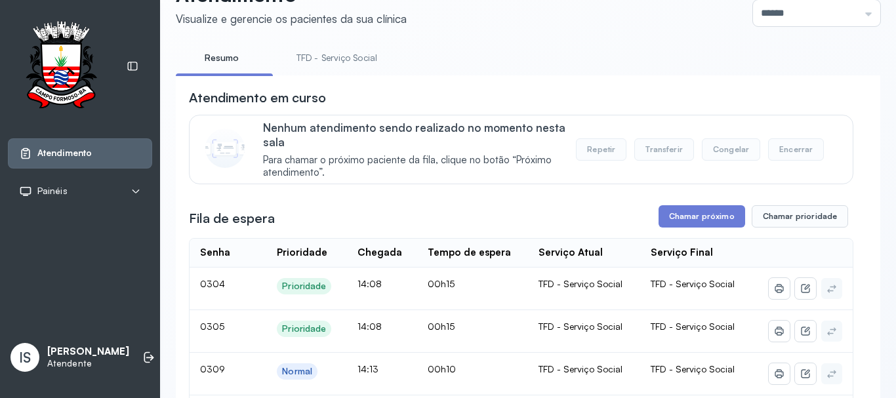
scroll to position [131, 0]
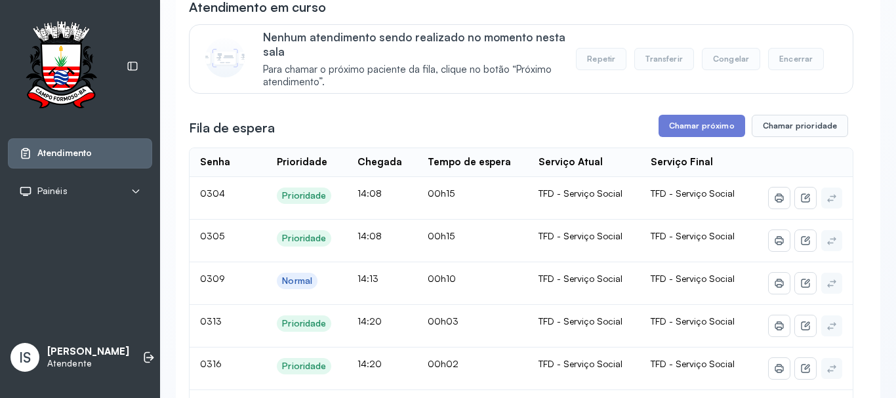
click at [520, 123] on div "Fila de espera Chamar próximo Chamar prioridade" at bounding box center [521, 126] width 664 height 22
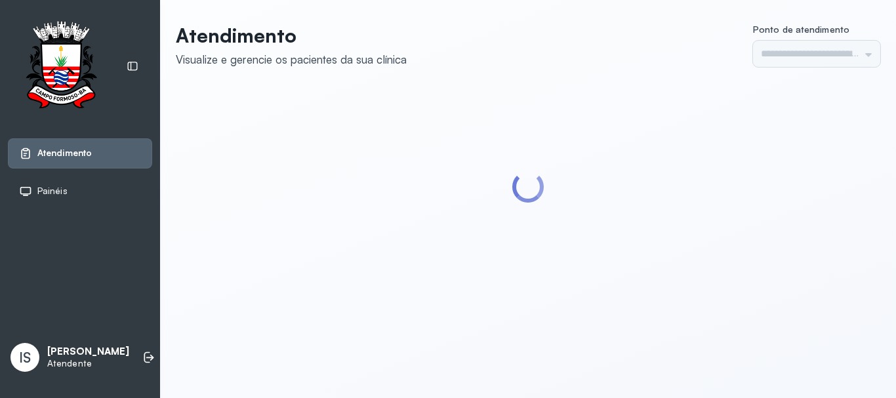
type input "******"
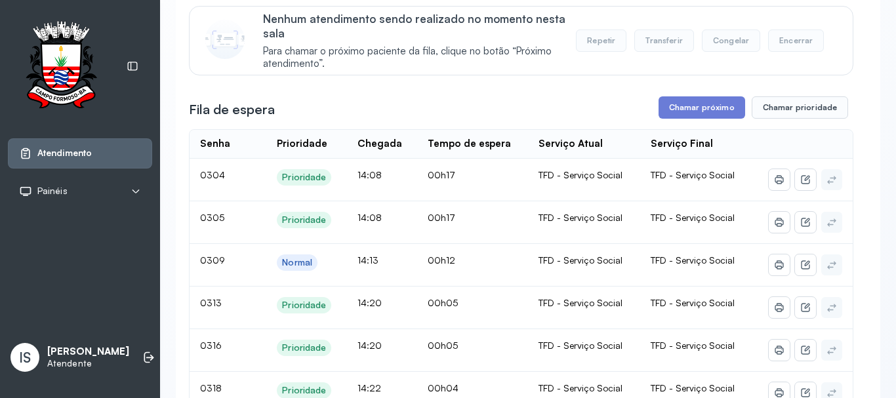
scroll to position [131, 0]
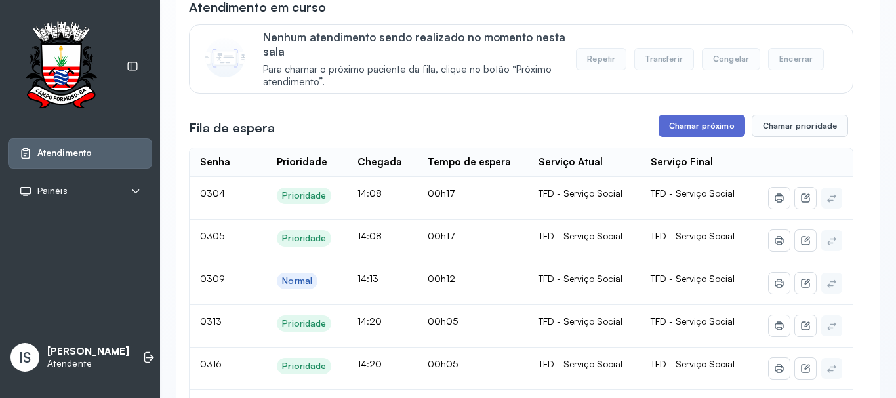
click at [671, 129] on button "Chamar próximo" at bounding box center [701, 126] width 87 height 22
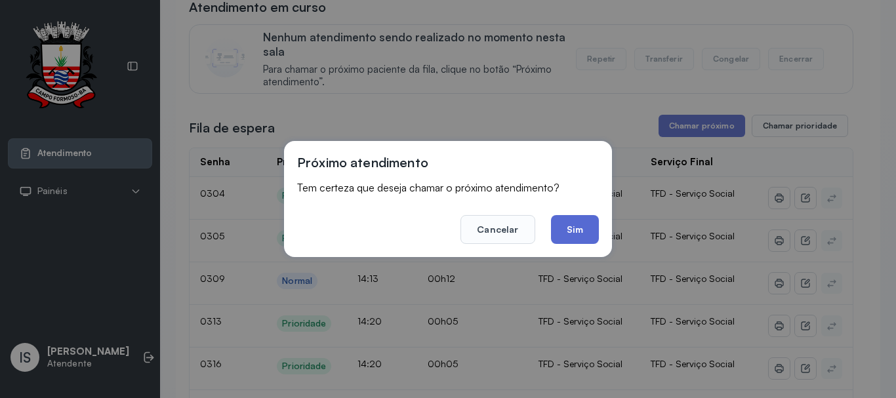
click at [579, 233] on button "Sim" at bounding box center [575, 229] width 48 height 29
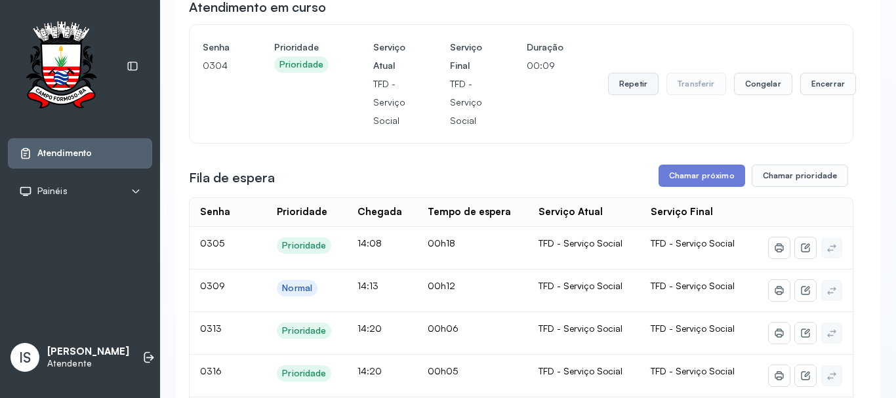
click at [619, 85] on button "Repetir" at bounding box center [633, 84] width 50 height 22
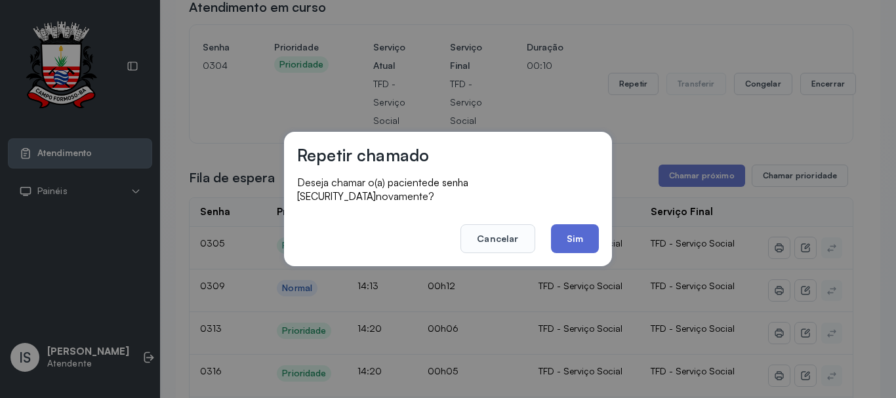
click at [574, 241] on button "Sim" at bounding box center [575, 238] width 48 height 29
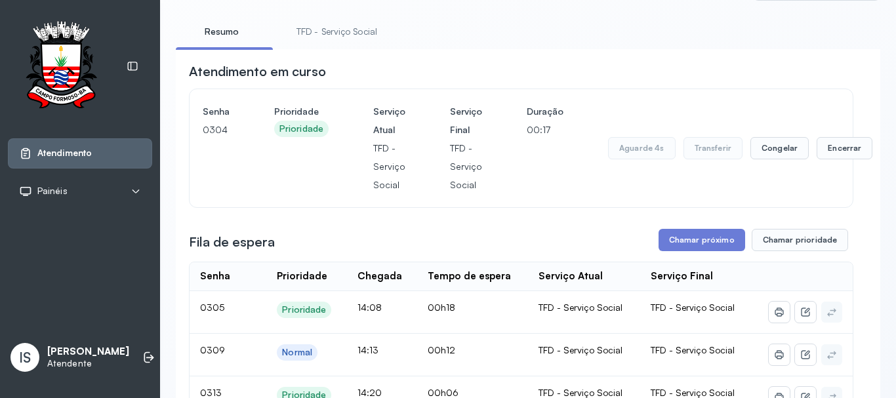
scroll to position [66, 0]
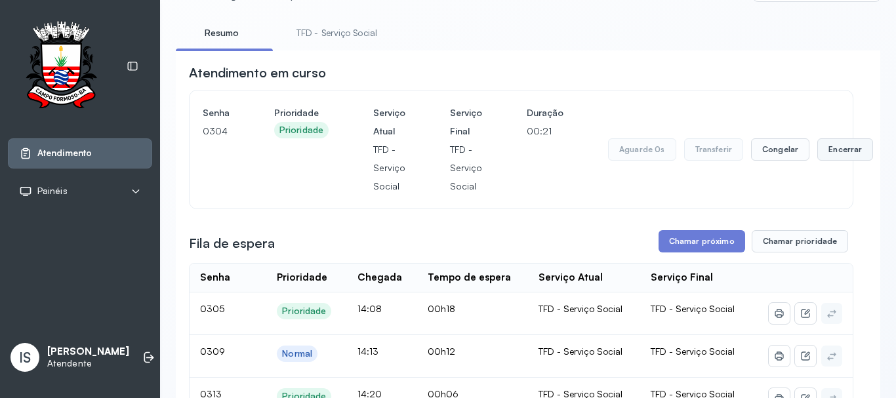
click at [823, 155] on button "Encerrar" at bounding box center [845, 149] width 56 height 22
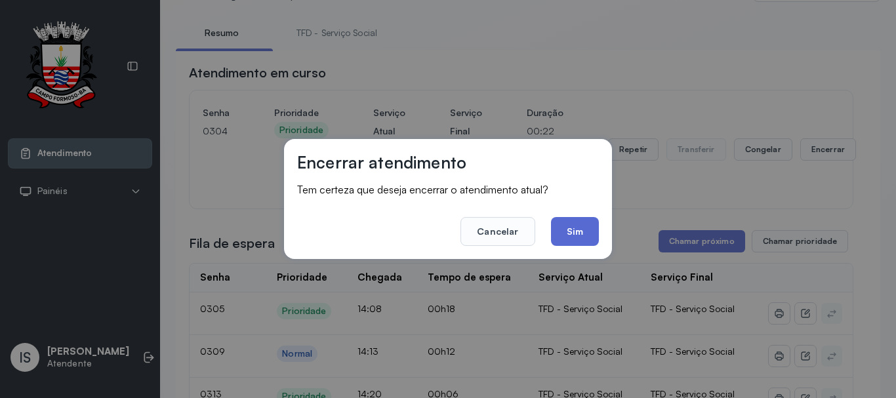
click at [585, 226] on button "Sim" at bounding box center [575, 231] width 48 height 29
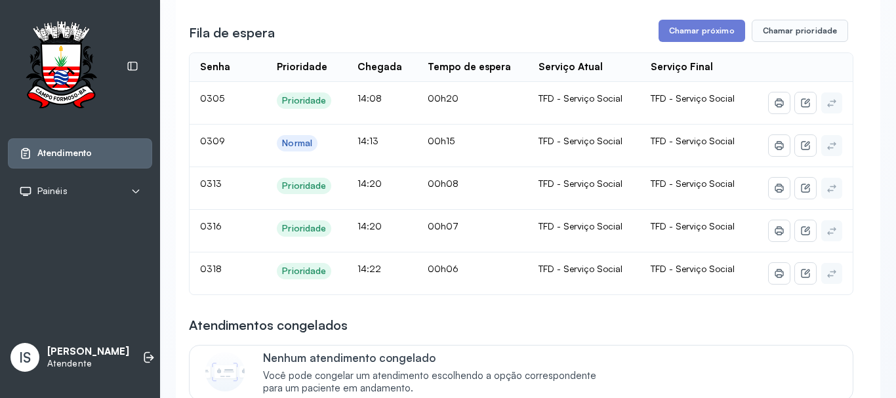
scroll to position [131, 0]
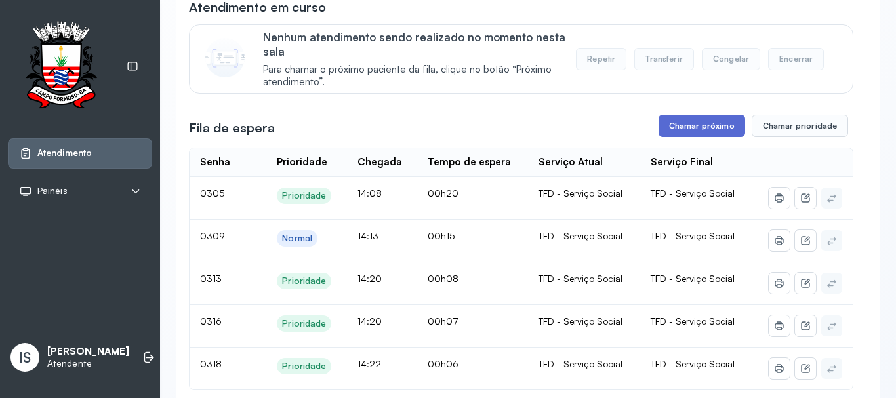
click at [700, 128] on button "Chamar próximo" at bounding box center [701, 126] width 87 height 22
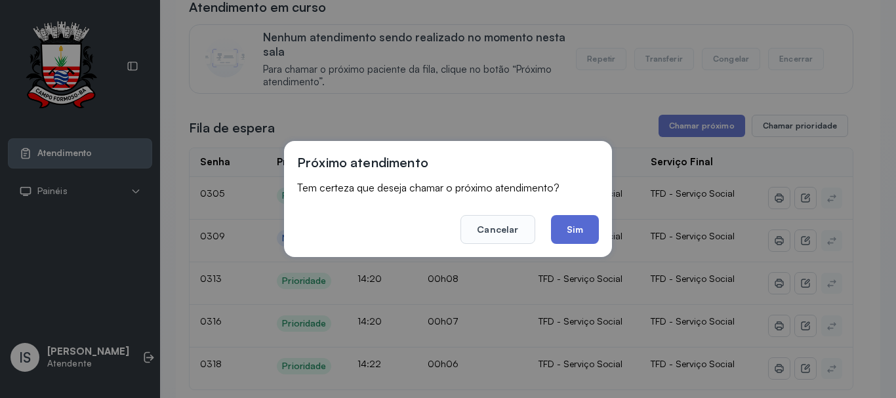
click at [562, 226] on button "Sim" at bounding box center [575, 229] width 48 height 29
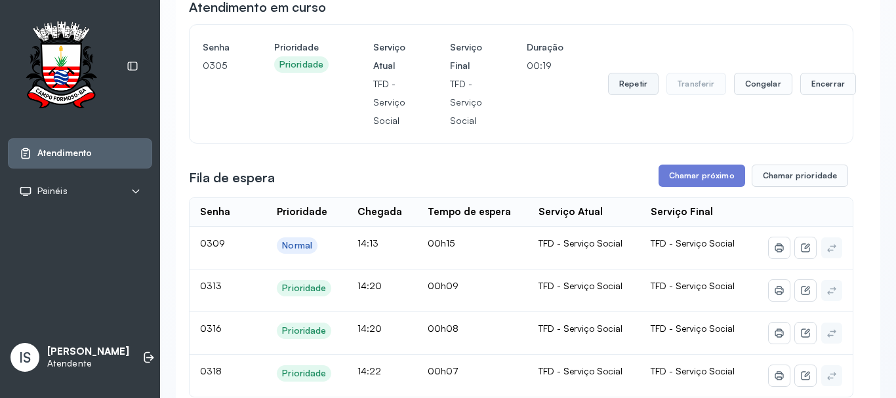
click at [621, 87] on button "Repetir" at bounding box center [633, 84] width 50 height 22
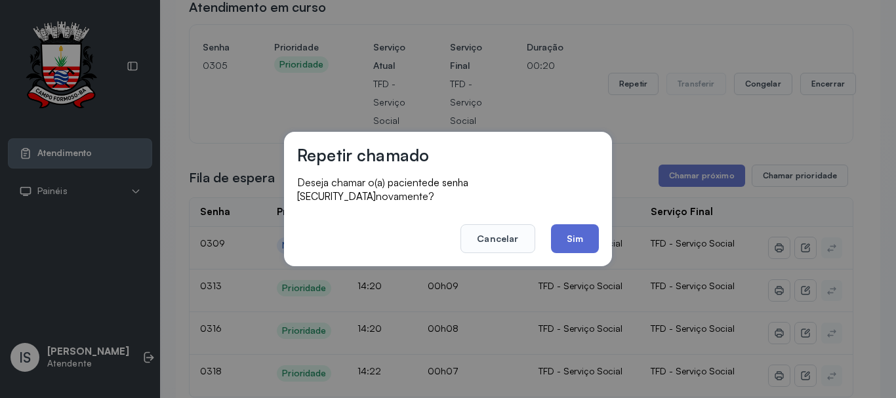
click at [572, 241] on button "Sim" at bounding box center [575, 238] width 48 height 29
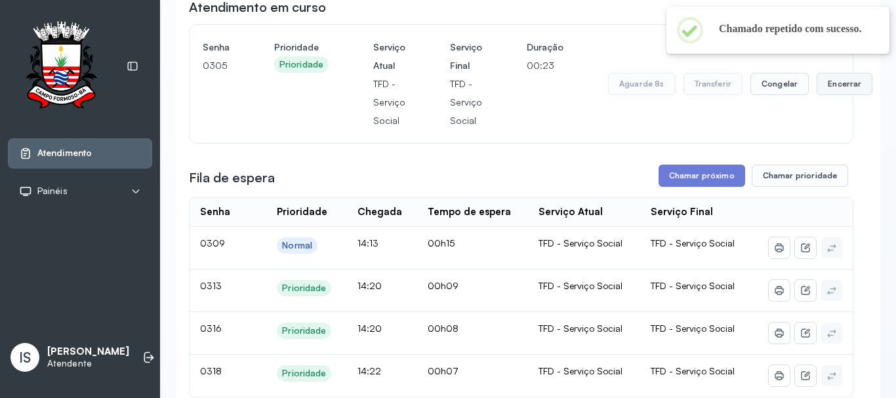
click at [823, 91] on button "Encerrar" at bounding box center [844, 84] width 56 height 22
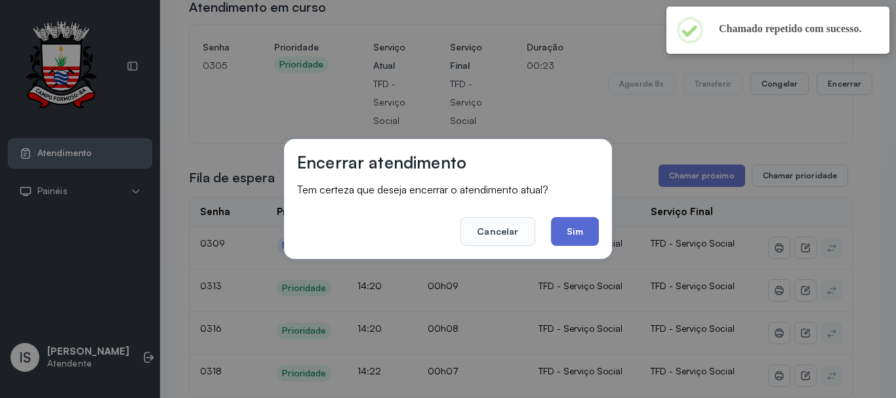
click at [589, 233] on button "Sim" at bounding box center [575, 231] width 48 height 29
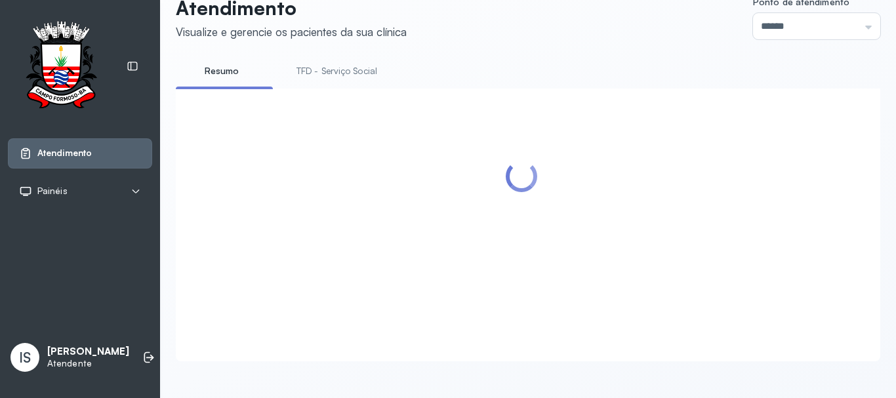
scroll to position [197, 0]
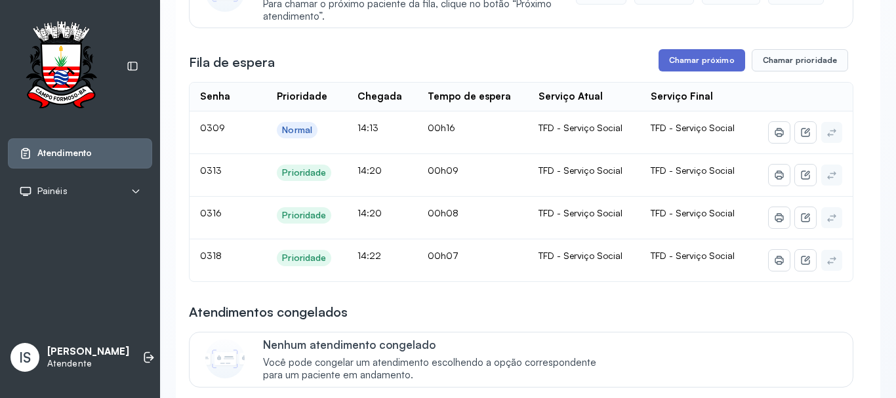
click at [675, 66] on button "Chamar próximo" at bounding box center [701, 60] width 87 height 22
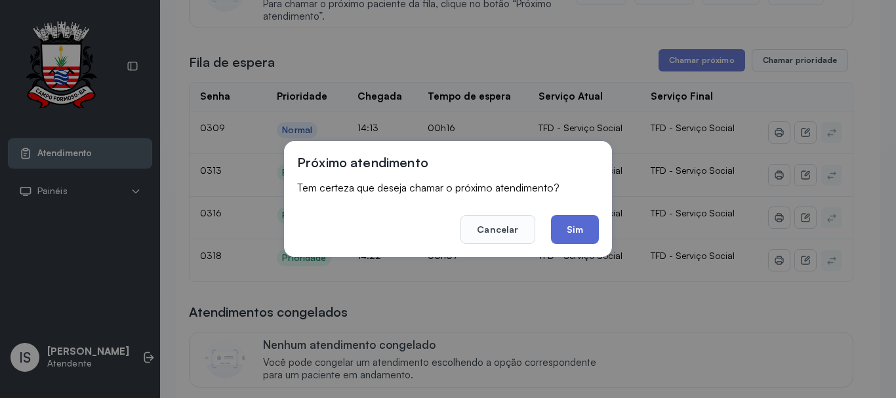
click at [581, 227] on button "Sim" at bounding box center [575, 229] width 48 height 29
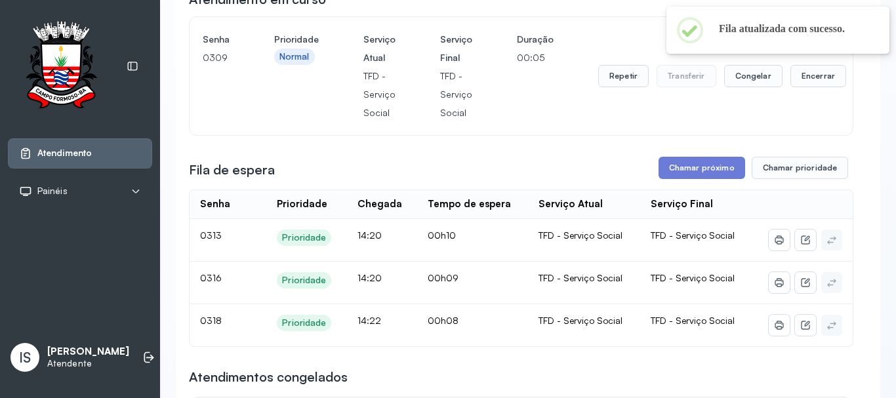
scroll to position [66, 0]
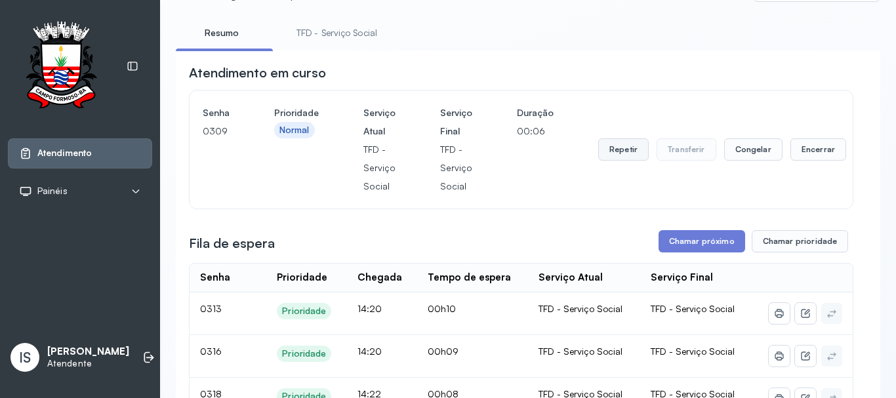
click at [621, 155] on button "Repetir" at bounding box center [623, 149] width 50 height 22
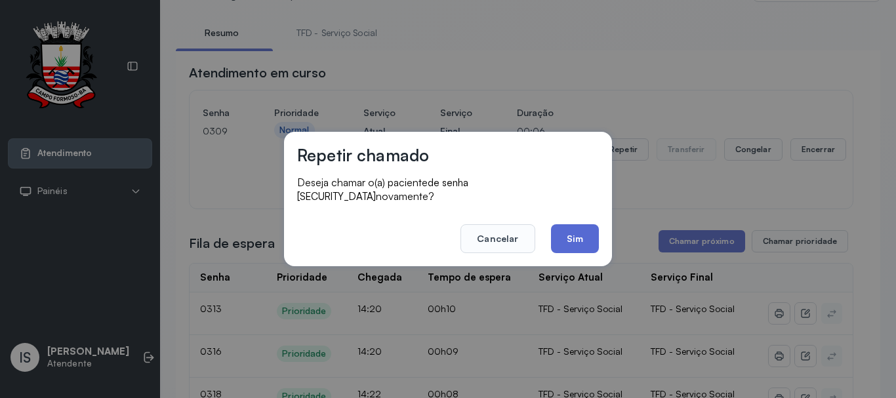
click at [566, 224] on button "Sim" at bounding box center [575, 238] width 48 height 29
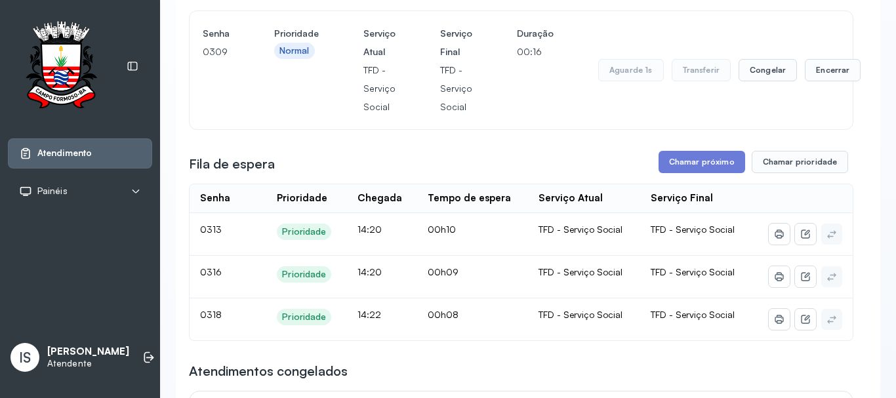
scroll to position [131, 0]
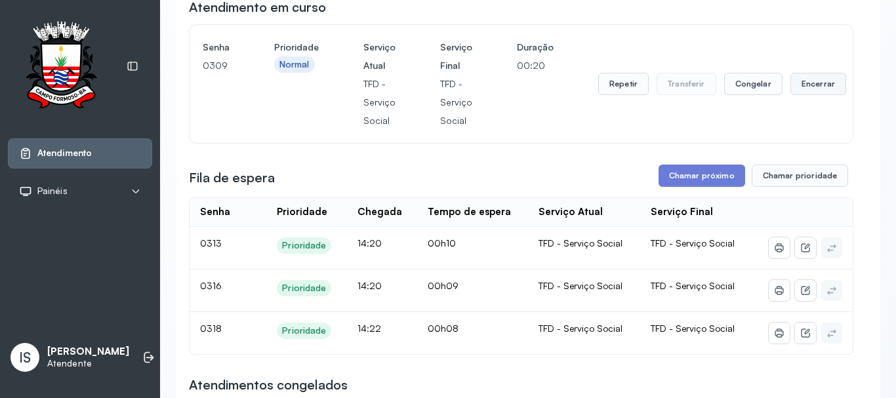
click at [809, 87] on button "Encerrar" at bounding box center [818, 84] width 56 height 22
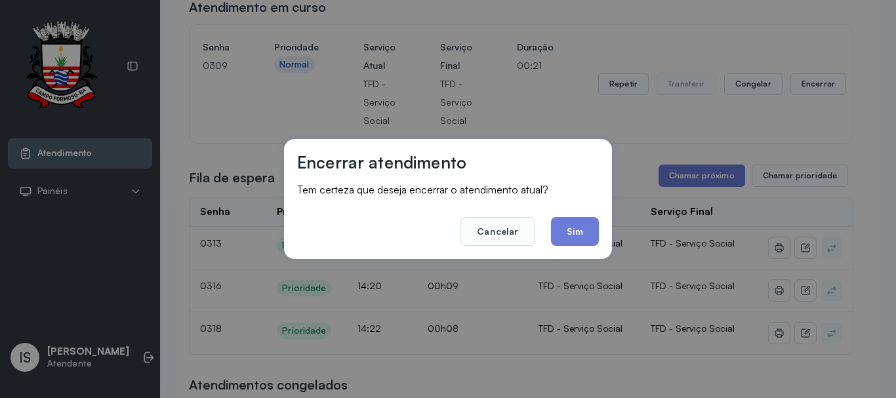
click at [579, 246] on div "Encerrar atendimento Tem certeza que deseja encerrar o atendimento atual? Cance…" at bounding box center [448, 199] width 328 height 120
click at [580, 239] on button "Sim" at bounding box center [575, 231] width 48 height 29
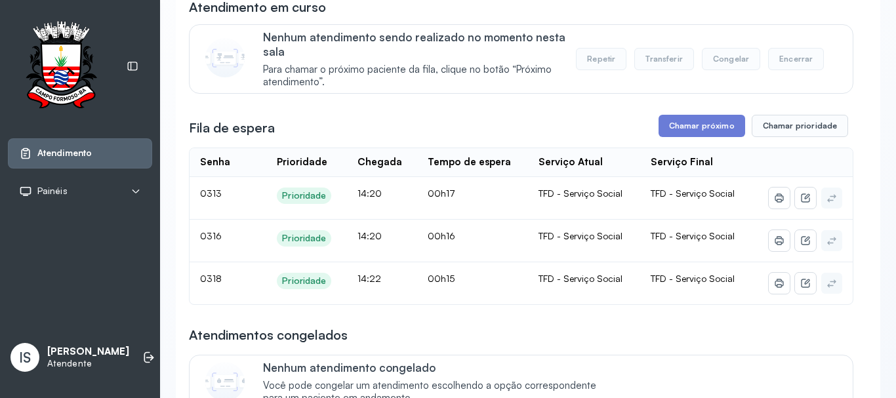
drag, startPoint x: 671, startPoint y: 117, endPoint x: 668, endPoint y: 124, distance: 7.7
click at [667, 125] on button "Chamar próximo" at bounding box center [701, 126] width 87 height 22
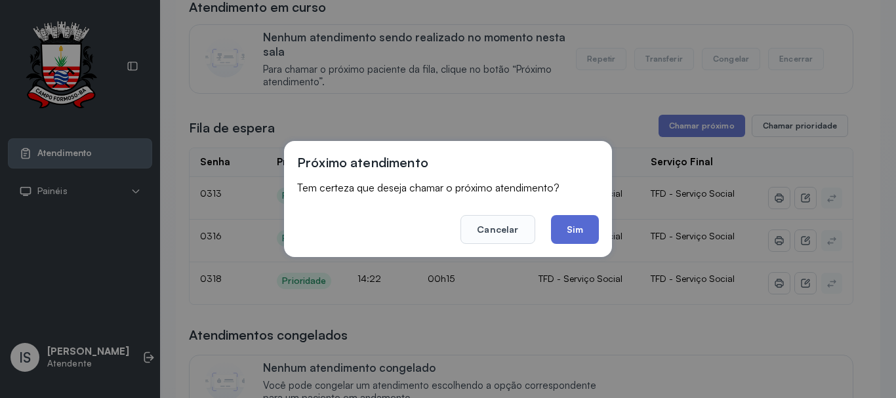
click at [581, 239] on button "Sim" at bounding box center [575, 229] width 48 height 29
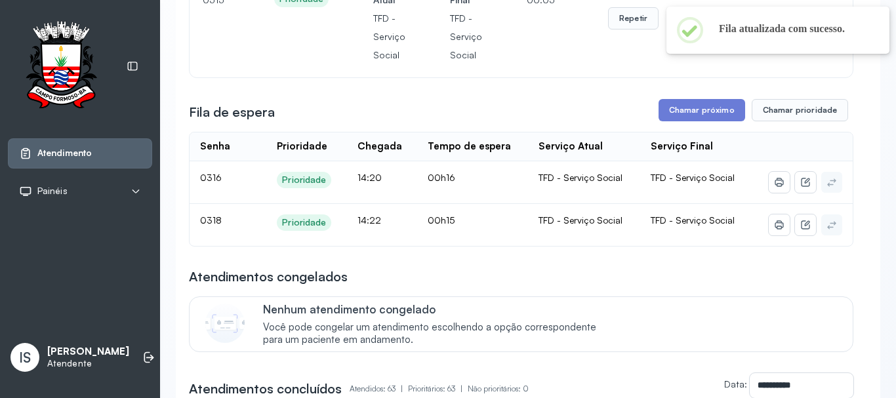
scroll to position [66, 0]
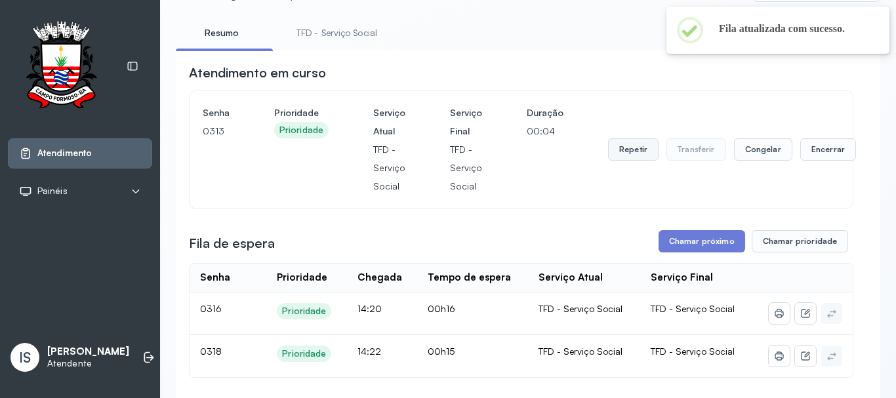
click at [622, 160] on button "Repetir" at bounding box center [633, 149] width 50 height 22
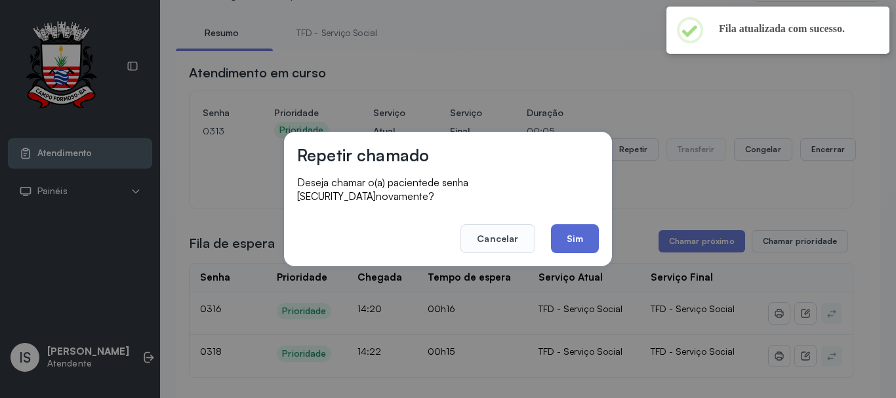
click at [565, 234] on button "Sim" at bounding box center [575, 238] width 48 height 29
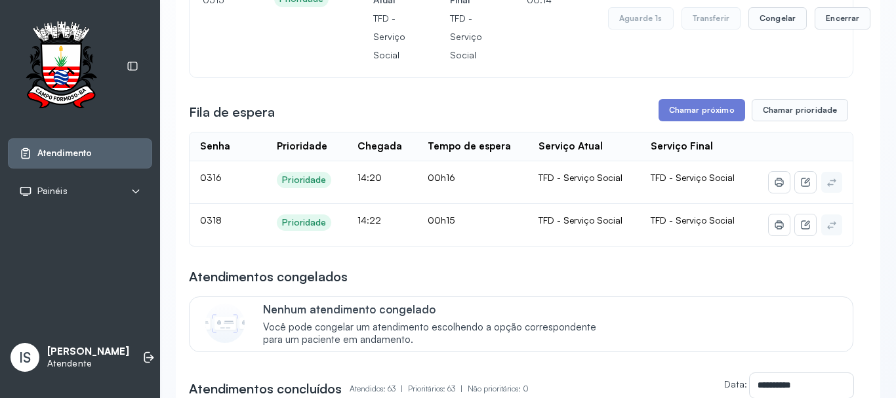
scroll to position [131, 0]
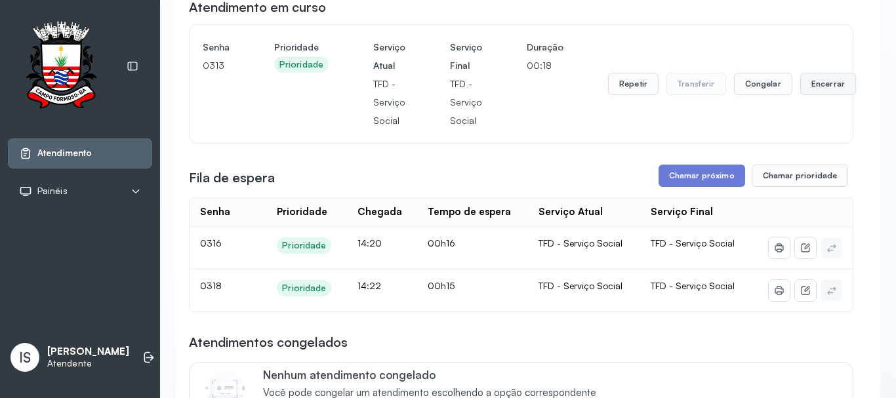
click at [808, 95] on button "Encerrar" at bounding box center [828, 84] width 56 height 22
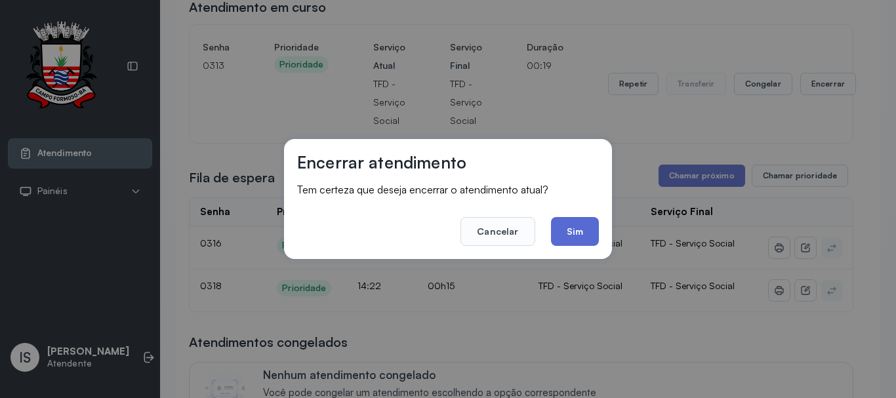
click at [582, 237] on button "Sim" at bounding box center [575, 231] width 48 height 29
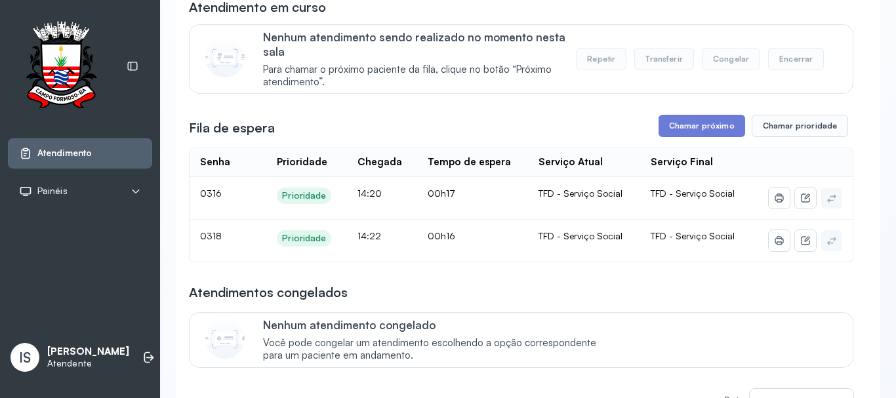
click at [670, 130] on button "Chamar próximo" at bounding box center [701, 126] width 87 height 22
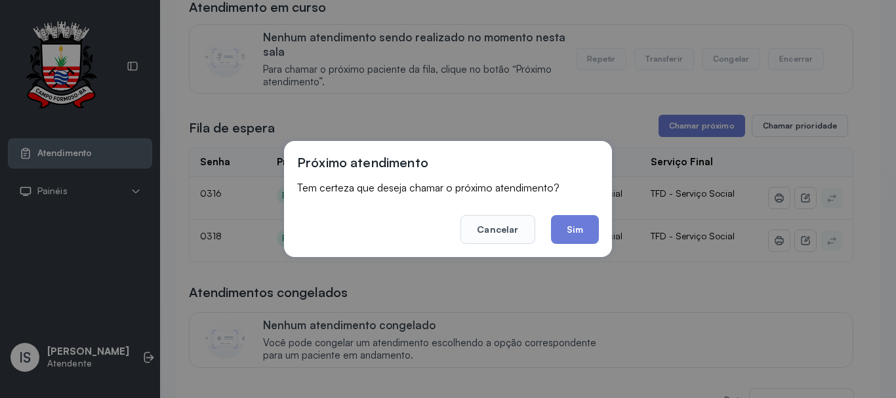
click at [586, 231] on button "Sim" at bounding box center [575, 229] width 48 height 29
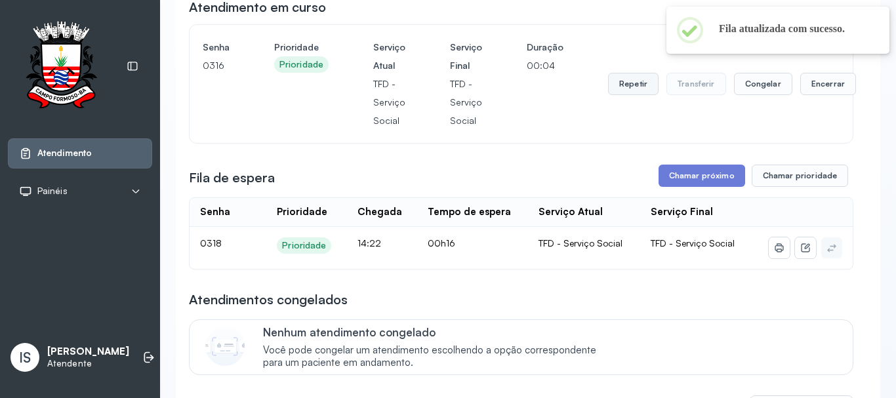
click at [625, 83] on button "Repetir" at bounding box center [633, 84] width 50 height 22
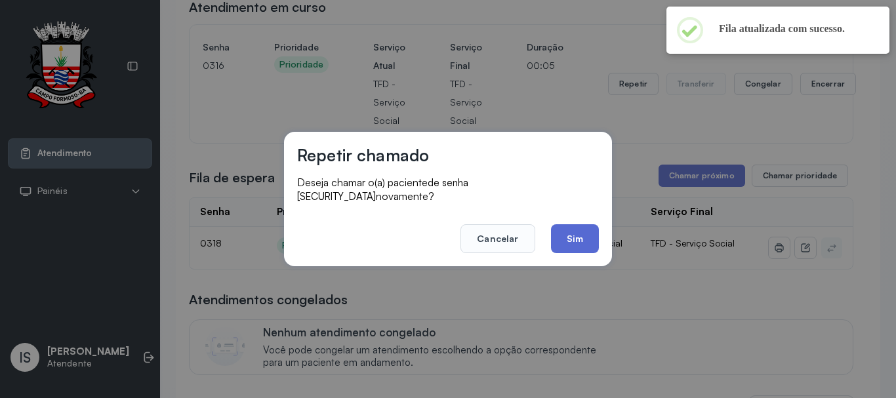
click at [551, 233] on button "Sim" at bounding box center [575, 238] width 48 height 29
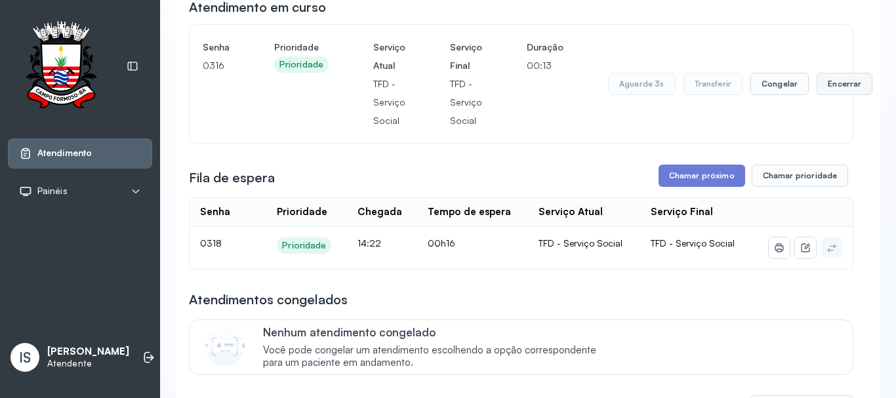
click at [819, 89] on button "Encerrar" at bounding box center [844, 84] width 56 height 22
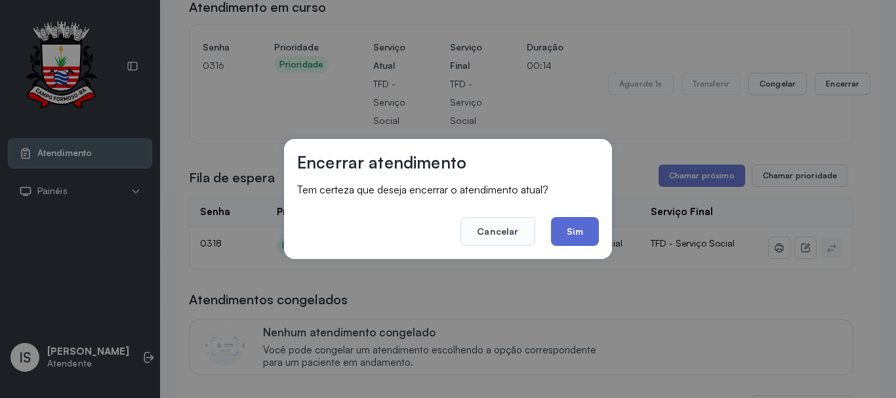
click at [591, 223] on button "Sim" at bounding box center [575, 231] width 48 height 29
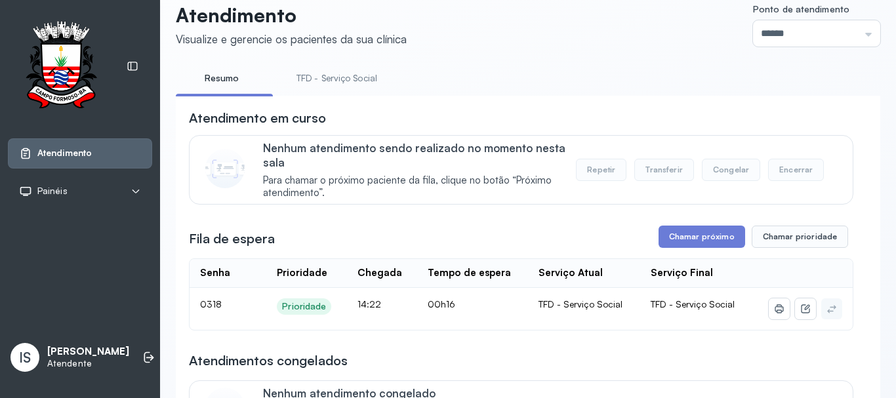
scroll to position [0, 0]
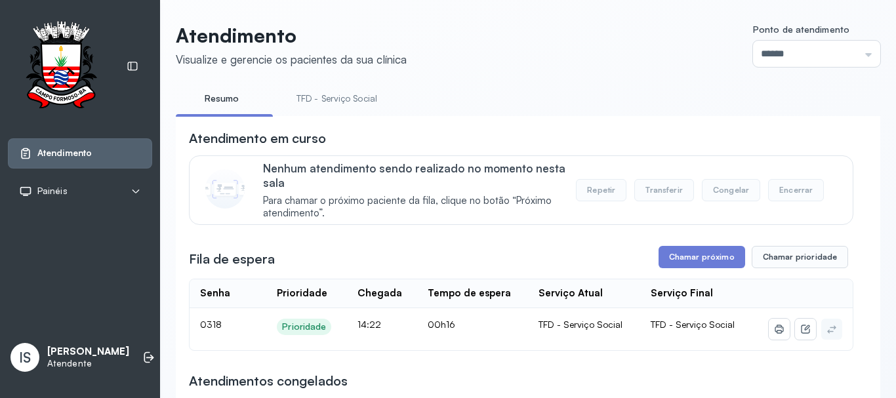
click at [349, 98] on link "TFD - Serviço Social" at bounding box center [336, 99] width 107 height 22
click at [697, 267] on button "Chamar próximo" at bounding box center [701, 257] width 87 height 22
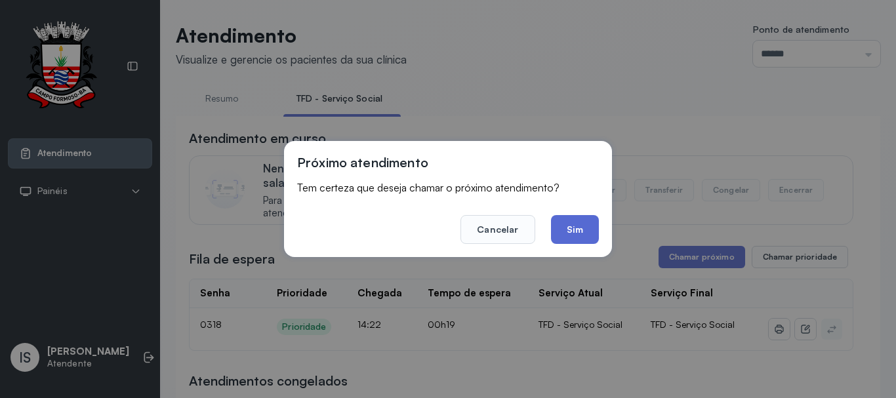
click at [573, 226] on button "Sim" at bounding box center [575, 229] width 48 height 29
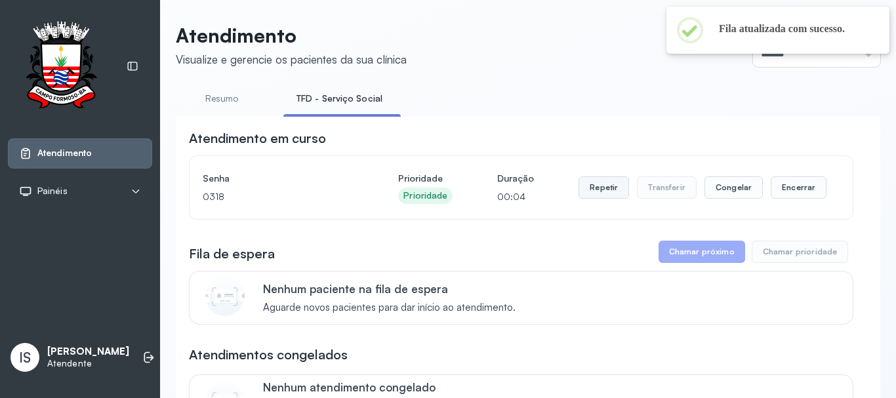
click at [604, 187] on button "Repetir" at bounding box center [603, 187] width 50 height 22
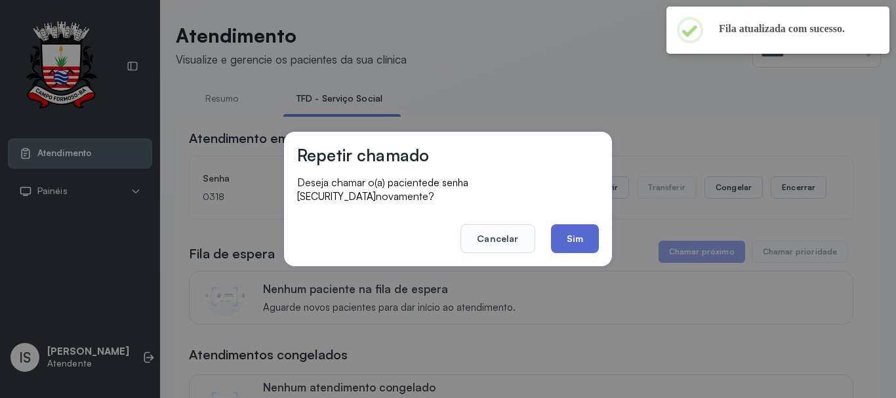
click at [566, 237] on button "Sim" at bounding box center [575, 238] width 48 height 29
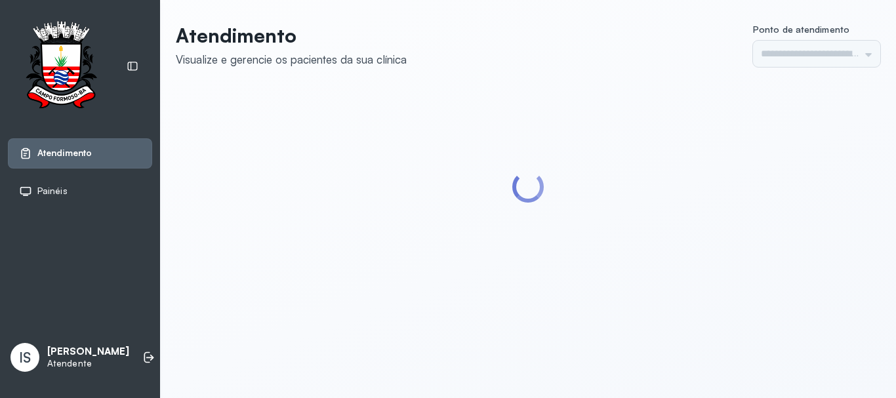
type input "******"
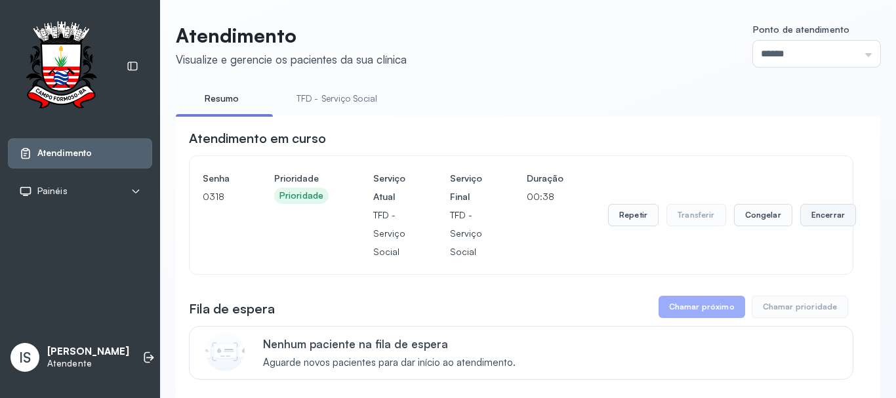
click at [831, 223] on button "Encerrar" at bounding box center [828, 215] width 56 height 22
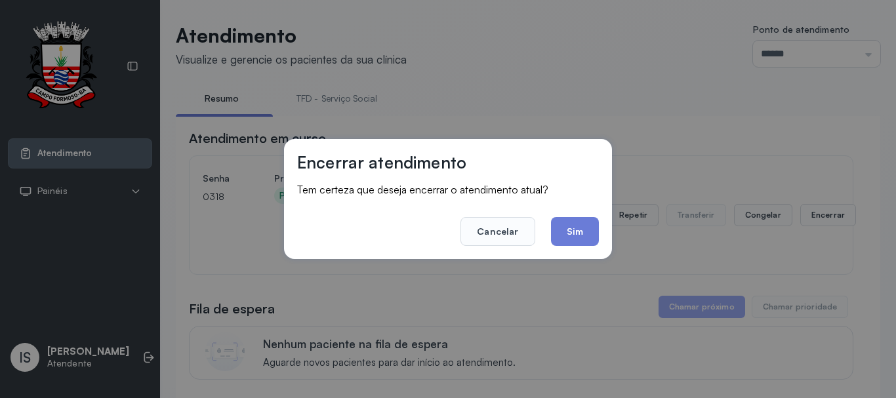
click at [600, 237] on div "Encerrar atendimento Tem certeza que deseja encerrar o atendimento atual? Cance…" at bounding box center [448, 199] width 328 height 120
click at [565, 231] on button "Sim" at bounding box center [575, 231] width 48 height 29
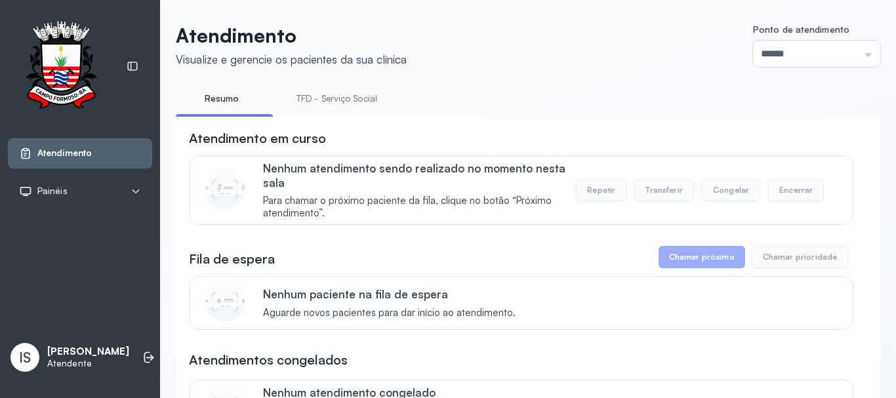
click at [355, 96] on link "TFD - Serviço Social" at bounding box center [336, 99] width 107 height 22
click at [212, 92] on link "Resumo" at bounding box center [222, 99] width 92 height 22
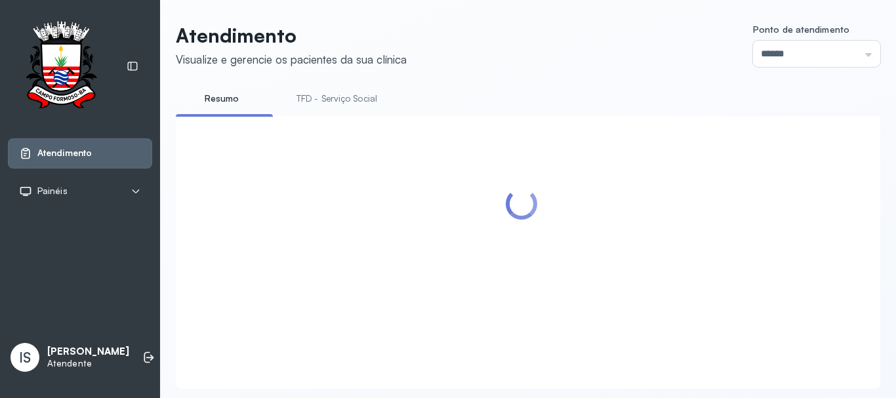
click at [321, 95] on link "TFD - Serviço Social" at bounding box center [336, 99] width 107 height 22
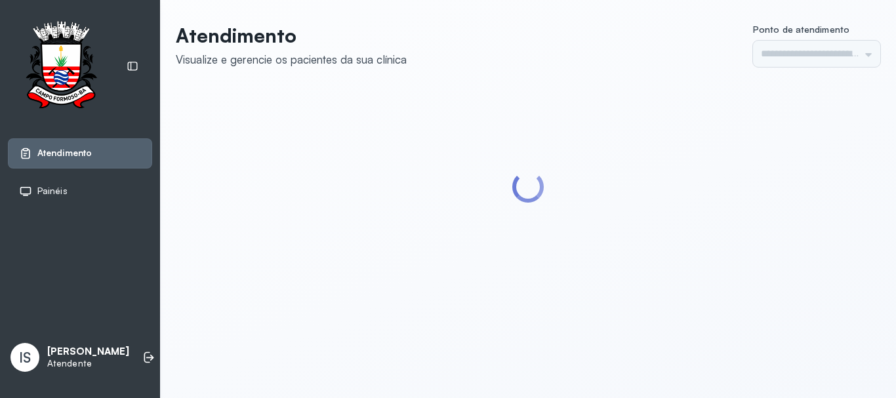
type input "******"
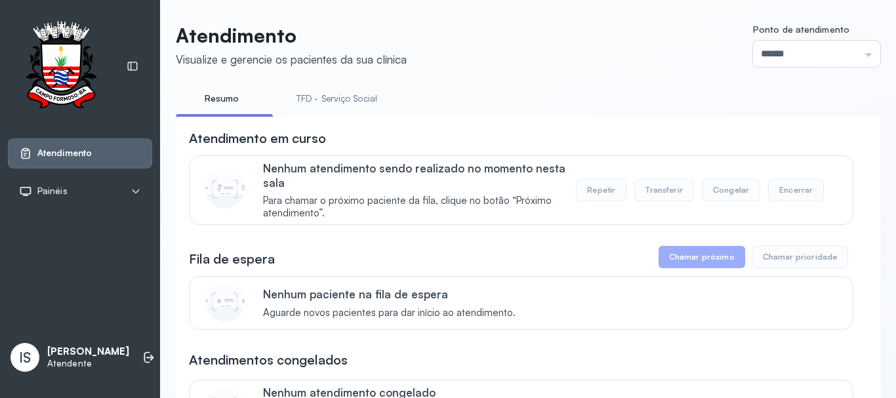
click at [334, 90] on link "TFD - Serviço Social" at bounding box center [336, 99] width 107 height 22
click at [229, 106] on link "Resumo" at bounding box center [222, 99] width 92 height 22
click at [317, 96] on link "TFD - Serviço Social" at bounding box center [336, 99] width 107 height 22
click at [246, 104] on link "Resumo" at bounding box center [222, 99] width 92 height 22
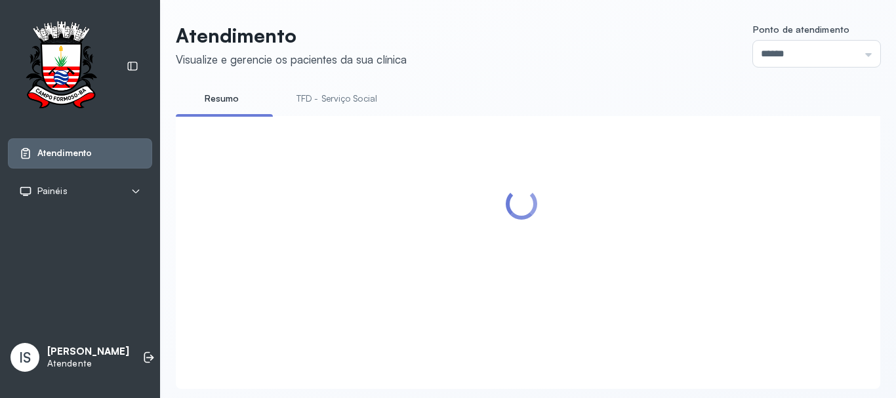
click at [304, 109] on li "TFD - Serviço Social" at bounding box center [339, 103] width 112 height 30
click at [307, 108] on link "TFD - Serviço Social" at bounding box center [336, 99] width 107 height 22
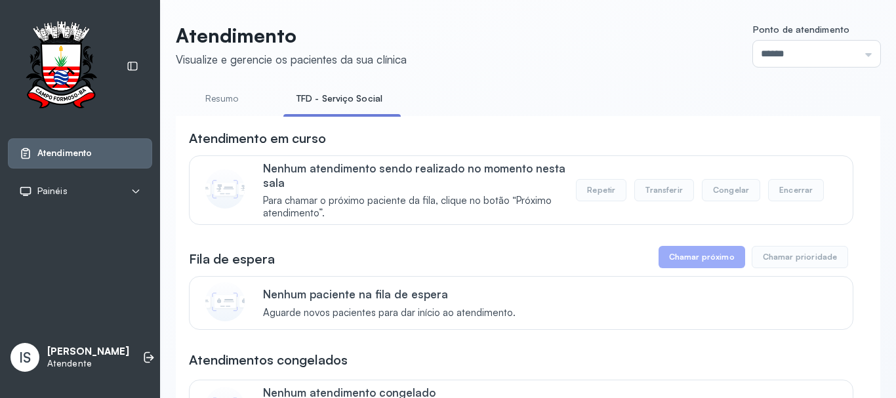
click at [220, 102] on link "Resumo" at bounding box center [222, 99] width 92 height 22
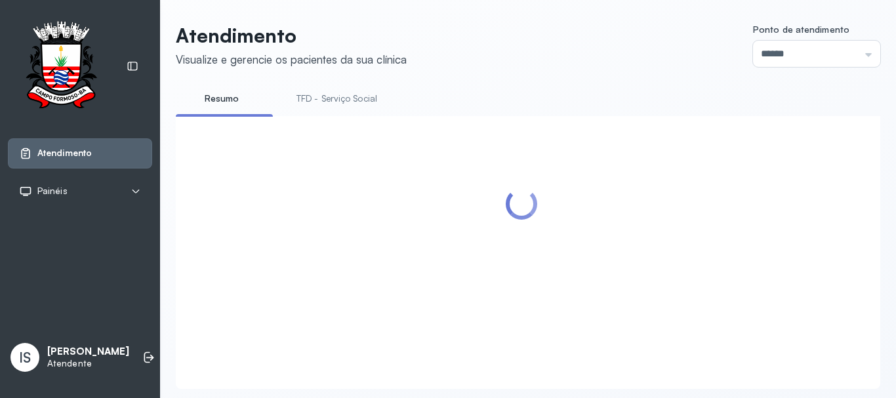
click at [328, 99] on link "TFD - Serviço Social" at bounding box center [336, 99] width 107 height 22
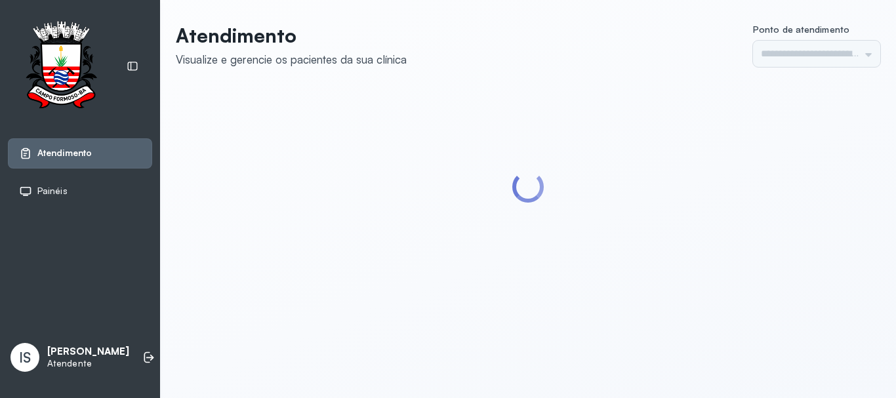
type input "******"
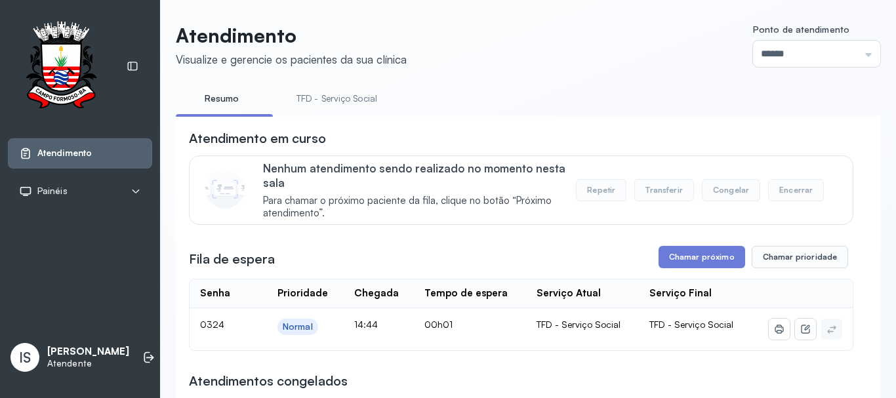
click at [322, 96] on link "TFD - Serviço Social" at bounding box center [336, 99] width 107 height 22
click at [672, 267] on button "Chamar próximo" at bounding box center [701, 257] width 87 height 22
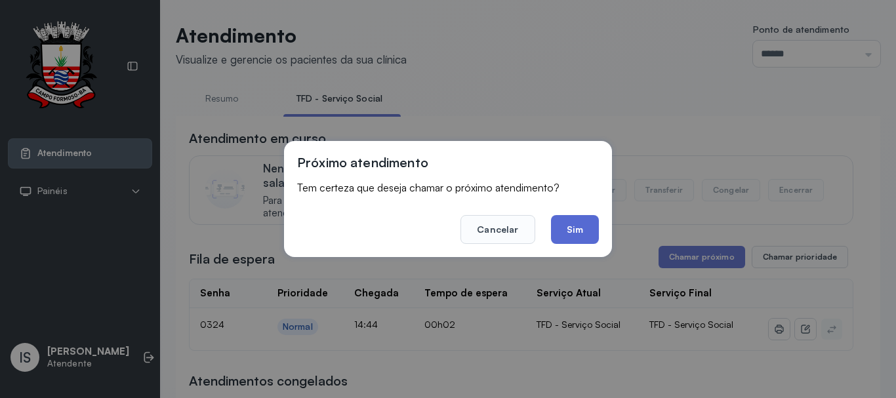
click at [564, 227] on button "Sim" at bounding box center [575, 229] width 48 height 29
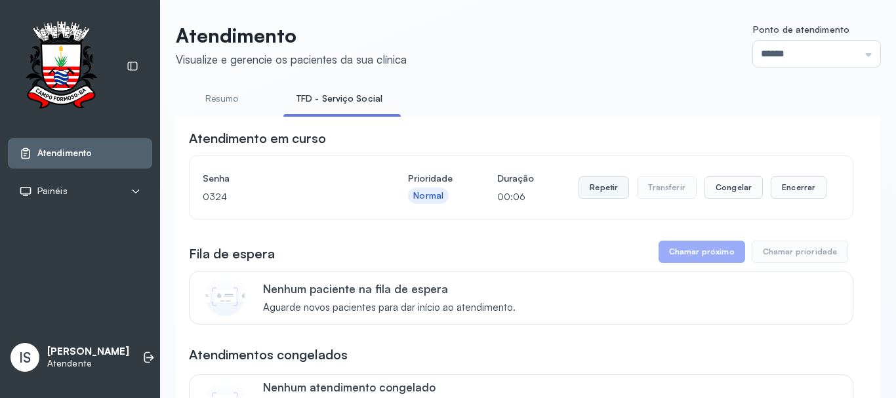
click at [596, 199] on button "Repetir" at bounding box center [603, 187] width 50 height 22
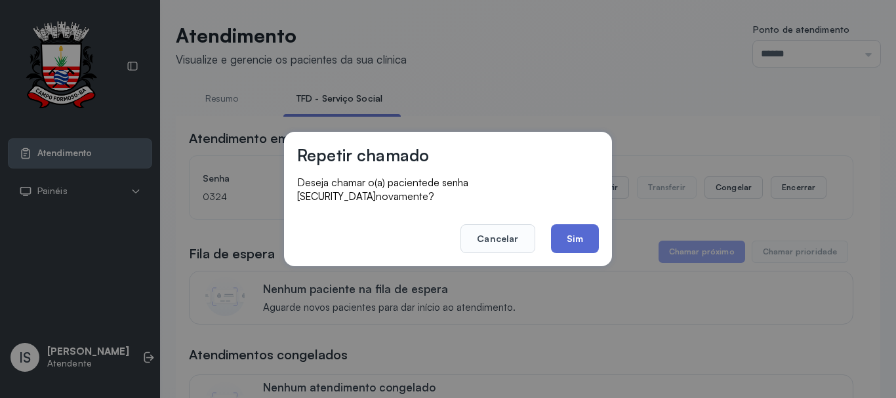
click at [578, 243] on button "Sim" at bounding box center [575, 238] width 48 height 29
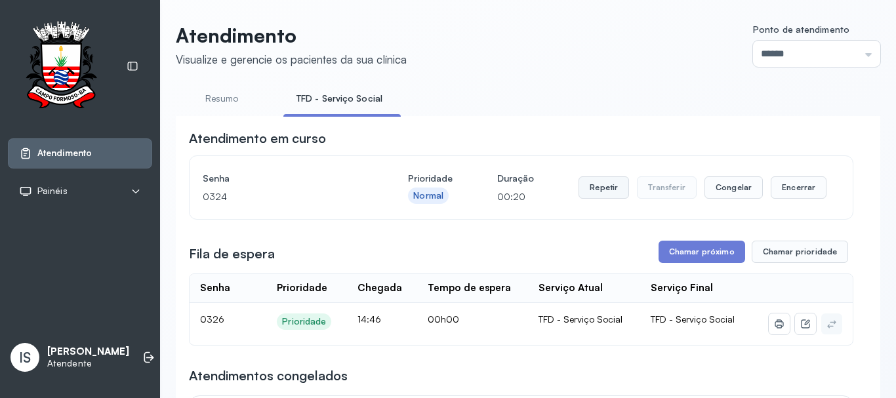
click at [598, 192] on button "Repetir" at bounding box center [603, 187] width 50 height 22
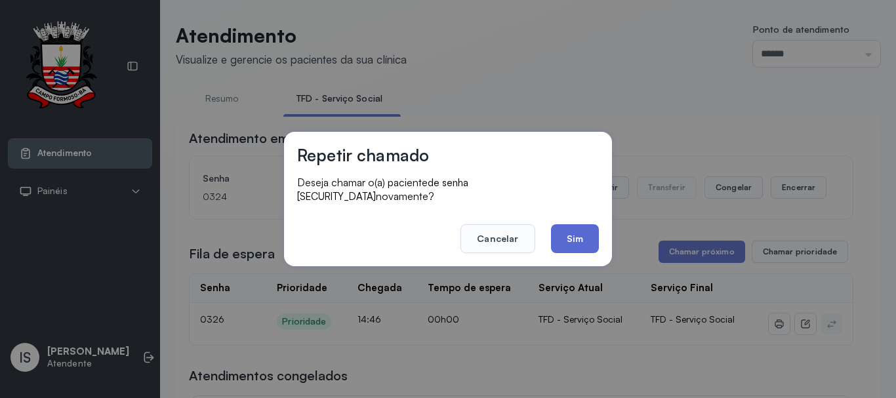
click at [586, 233] on button "Sim" at bounding box center [575, 238] width 48 height 29
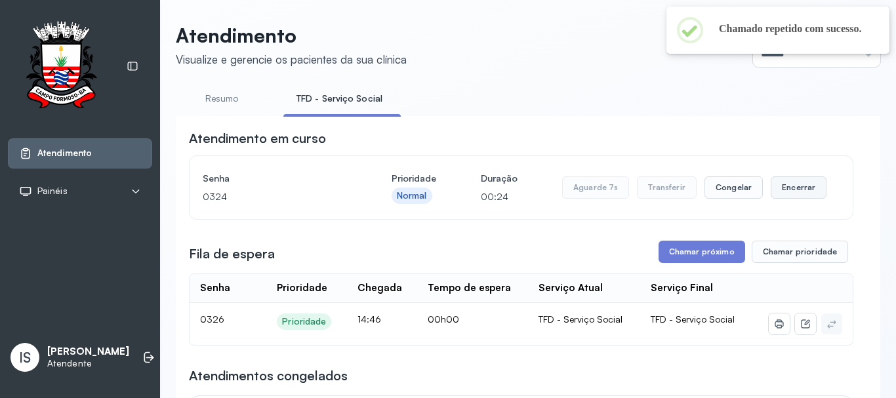
click at [770, 184] on button "Encerrar" at bounding box center [798, 187] width 56 height 22
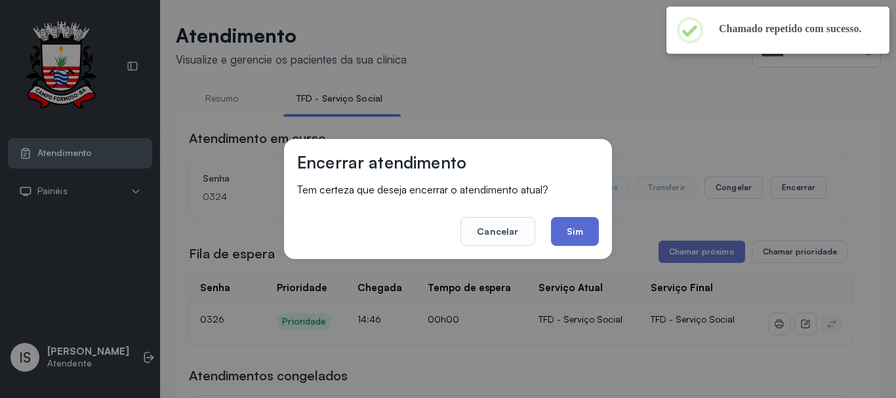
click at [580, 241] on button "Sim" at bounding box center [575, 231] width 48 height 29
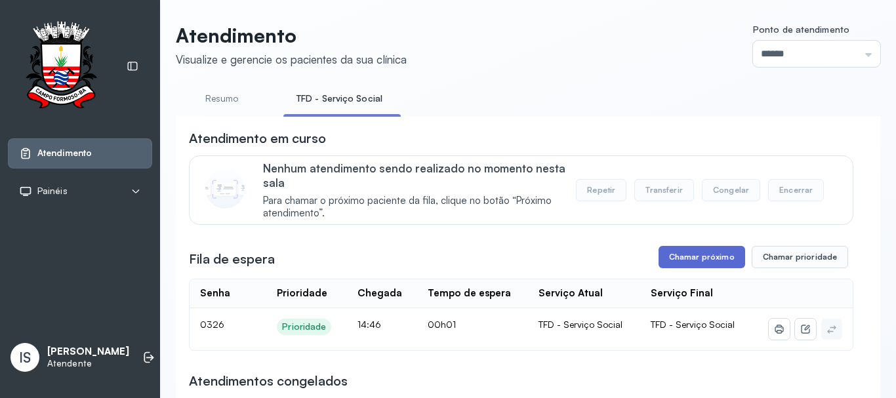
click at [701, 256] on button "Chamar próximo" at bounding box center [701, 257] width 87 height 22
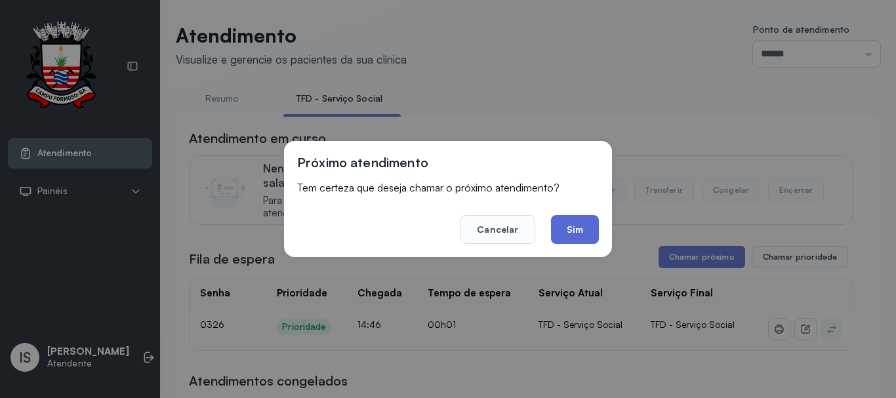
click at [587, 232] on button "Sim" at bounding box center [575, 229] width 48 height 29
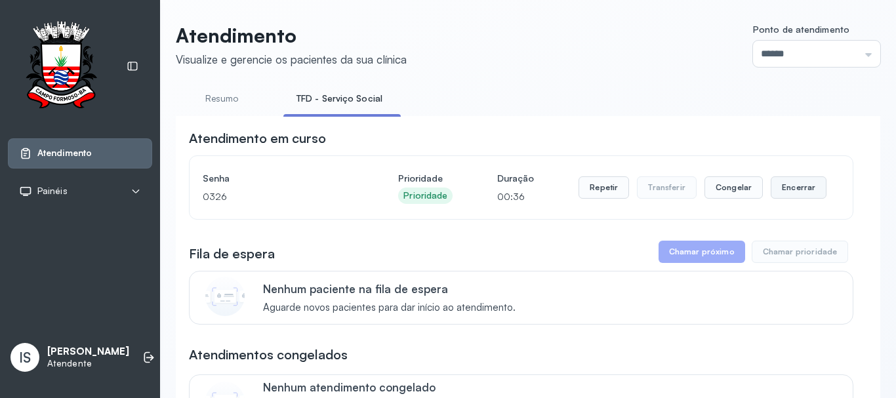
click at [786, 189] on button "Encerrar" at bounding box center [798, 187] width 56 height 22
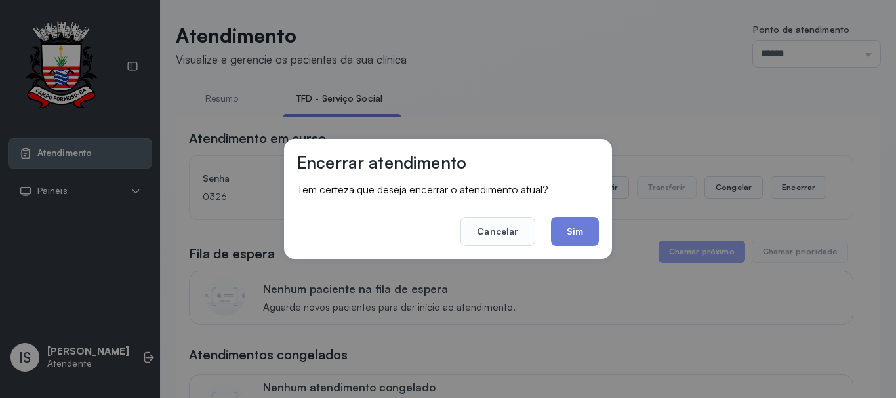
click at [559, 231] on button "Sim" at bounding box center [575, 231] width 48 height 29
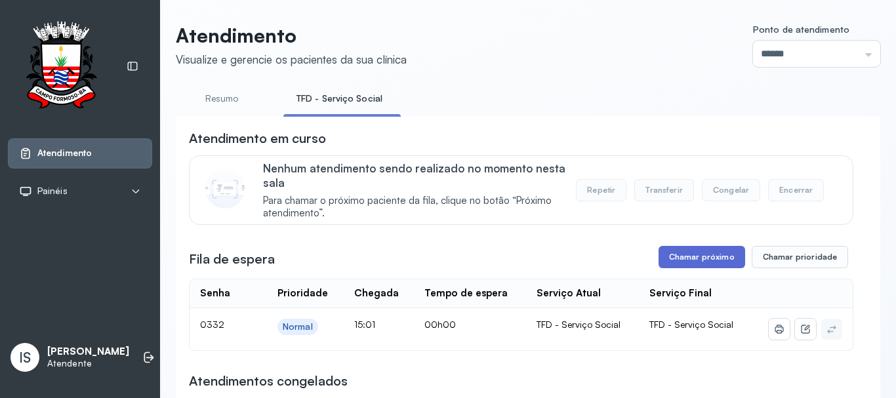
click at [707, 268] on button "Chamar próximo" at bounding box center [701, 257] width 87 height 22
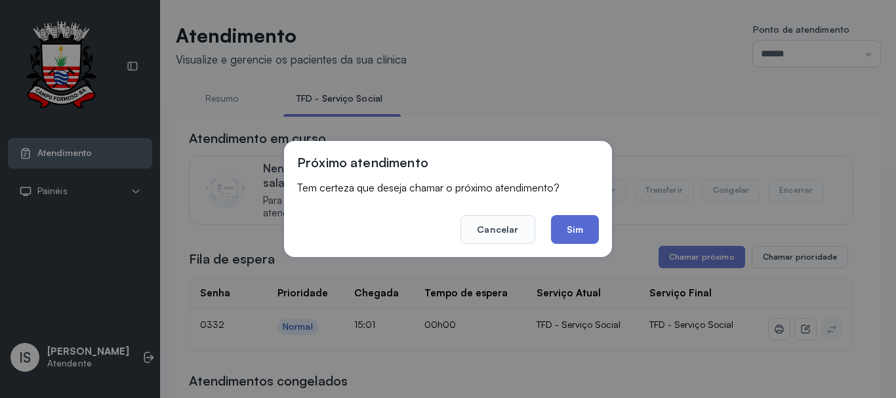
click at [589, 239] on button "Sim" at bounding box center [575, 229] width 48 height 29
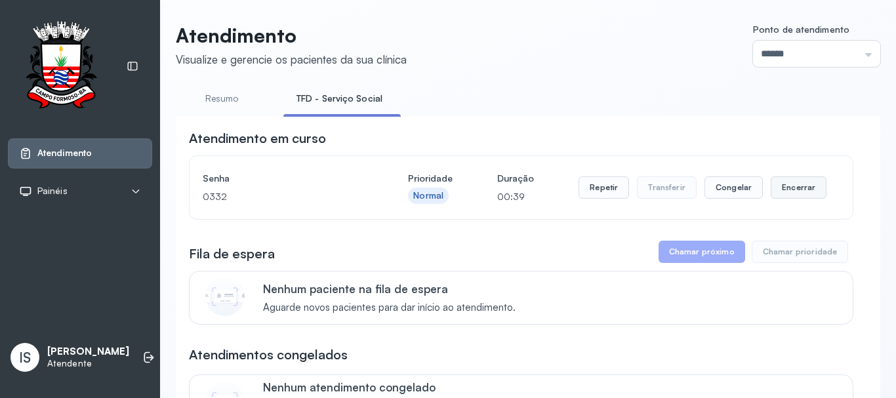
click at [808, 187] on button "Encerrar" at bounding box center [798, 187] width 56 height 22
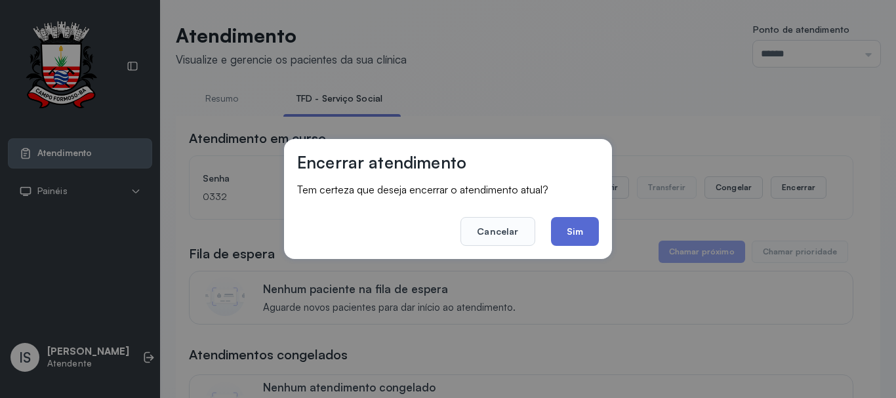
click at [581, 231] on button "Sim" at bounding box center [575, 231] width 48 height 29
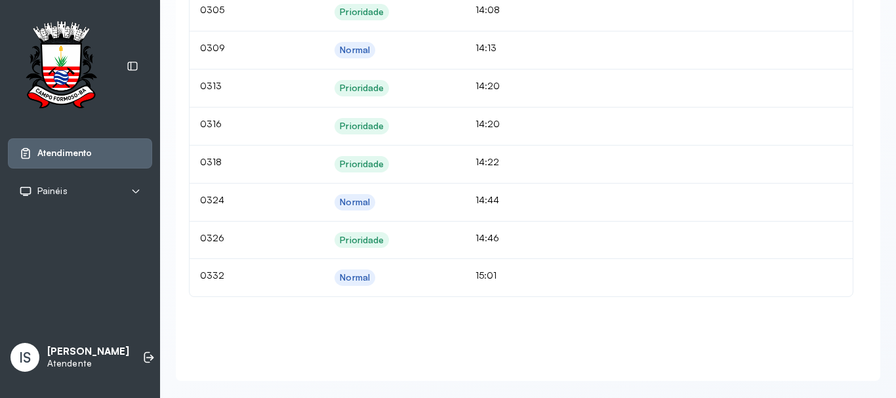
scroll to position [2875, 0]
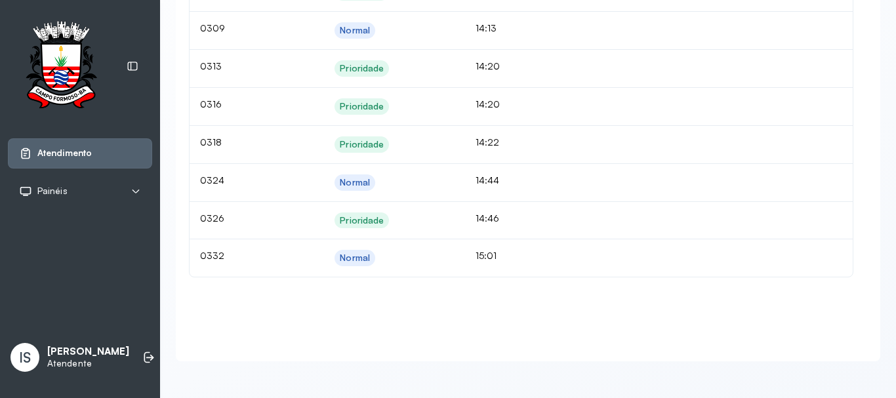
drag, startPoint x: 297, startPoint y: 166, endPoint x: 583, endPoint y: 326, distance: 328.1
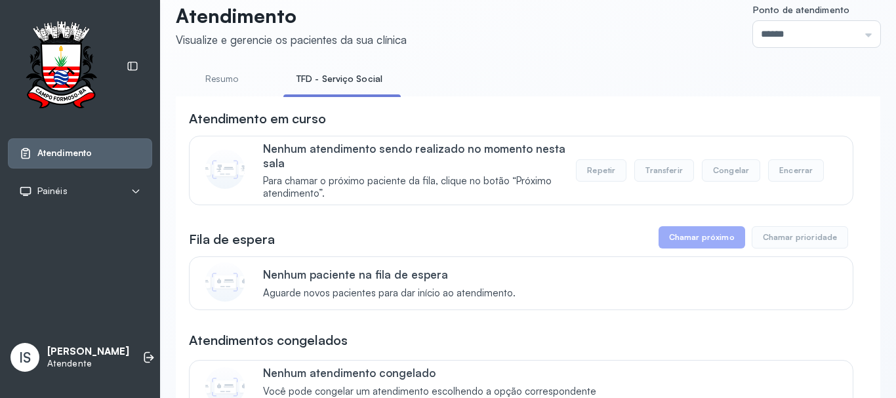
scroll to position [0, 0]
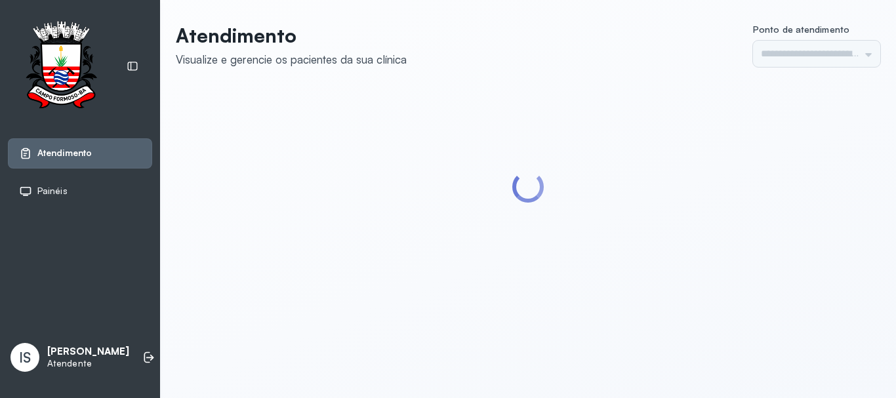
type input "******"
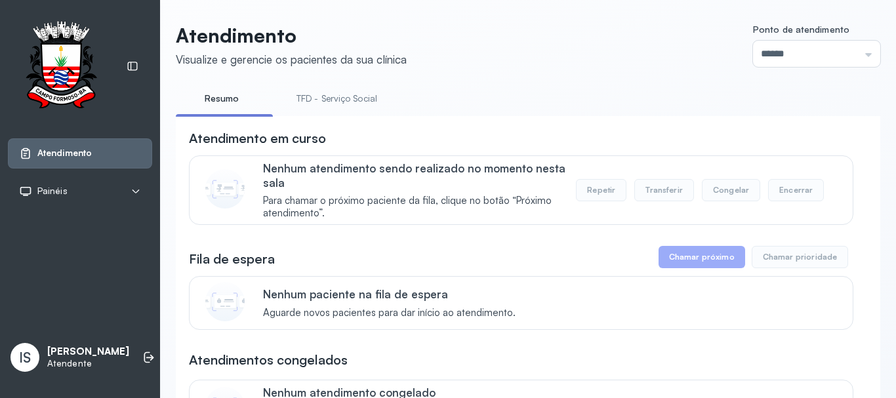
click at [337, 105] on link "TFD - Serviço Social" at bounding box center [336, 99] width 107 height 22
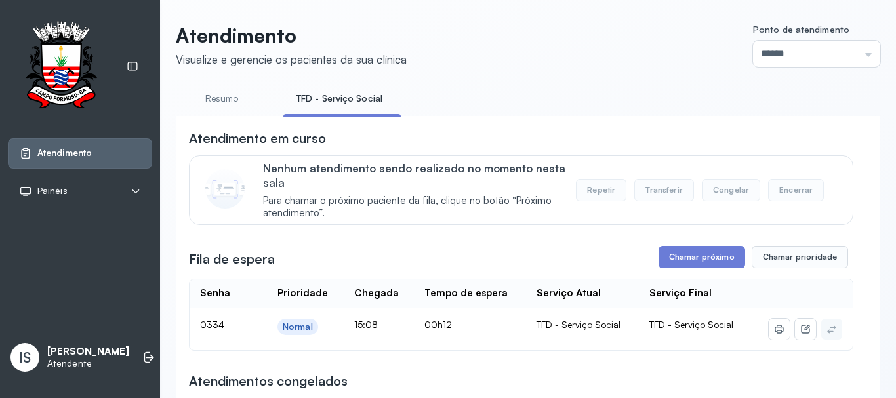
click at [399, 225] on div "Nenhum atendimento sendo realizado no momento nesta sala Para chamar o próximo …" at bounding box center [521, 189] width 664 height 69
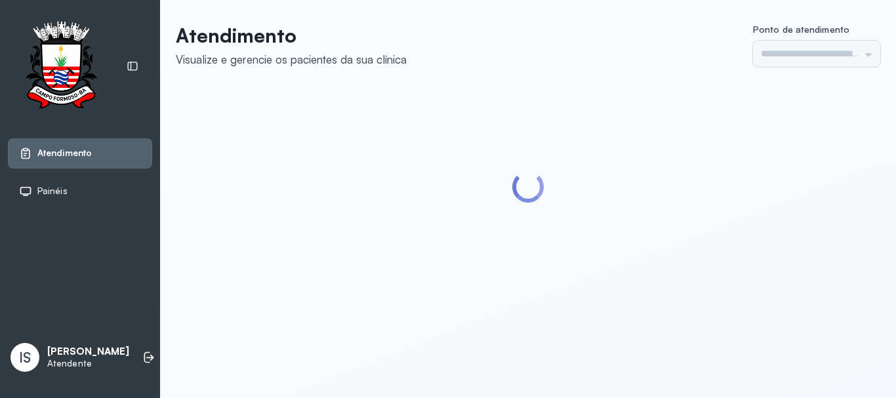
type input "******"
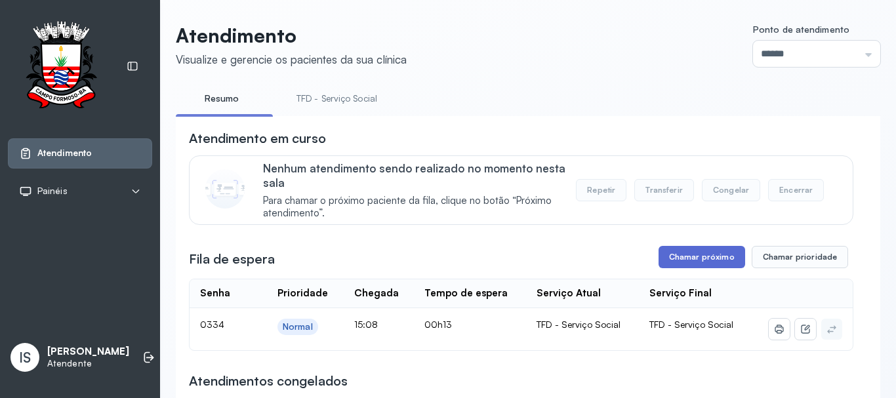
click at [678, 261] on button "Chamar próximo" at bounding box center [701, 257] width 87 height 22
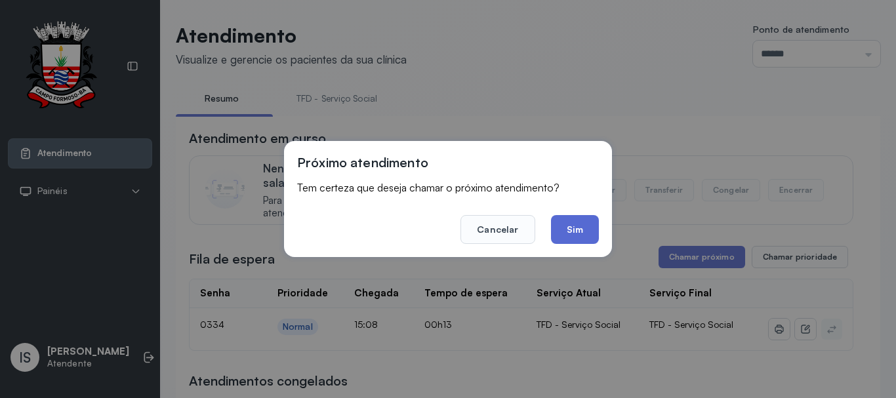
click at [575, 224] on button "Sim" at bounding box center [575, 229] width 48 height 29
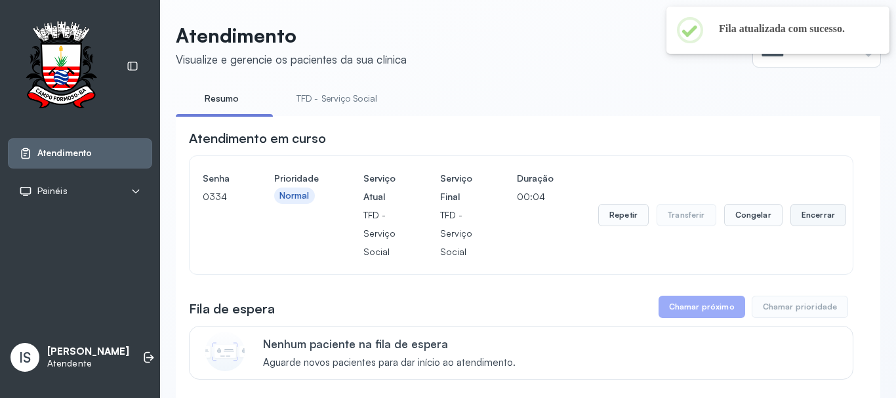
click at [804, 216] on button "Encerrar" at bounding box center [818, 215] width 56 height 22
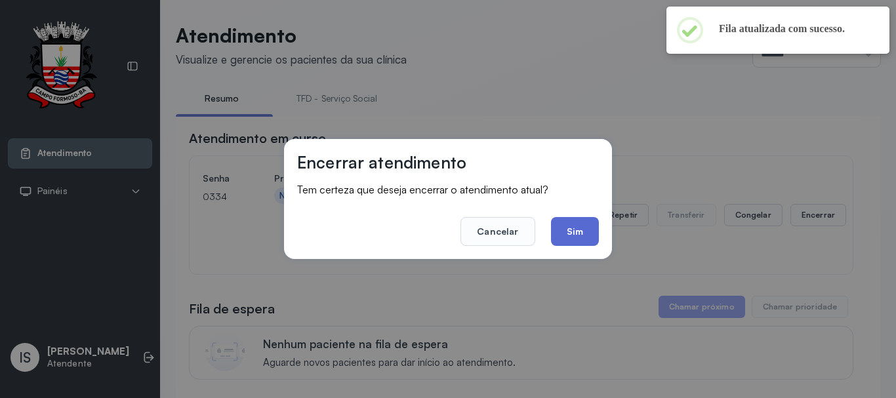
click at [574, 228] on button "Sim" at bounding box center [575, 231] width 48 height 29
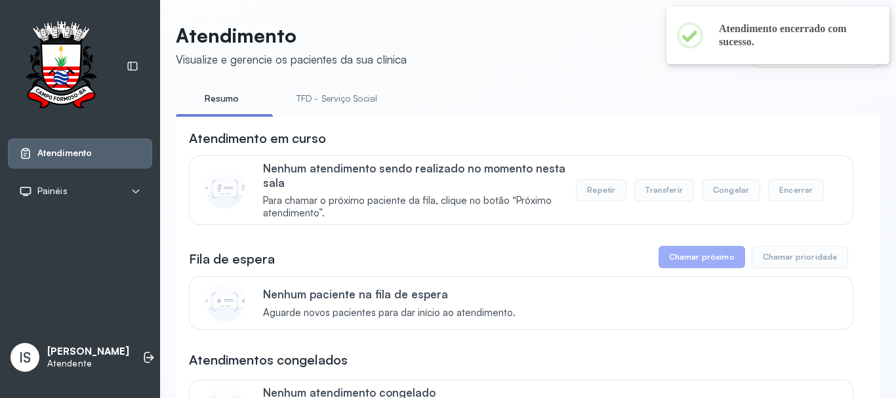
click at [332, 105] on link "TFD - Serviço Social" at bounding box center [336, 99] width 107 height 22
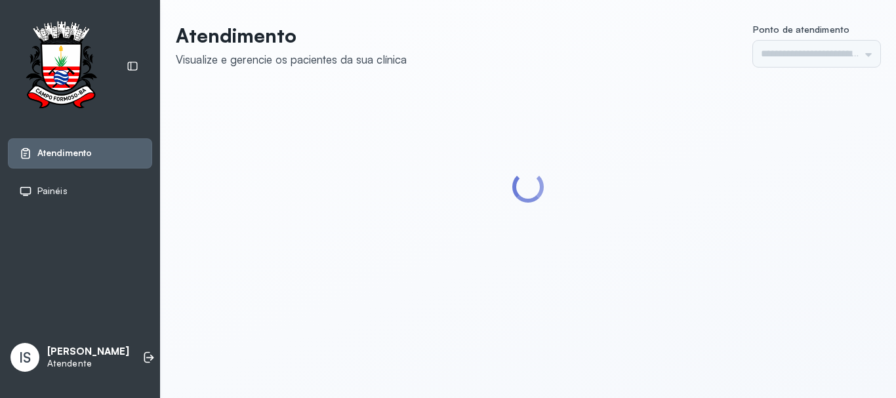
type input "******"
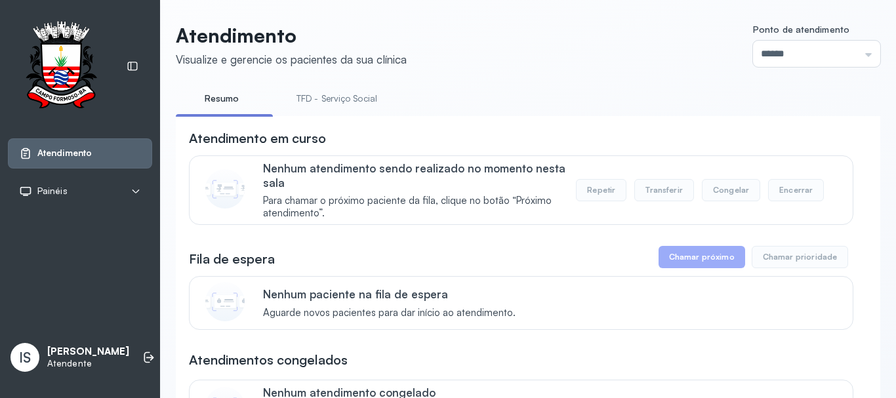
click at [334, 104] on link "TFD - Serviço Social" at bounding box center [336, 99] width 107 height 22
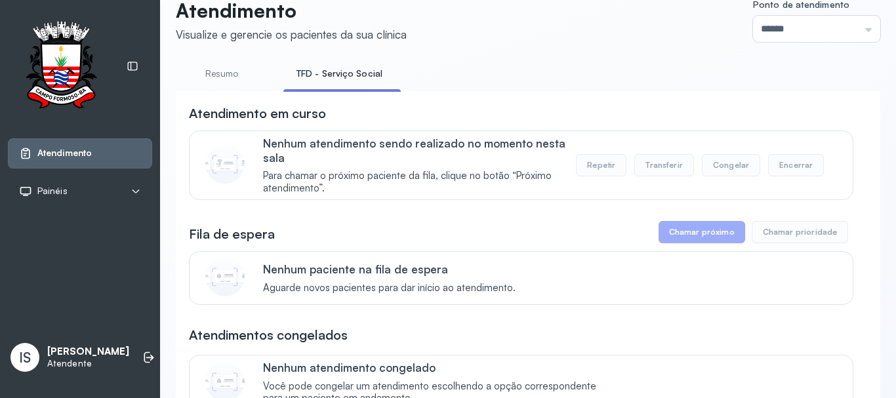
scroll to position [26, 0]
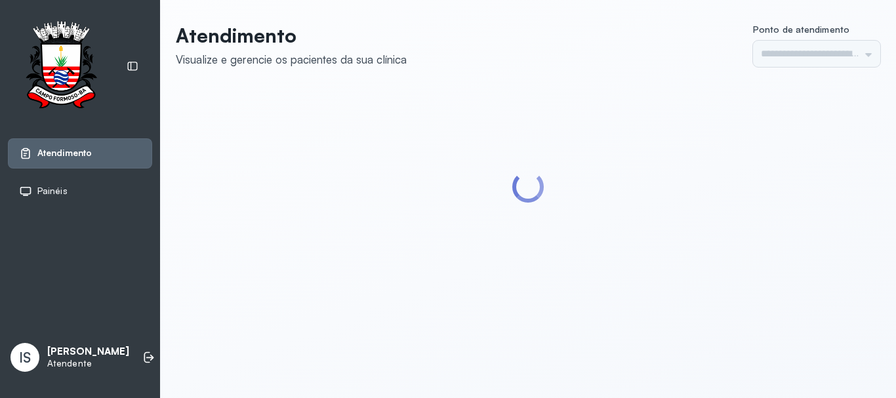
type input "******"
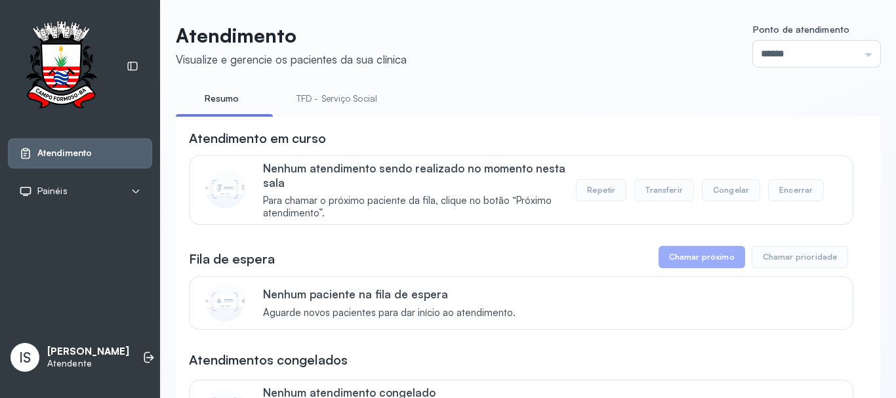
click at [370, 114] on li "TFD - Serviço Social" at bounding box center [339, 103] width 112 height 30
click at [352, 96] on link "TFD - Serviço Social" at bounding box center [336, 99] width 107 height 22
click at [530, 91] on ul "Resumo TFD - Serviço Social" at bounding box center [528, 103] width 704 height 30
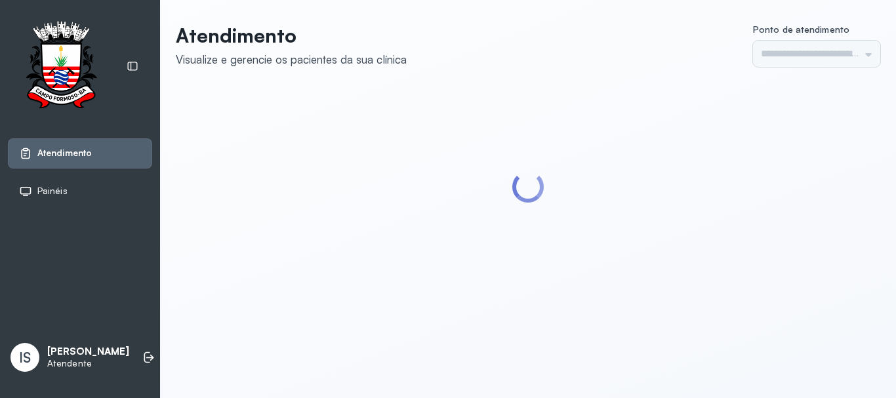
type input "******"
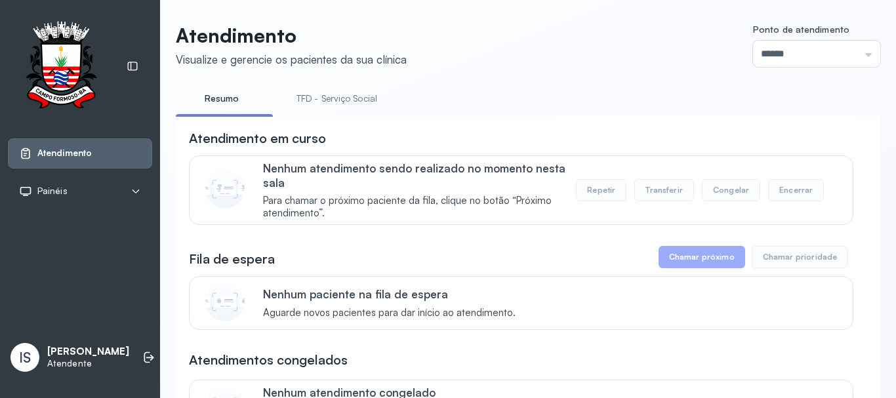
click at [349, 88] on link "TFD - Serviço Social" at bounding box center [336, 99] width 107 height 22
drag, startPoint x: 236, startPoint y: 236, endPoint x: 348, endPoint y: 154, distance: 138.9
click at [348, 154] on div "Atendimento em curso Nenhum atendimento sendo realizado no momento nesta sala P…" at bounding box center [521, 177] width 664 height 96
click at [206, 100] on link "Resumo" at bounding box center [222, 99] width 92 height 22
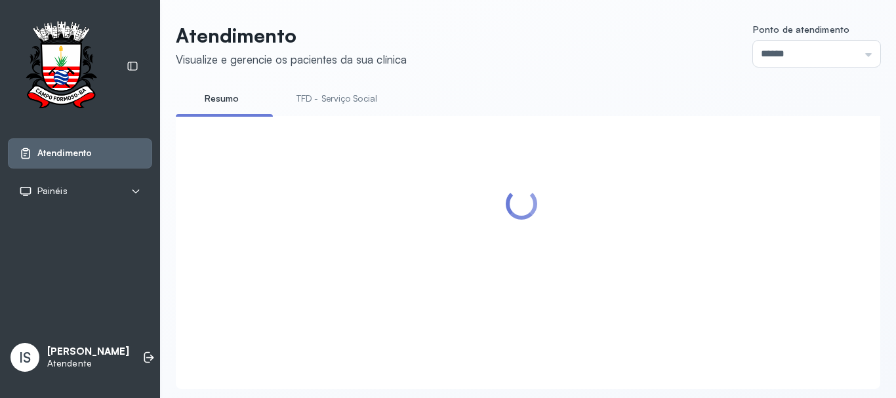
click at [324, 104] on link "TFD - Serviço Social" at bounding box center [336, 99] width 107 height 22
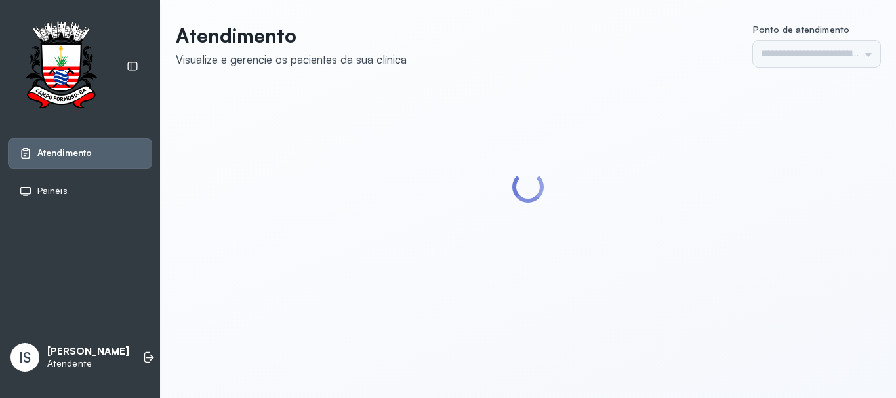
type input "******"
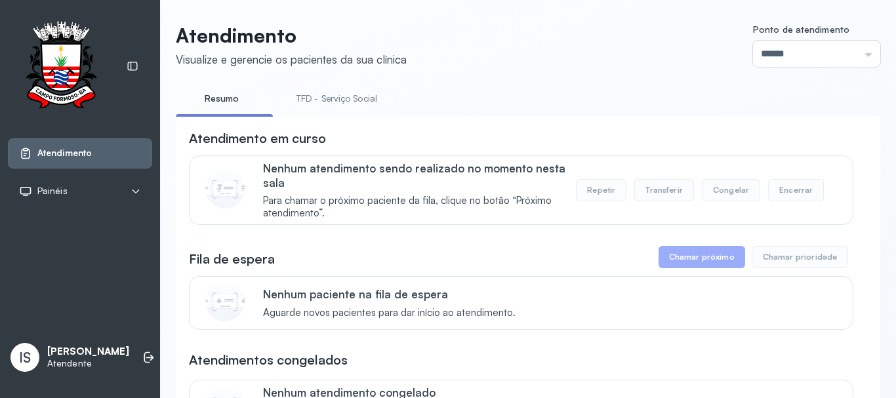
click at [347, 95] on link "TFD - Serviço Social" at bounding box center [336, 99] width 107 height 22
click at [220, 95] on link "Resumo" at bounding box center [222, 99] width 92 height 22
click at [321, 97] on link "TFD - Serviço Social" at bounding box center [336, 99] width 107 height 22
